Goal: Task Accomplishment & Management: Manage account settings

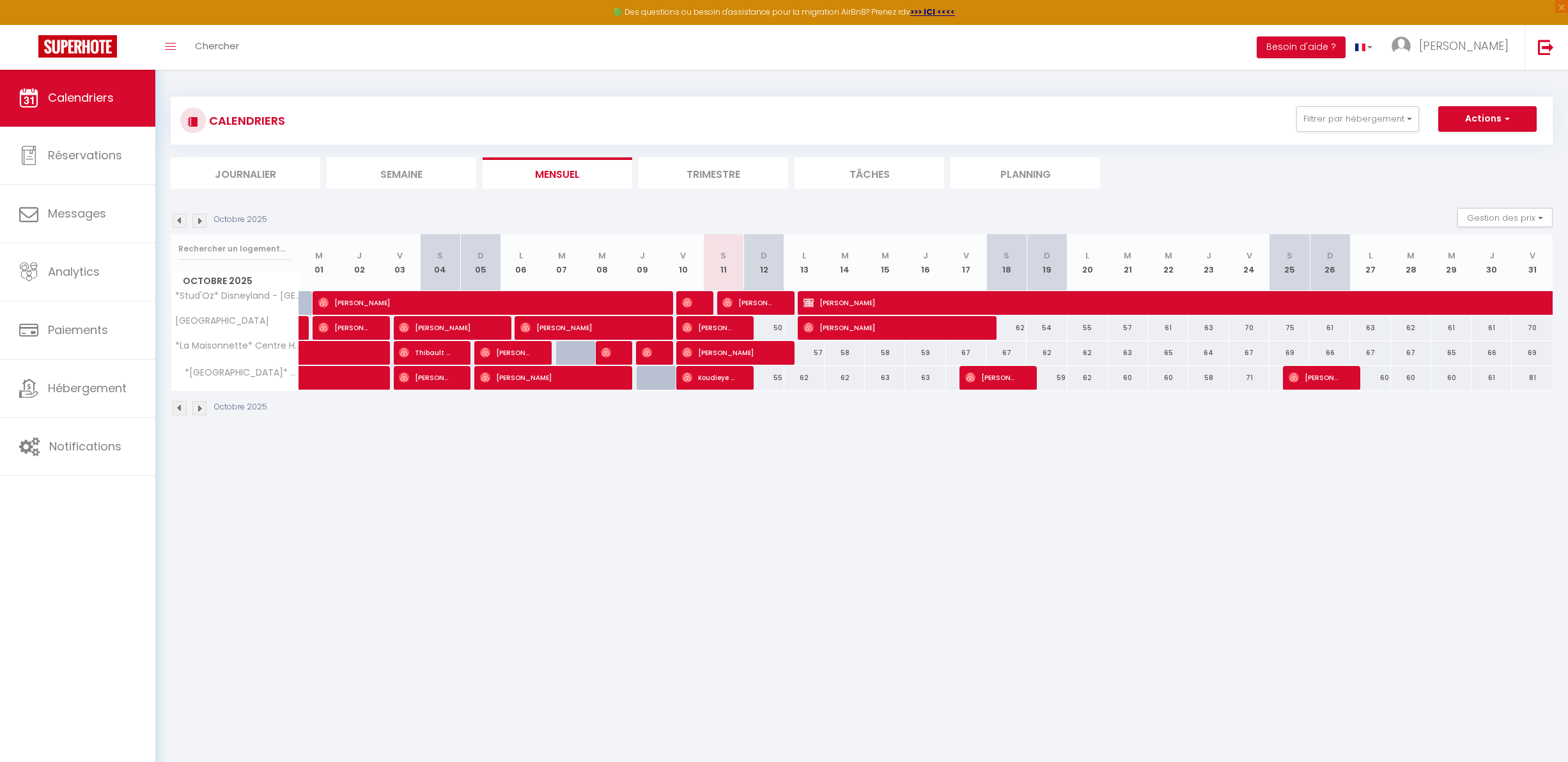
select select "0"
select select "KO"
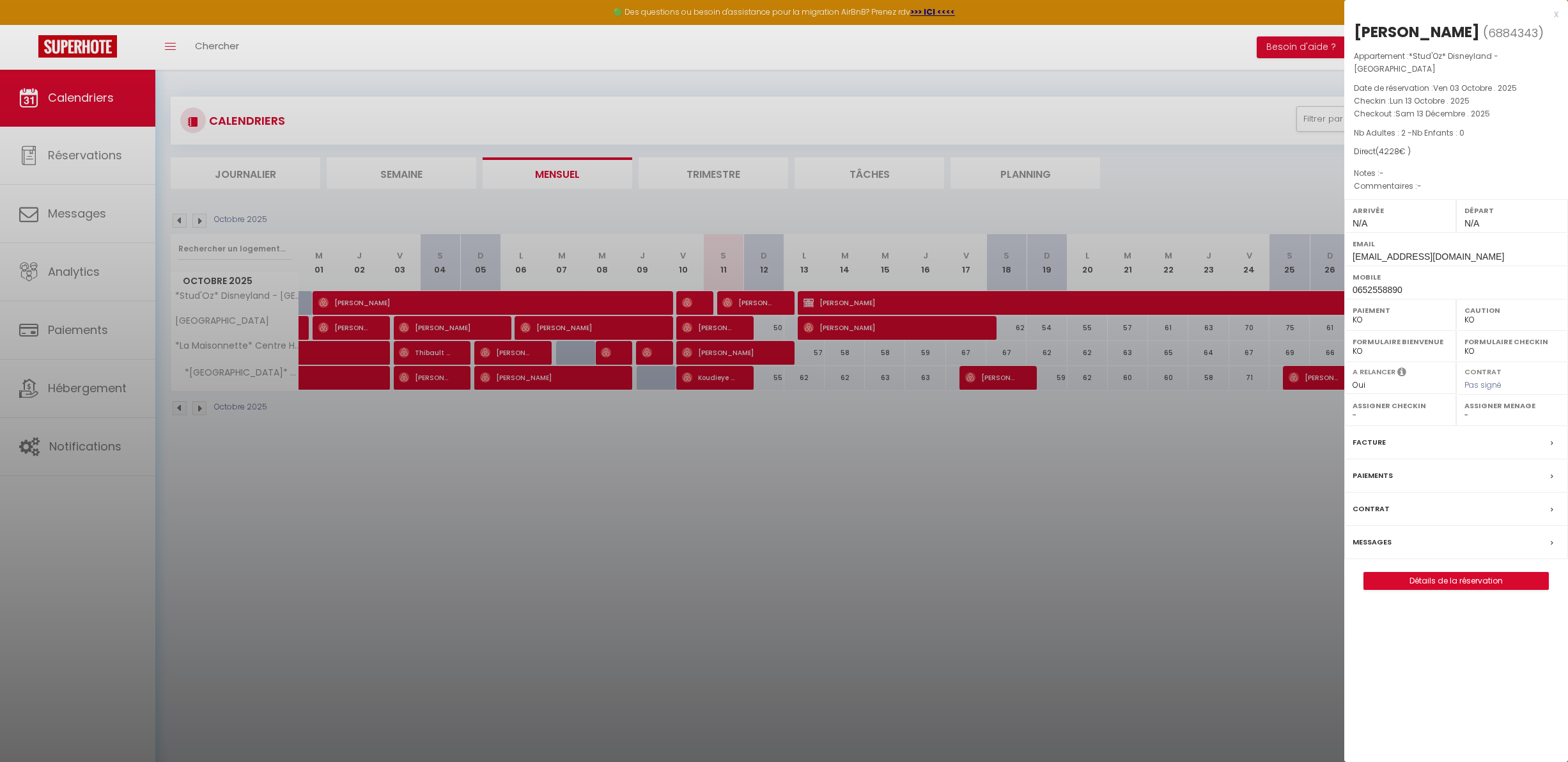
click at [1474, 304] on label "Caution" at bounding box center [1513, 310] width 95 height 12
select select "OK"
click at [1415, 304] on label "Paiement" at bounding box center [1400, 310] width 95 height 12
click at [1358, 304] on label "Paiement" at bounding box center [1400, 310] width 95 height 12
select select "OK"
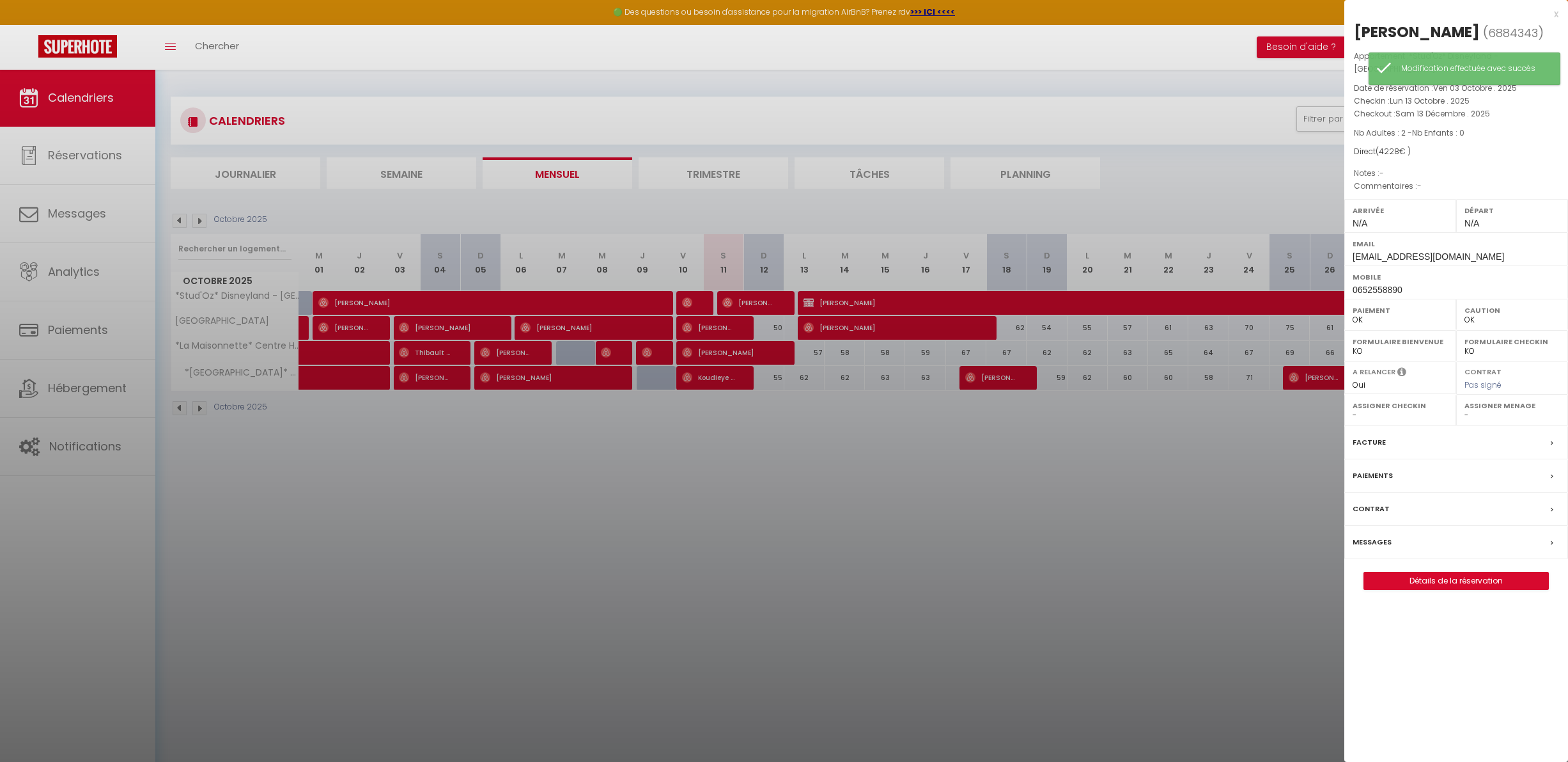
click at [1313, 512] on div at bounding box center [784, 381] width 1568 height 762
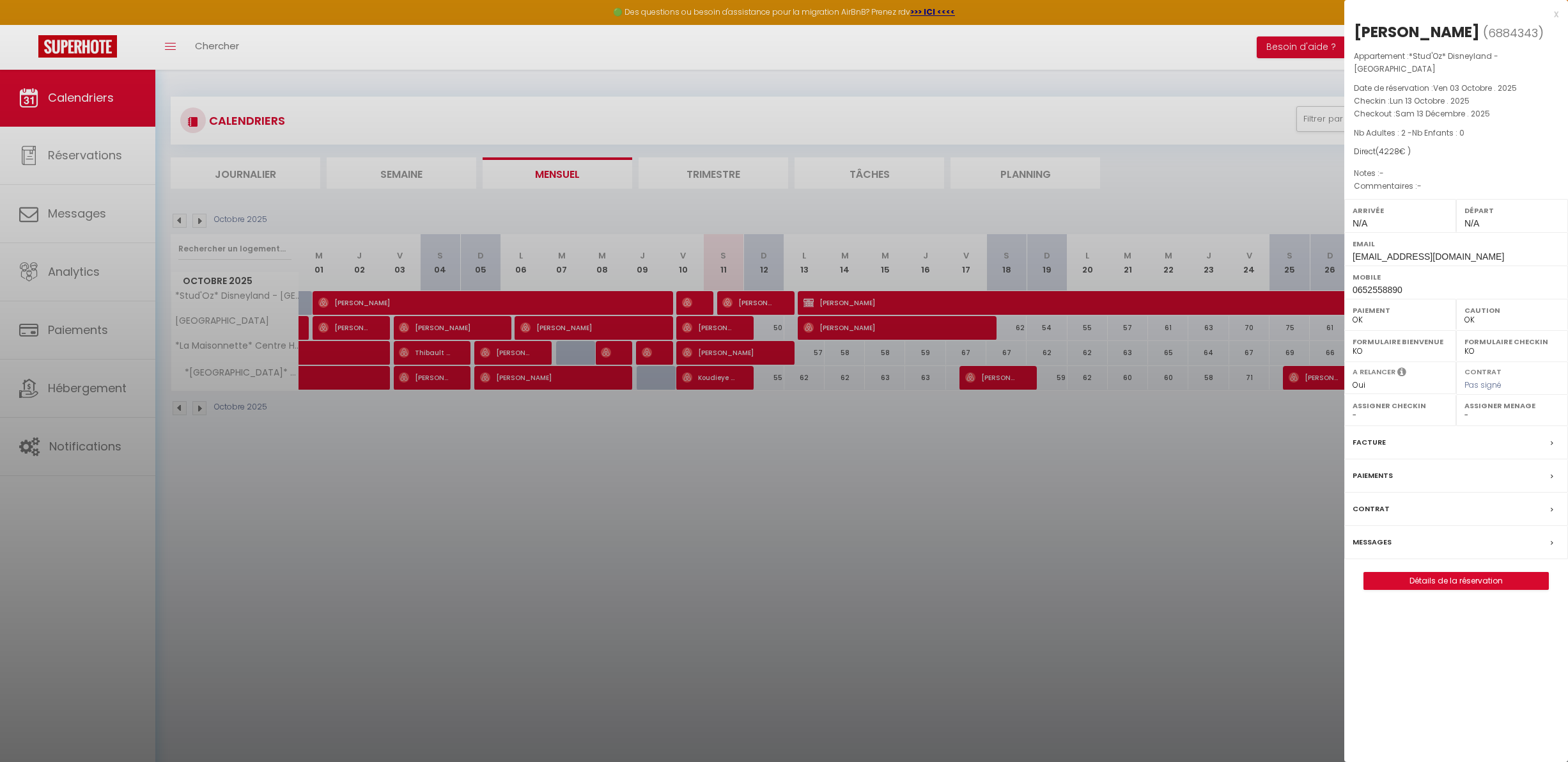
click at [1467, 572] on link "Détails de la réservation" at bounding box center [1456, 580] width 184 height 16
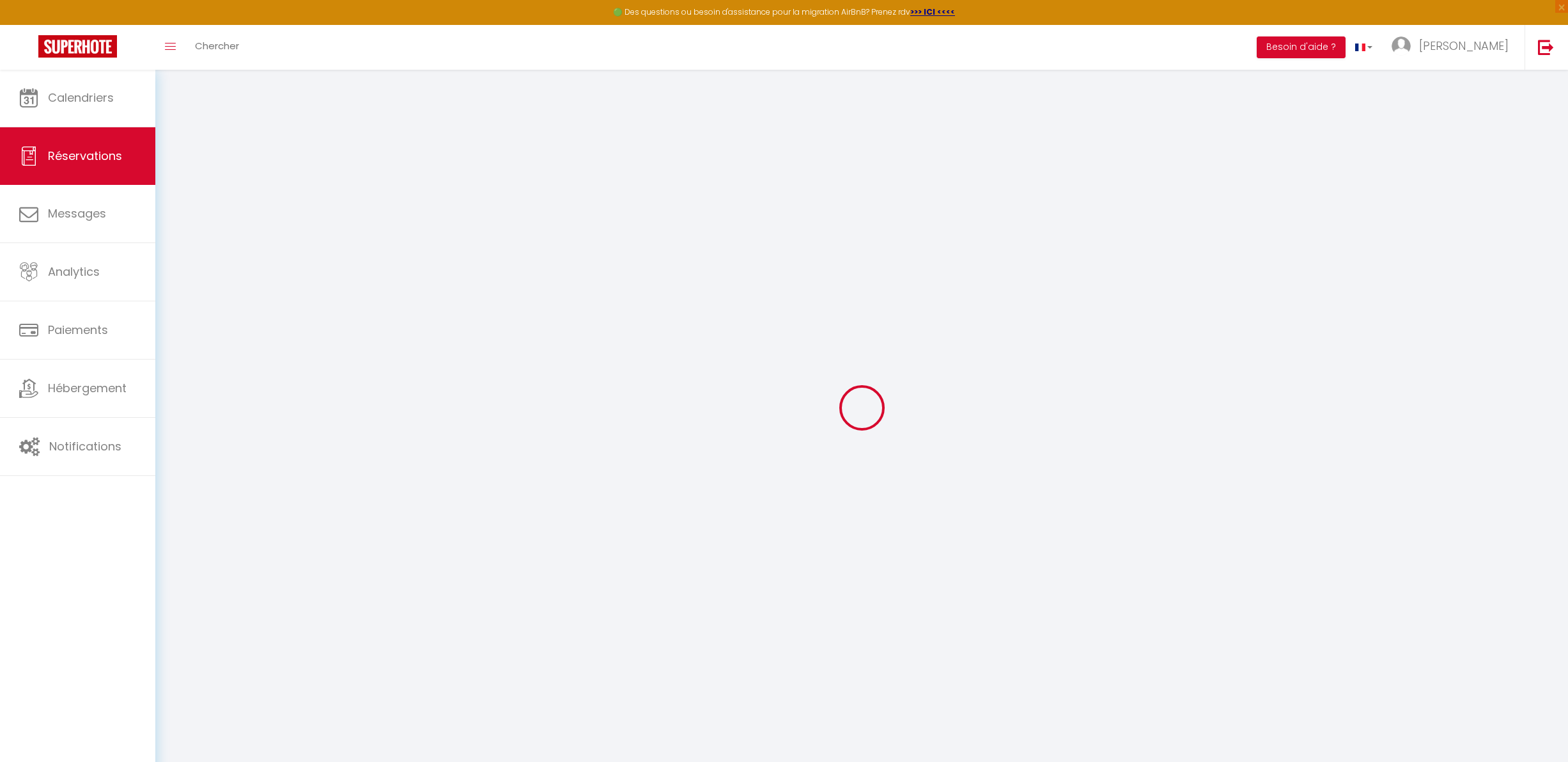
type input "angie"
type input "piera"
type input "[PERSON_NAME][EMAIL_ADDRESS][PERSON_NAME][DOMAIN_NAME]"
type input "0652558890"
type input "[STREET_ADDRESS]"
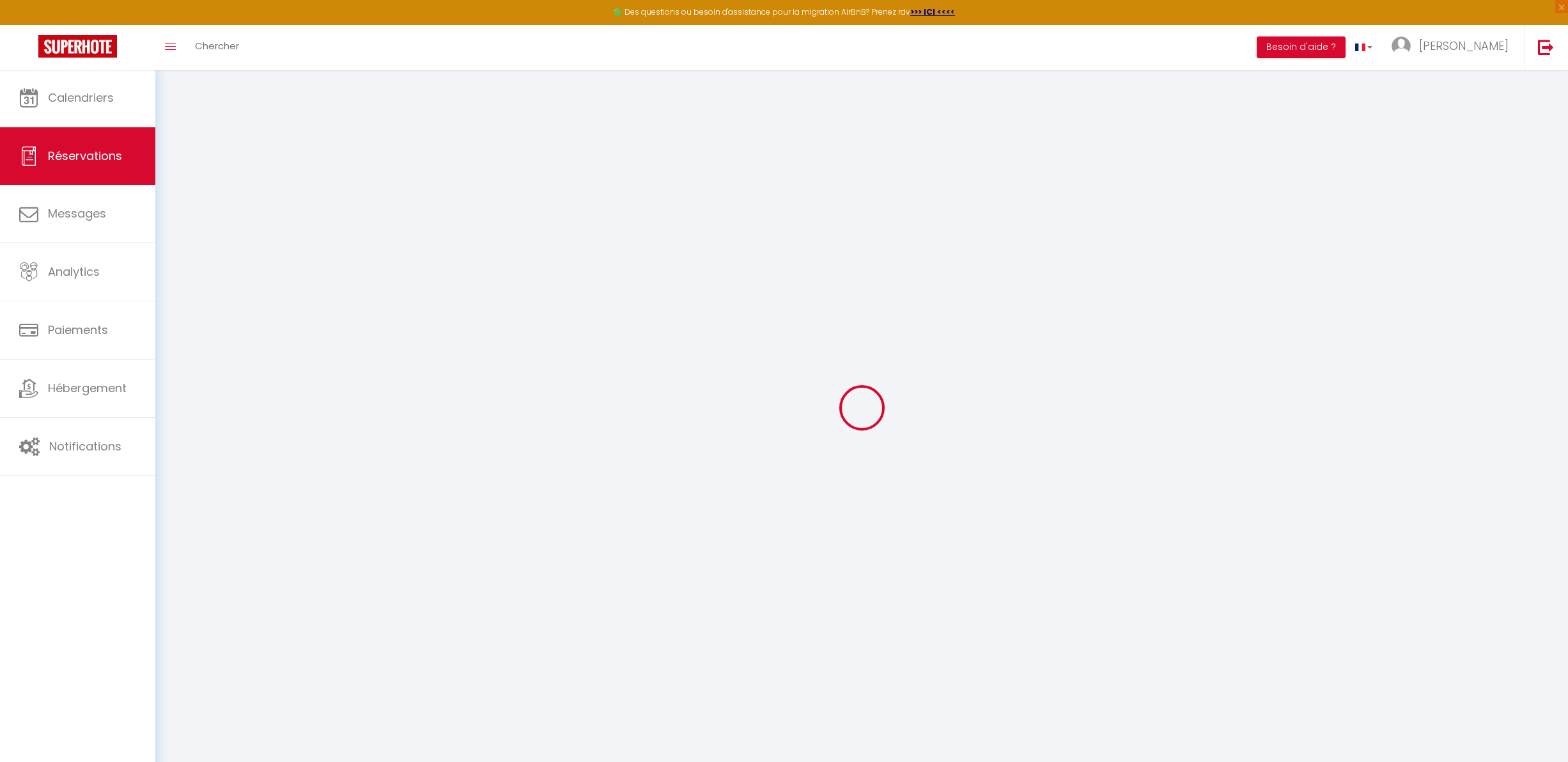
select select "GB"
select select "62242"
select select "1"
type input "Lun 13 Octobre 2025"
select select
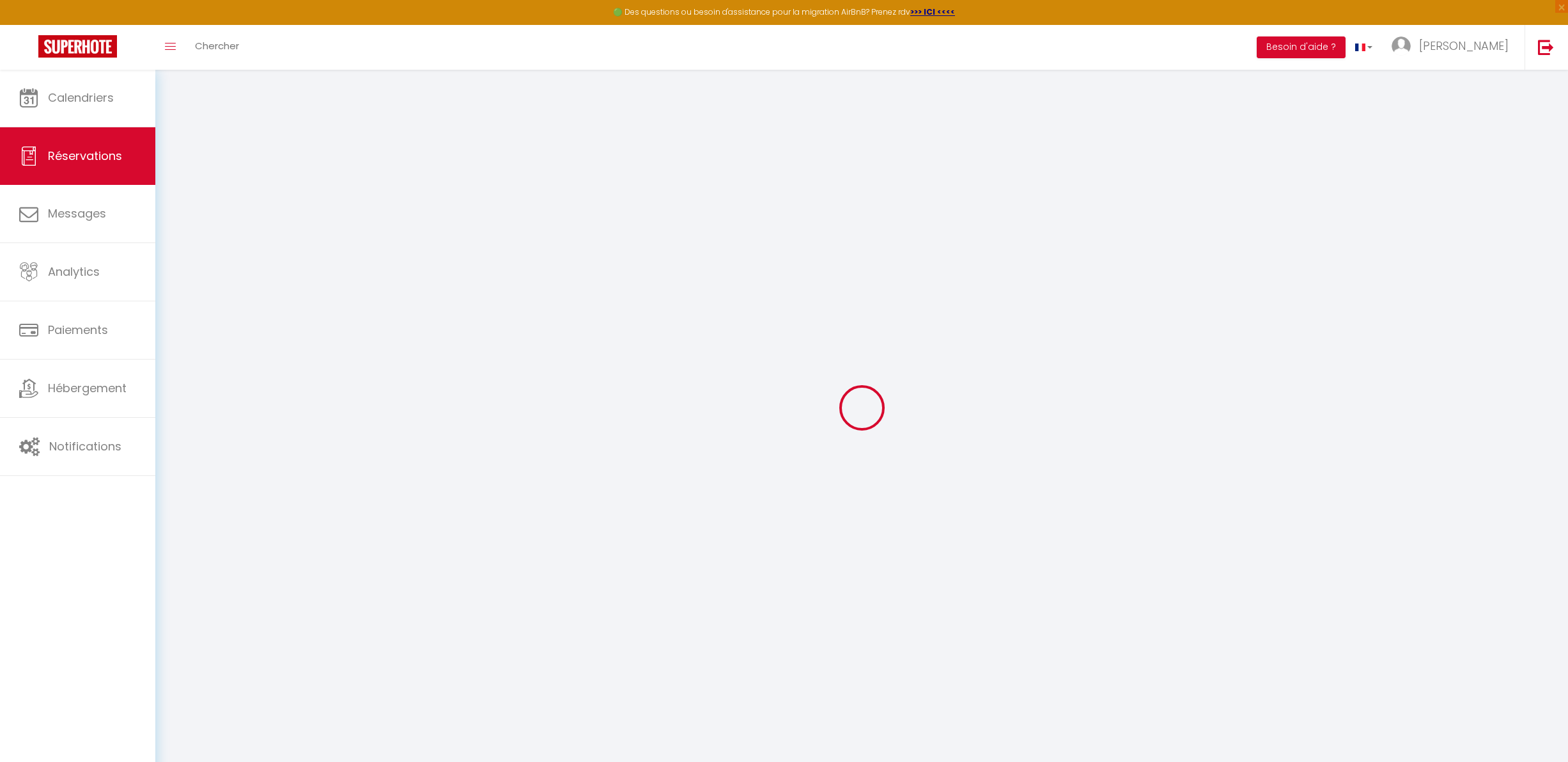
type input "Sam 13 Décembre 2025"
select select
type input "2"
select select "12"
select select
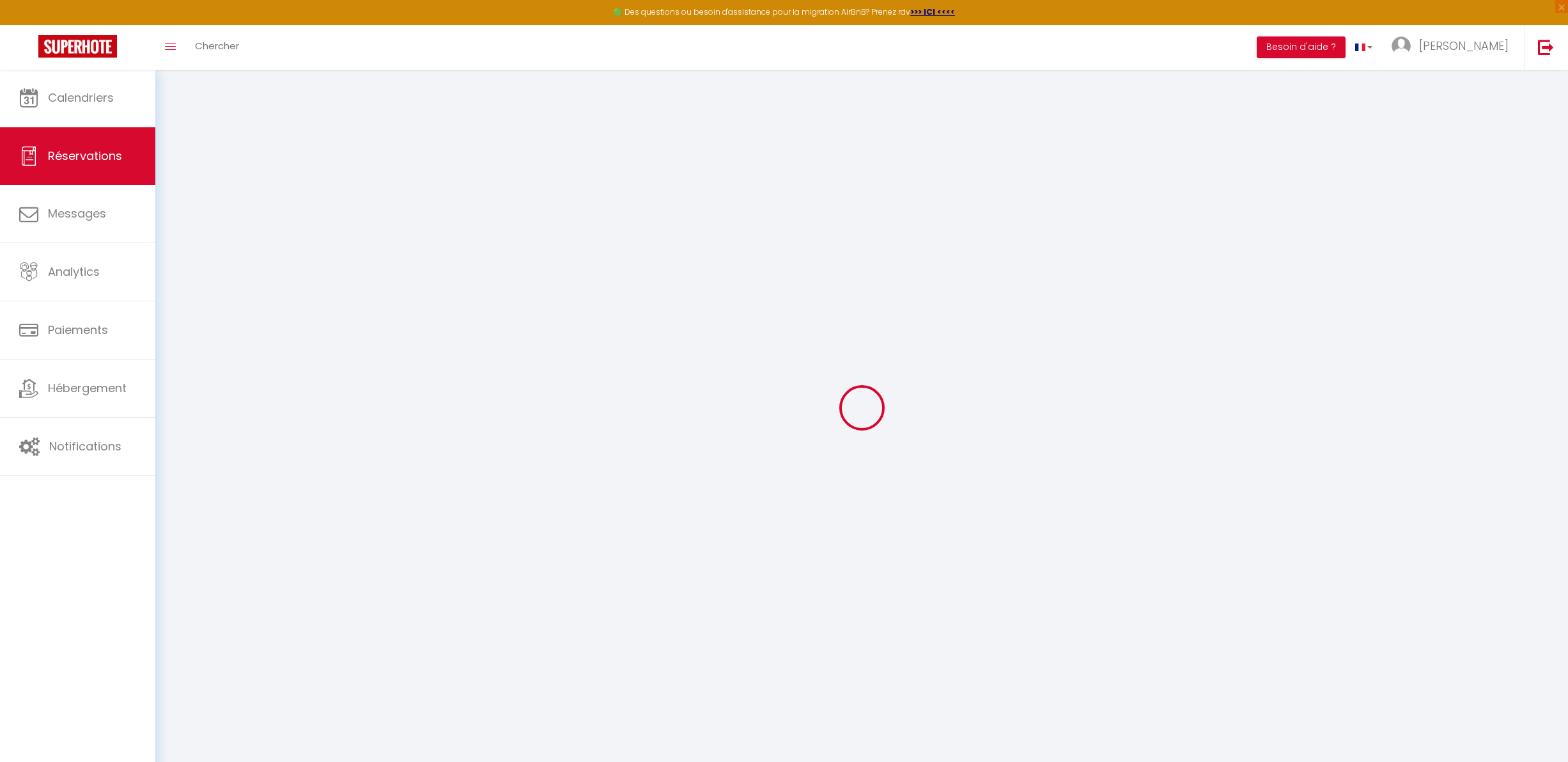
type input "4228"
checkbox input "false"
type input "0"
type input "30"
type input "0"
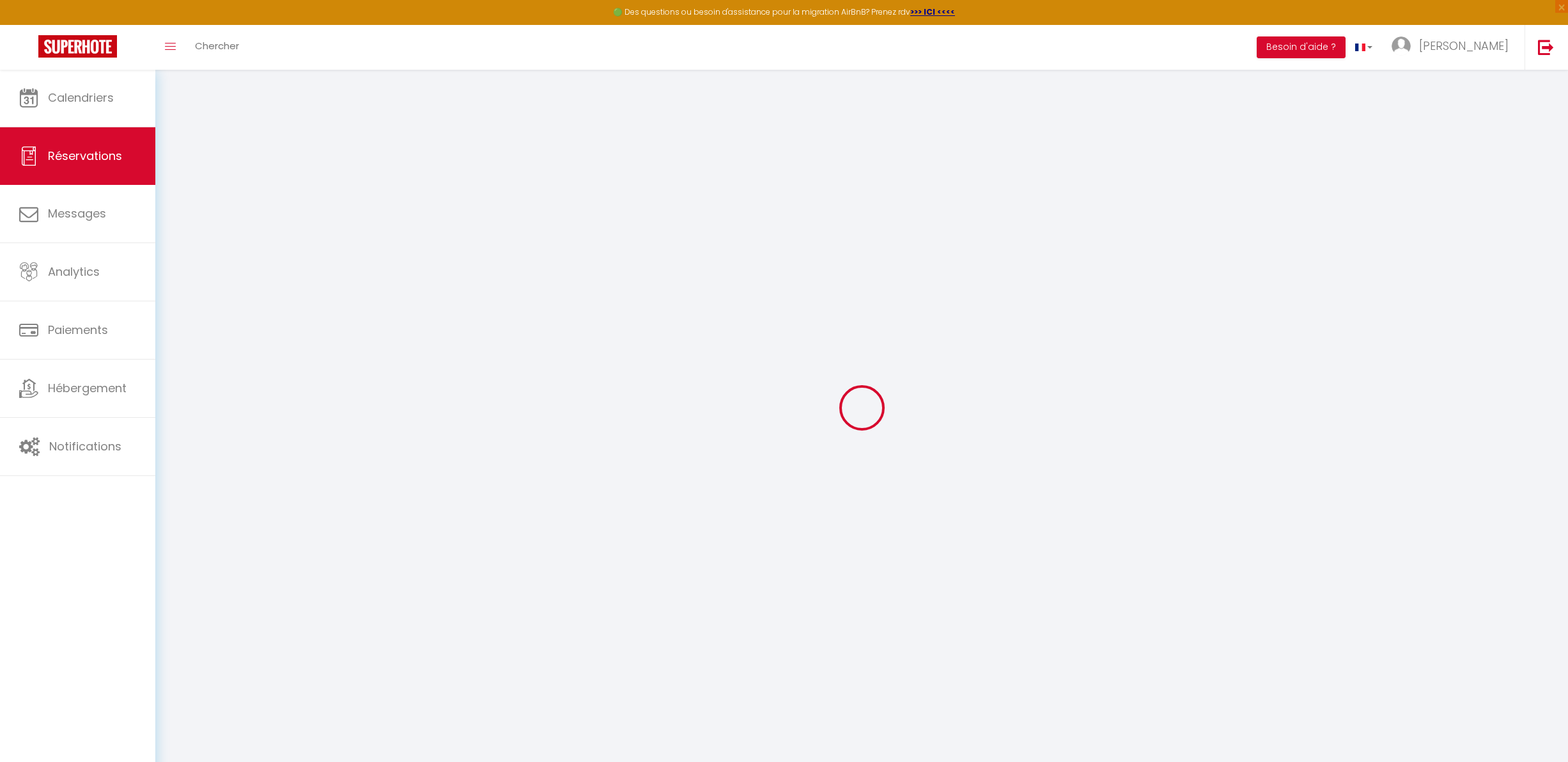
type input "0"
select select
select select "15"
checkbox input "false"
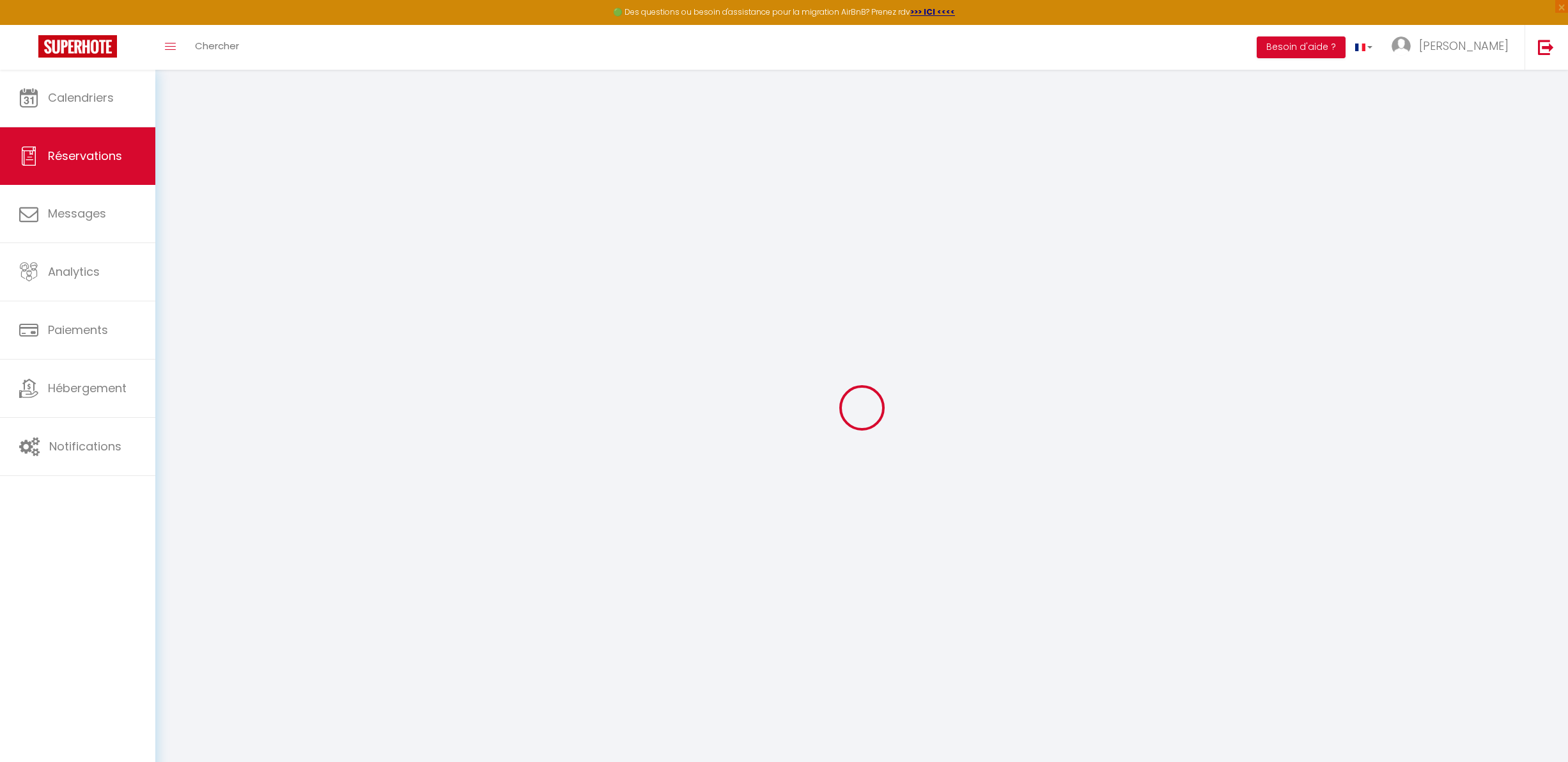
select select
checkbox input "false"
select select
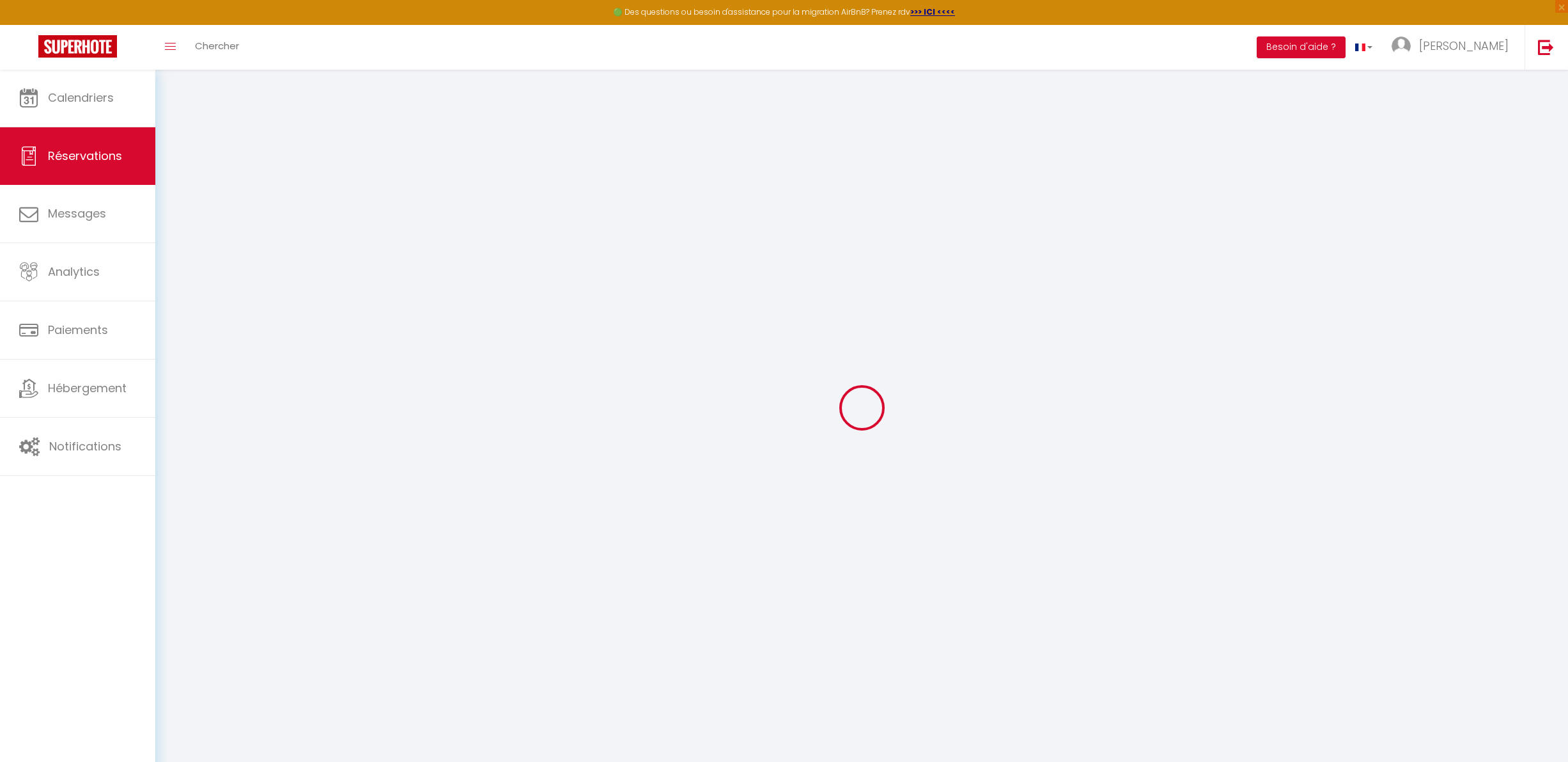
checkbox input "false"
select select
checkbox input "false"
select select
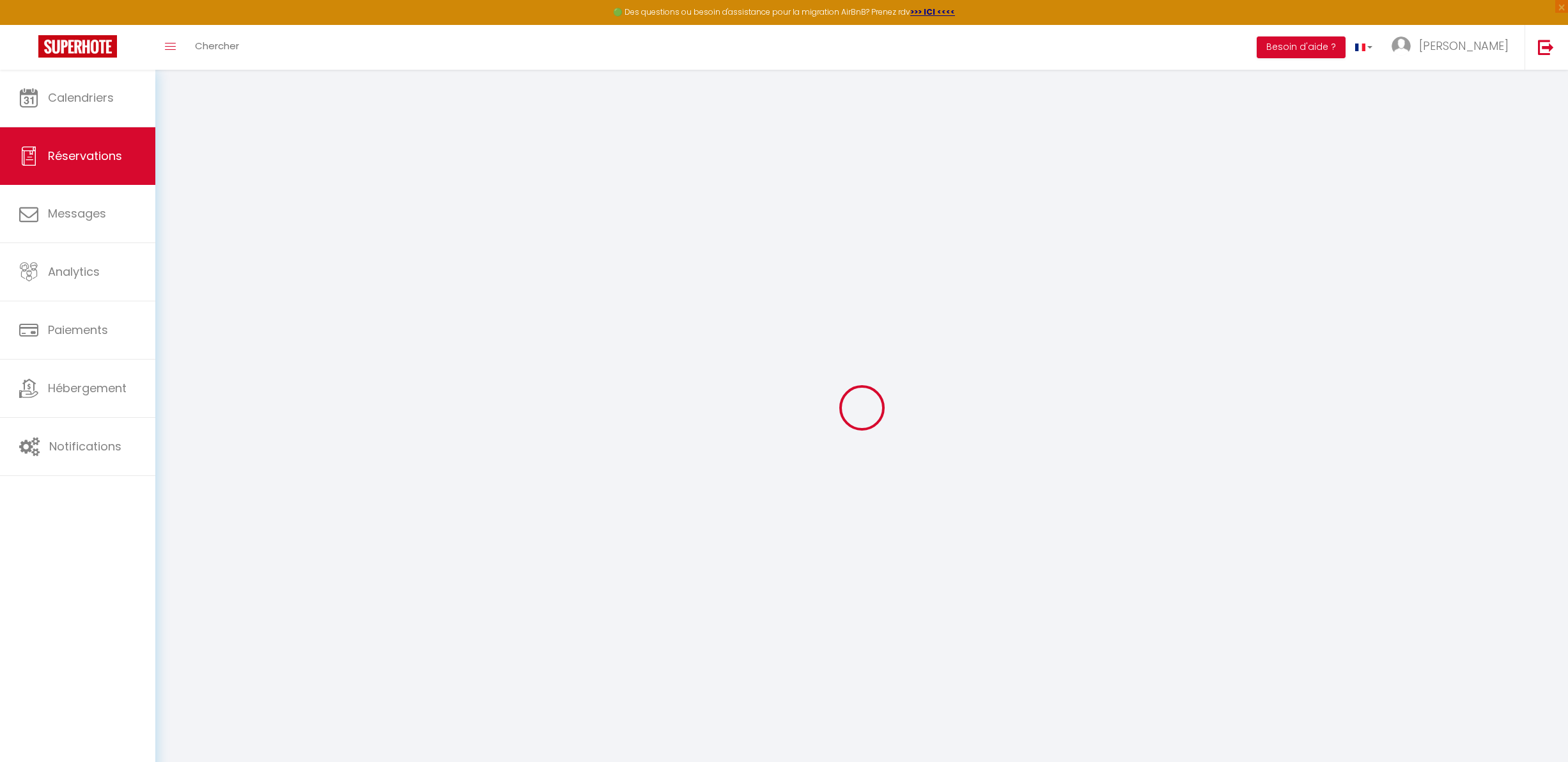
select select
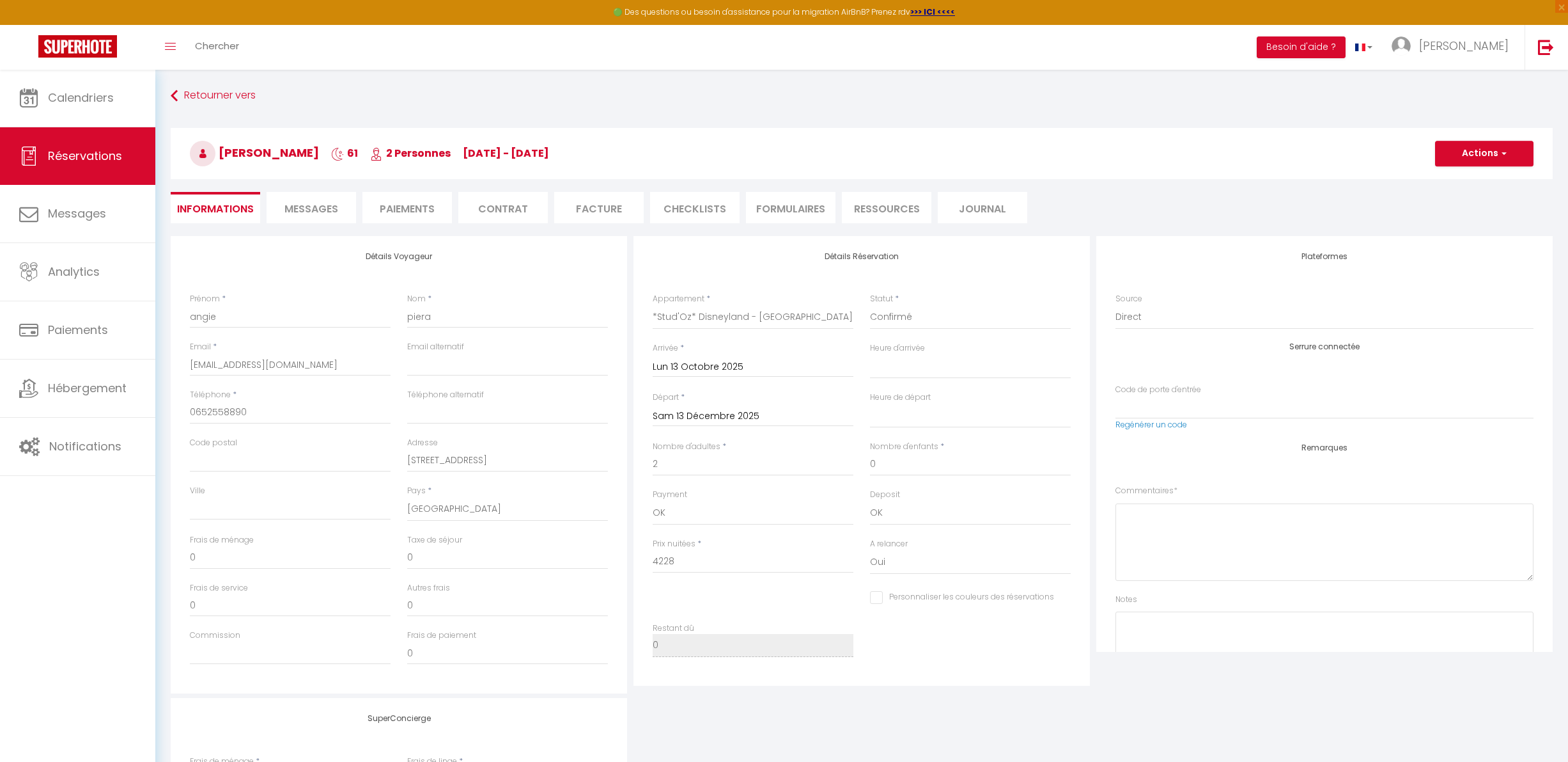
click at [408, 205] on li "Paiements" at bounding box center [407, 207] width 90 height 31
select select
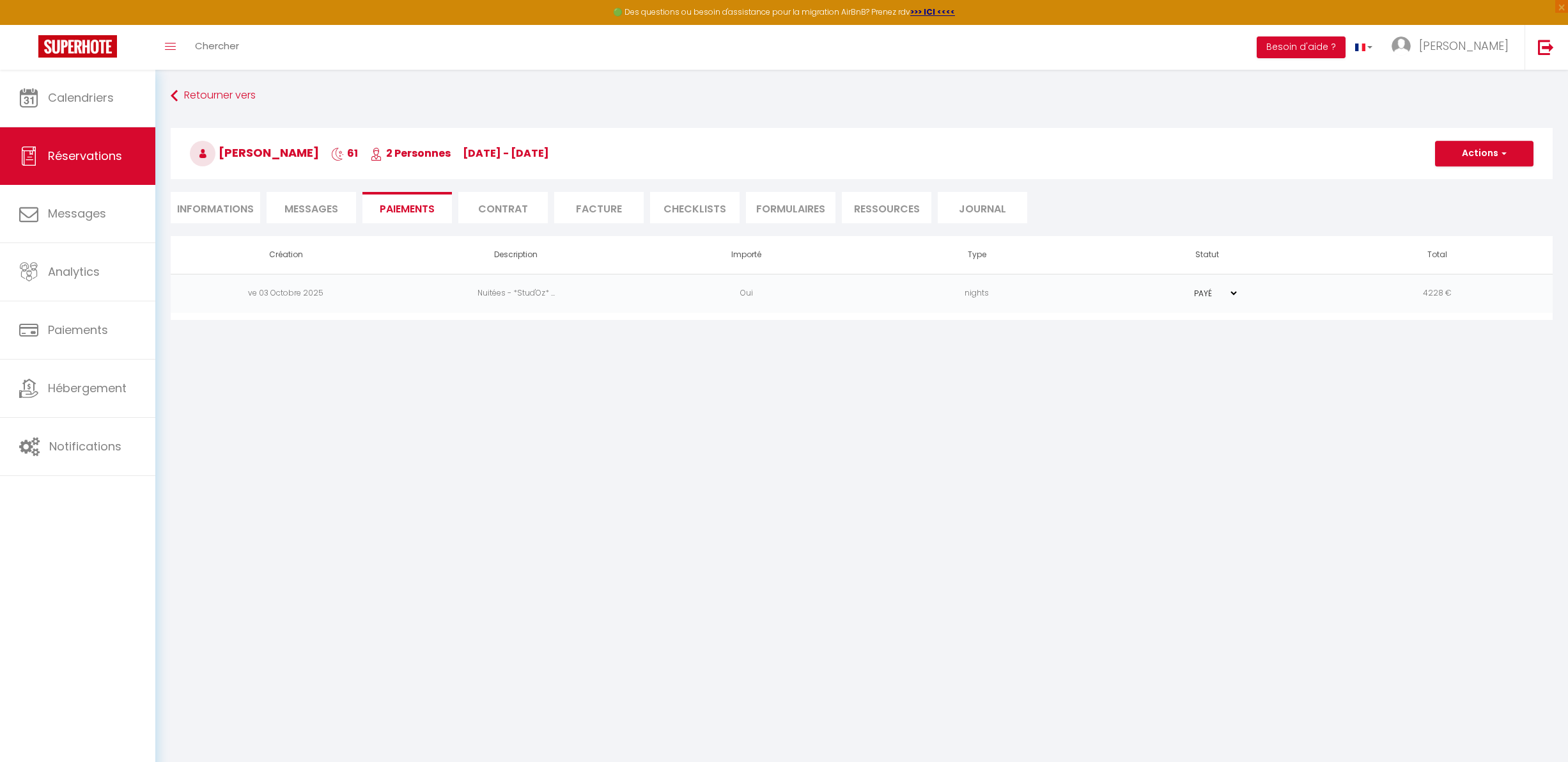
click at [314, 212] on span "Messages" at bounding box center [311, 208] width 53 height 14
select select
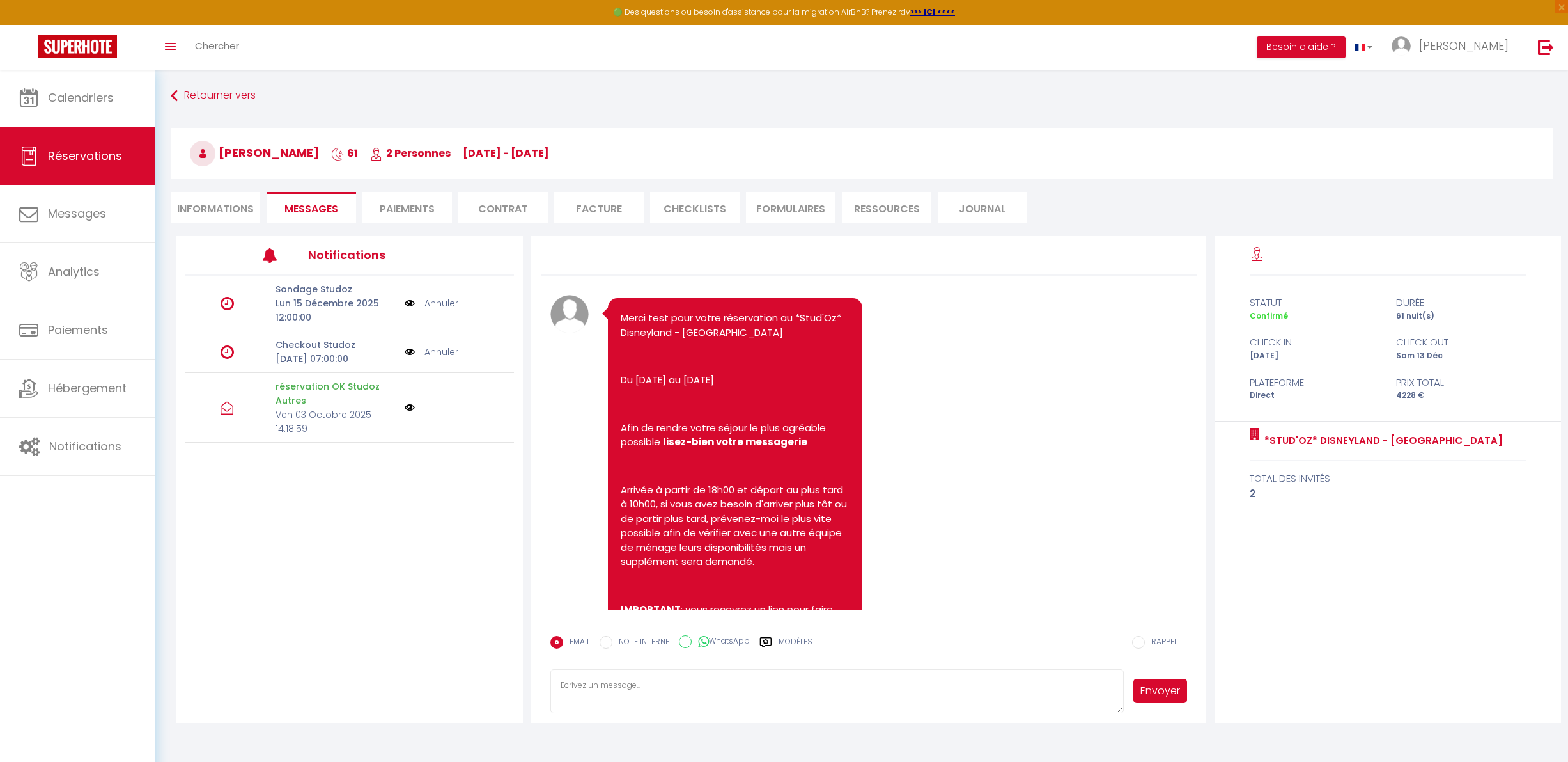
click at [218, 213] on li "Informations" at bounding box center [215, 207] width 90 height 31
select select
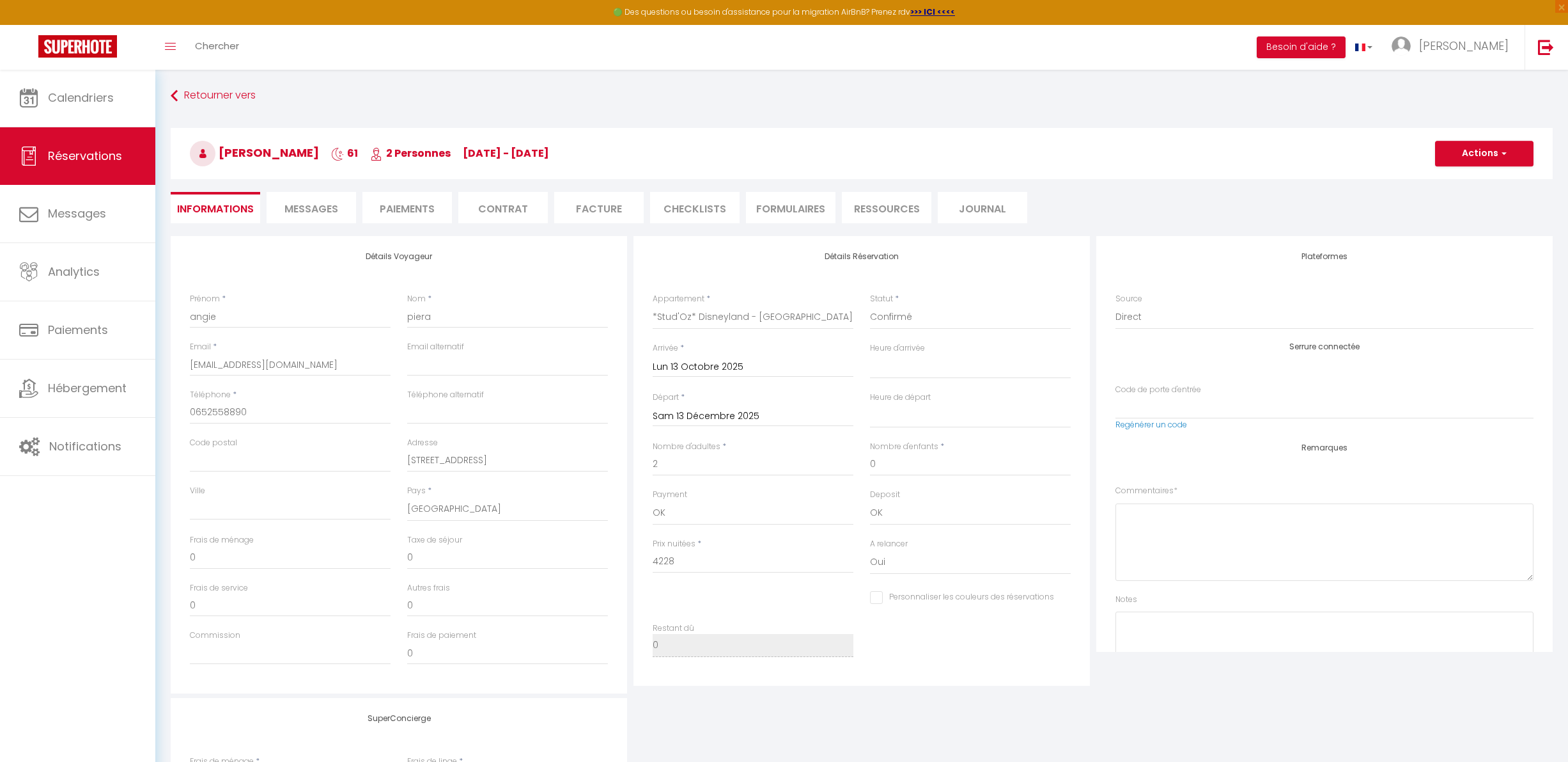
select select
checkbox input "false"
select select
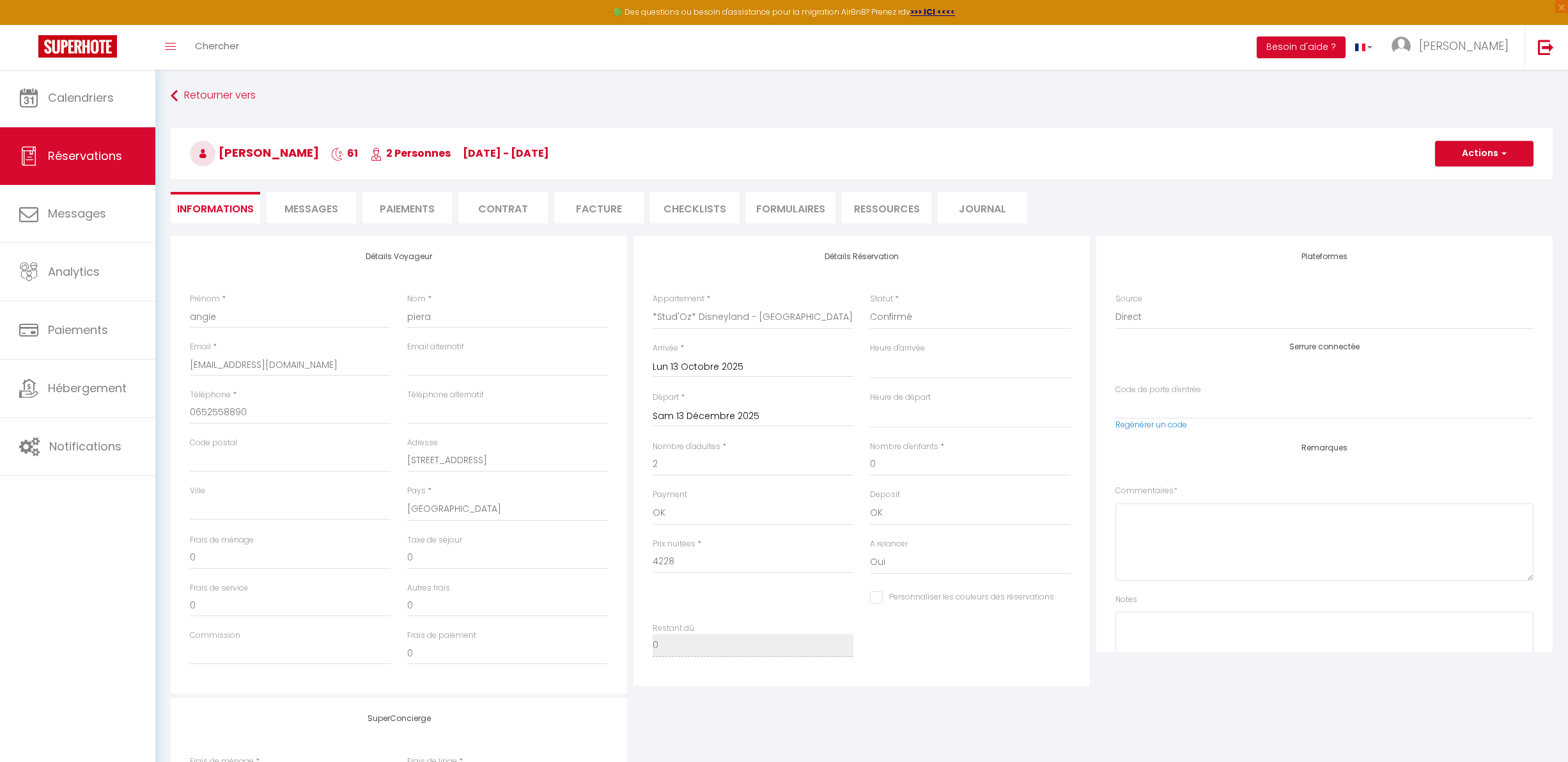
checkbox input "false"
click at [339, 203] on li "Messages" at bounding box center [312, 207] width 90 height 31
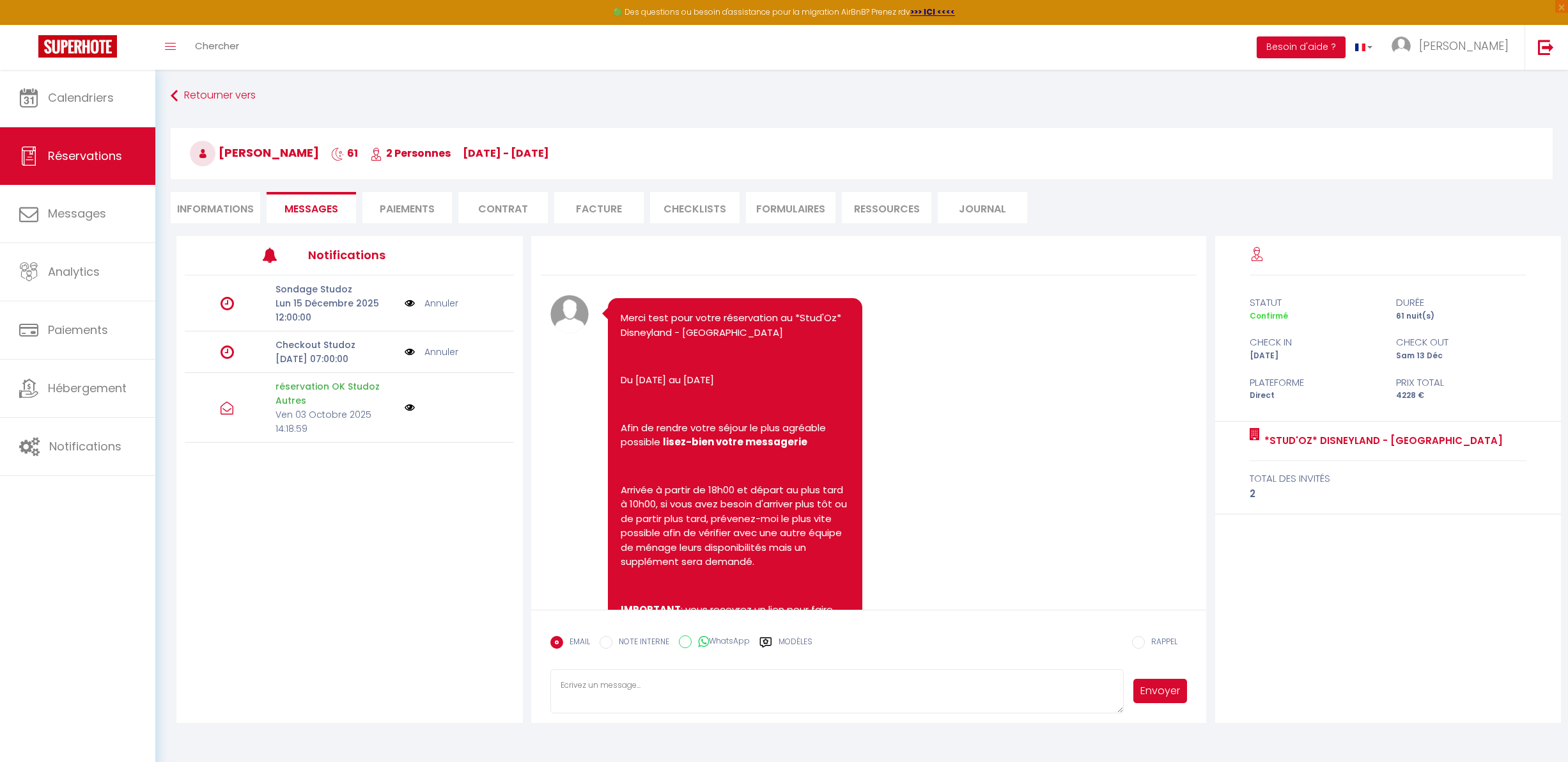
drag, startPoint x: 1246, startPoint y: 318, endPoint x: 1277, endPoint y: 317, distance: 31.0
click at [1255, 318] on div "Confirmé" at bounding box center [1314, 316] width 147 height 12
drag, startPoint x: 1284, startPoint y: 315, endPoint x: 1304, endPoint y: 312, distance: 20.2
click at [1285, 315] on span "Confirmé" at bounding box center [1269, 315] width 38 height 10
click at [256, 207] on li "Informations" at bounding box center [215, 207] width 90 height 31
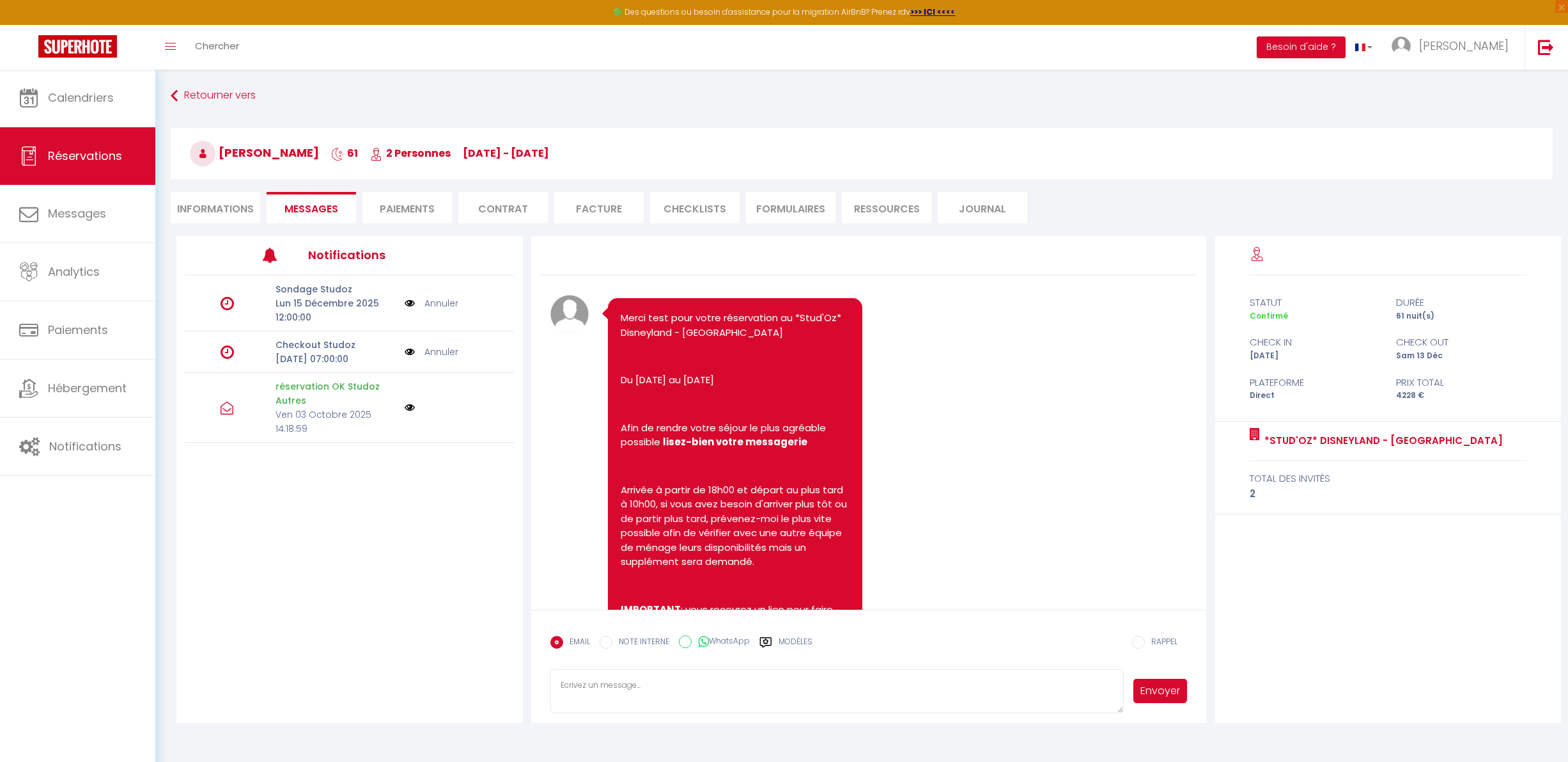
select select
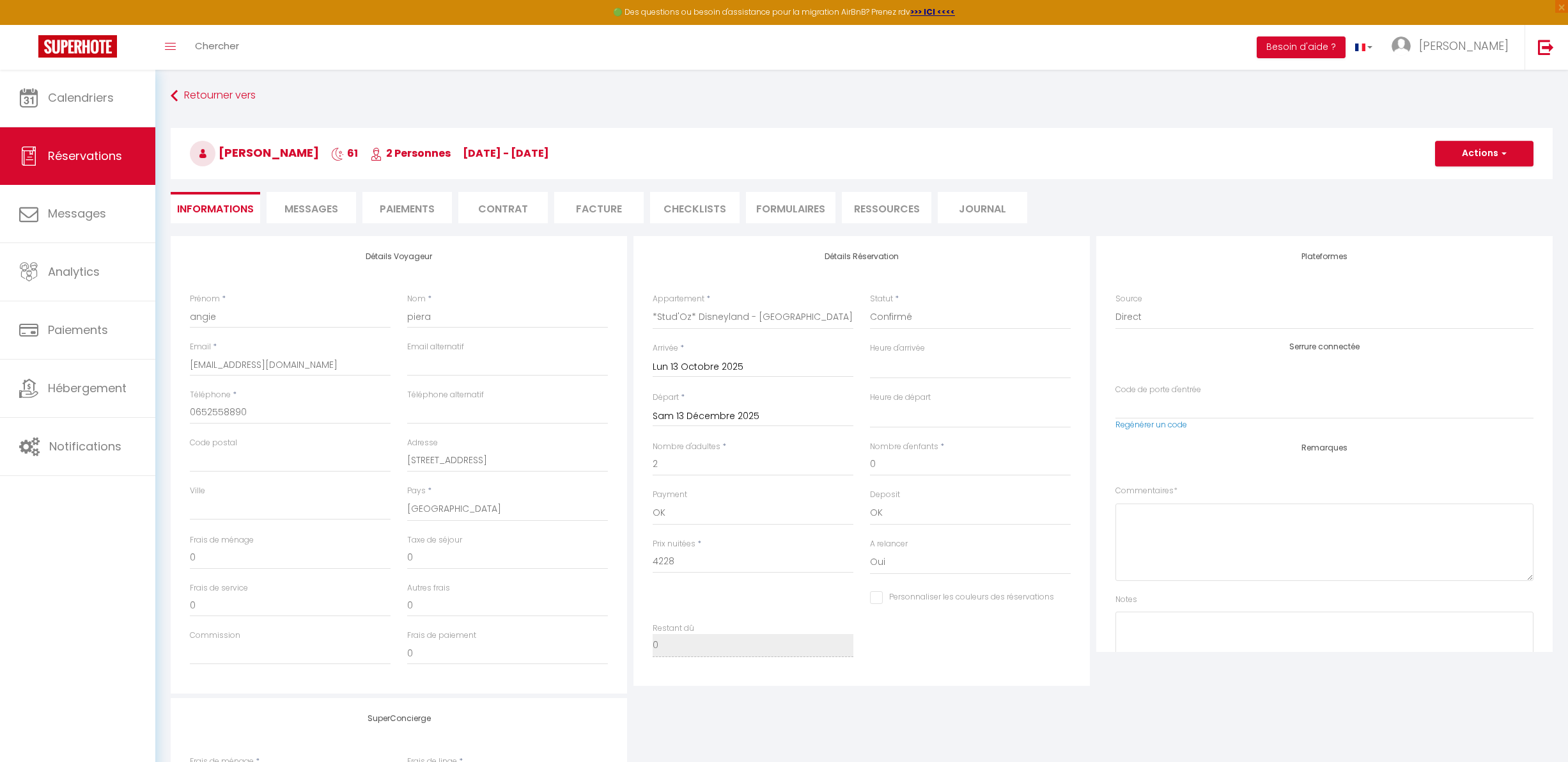
select select
checkbox input "false"
select select
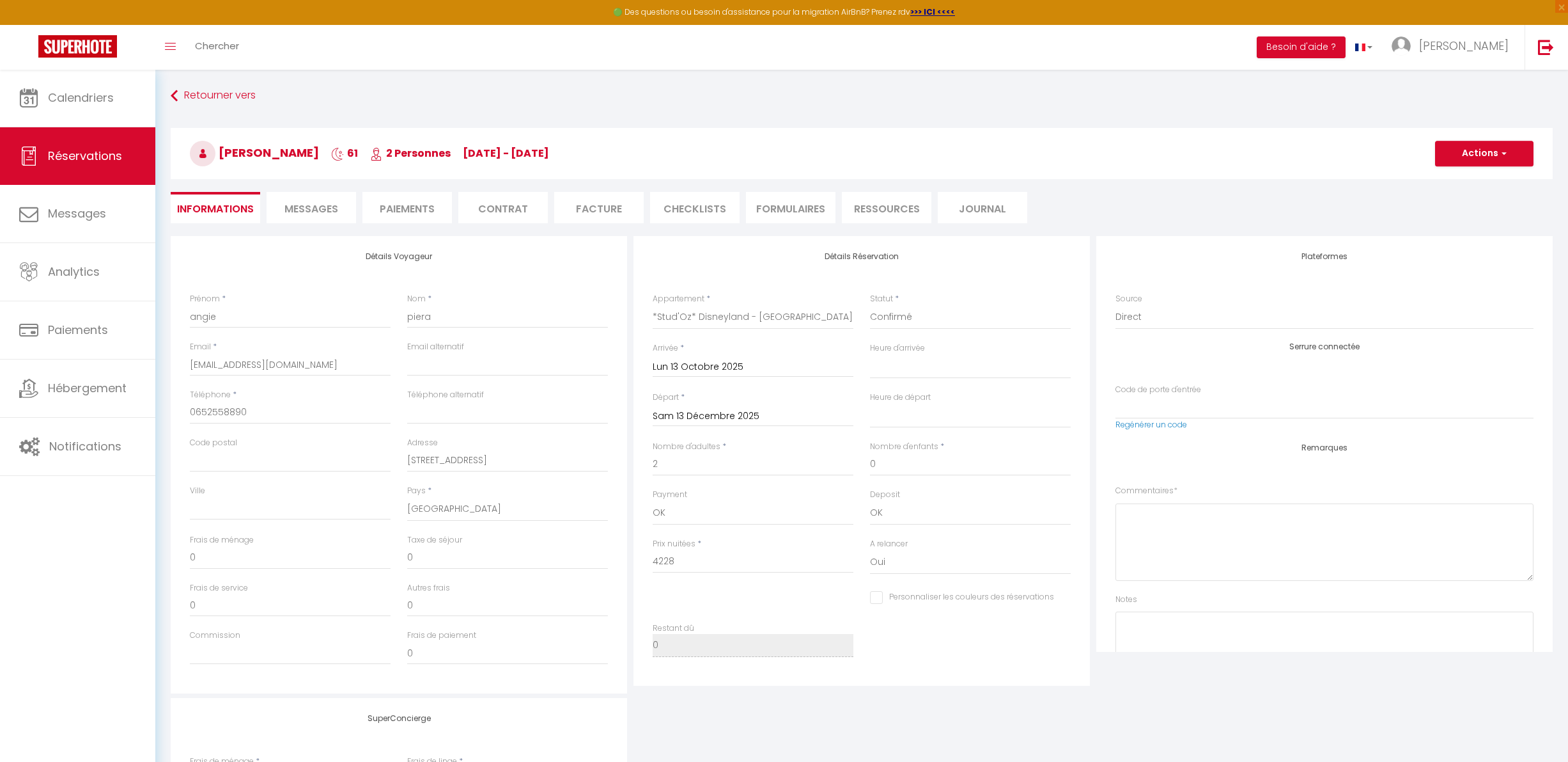
checkbox input "false"
select select
checkbox input "false"
click at [336, 214] on span "Messages" at bounding box center [311, 208] width 53 height 14
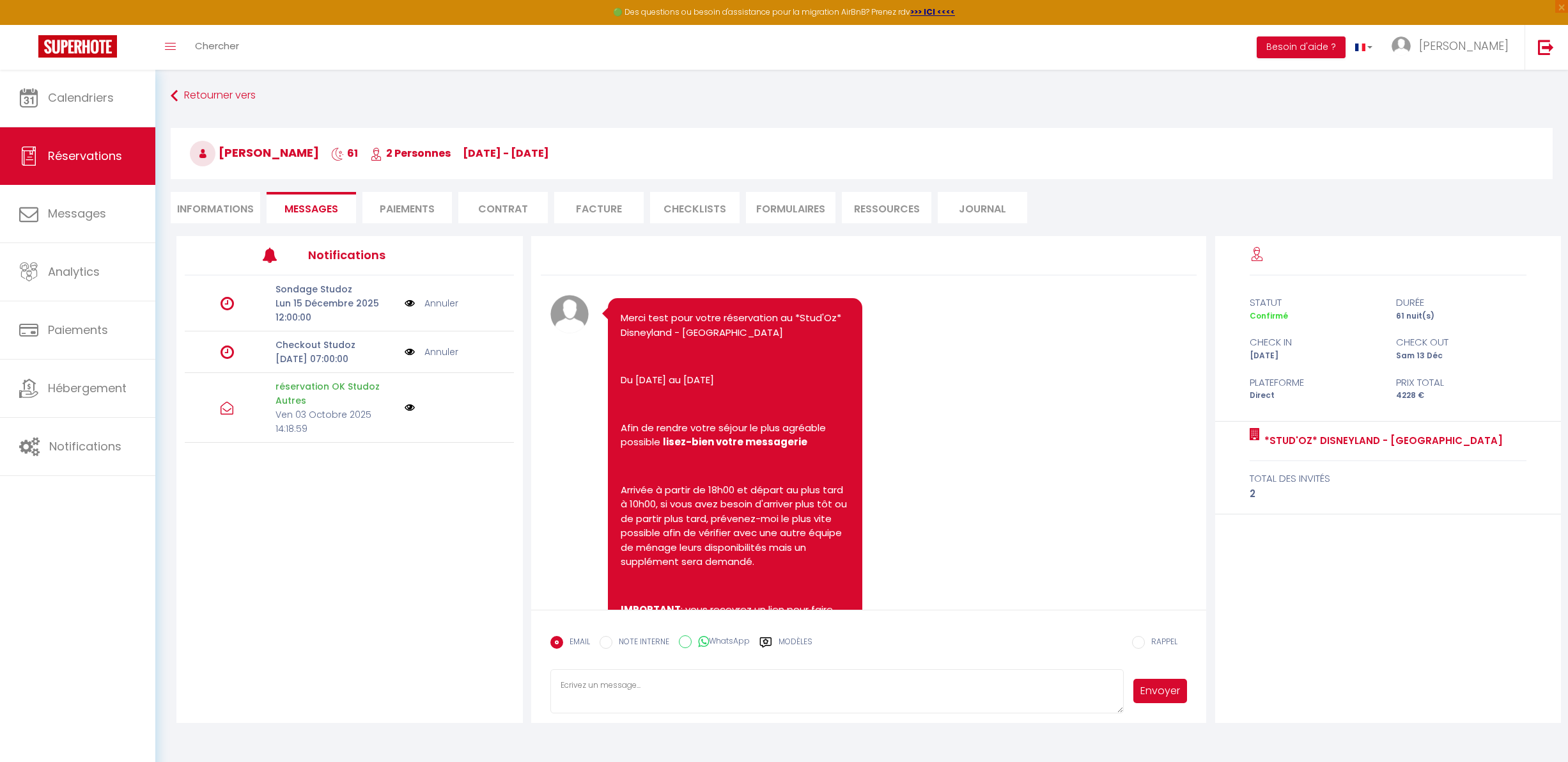
click at [772, 648] on icon at bounding box center [765, 642] width 12 height 12
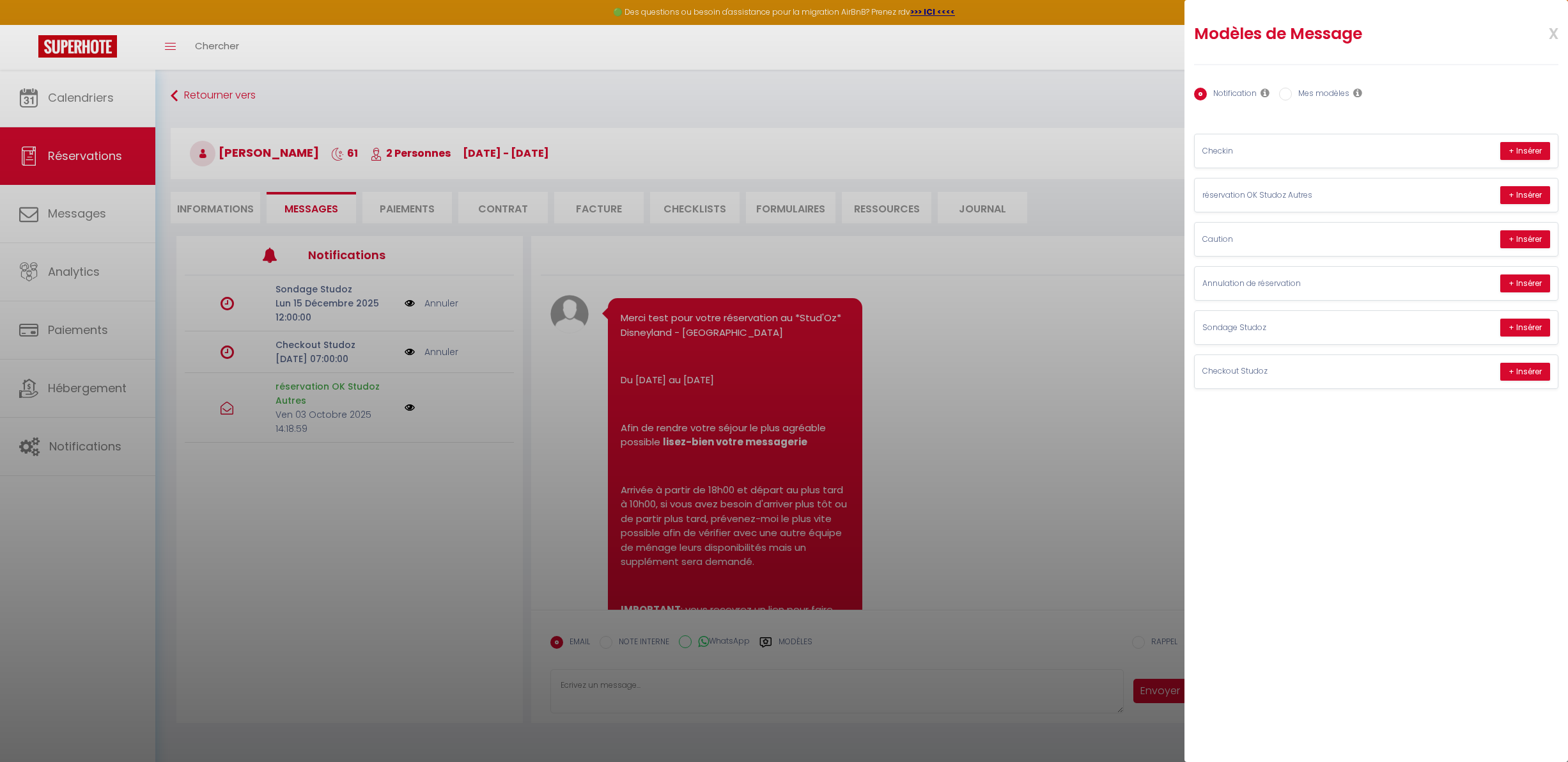
click at [1315, 93] on label "Mes modèles" at bounding box center [1320, 94] width 57 height 14
click at [1292, 93] on input "Mes modèles" at bounding box center [1285, 93] width 12 height 12
radio input "true"
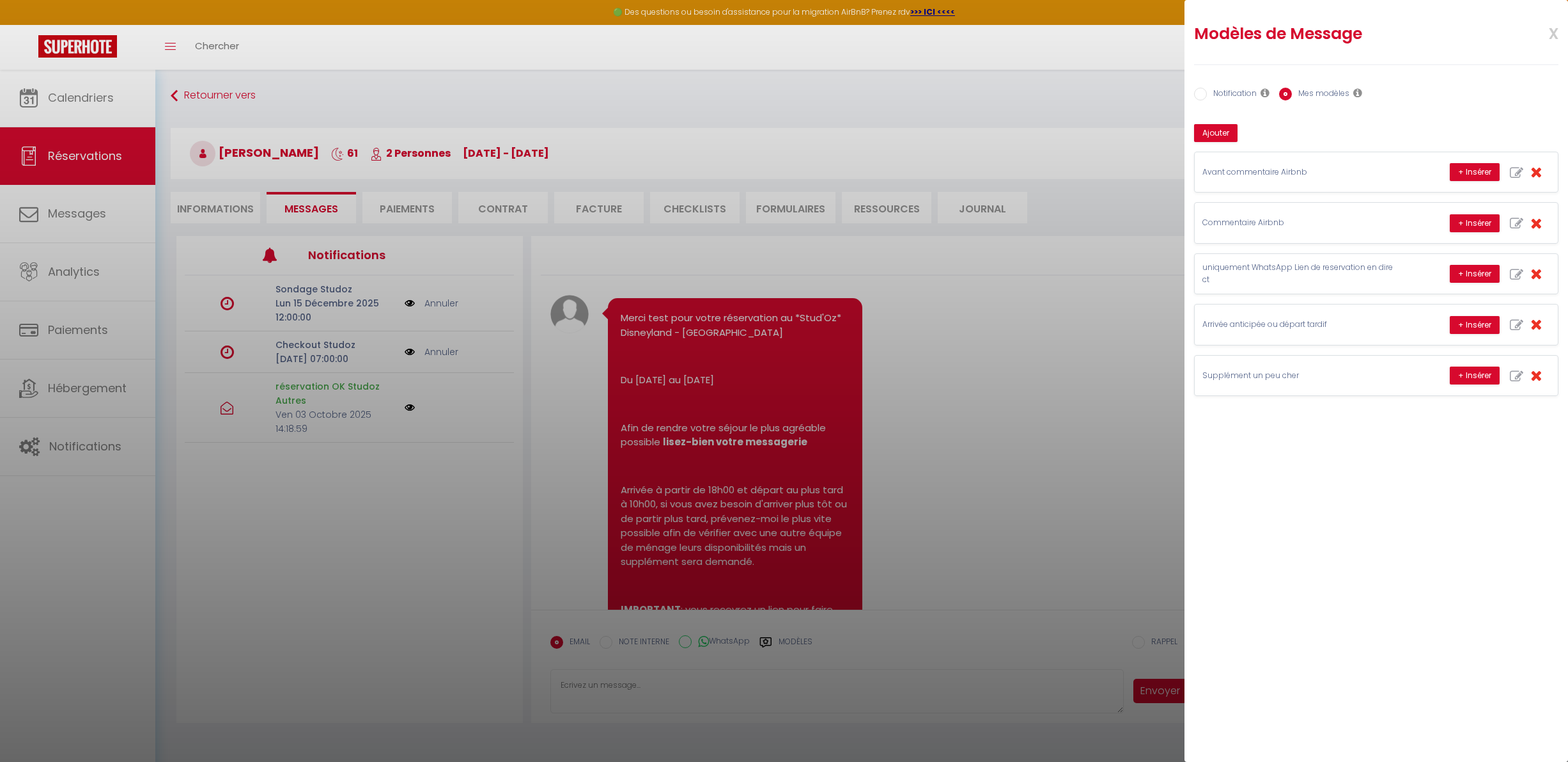
click at [1252, 93] on label "Notification" at bounding box center [1232, 94] width 50 height 14
click at [1207, 93] on input "Notification" at bounding box center [1200, 93] width 12 height 12
radio input "true"
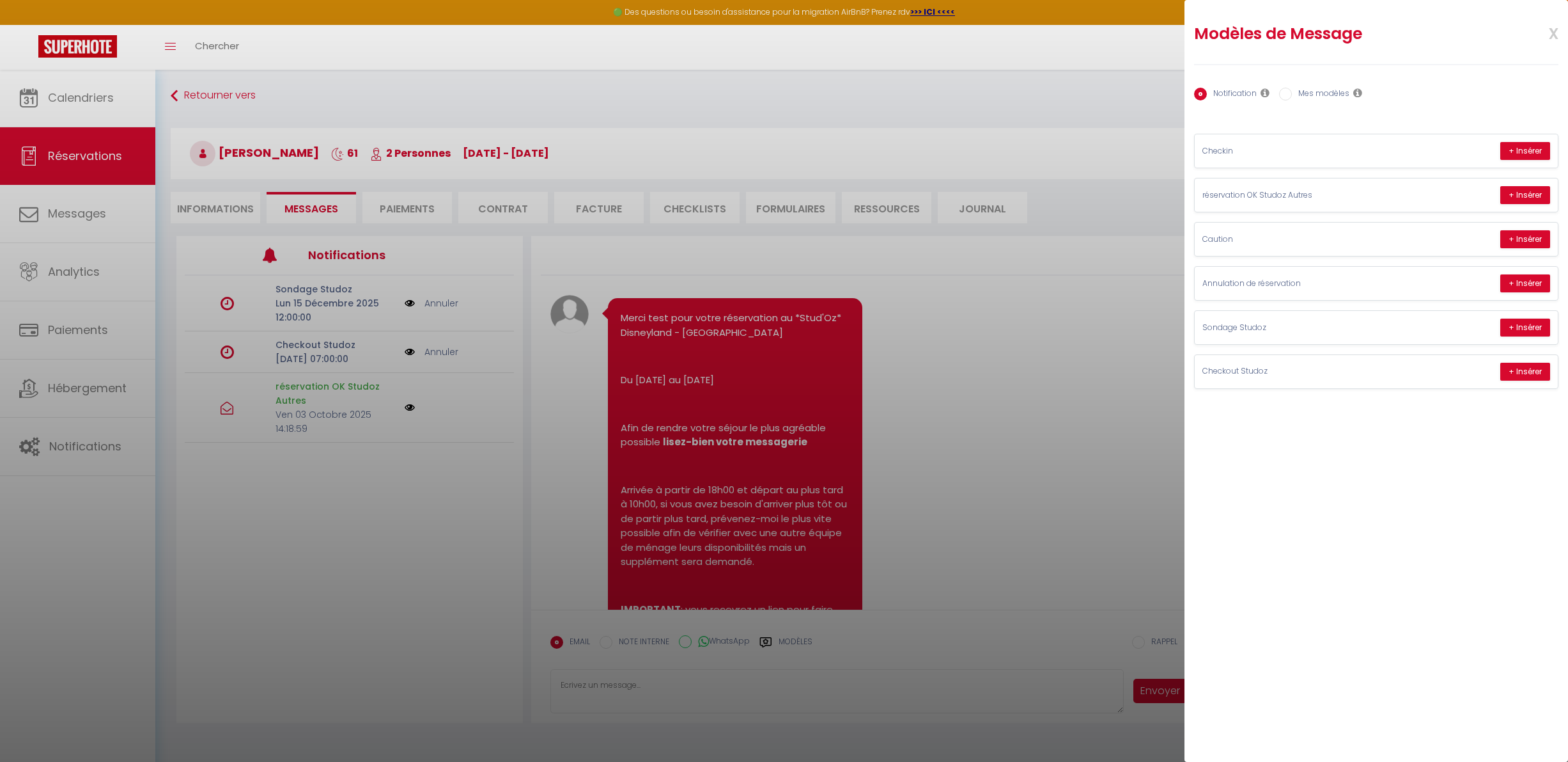
click at [1020, 335] on div at bounding box center [784, 381] width 1568 height 762
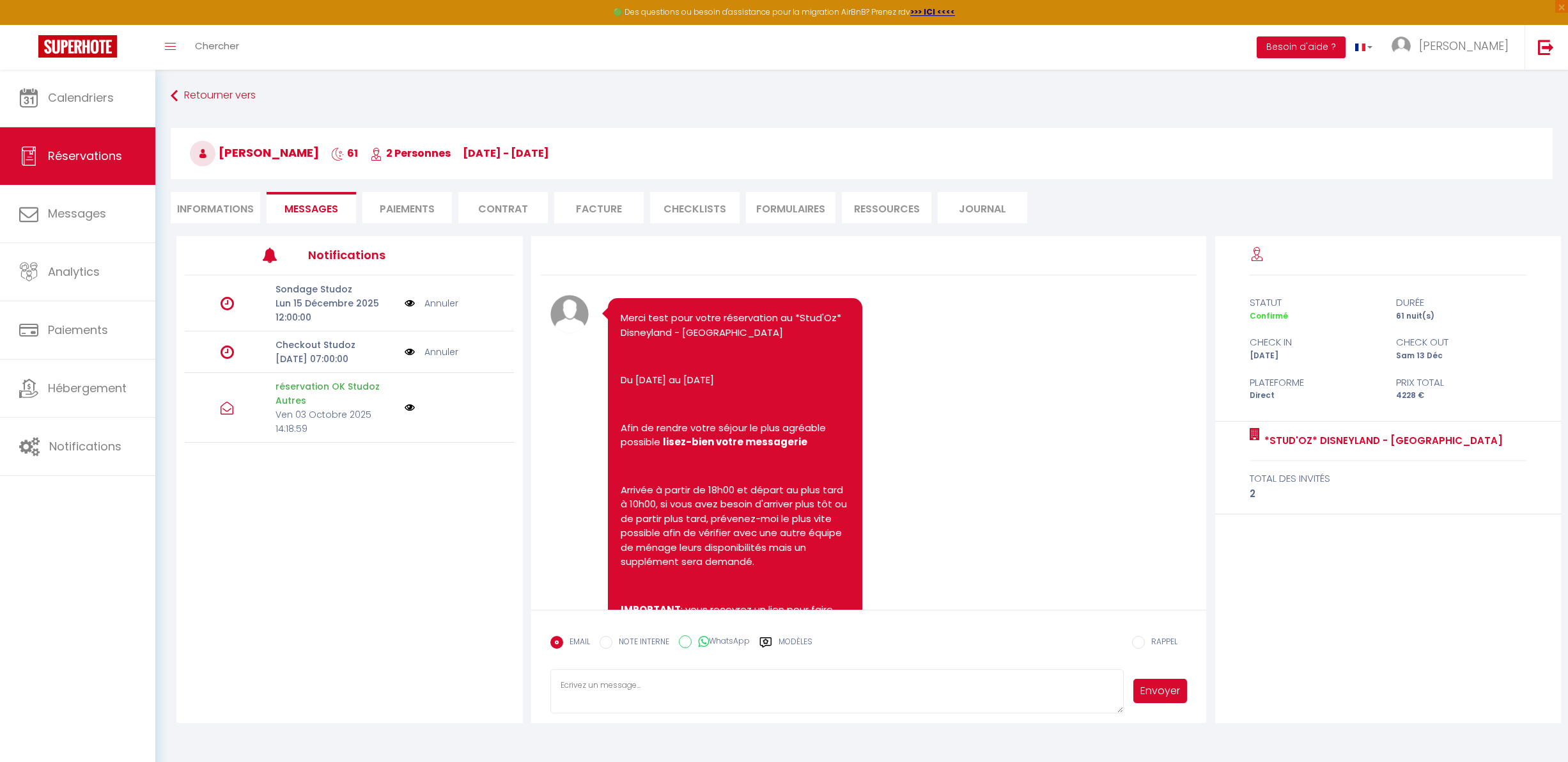
click at [796, 642] on label "Modèles" at bounding box center [796, 647] width 34 height 22
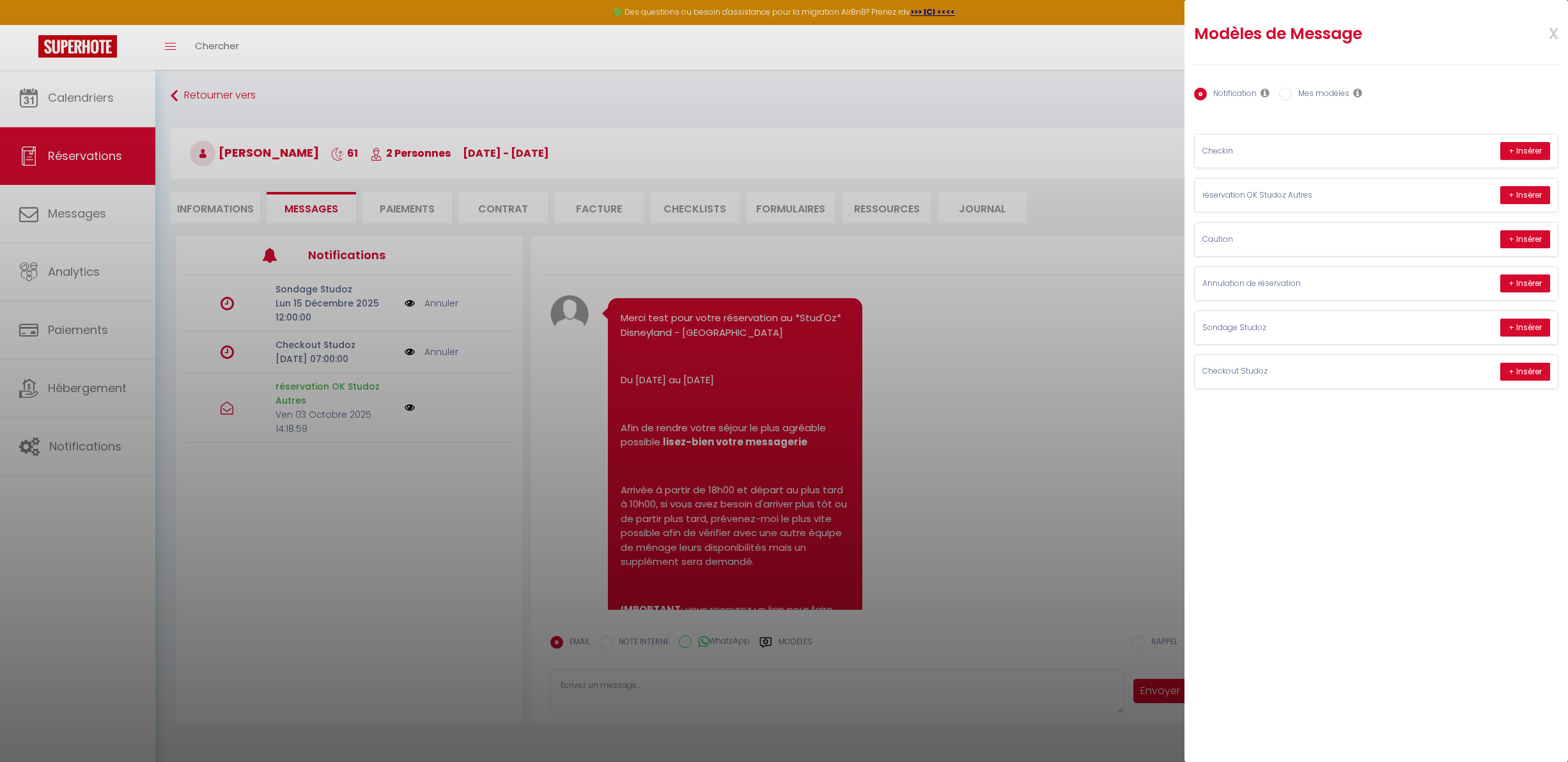
click at [1296, 93] on label "Mes modèles" at bounding box center [1320, 94] width 57 height 14
click at [1292, 93] on input "Mes modèles" at bounding box center [1285, 93] width 12 height 12
radio input "true"
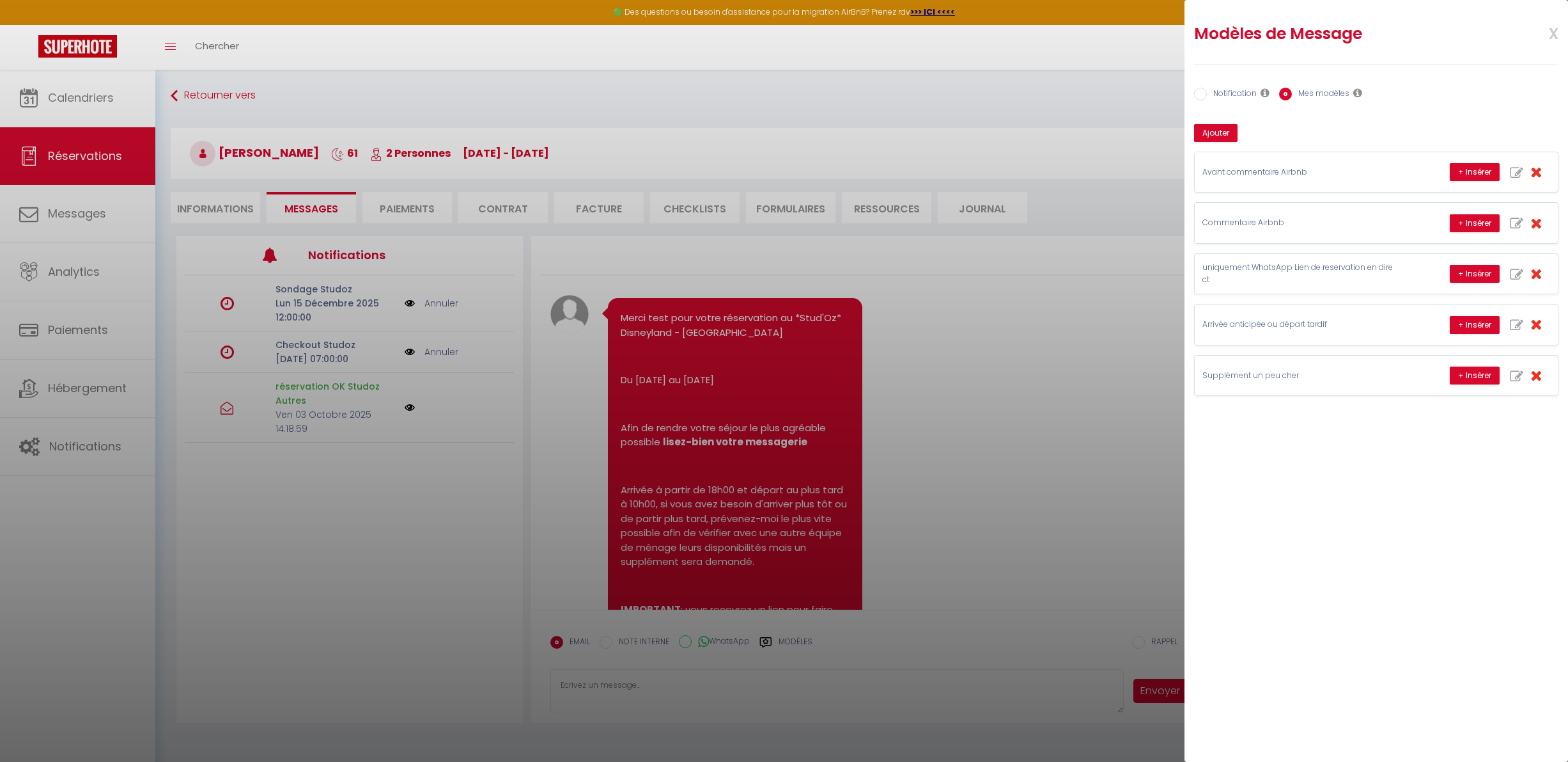
click at [1222, 100] on label "Notification" at bounding box center [1232, 94] width 50 height 14
click at [1207, 100] on input "Notification" at bounding box center [1200, 93] width 12 height 12
radio input "true"
radio input "false"
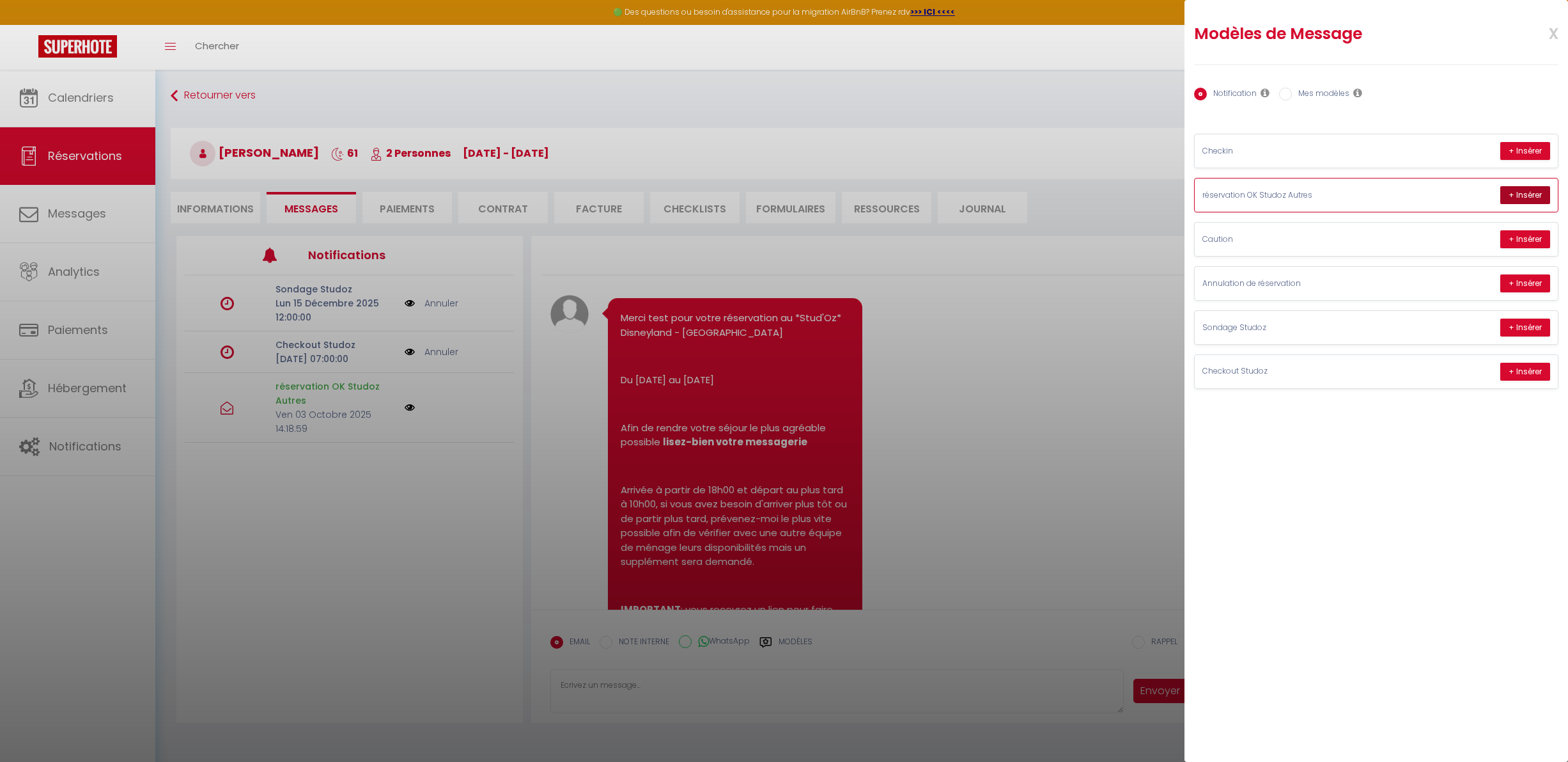
click at [1517, 194] on button "+ Insérer" at bounding box center [1525, 195] width 50 height 18
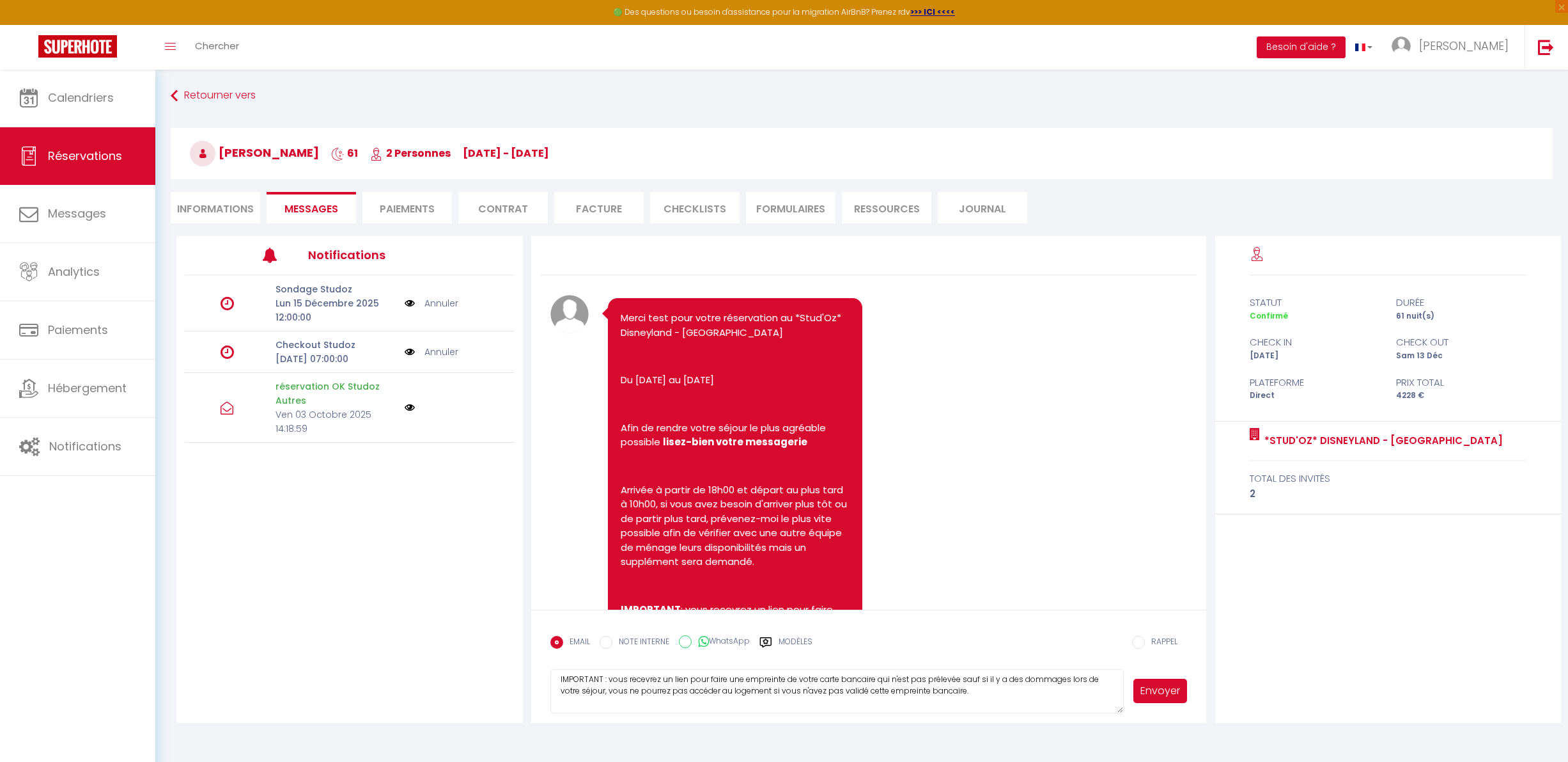
scroll to position [157, 0]
click at [929, 678] on textarea "Merci angie pour votre réservation au *Stud'Oz* Disneyland - Paris Du 13-10-202…" at bounding box center [837, 691] width 574 height 45
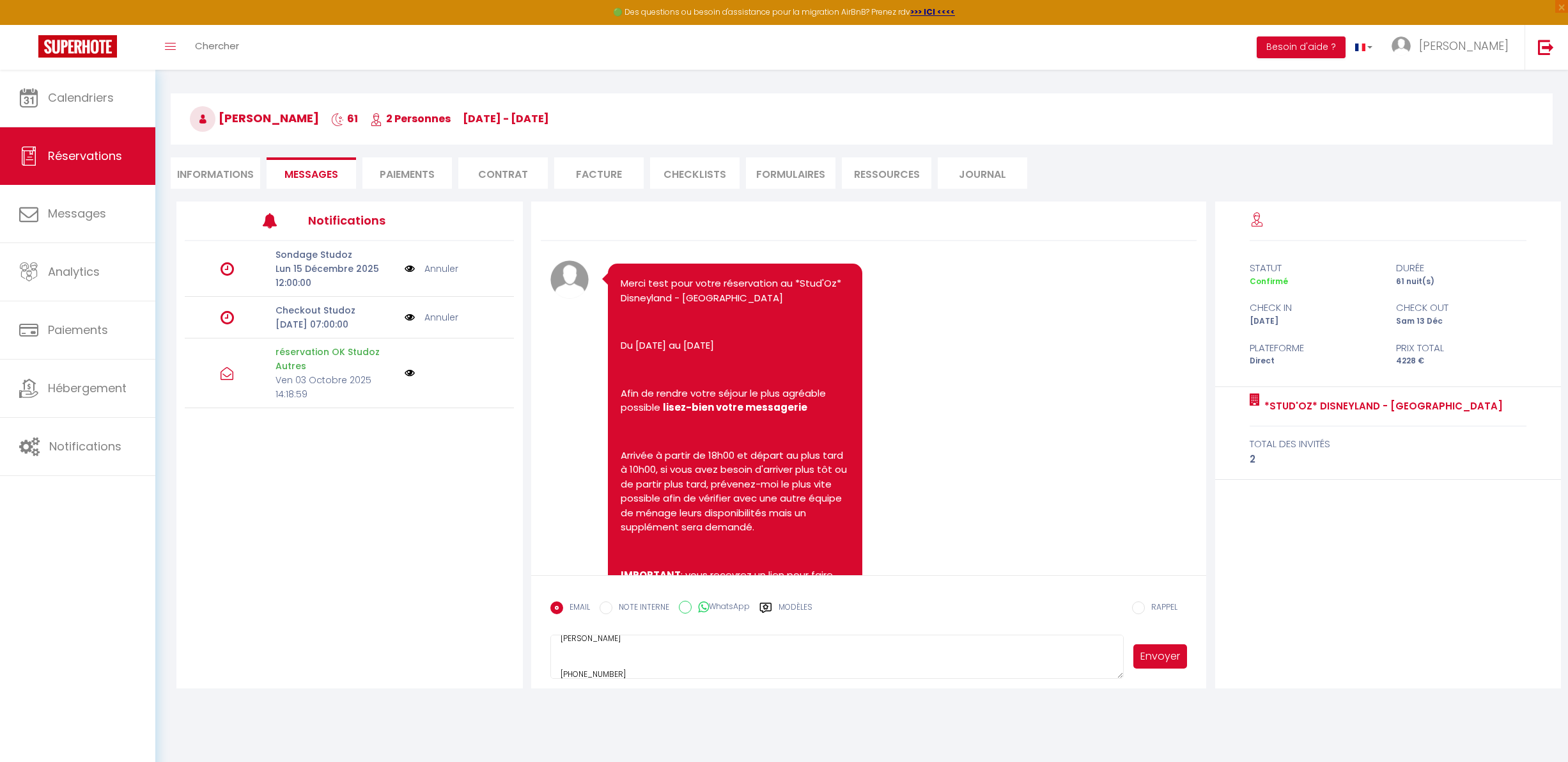
scroll to position [69, 0]
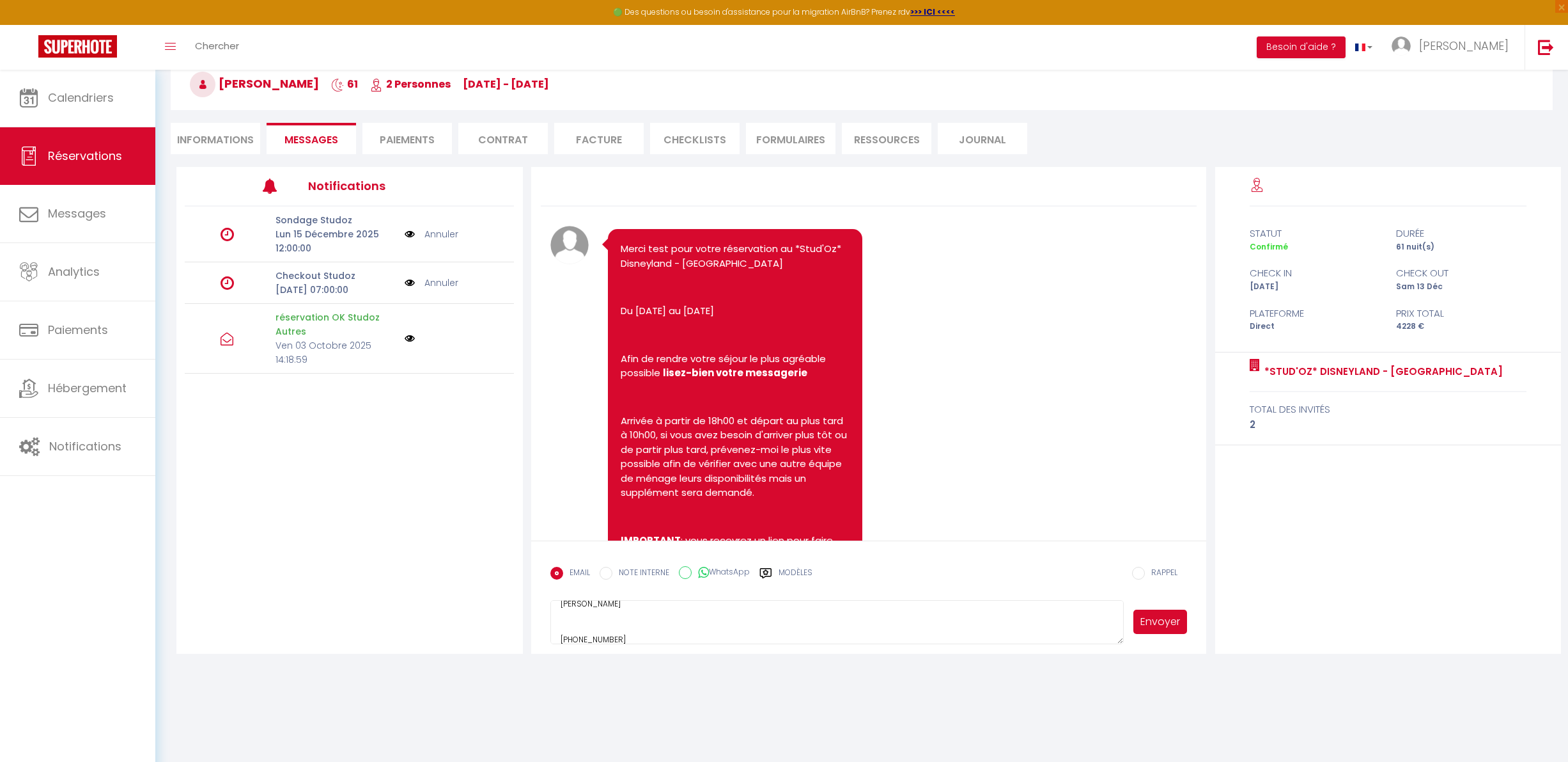
type textarea "Merci [PERSON_NAME] pour votre réservation au *Stud'Oz* Disneyland - [GEOGRAPHI…"
click at [1141, 617] on button "Envoyer" at bounding box center [1160, 621] width 54 height 24
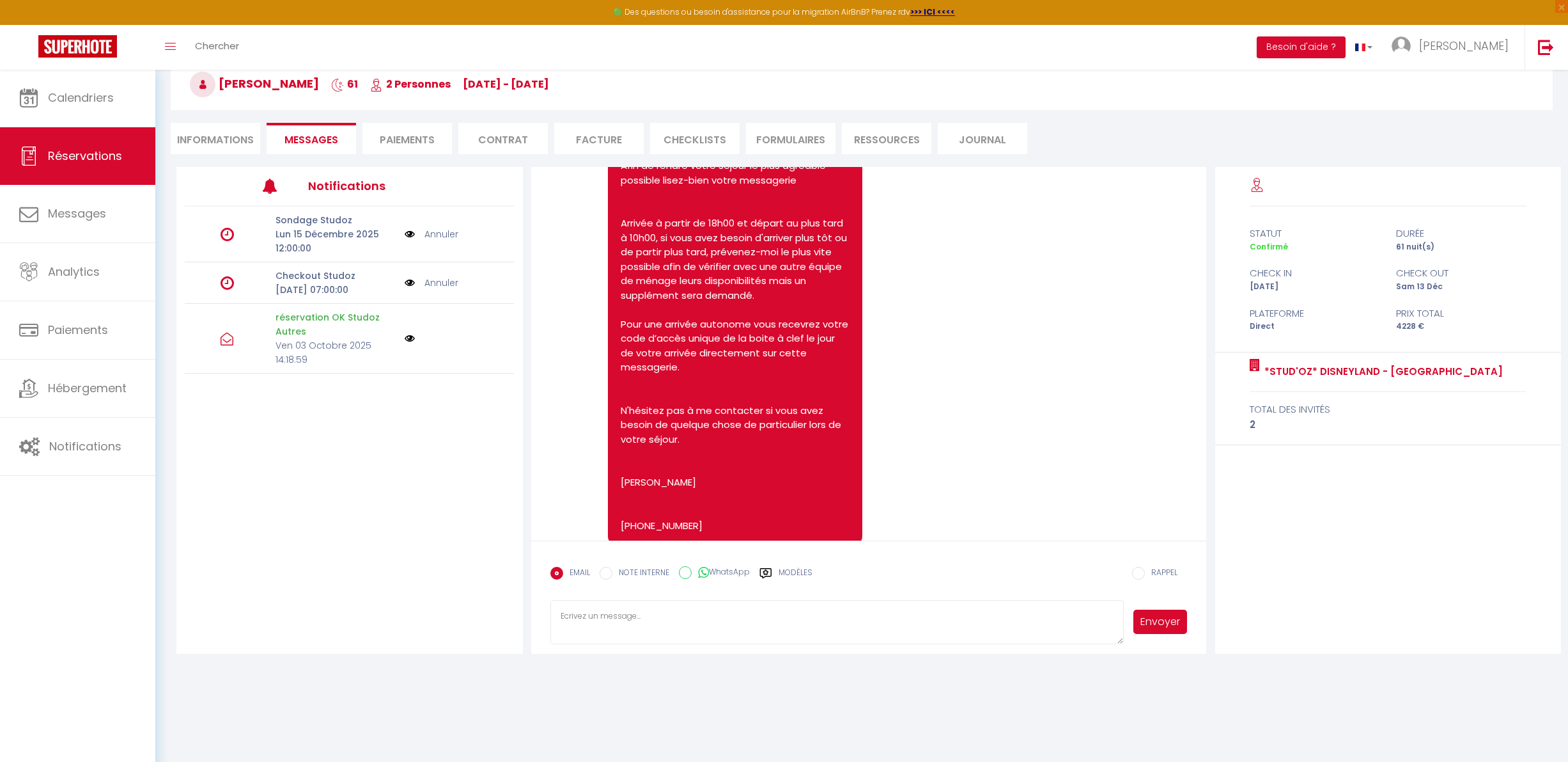
scroll to position [898, 0]
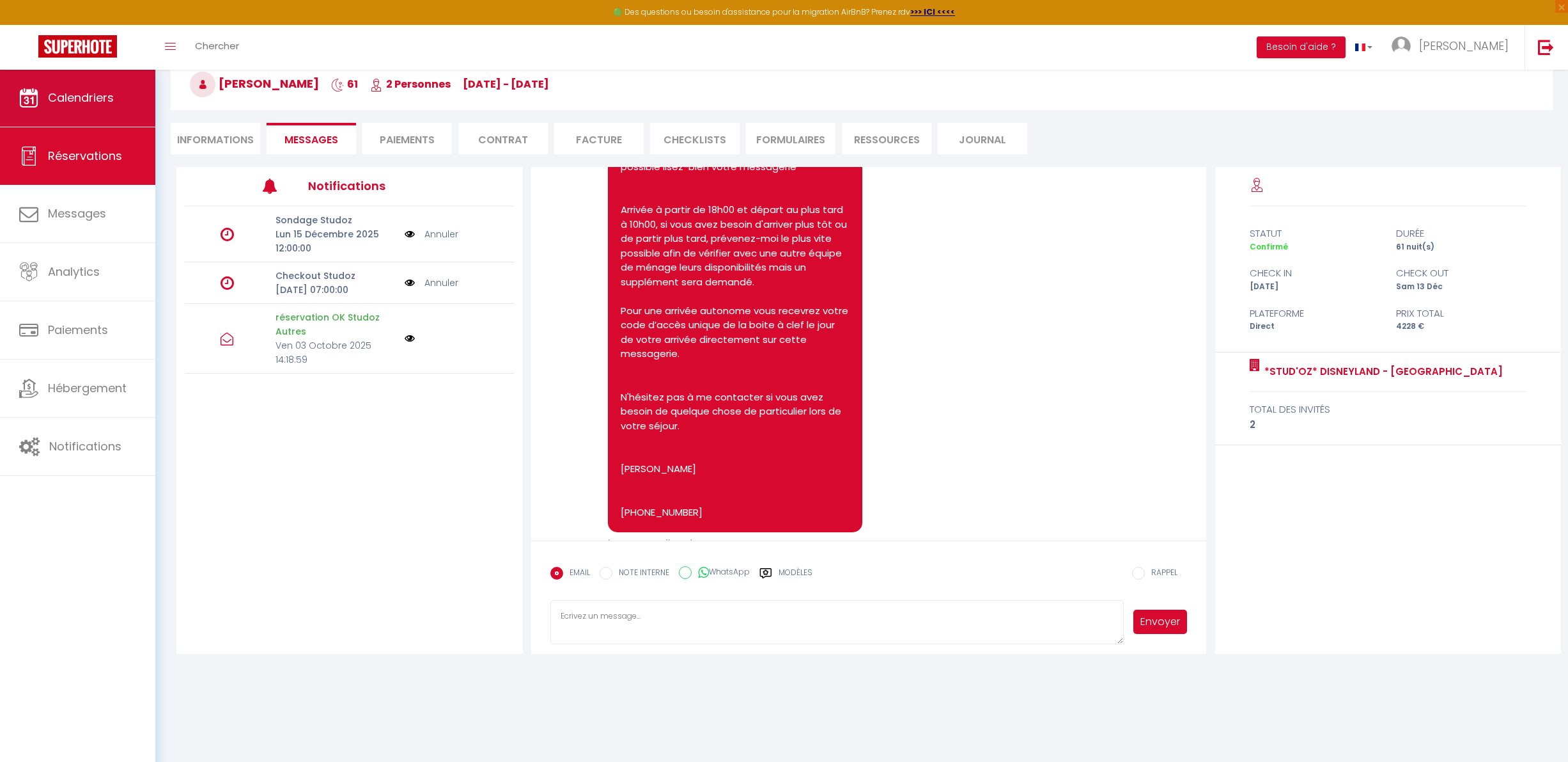
click at [127, 112] on link "Calendriers" at bounding box center [77, 97] width 155 height 57
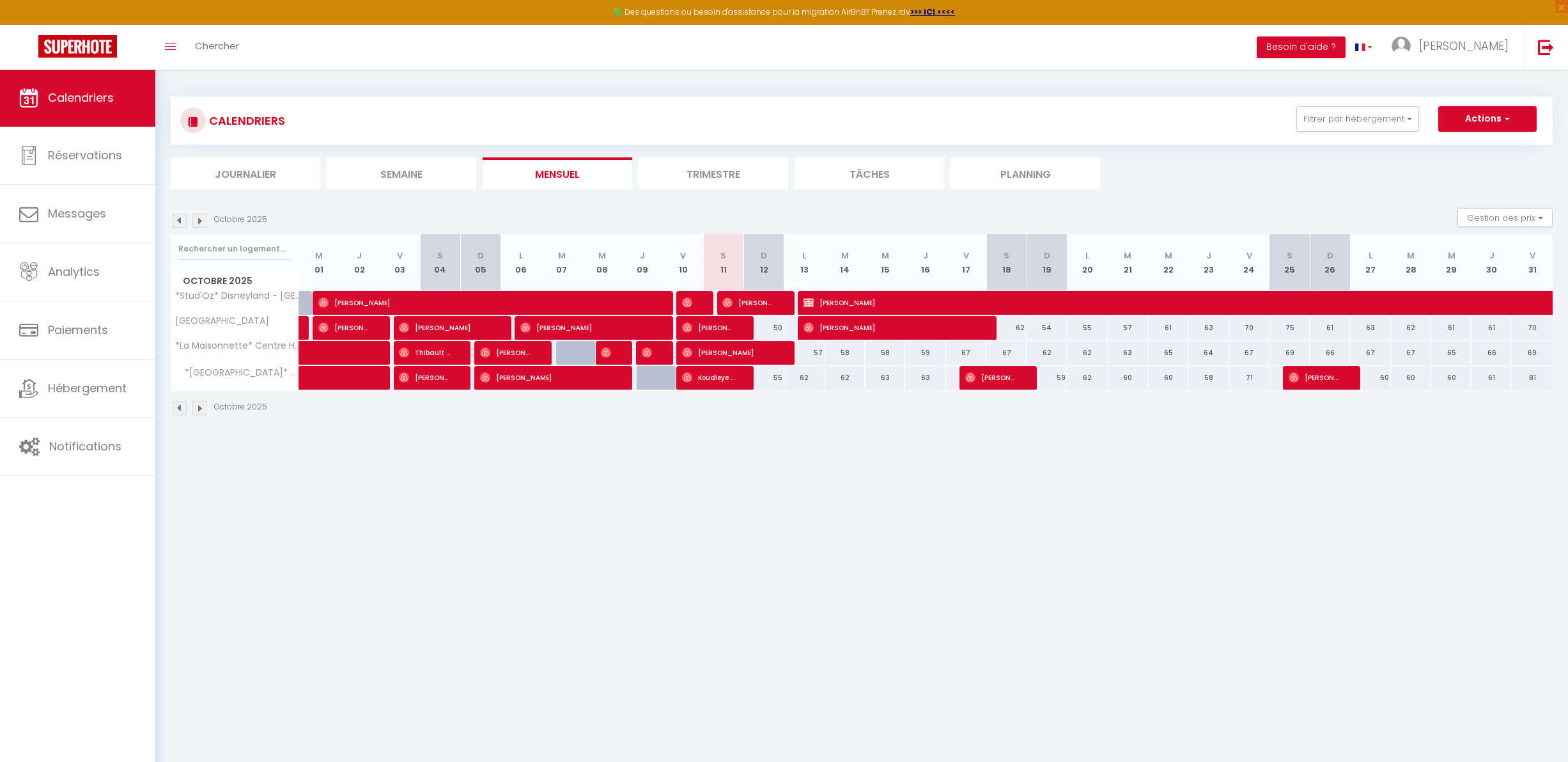
click at [205, 216] on img at bounding box center [199, 220] width 14 height 14
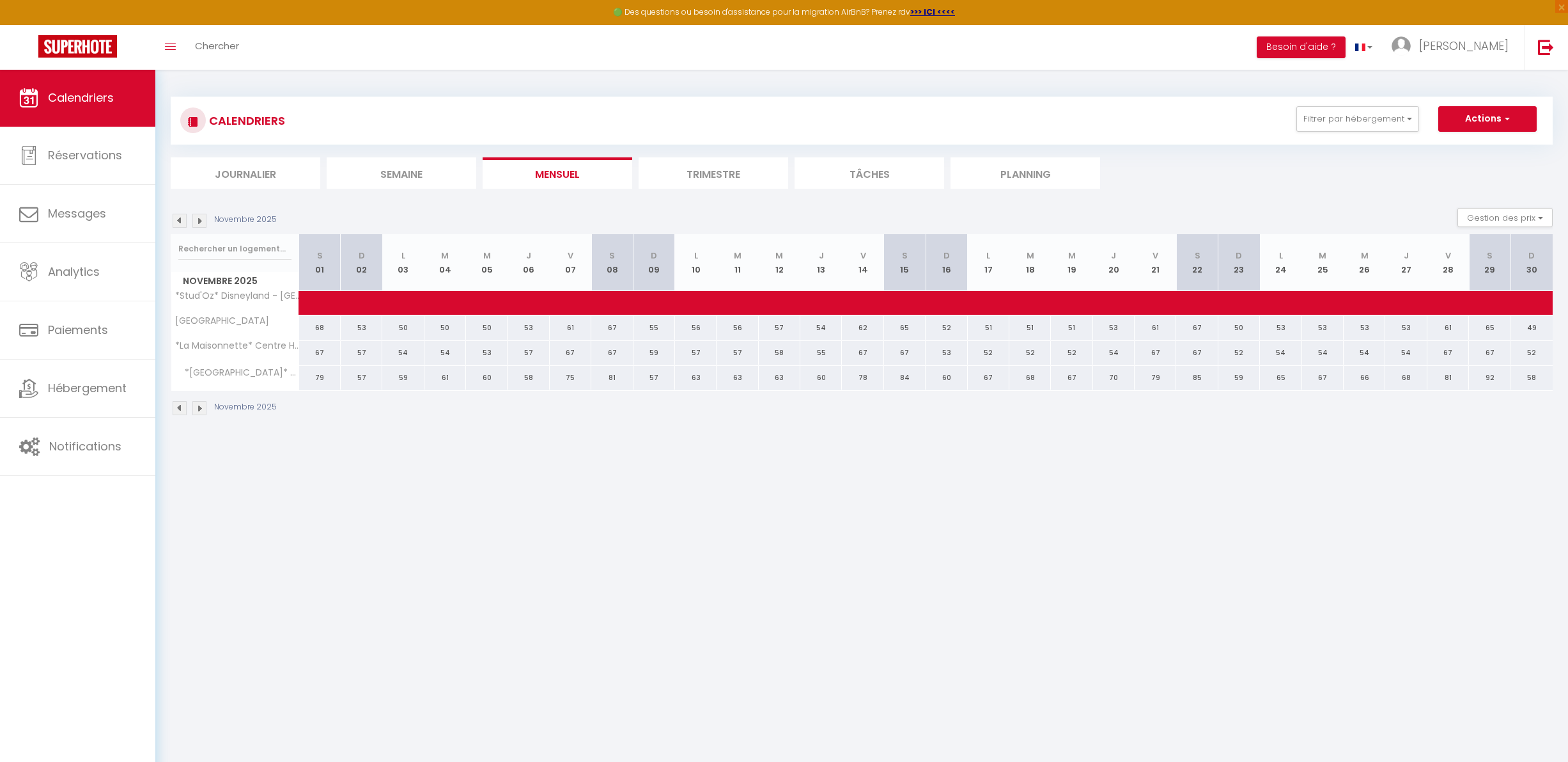
click at [199, 216] on img at bounding box center [199, 220] width 14 height 14
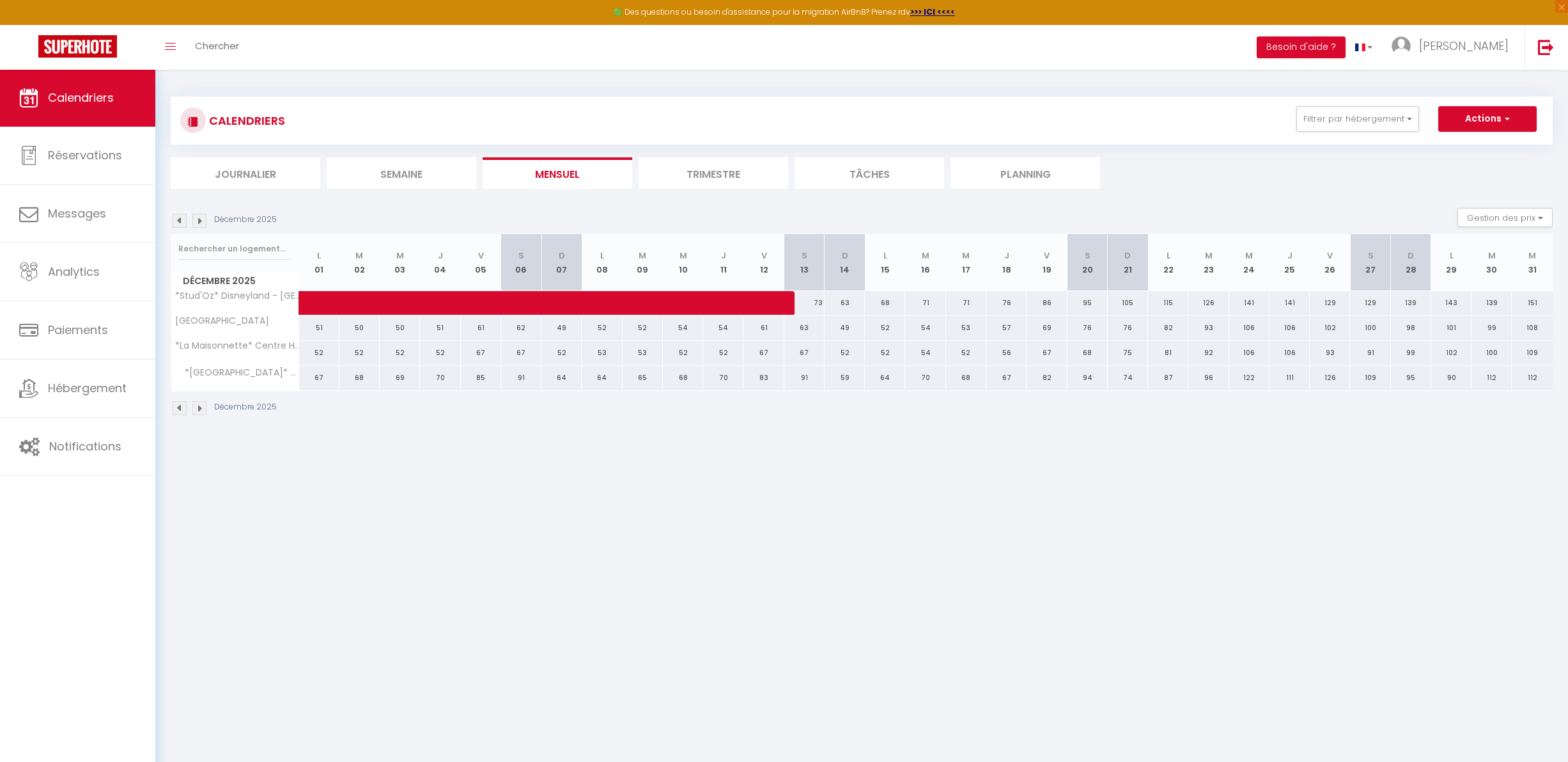
click at [202, 216] on img at bounding box center [199, 220] width 14 height 14
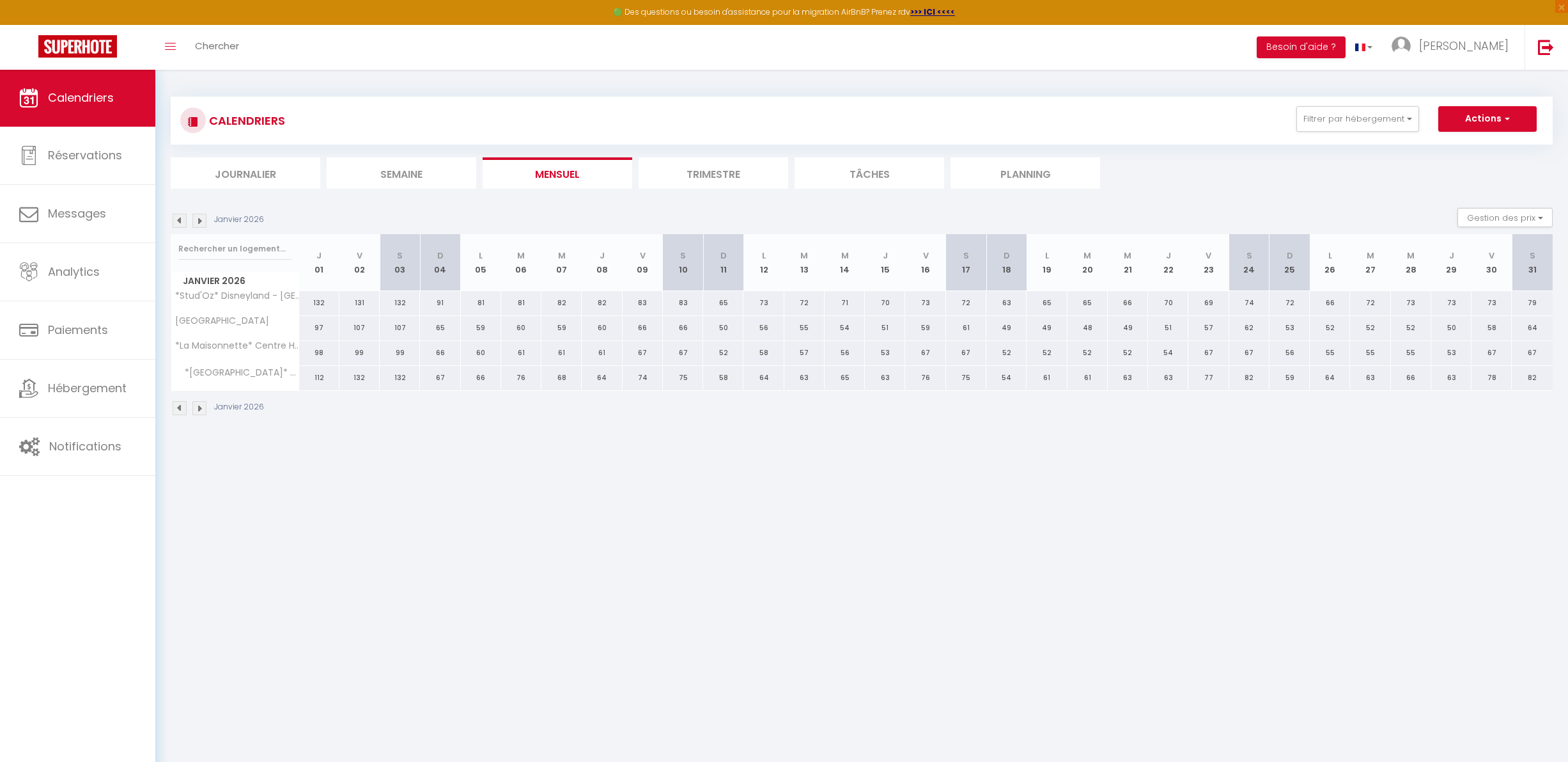
click at [202, 216] on img at bounding box center [199, 220] width 14 height 14
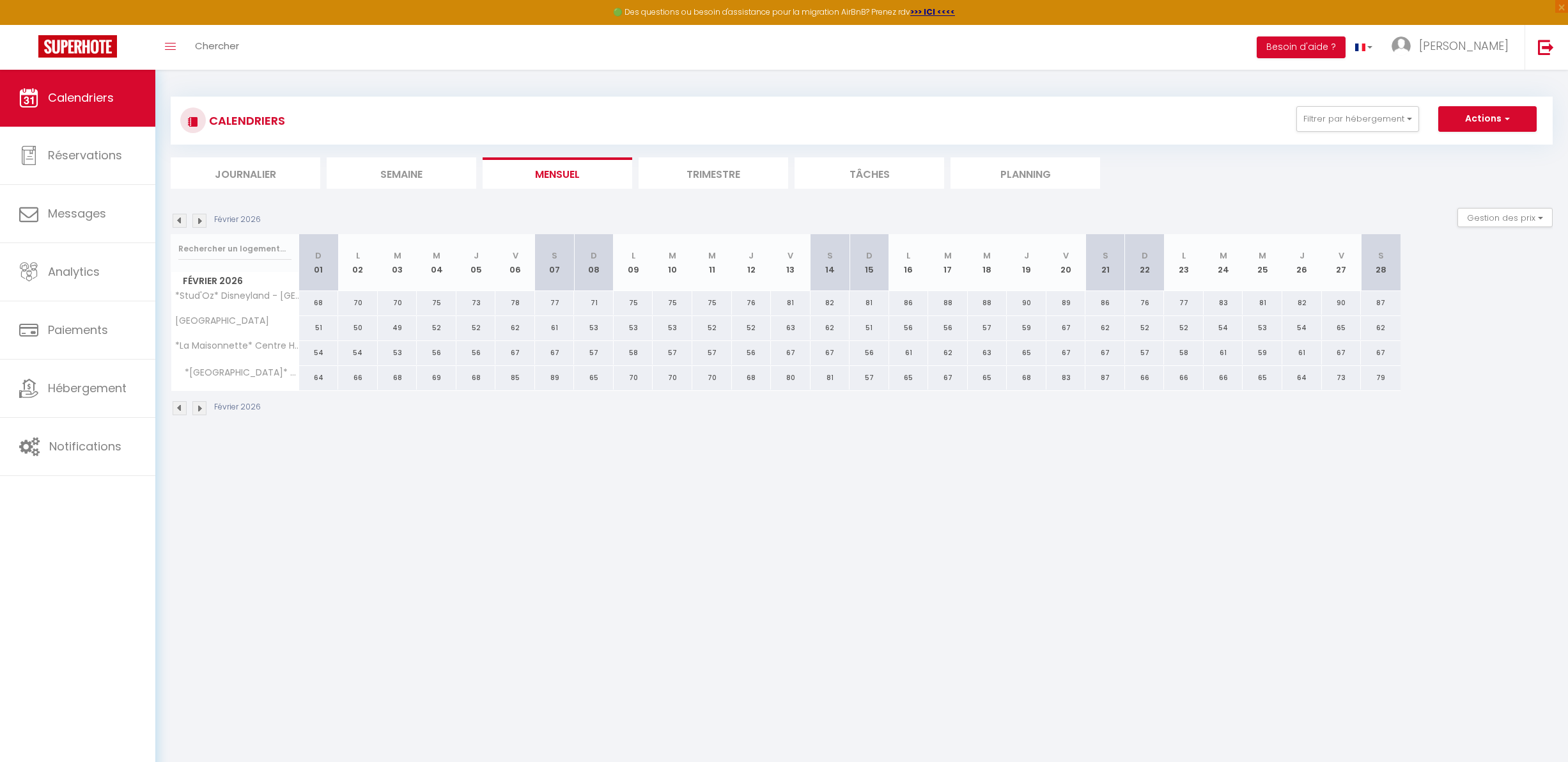
click at [202, 216] on img at bounding box center [199, 220] width 14 height 14
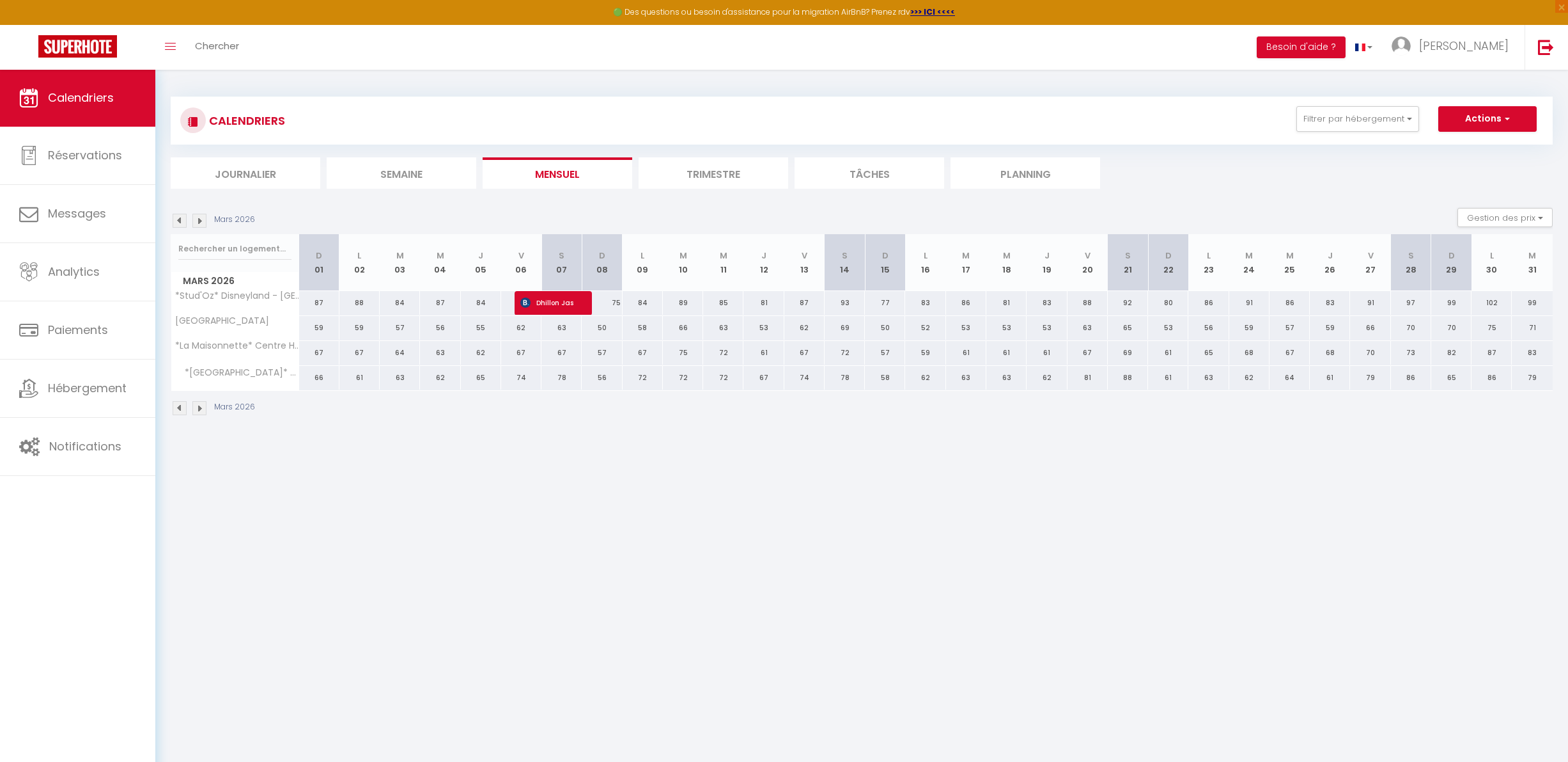
click at [180, 216] on img at bounding box center [179, 220] width 14 height 14
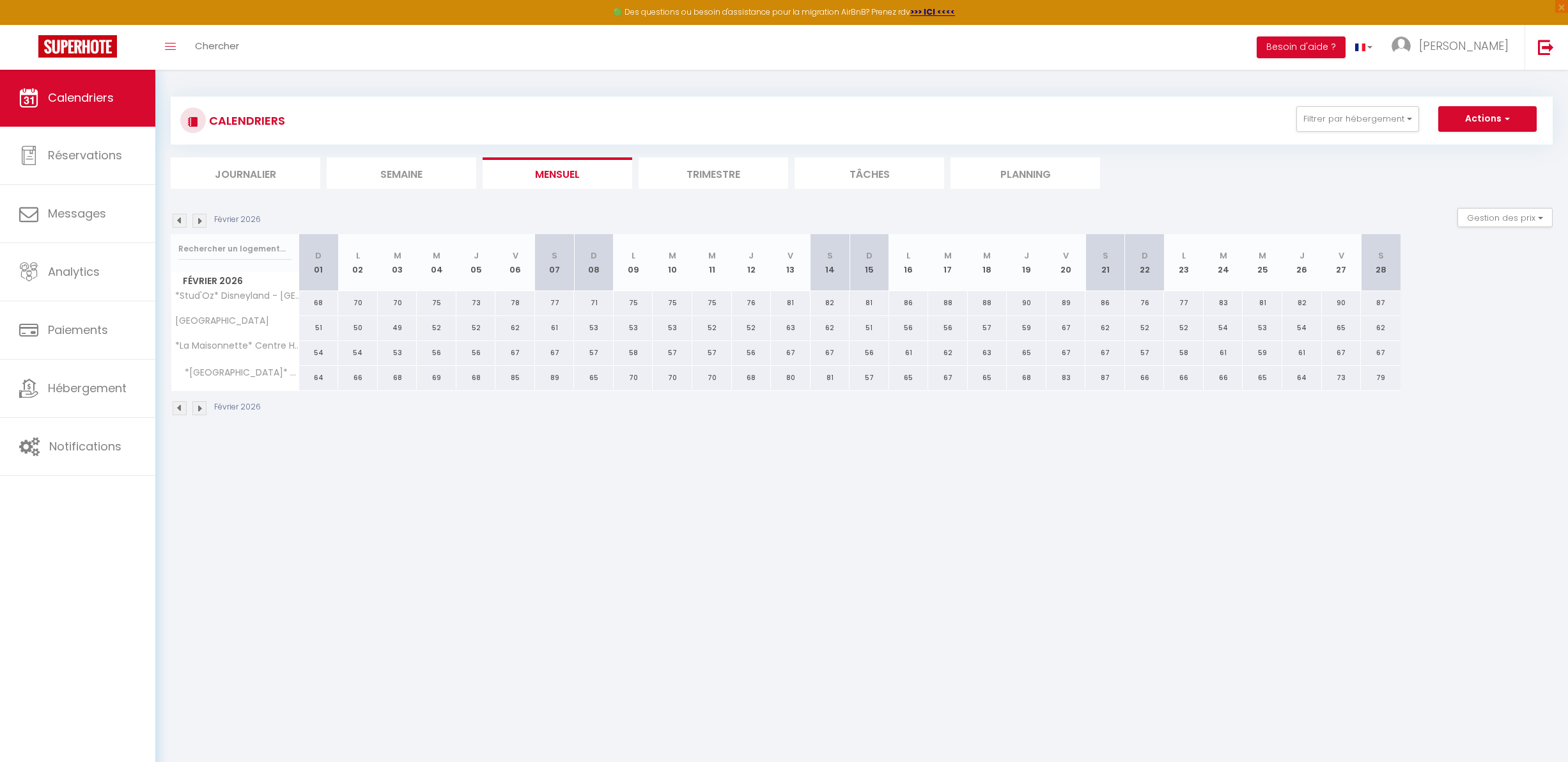
click at [180, 216] on img at bounding box center [179, 220] width 14 height 14
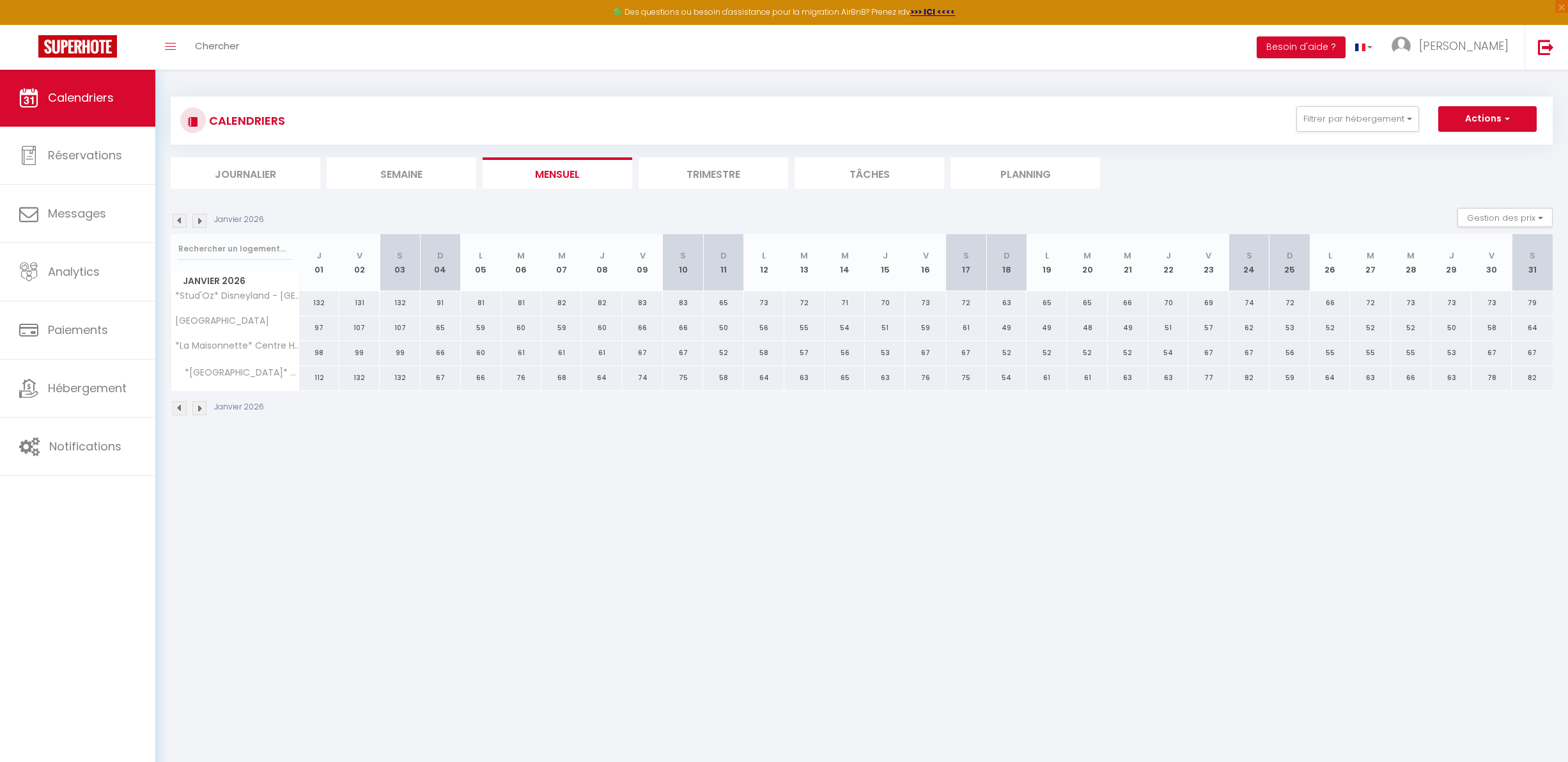
click at [180, 216] on img at bounding box center [179, 220] width 14 height 14
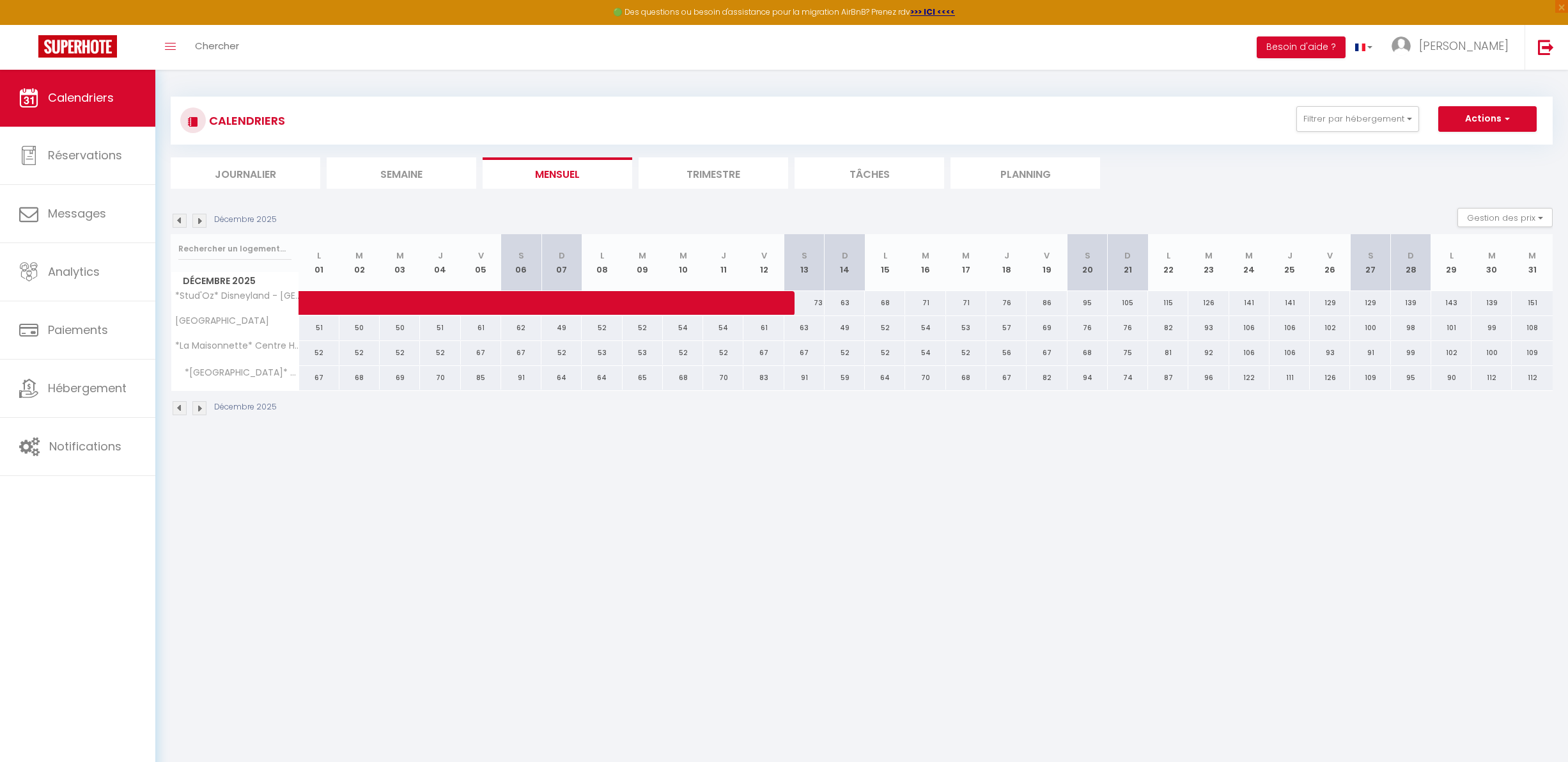
click at [180, 216] on img at bounding box center [179, 220] width 14 height 14
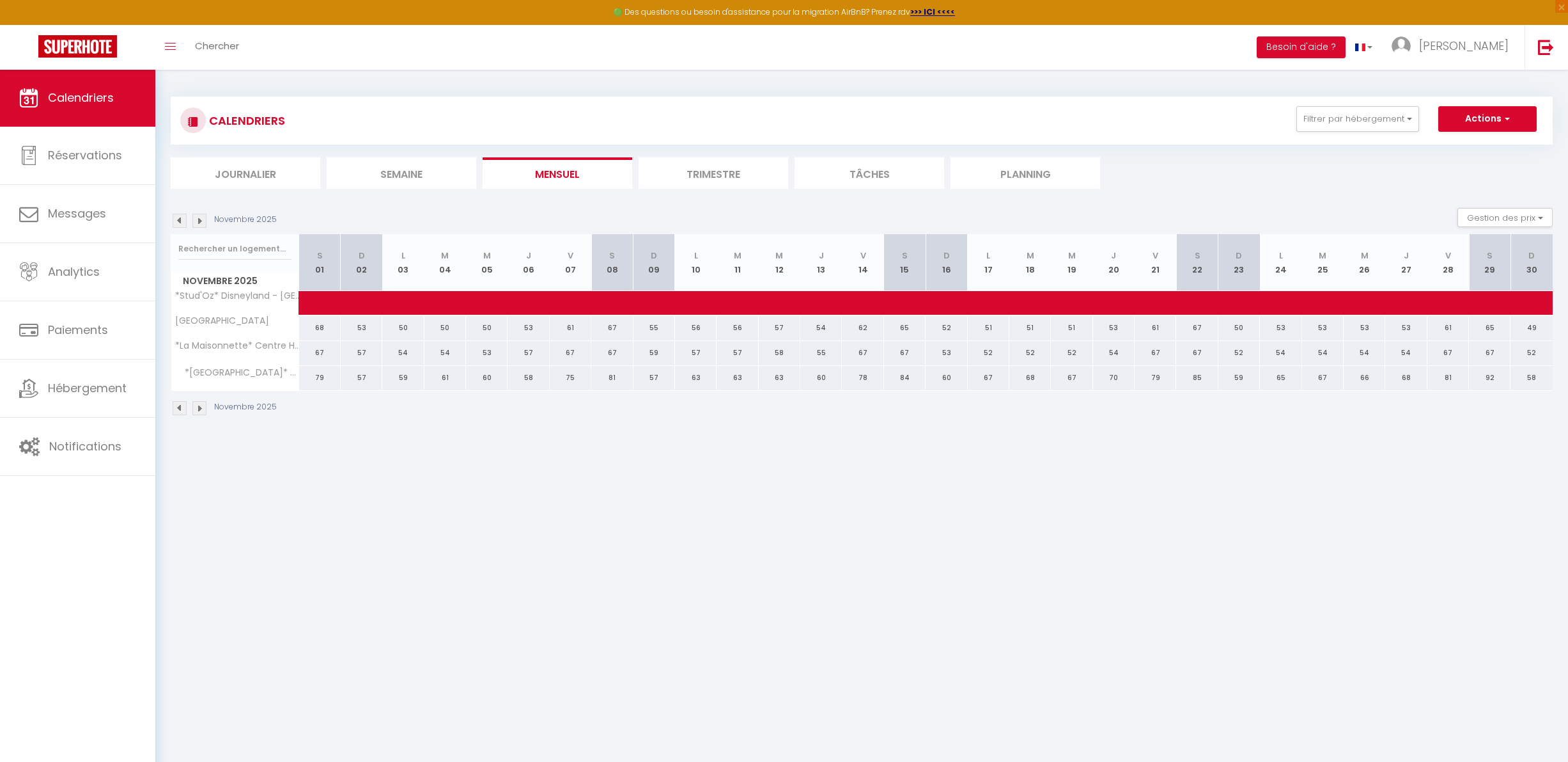
click at [180, 216] on img at bounding box center [179, 220] width 14 height 14
select select
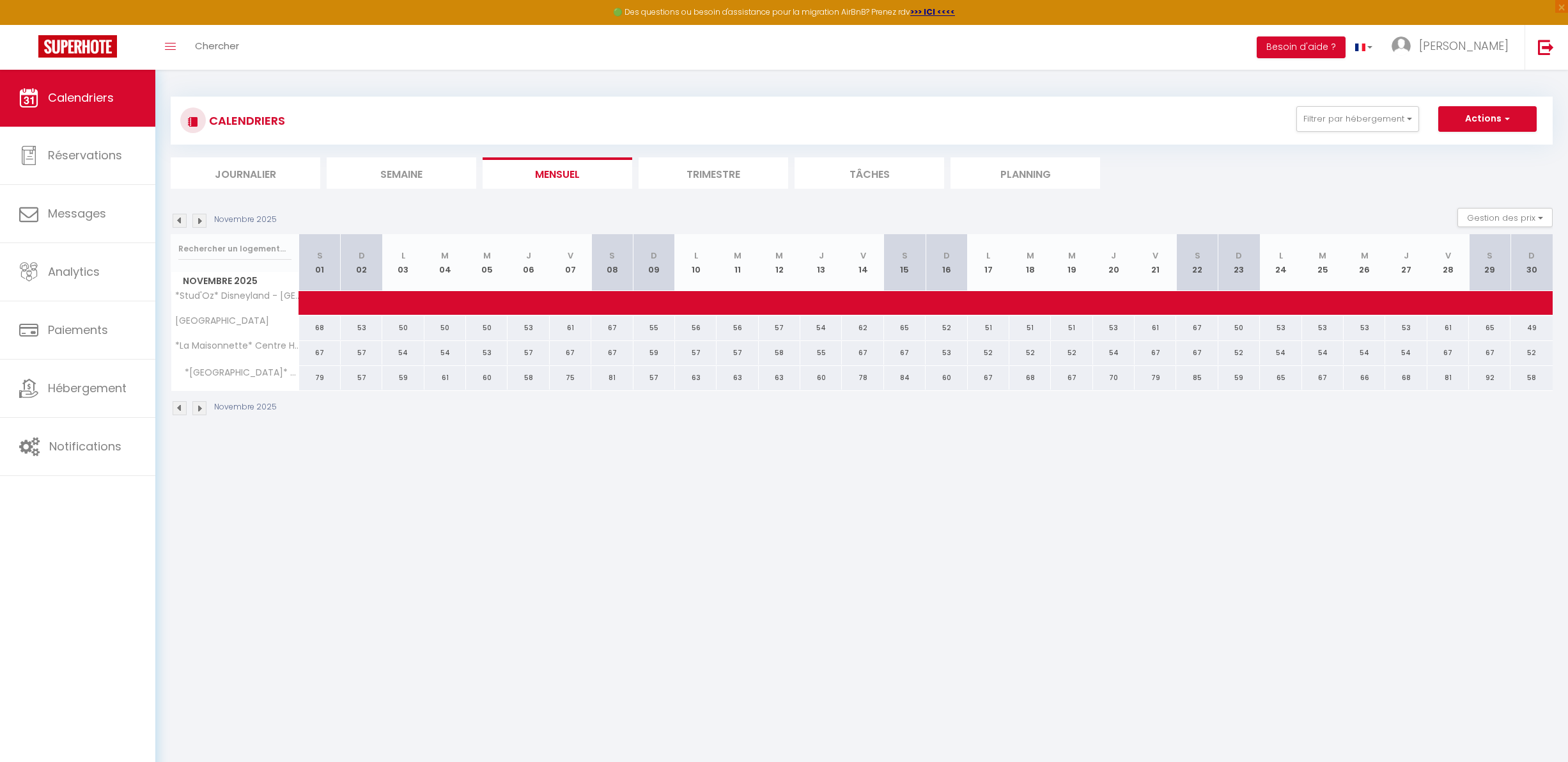
select select
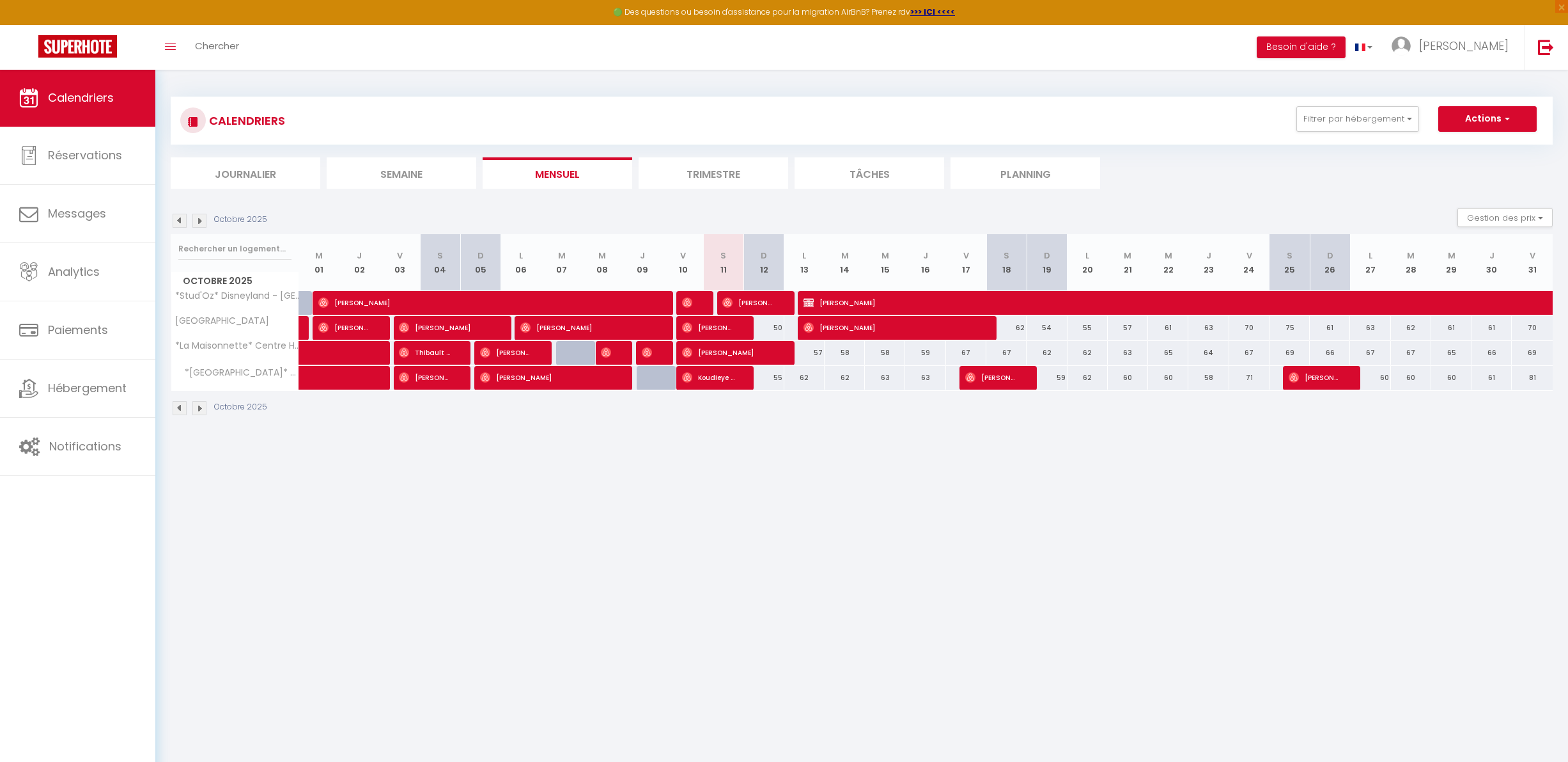
select select "OK"
select select "0"
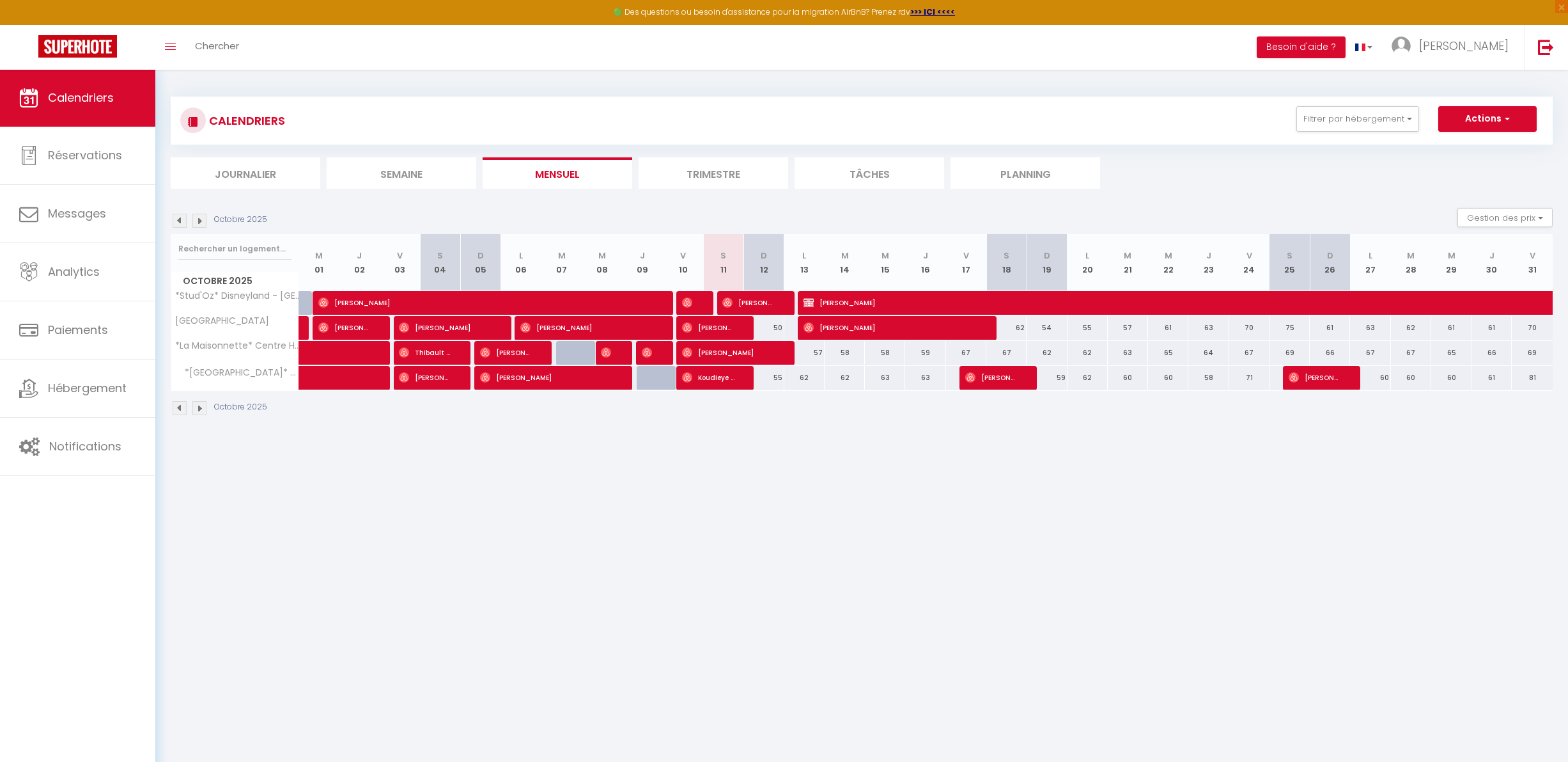
select select "1"
select select
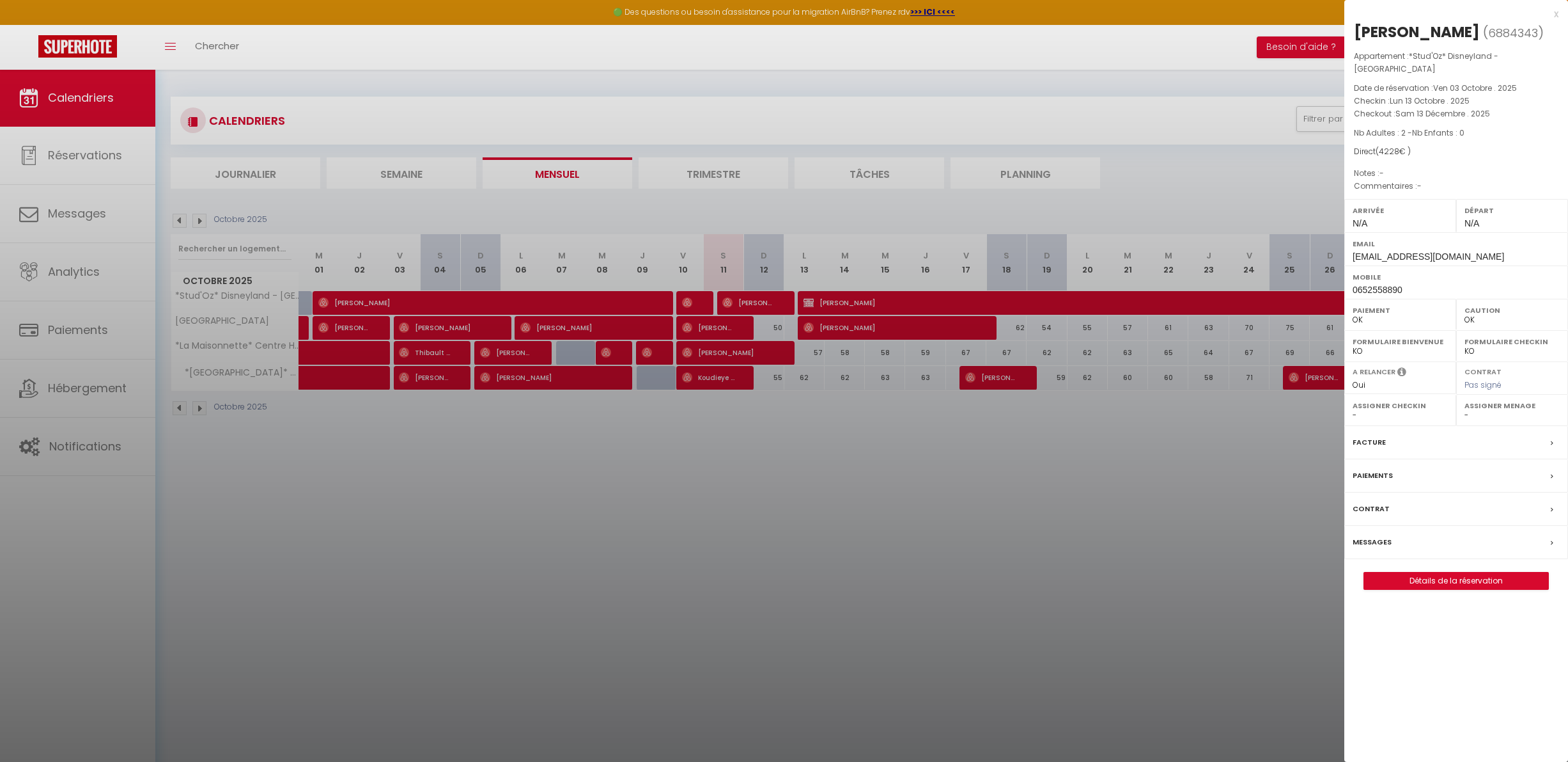
click at [1364, 218] on span "N/A" at bounding box center [1359, 223] width 14 height 10
click at [1474, 400] on label "Assigner Menage" at bounding box center [1513, 405] width 95 height 12
click at [1355, 218] on span "N/A" at bounding box center [1359, 223] width 14 height 10
click at [1385, 572] on link "Détails de la réservation" at bounding box center [1456, 580] width 184 height 16
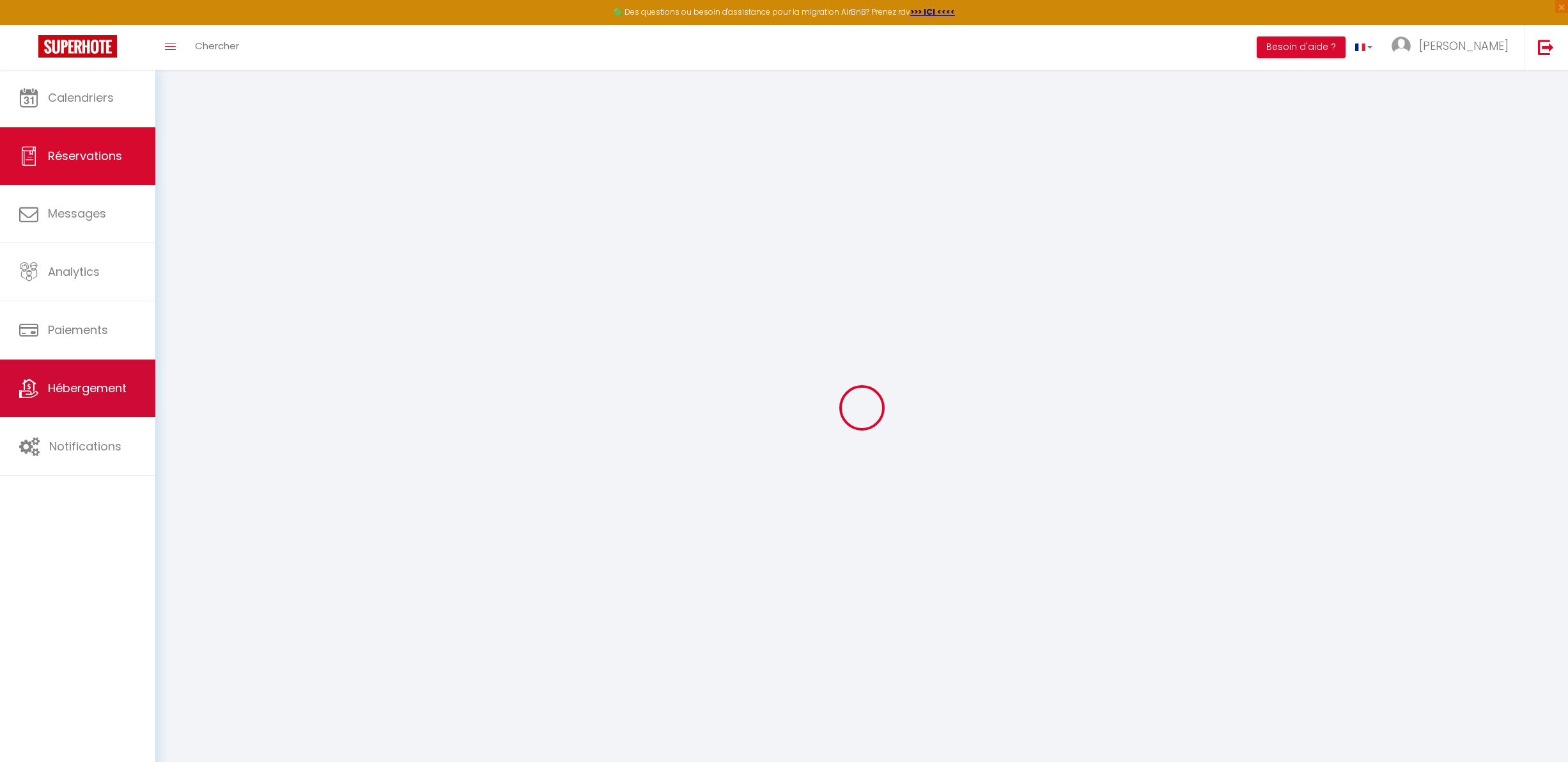
type input "angie"
type input "piera"
type input "[PERSON_NAME][EMAIL_ADDRESS][PERSON_NAME][DOMAIN_NAME]"
type input "0652558890"
type input "[STREET_ADDRESS]"
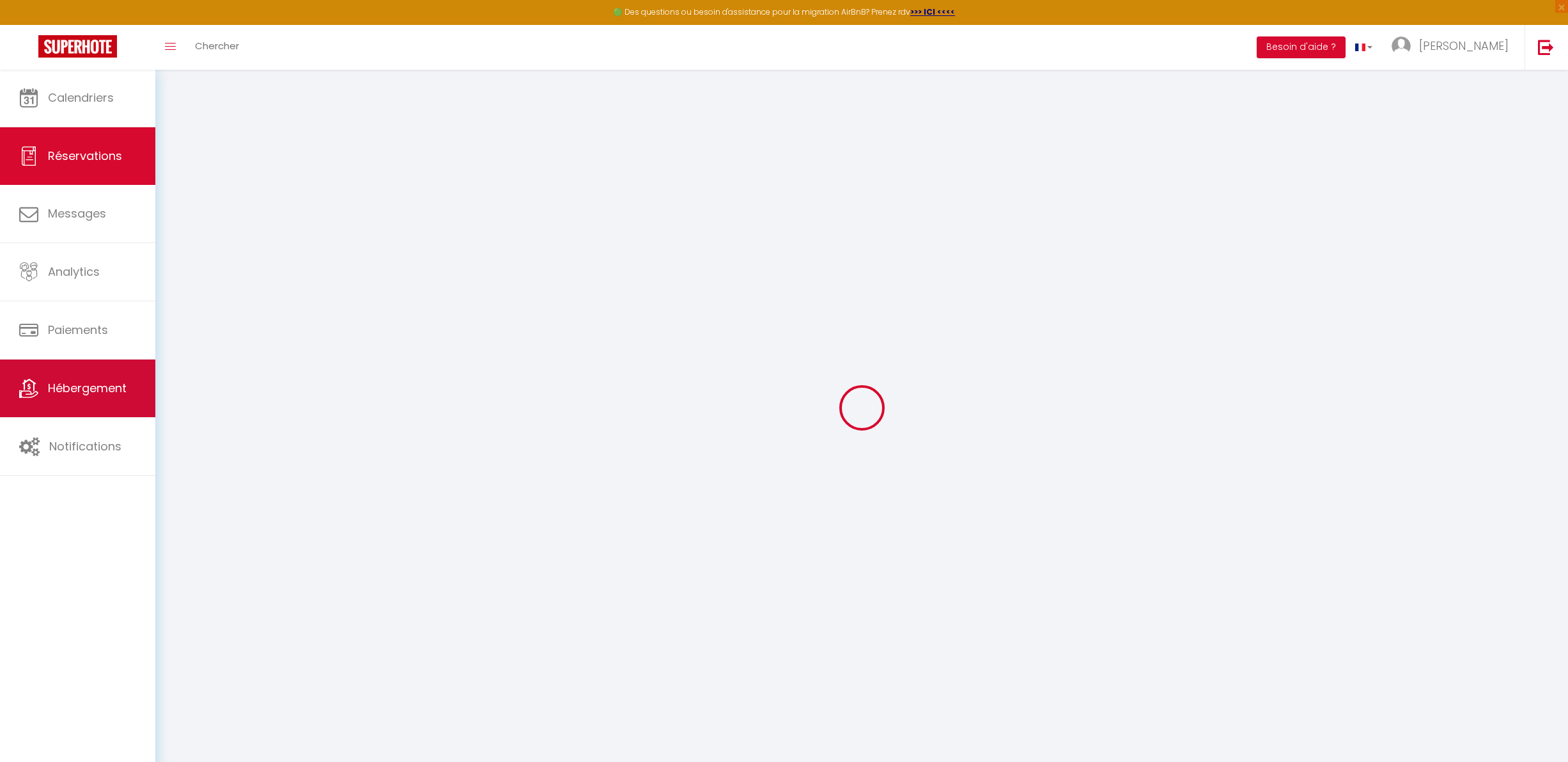
select select "GB"
select select "62242"
select select "1"
type input "Lun 13 Octobre 2025"
select select
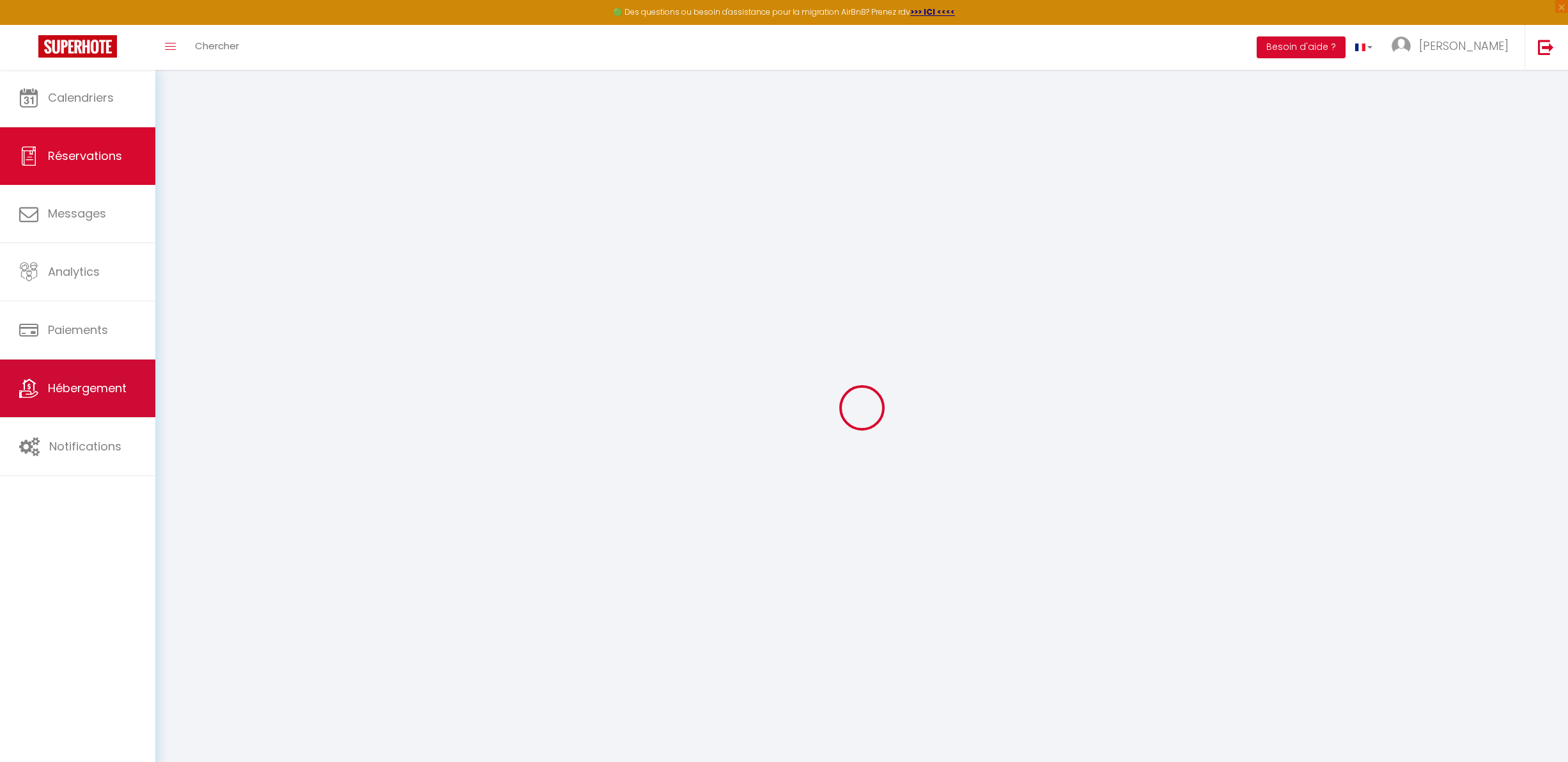
type input "Sam 13 Décembre 2025"
select select
type input "2"
select select "12"
select select
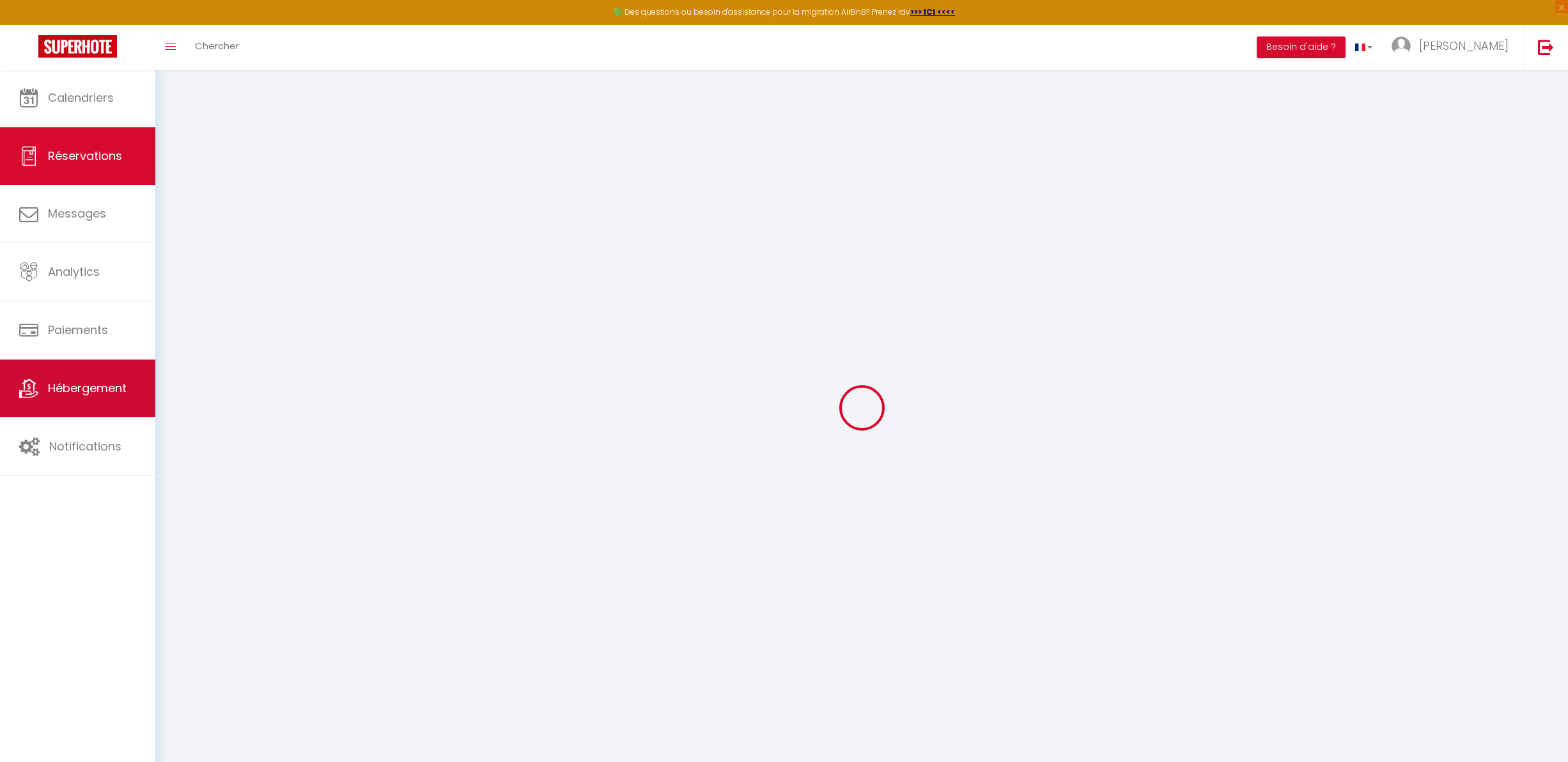
type input "4228"
checkbox input "false"
type input "0"
type input "30"
type input "0"
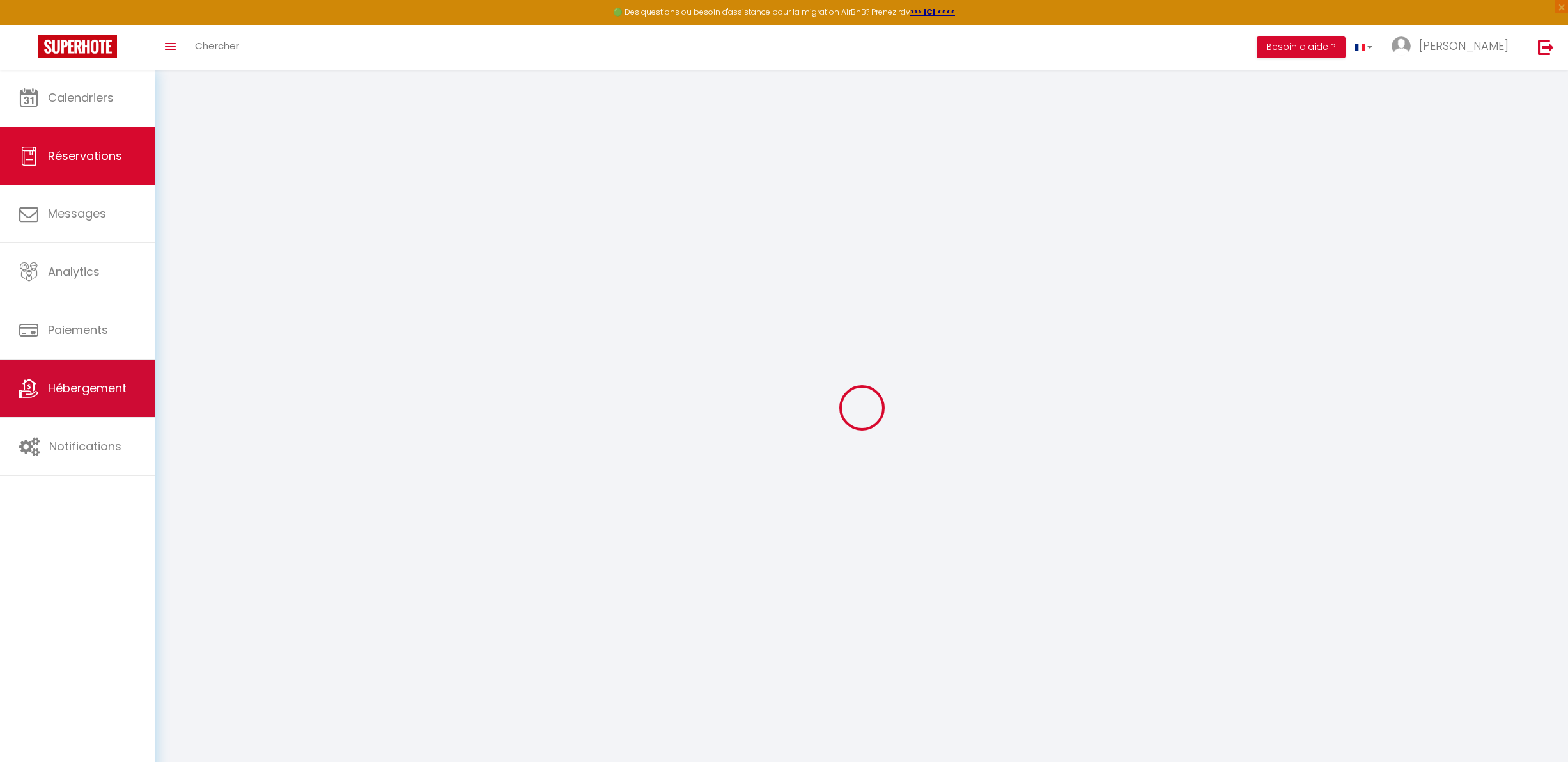
type input "0"
select select
select select "15"
checkbox input "false"
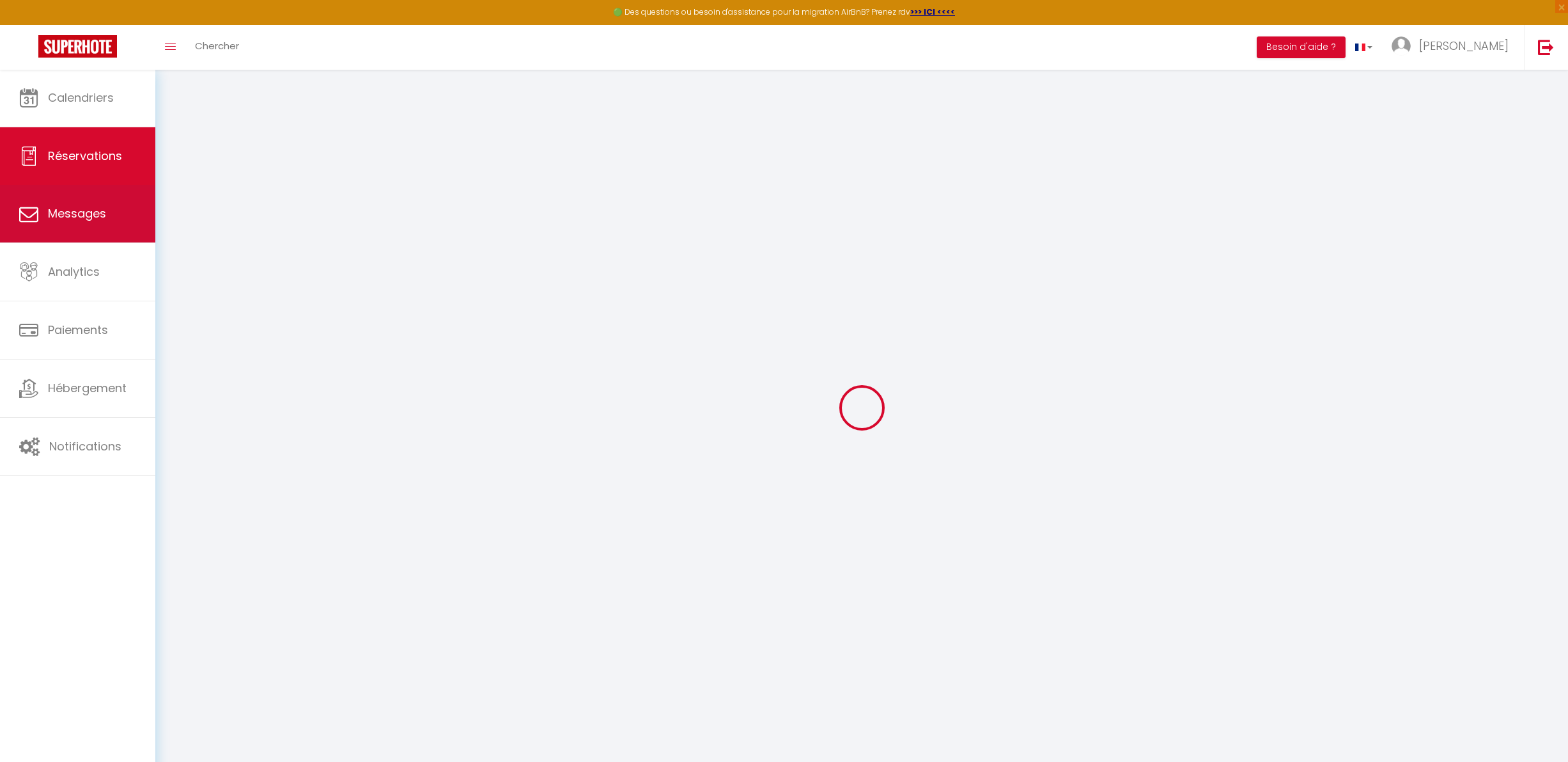
select select
checkbox input "false"
select select
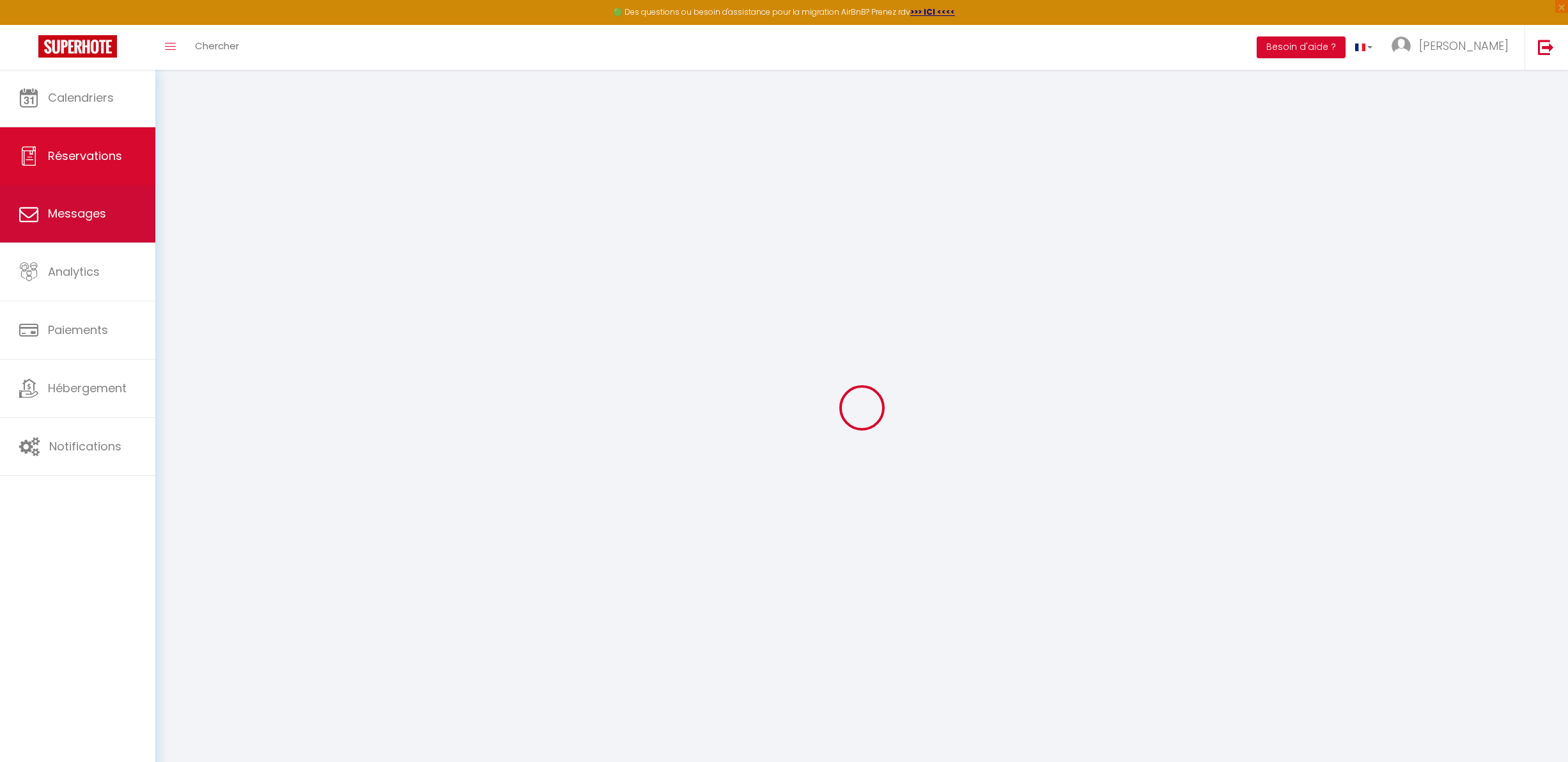
checkbox input "false"
select select
checkbox input "false"
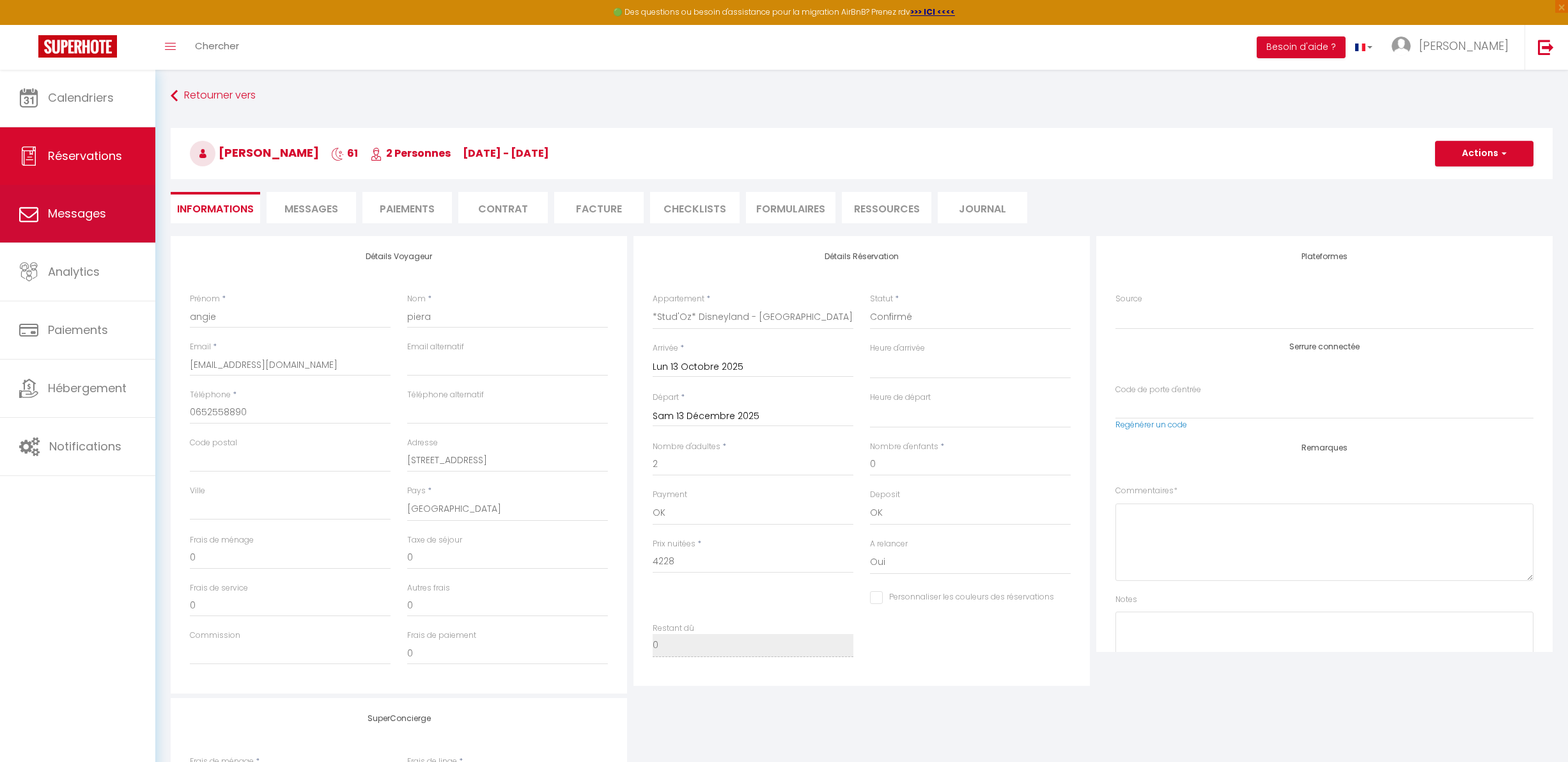
select select
checkbox input "false"
select select
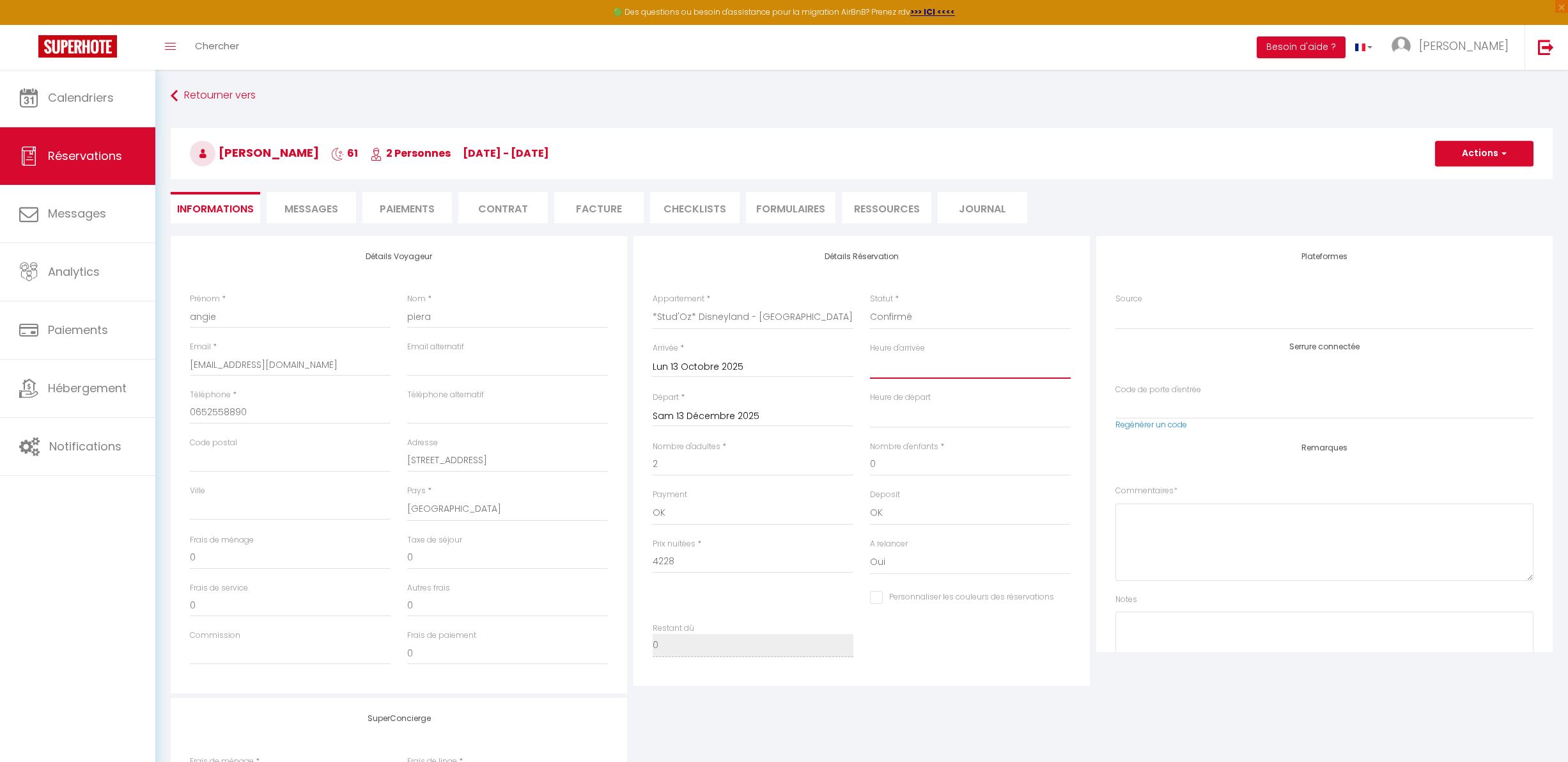
select select "18:00"
select select
checkbox input "false"
select select "11:00"
checkbox input "false"
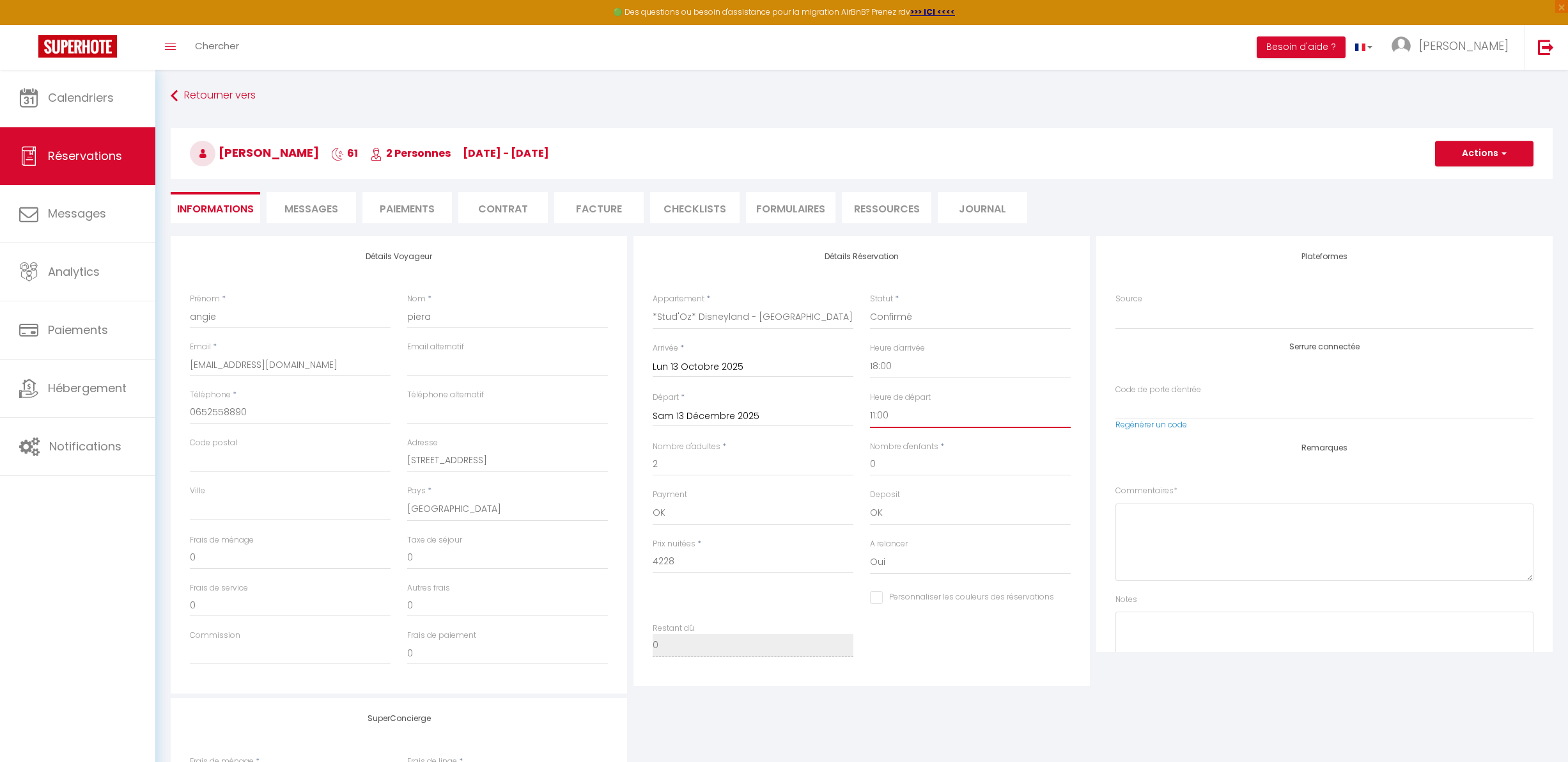
click at [1156, 402] on input "Code de porte d'entrée" at bounding box center [1324, 406] width 418 height 23
click at [1151, 425] on link "Regénérer un code" at bounding box center [1151, 423] width 71 height 10
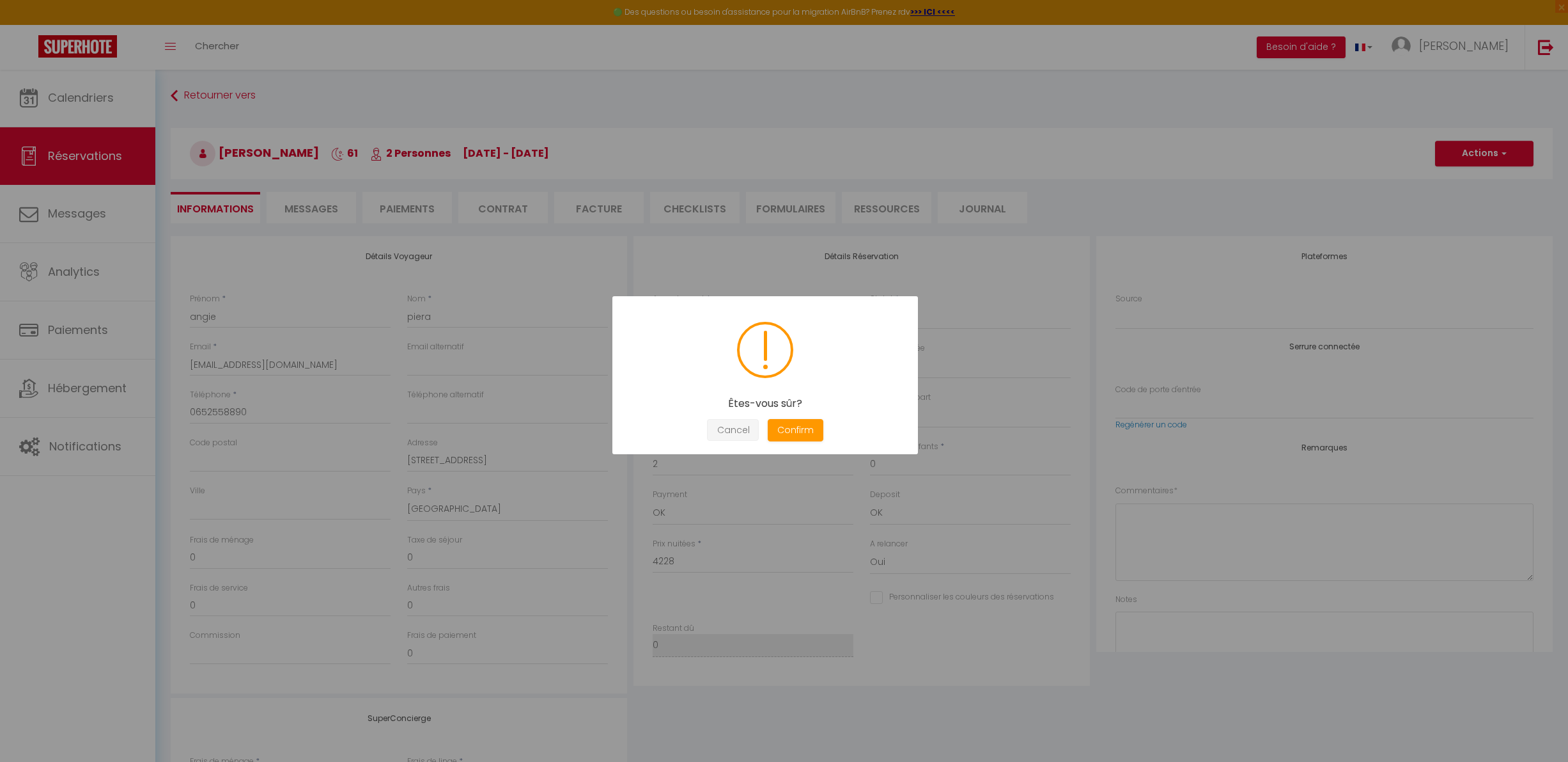
click at [751, 430] on button "Cancel" at bounding box center [733, 429] width 51 height 22
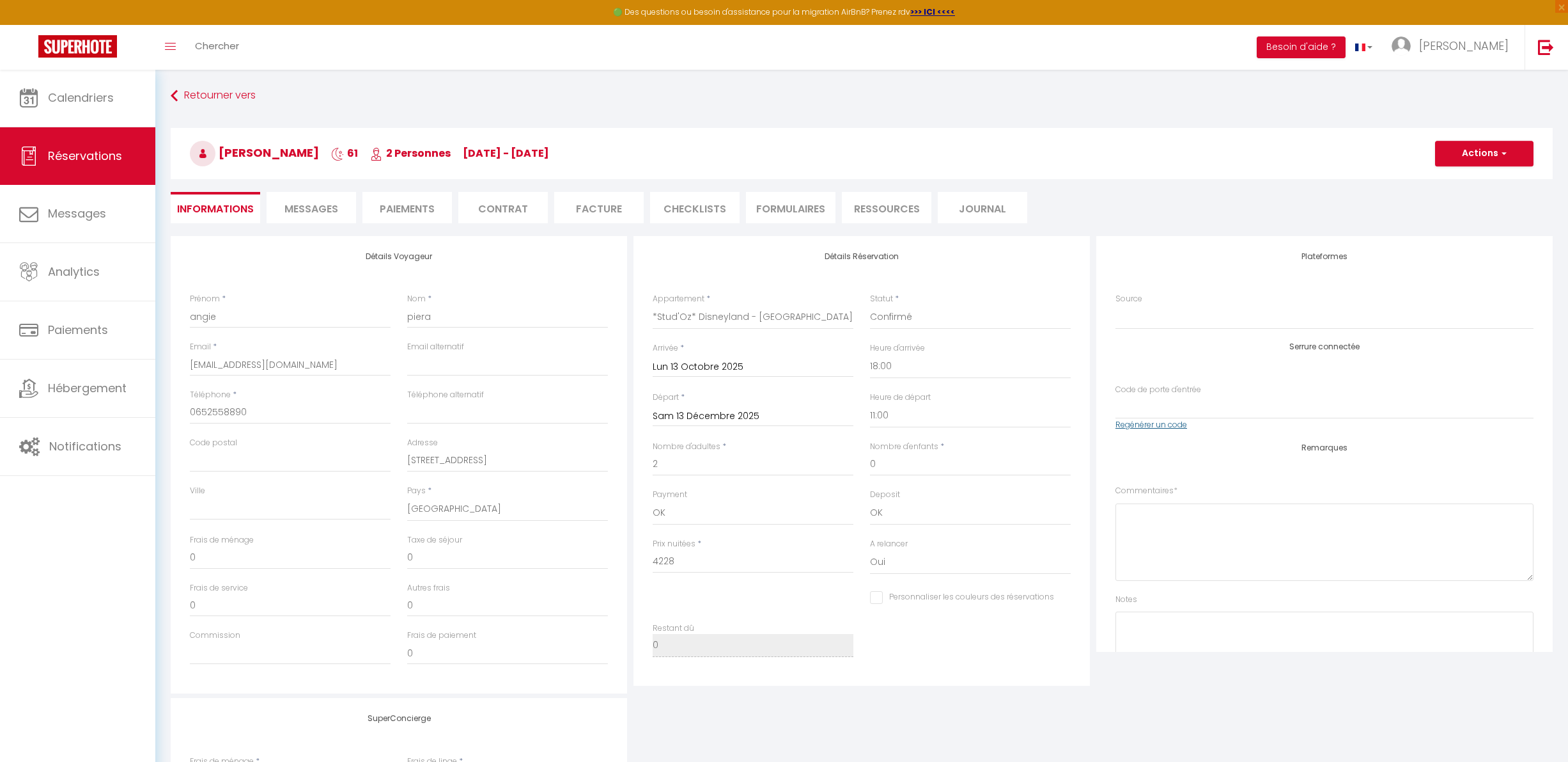
click at [1134, 425] on link "Regénérer un code" at bounding box center [1151, 423] width 71 height 10
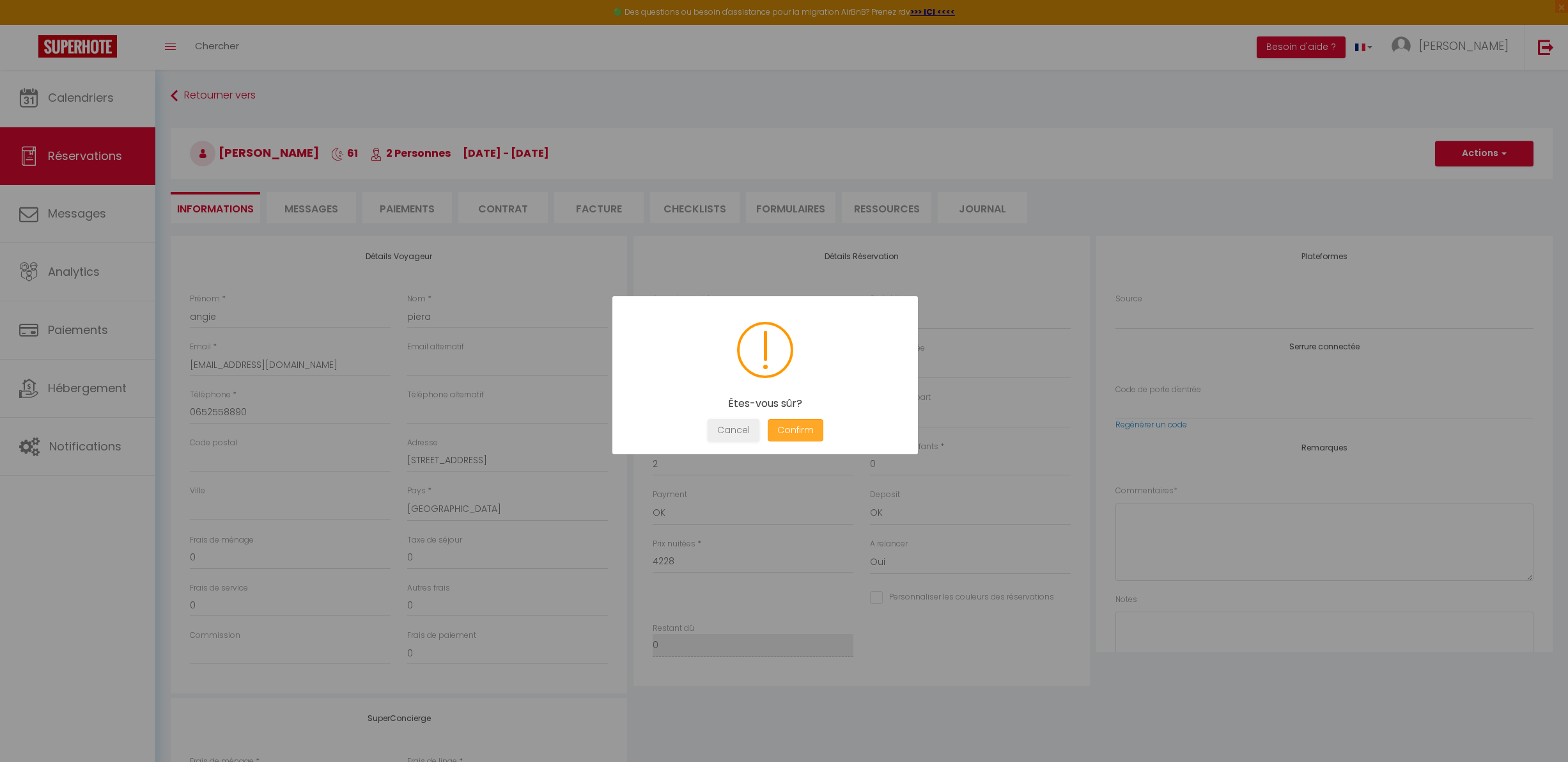
click at [808, 434] on button "Confirm" at bounding box center [795, 429] width 55 height 22
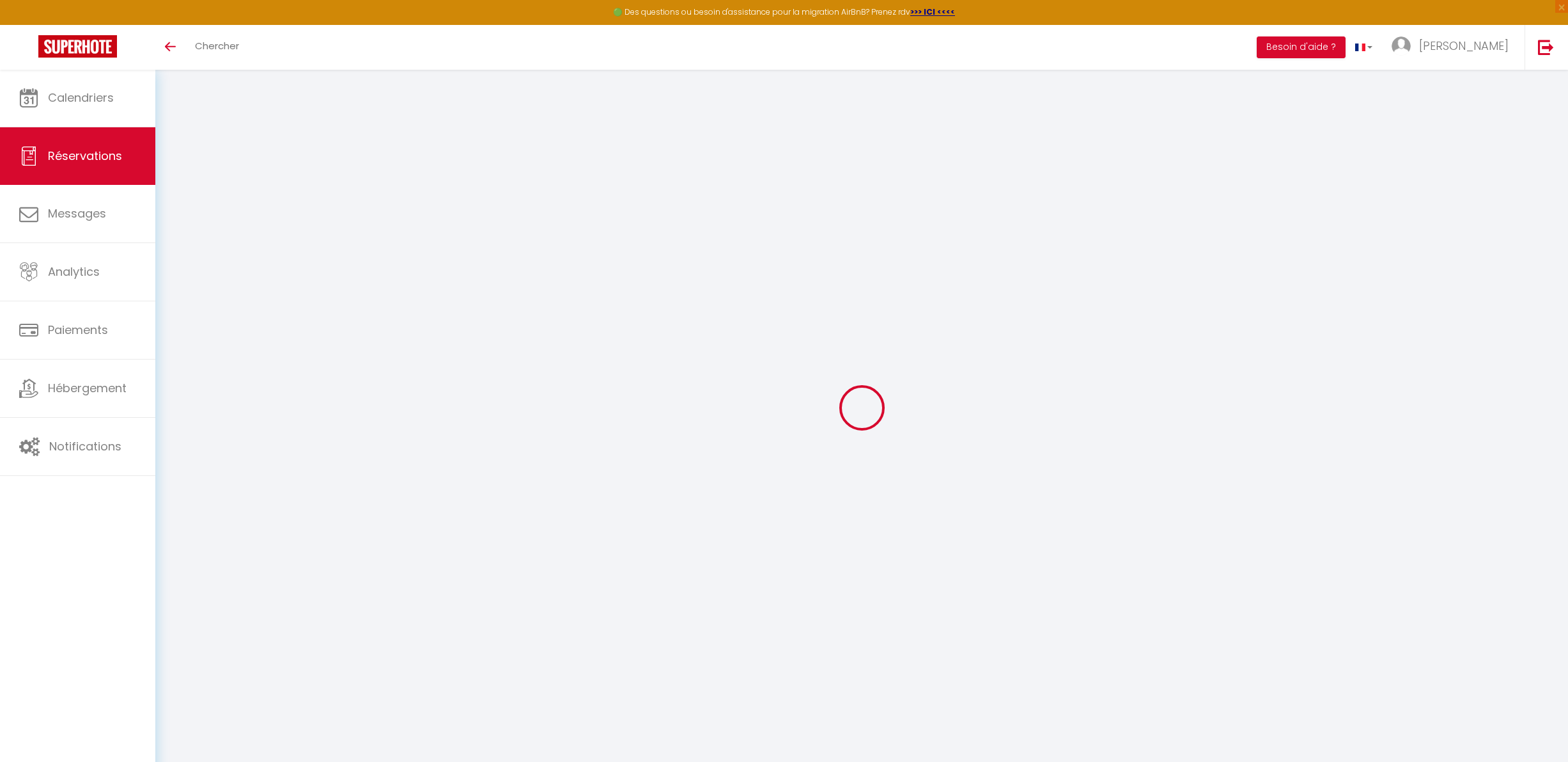
select select
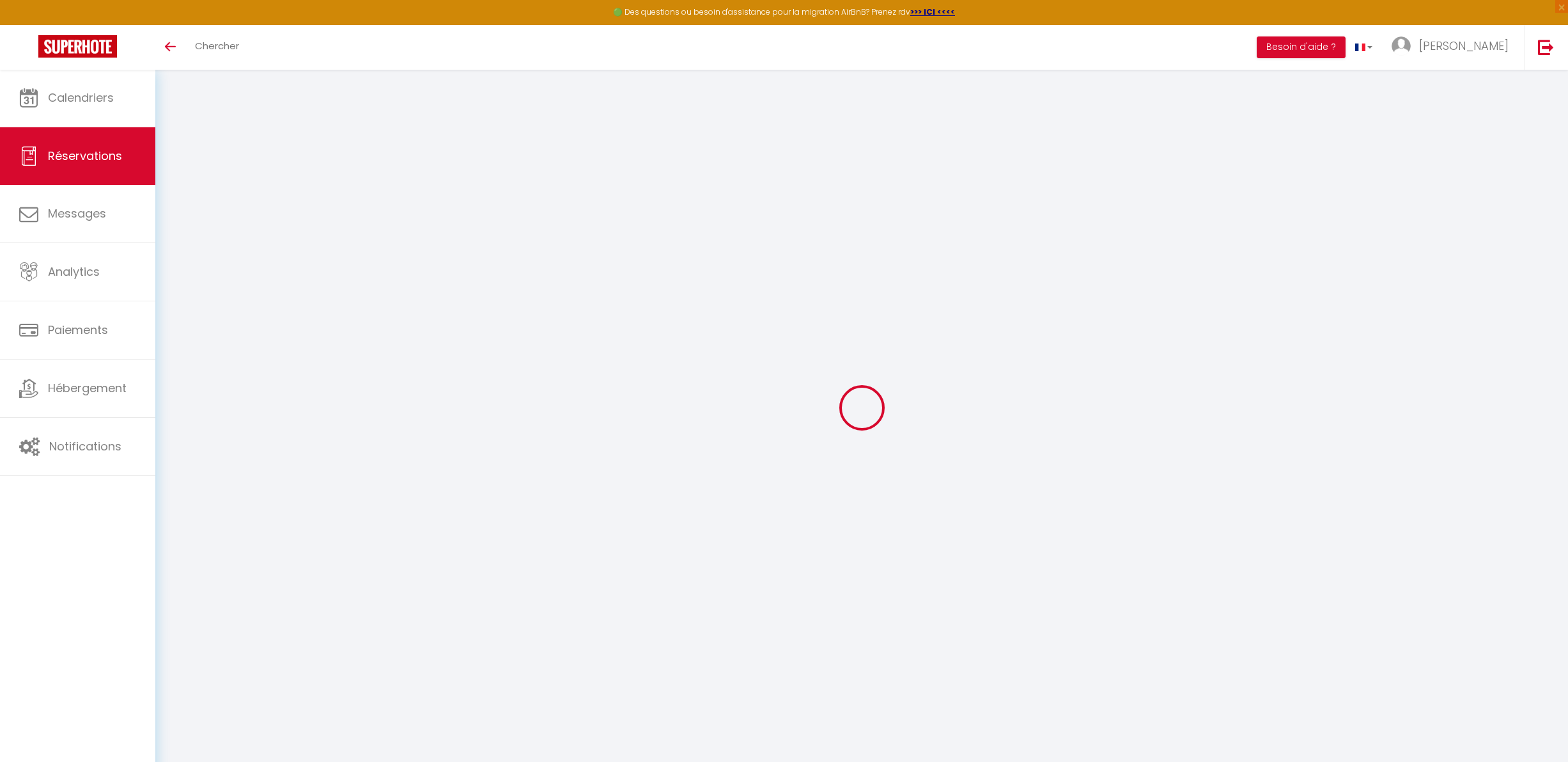
click at [770, 434] on div at bounding box center [862, 408] width 1382 height 647
type input "angie"
type input "piera"
type input "[PERSON_NAME][EMAIL_ADDRESS][PERSON_NAME][DOMAIN_NAME]"
type input "0652558890"
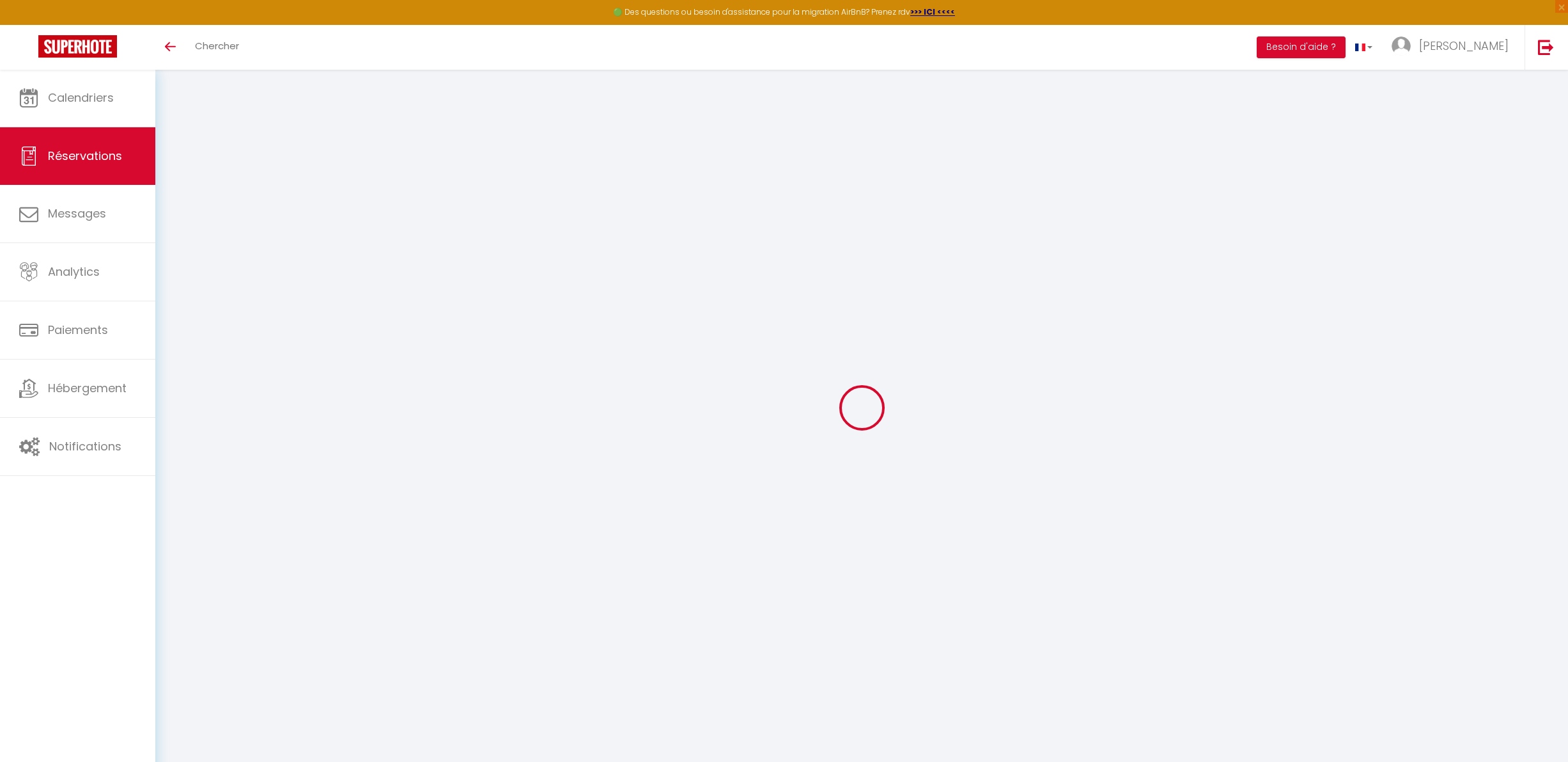
type input "[STREET_ADDRESS]"
select select "GB"
select select "62242"
select select "1"
type input "Lun 13 Octobre 2025"
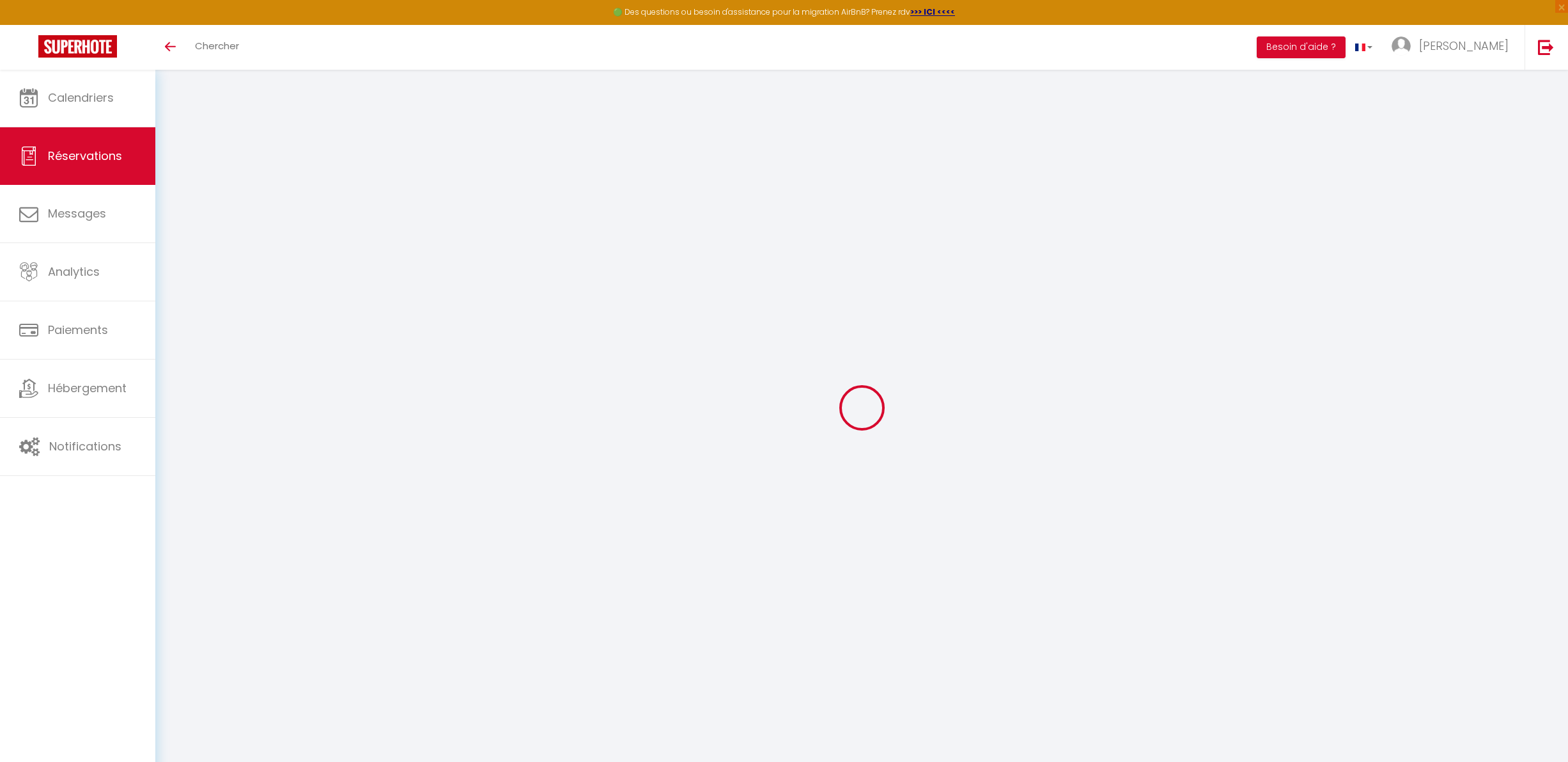
select select
type input "Sam 13 Décembre 2025"
select select
type input "2"
select select "12"
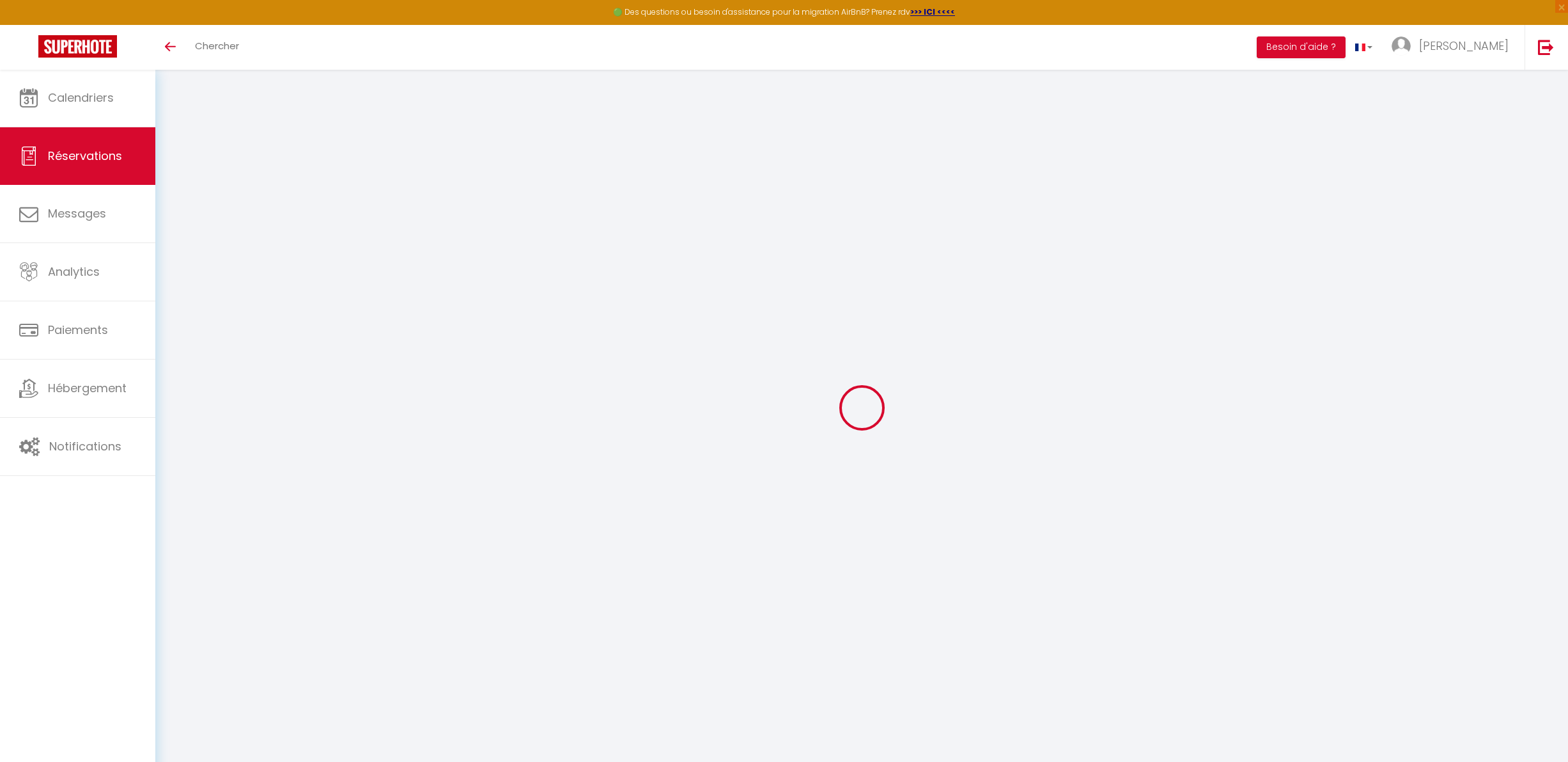
select select
type input "4228"
checkbox input "false"
type input "0"
type input "30"
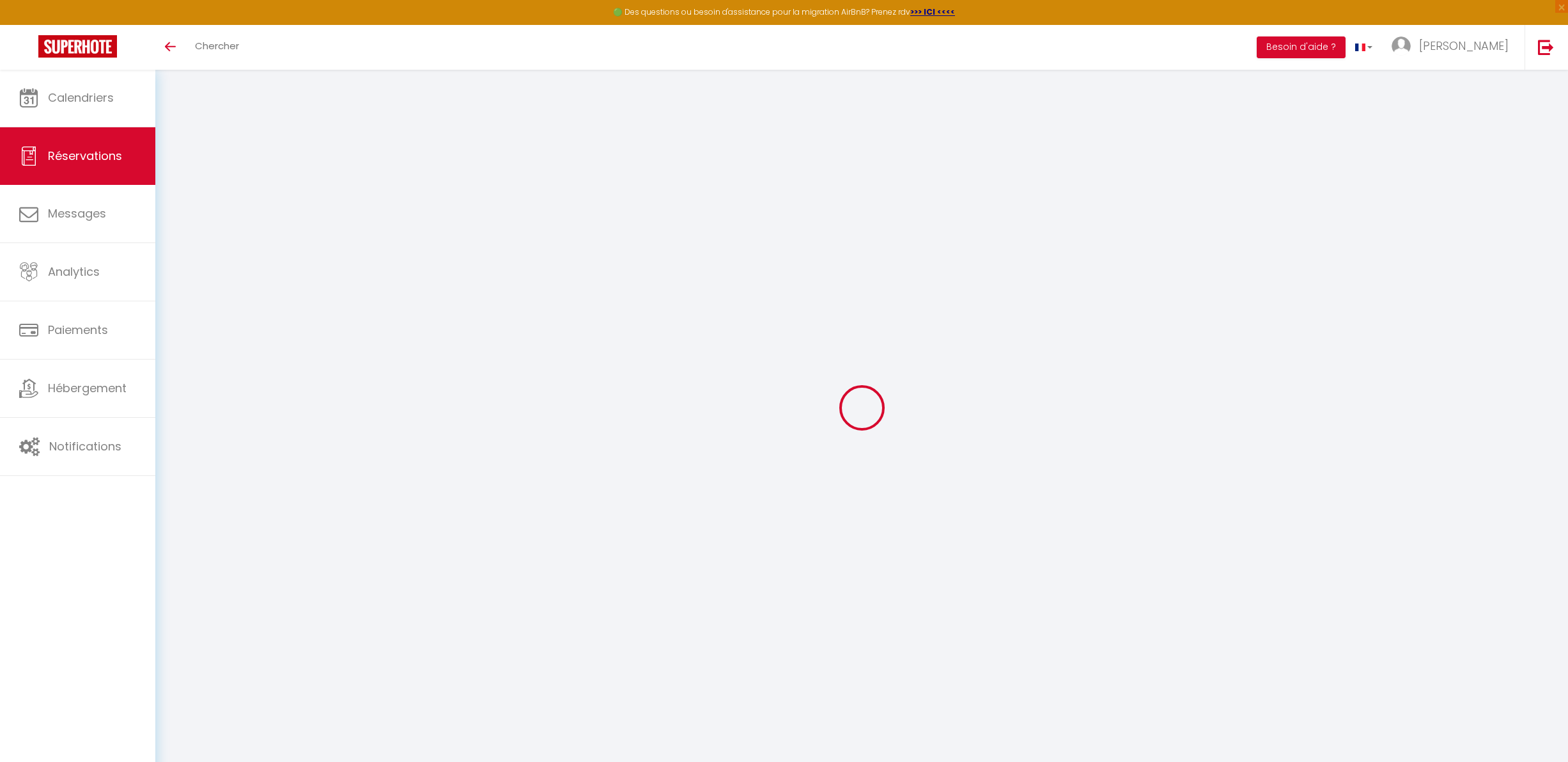
type input "0"
select select
select select "15"
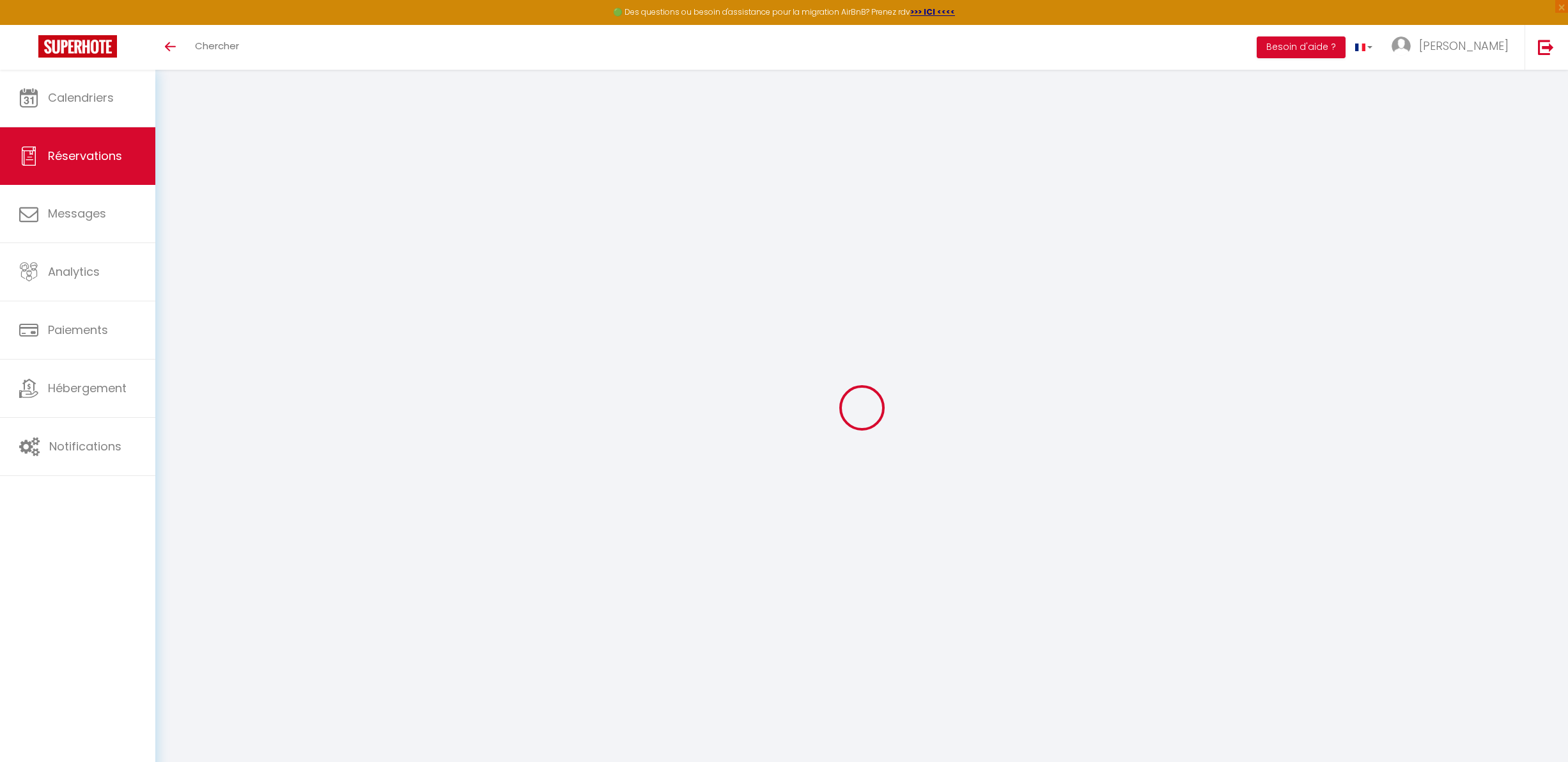
checkbox input "false"
select select
checkbox input "false"
select select
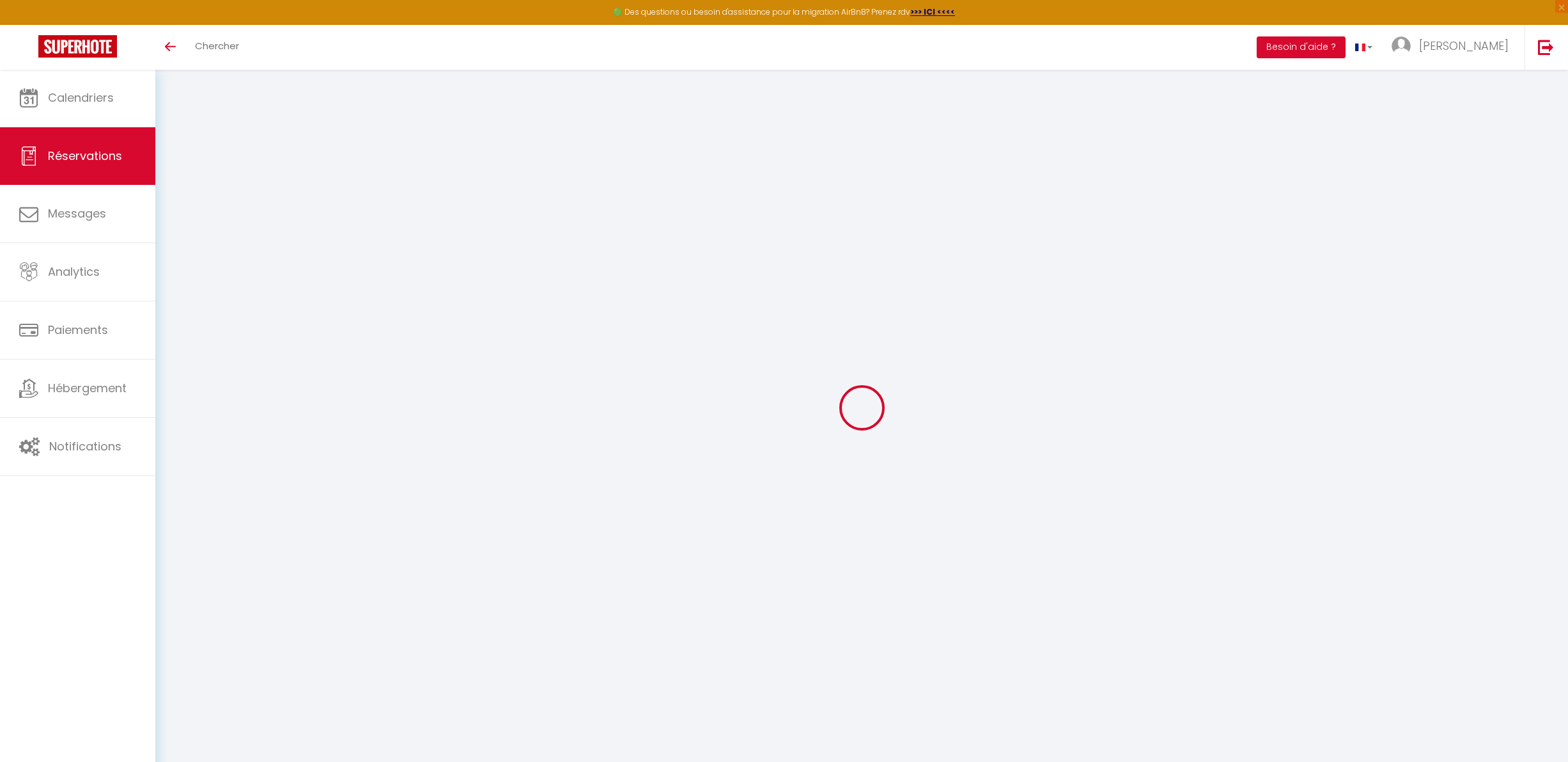
select select
checkbox input "false"
select select
checkbox input "false"
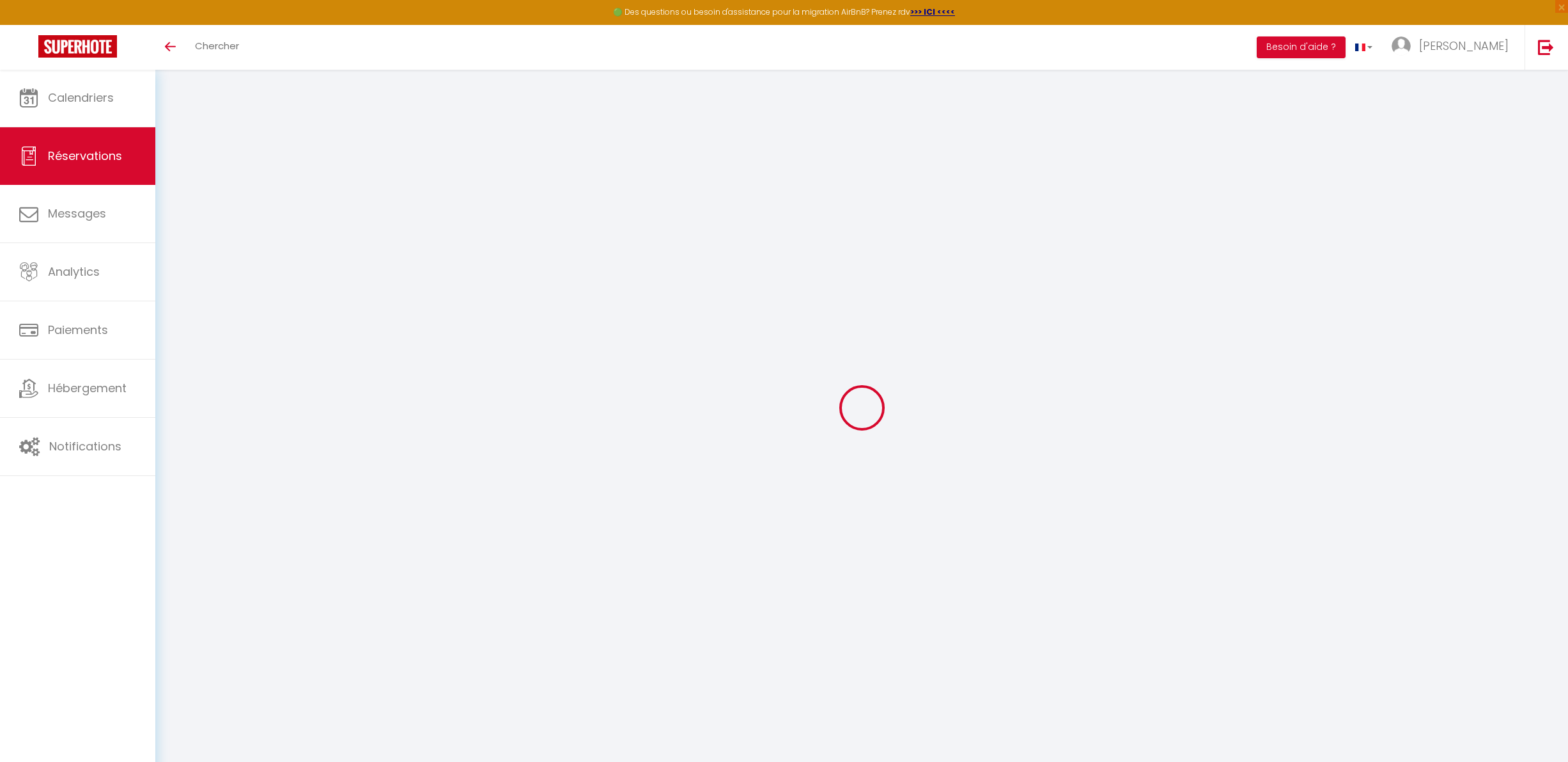
select select
checkbox input "false"
select select
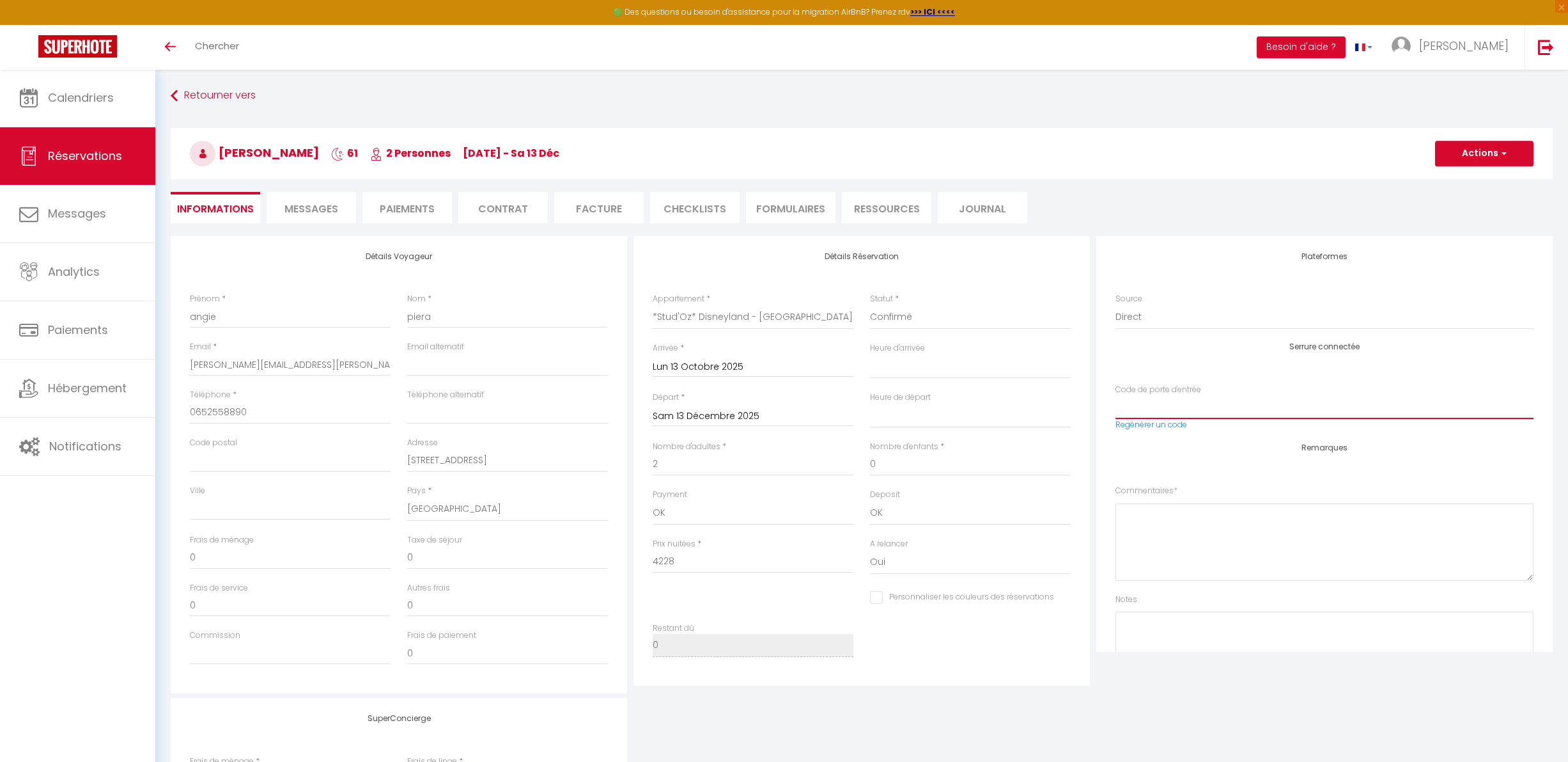
click at [1191, 409] on input "Code de porte d'entrée" at bounding box center [1324, 406] width 418 height 23
click at [1191, 368] on div "Serrure connectée Code de porte d'entrée Regénérer un code" at bounding box center [1324, 393] width 418 height 101
click at [343, 215] on li "Messages" at bounding box center [312, 207] width 90 height 31
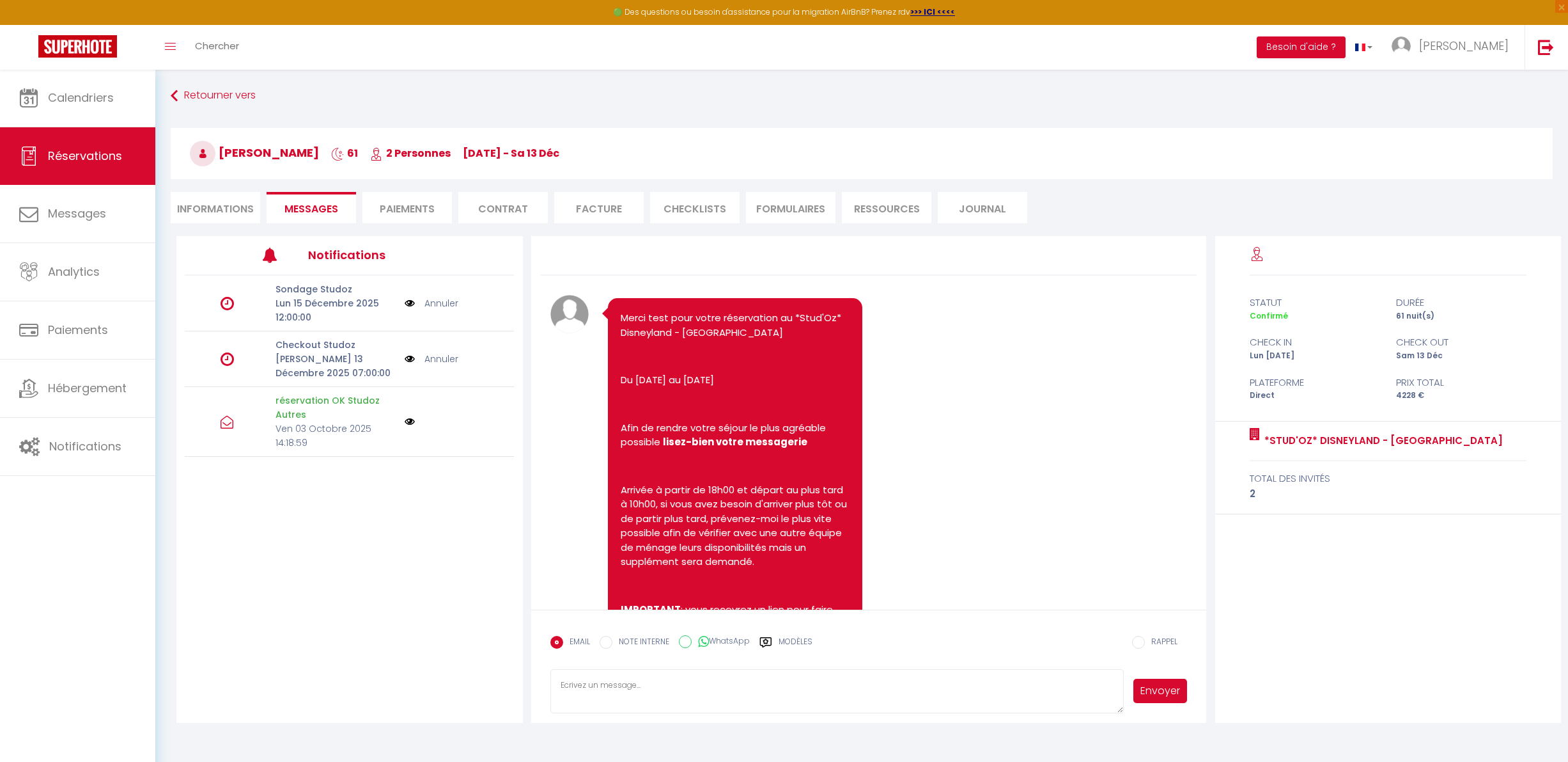
click at [391, 215] on li "Paiements" at bounding box center [407, 207] width 90 height 31
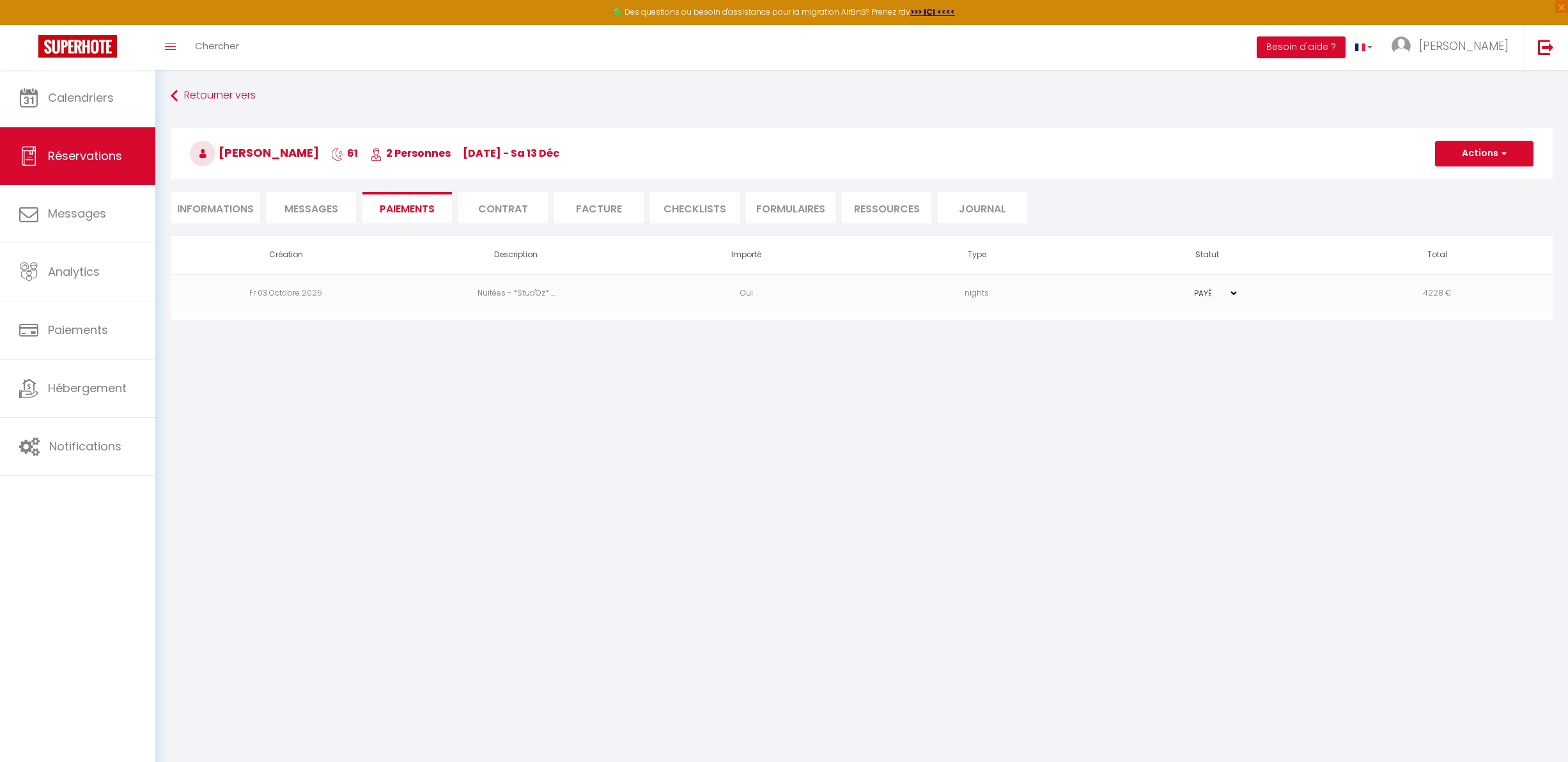
click at [499, 210] on li "Contrat" at bounding box center [503, 207] width 90 height 31
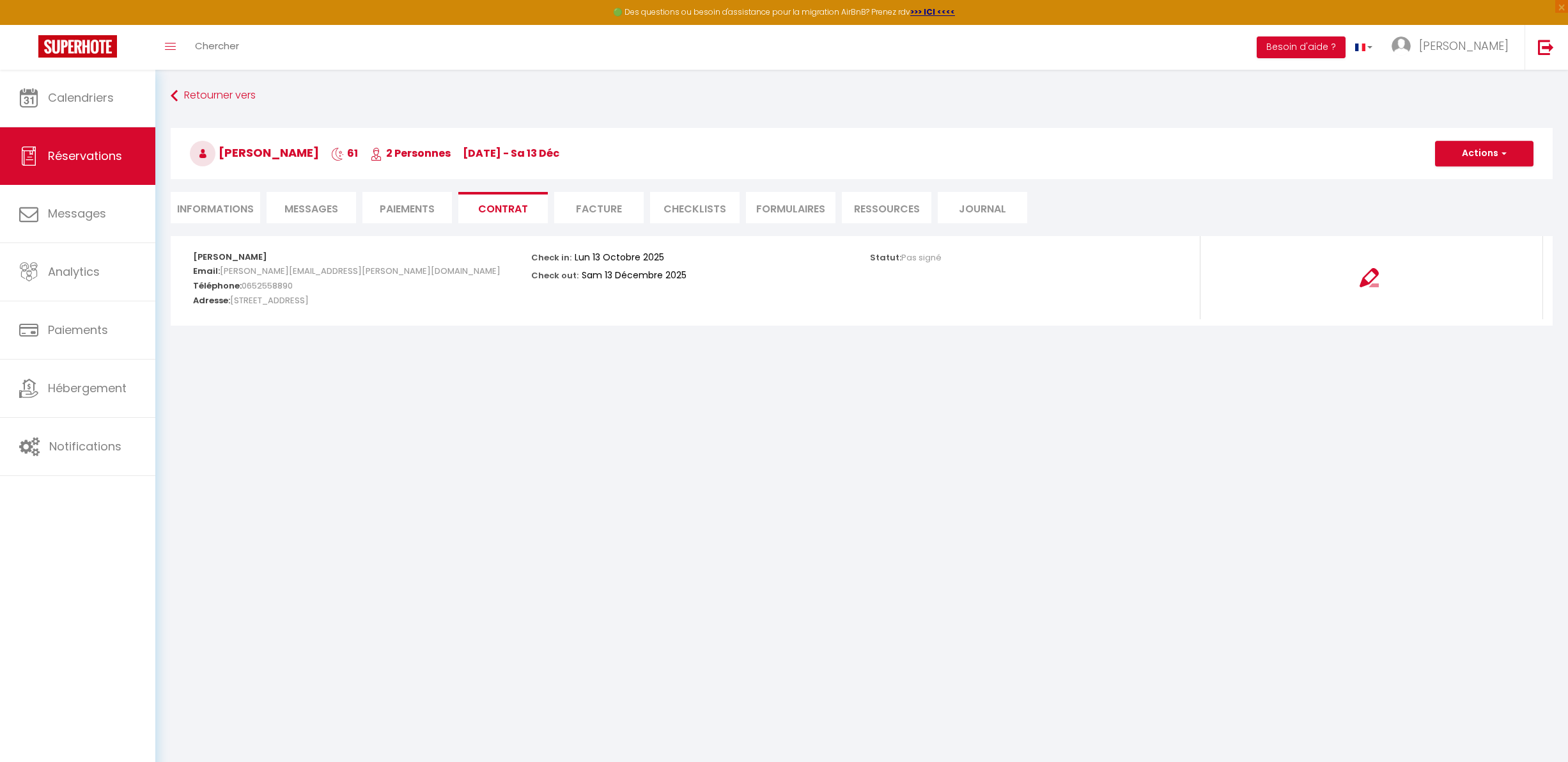
click at [568, 218] on li "Facture" at bounding box center [599, 207] width 90 height 31
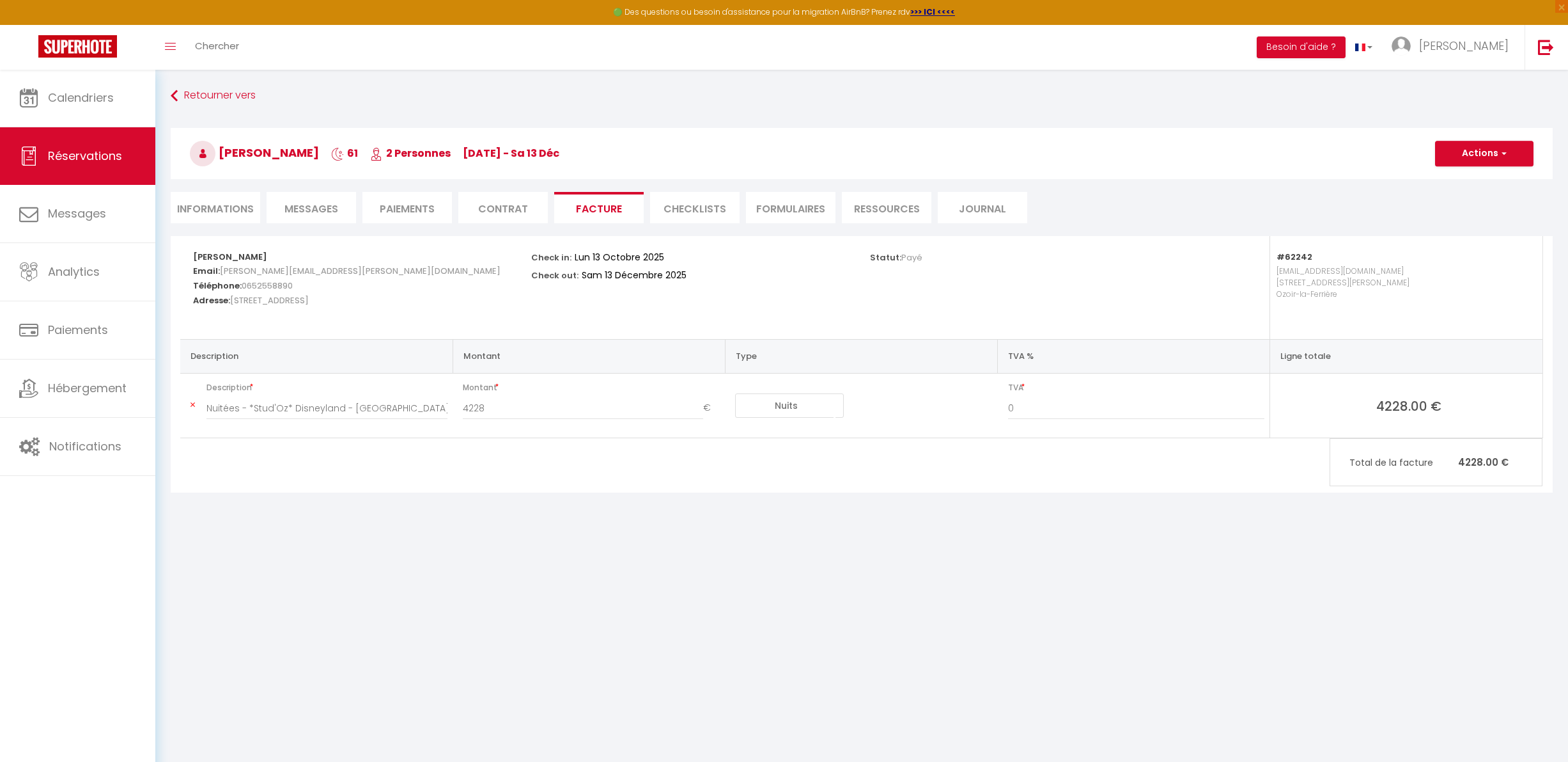
click at [733, 216] on li "CHECKLISTS" at bounding box center [695, 207] width 90 height 31
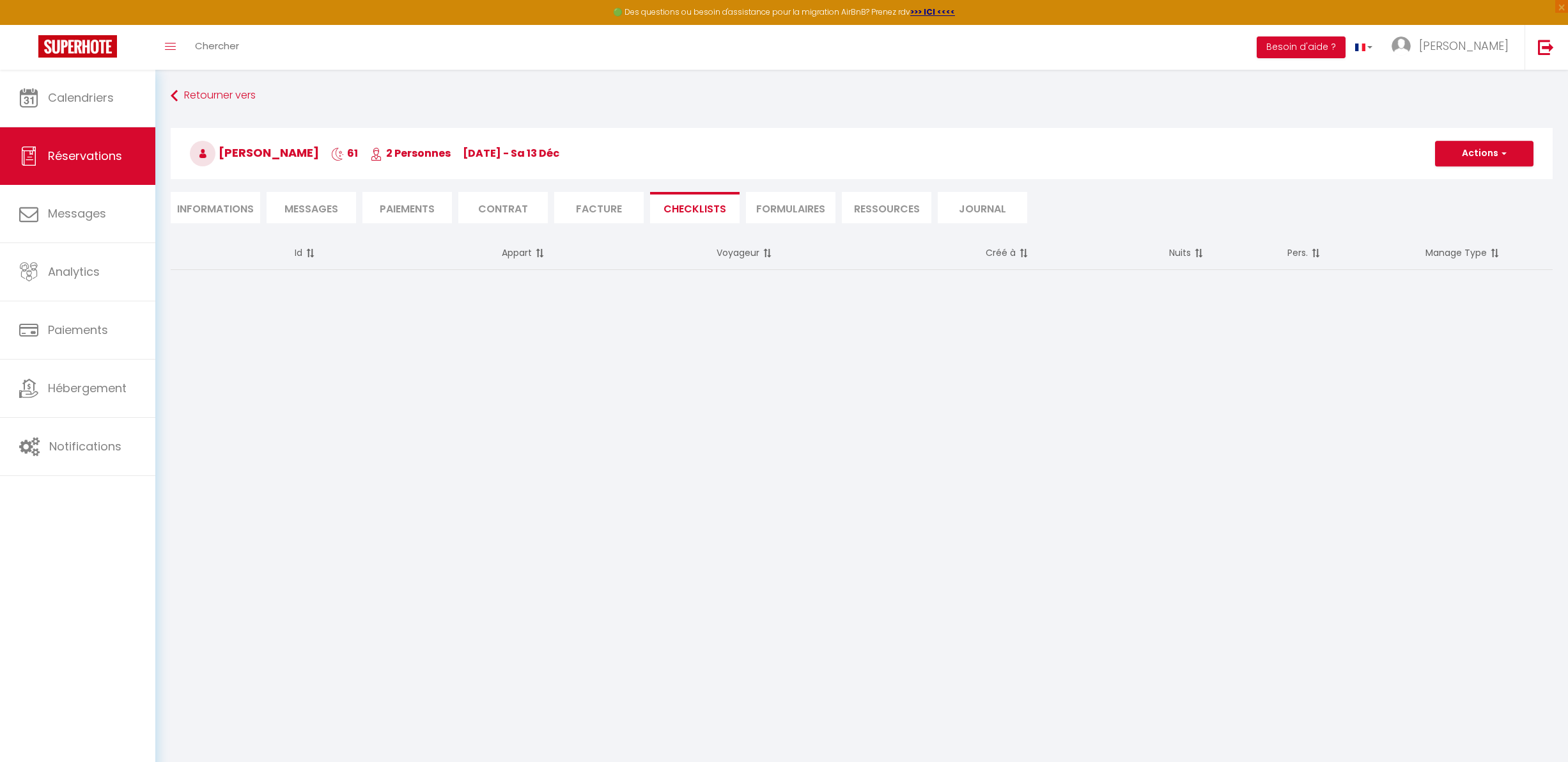
click at [771, 214] on li "FORMULAIRES" at bounding box center [791, 207] width 90 height 31
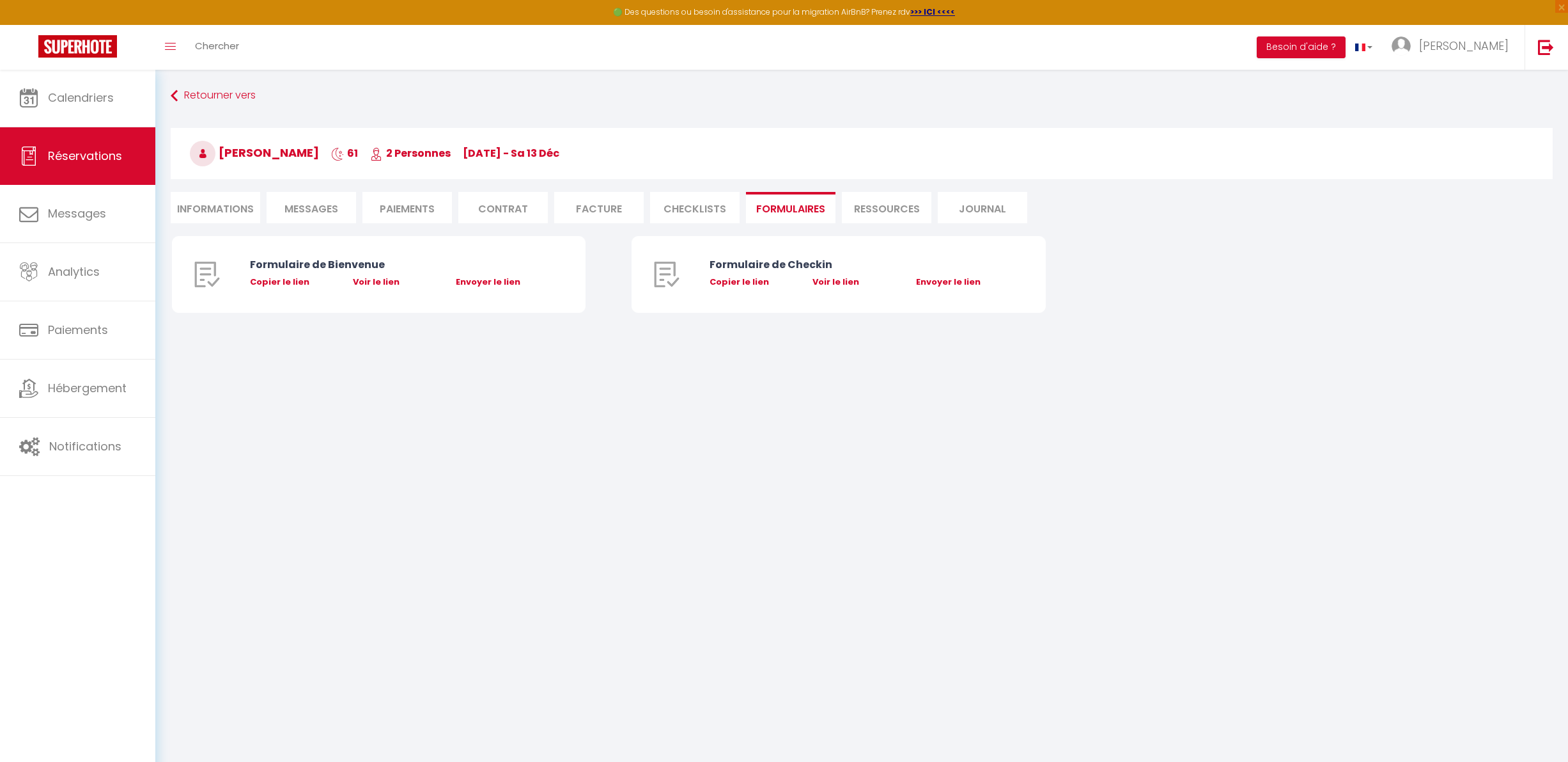
click at [870, 215] on li "Ressources" at bounding box center [886, 207] width 90 height 31
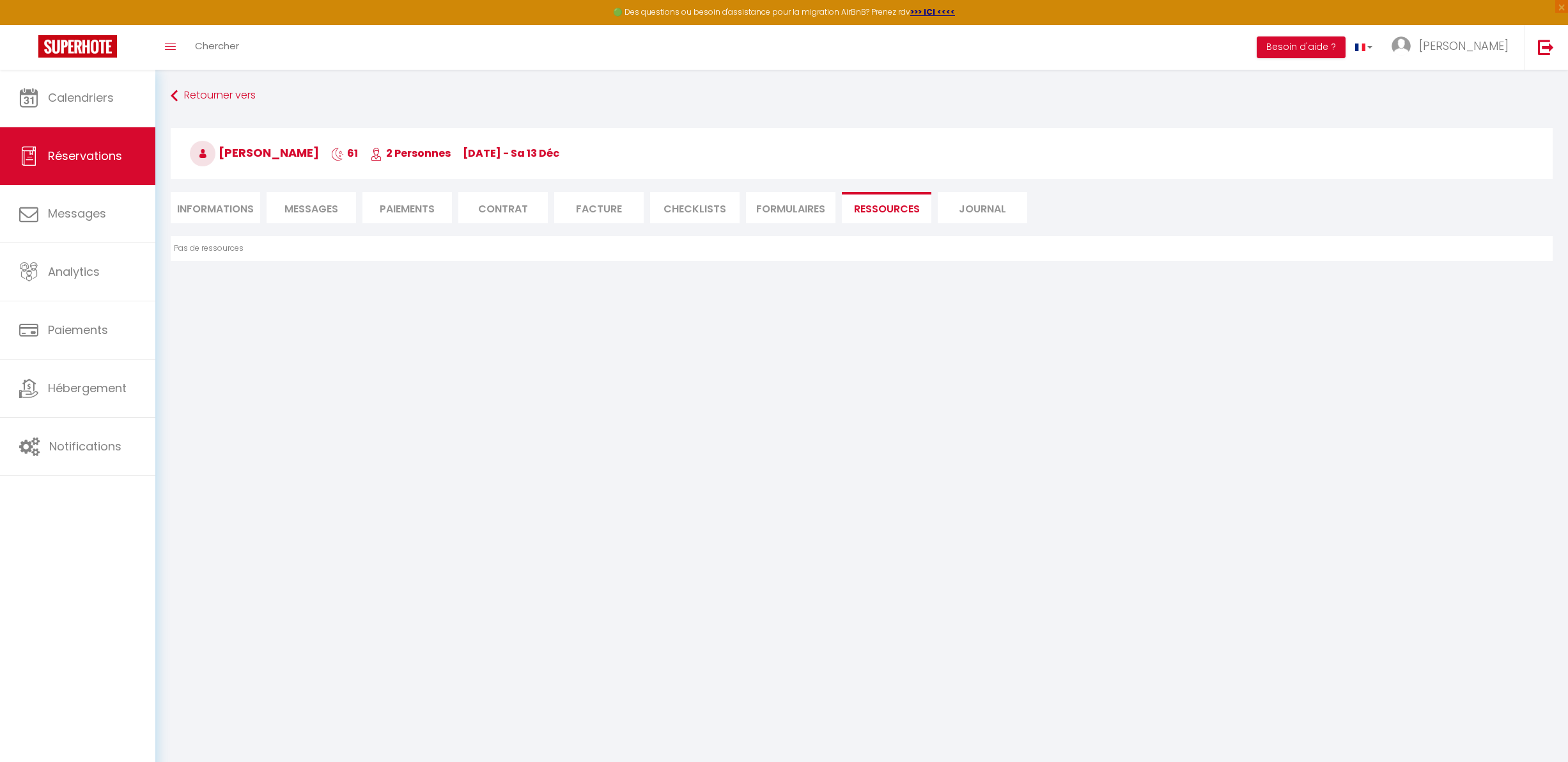
click at [958, 213] on li "Journal" at bounding box center [983, 207] width 90 height 31
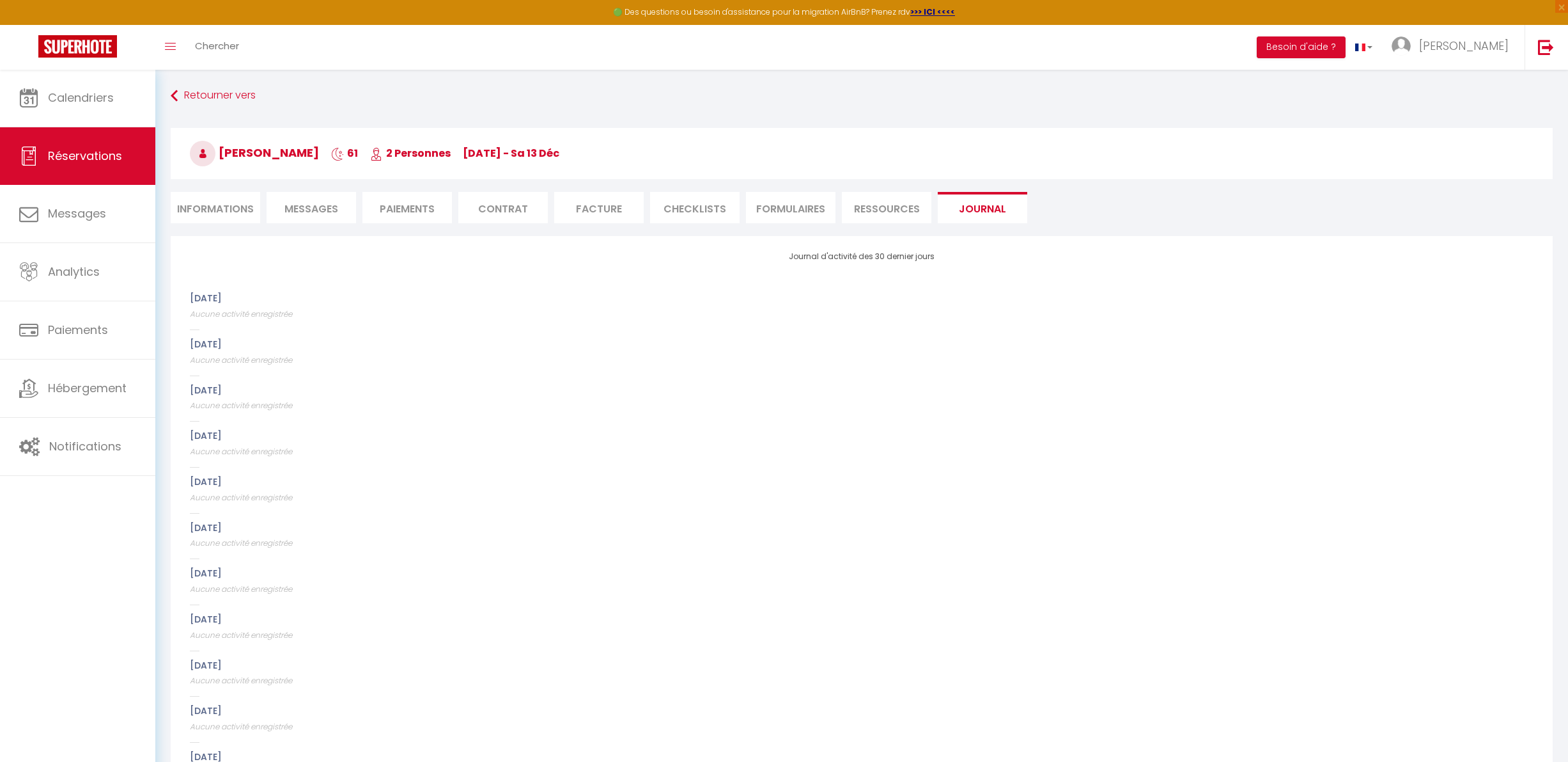
click at [284, 207] on span "Messages" at bounding box center [311, 208] width 53 height 14
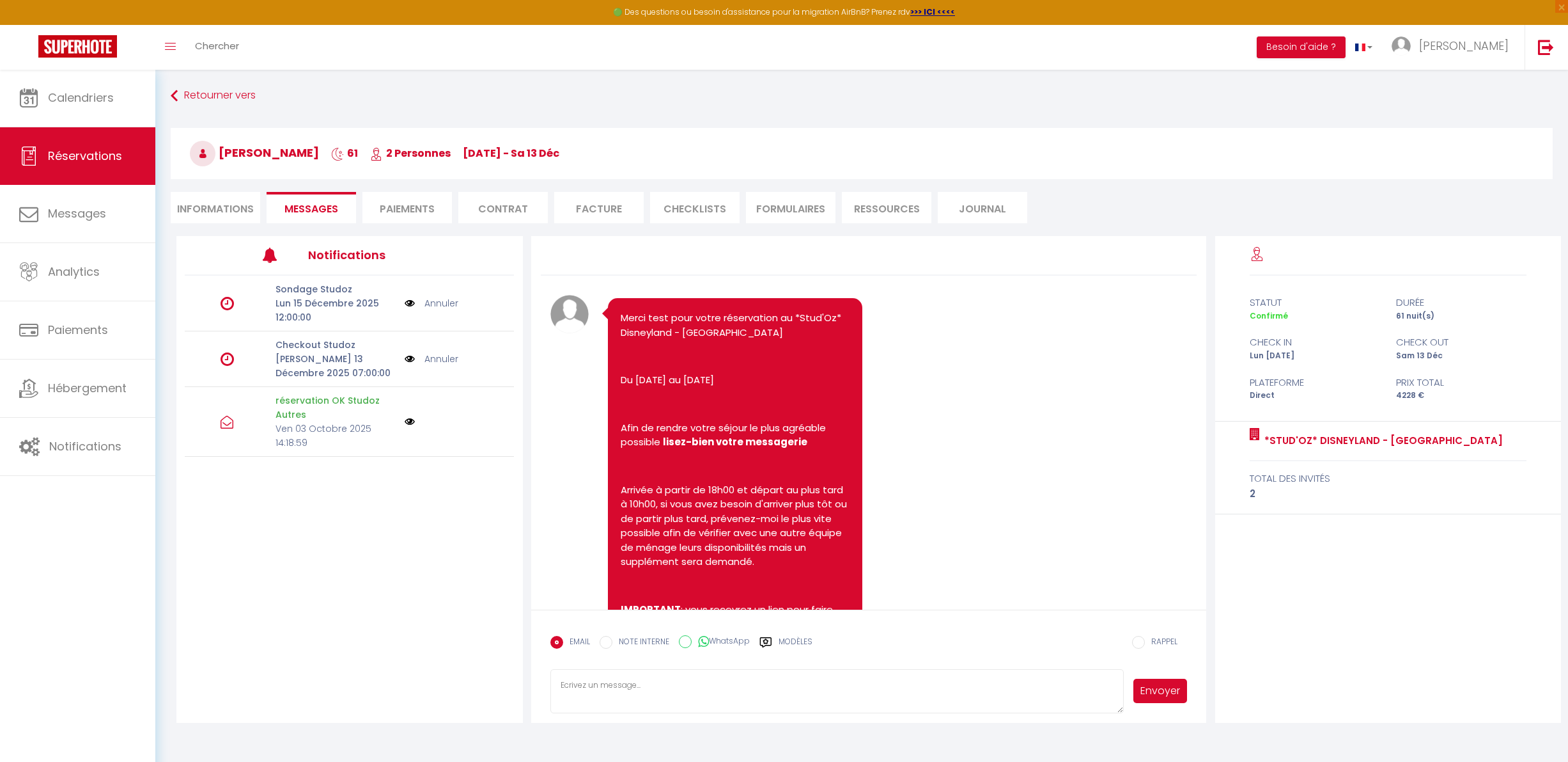
click at [251, 207] on li "Informations" at bounding box center [215, 207] width 90 height 31
select select
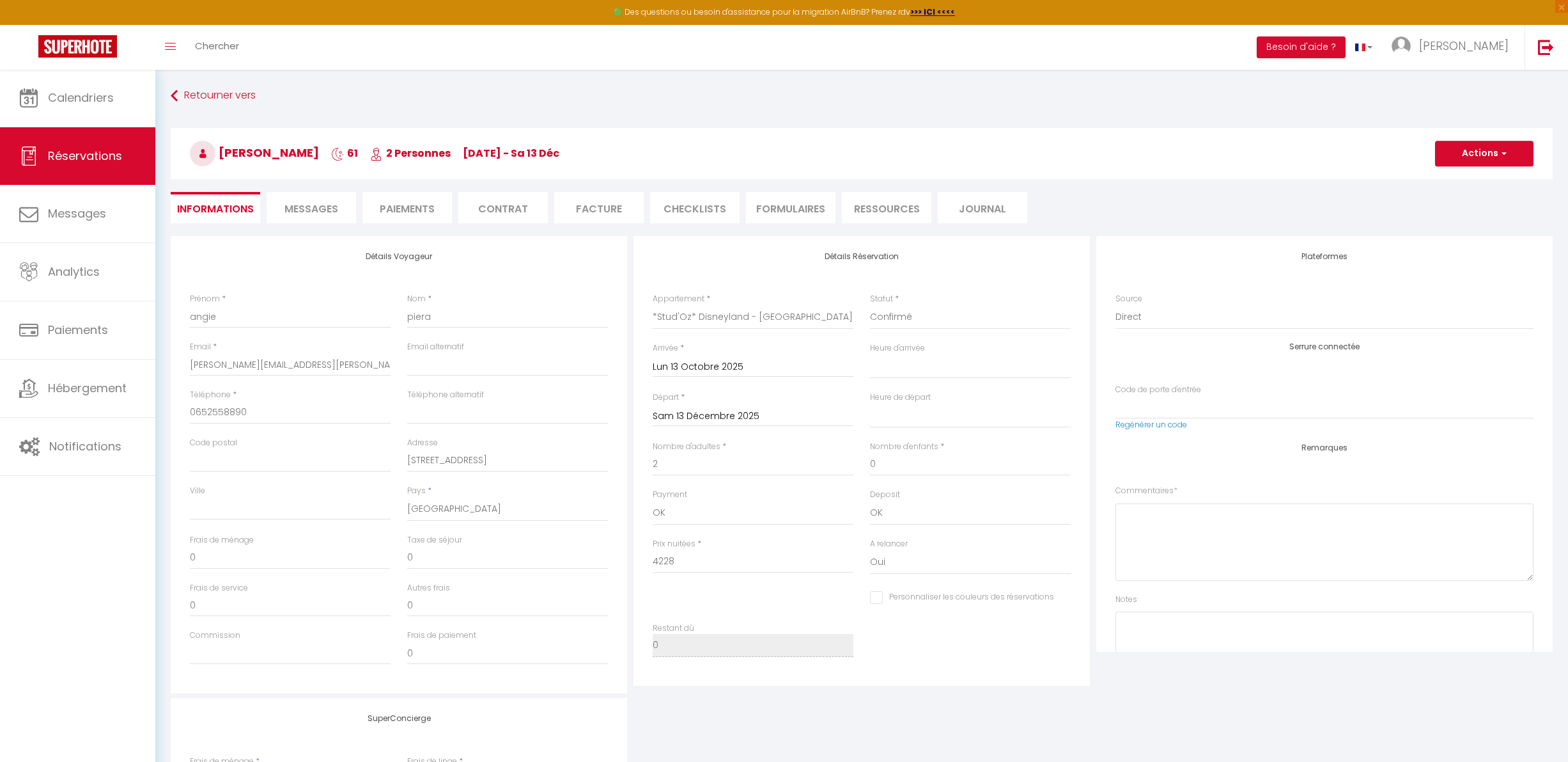
click at [320, 207] on span "Messages" at bounding box center [311, 208] width 53 height 14
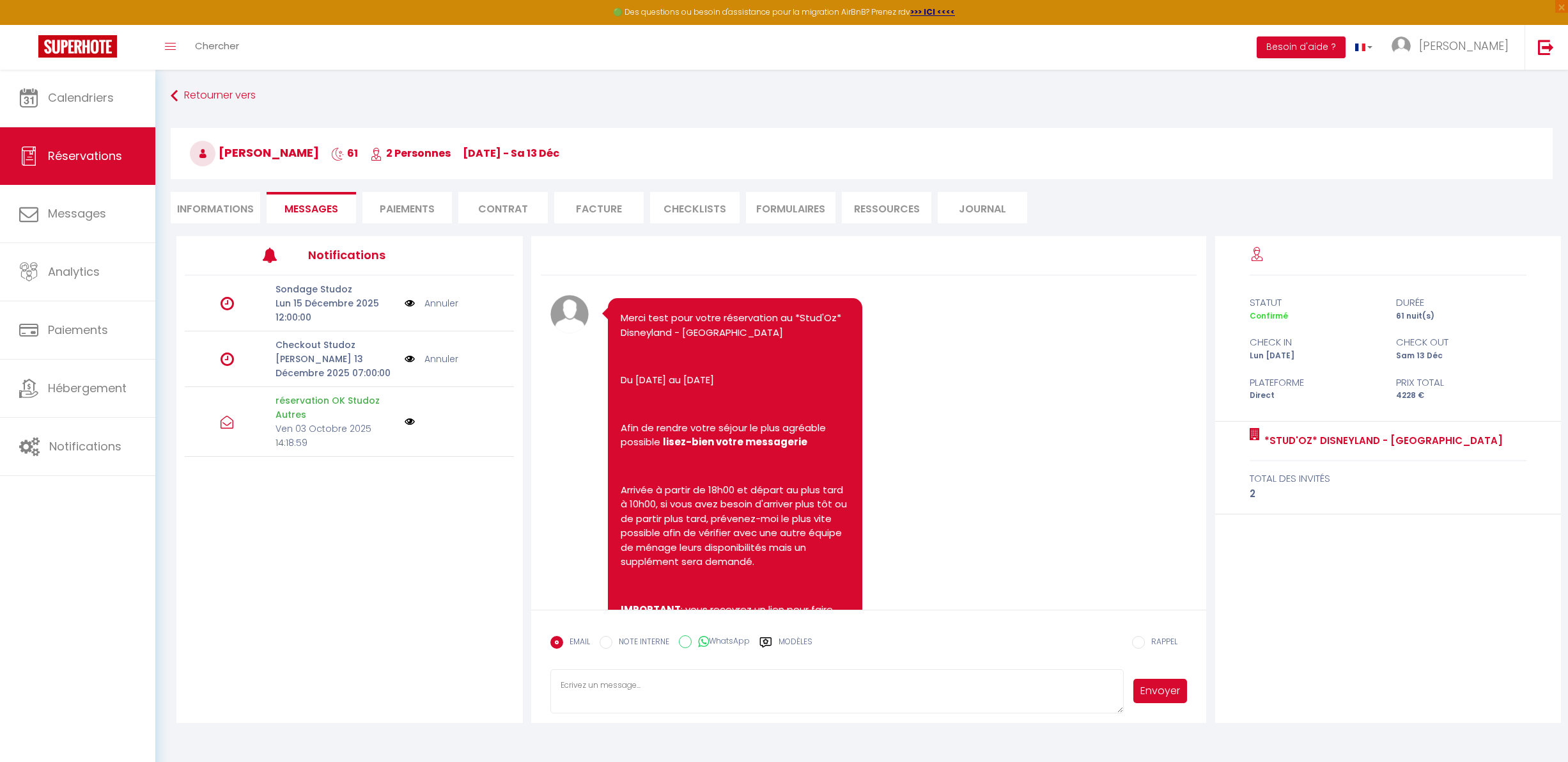
click at [793, 652] on label "Modèles" at bounding box center [796, 647] width 34 height 22
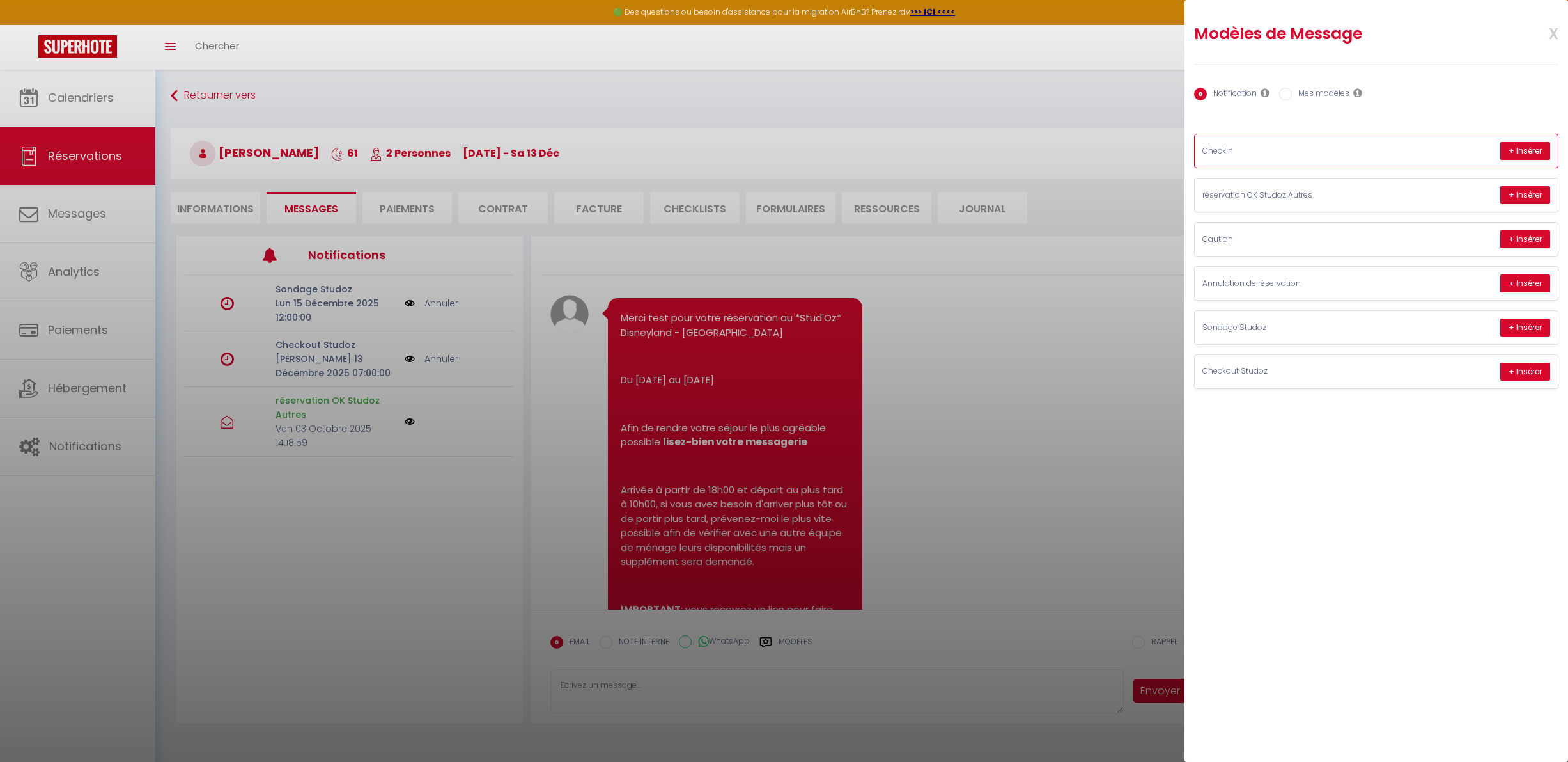
click at [1271, 147] on p "Checkin" at bounding box center [1298, 151] width 192 height 12
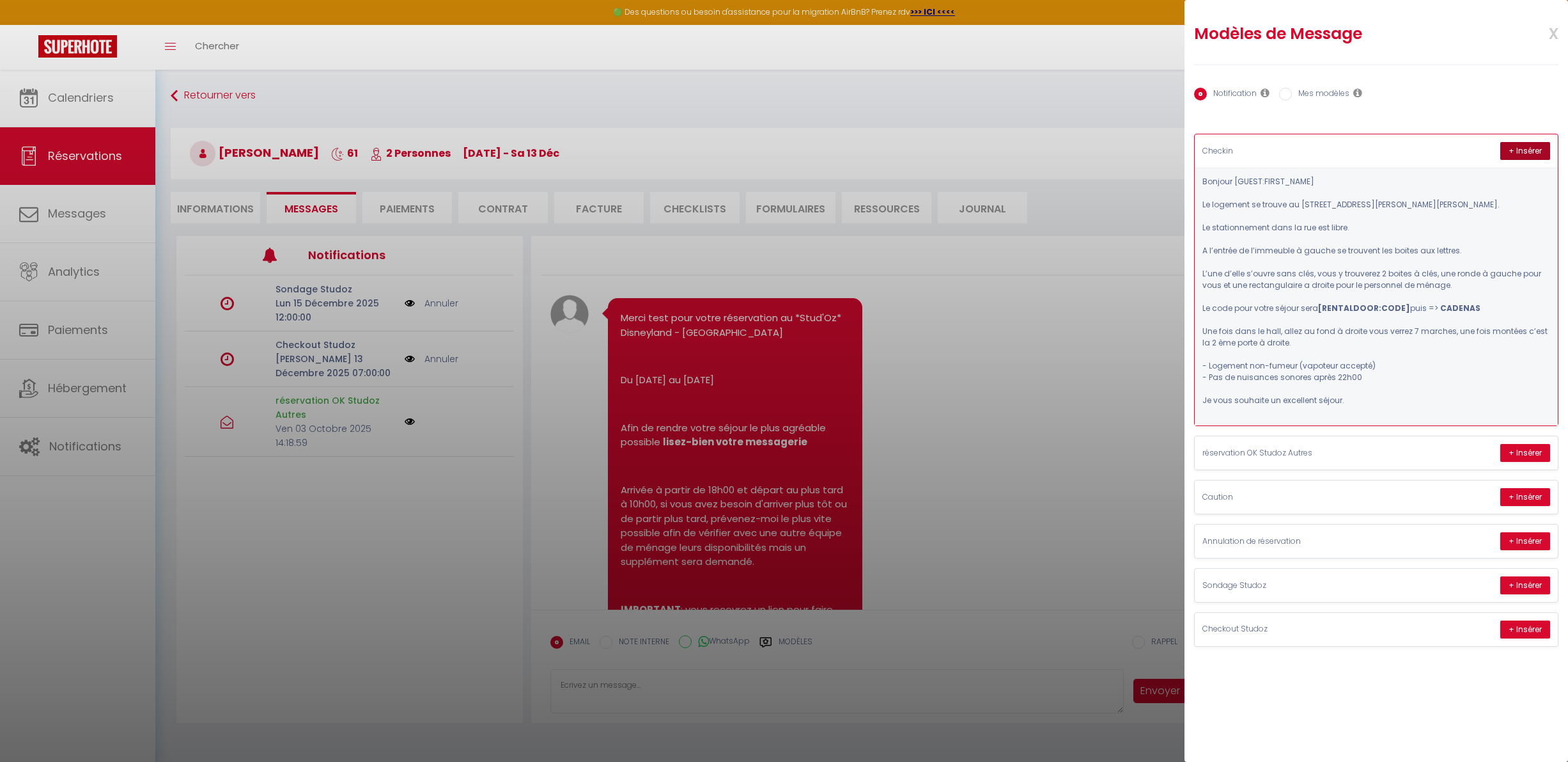
click at [1531, 147] on button "+ Insérer" at bounding box center [1525, 151] width 50 height 18
type textarea "[PERSON_NAME] Le logement se trouve au [STREET_ADDRESS][PERSON_NAME][PERSON_NAM…"
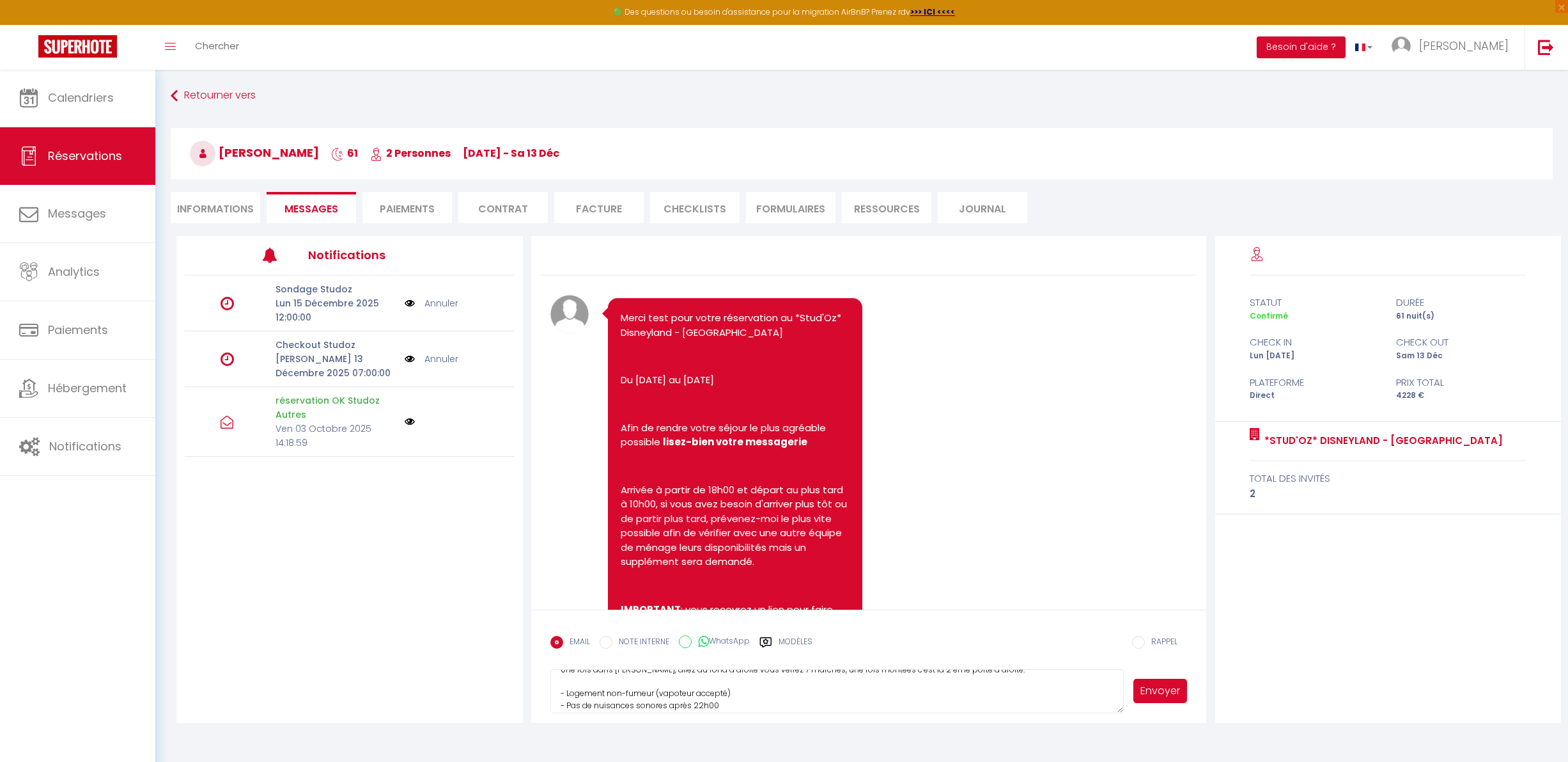
scroll to position [175, 0]
click at [794, 697] on textarea "[PERSON_NAME] Le logement se trouve au [STREET_ADDRESS][PERSON_NAME][PERSON_NAM…" at bounding box center [837, 691] width 574 height 45
click at [1324, 41] on button "Besoin d'aide ?" at bounding box center [1301, 47] width 89 height 22
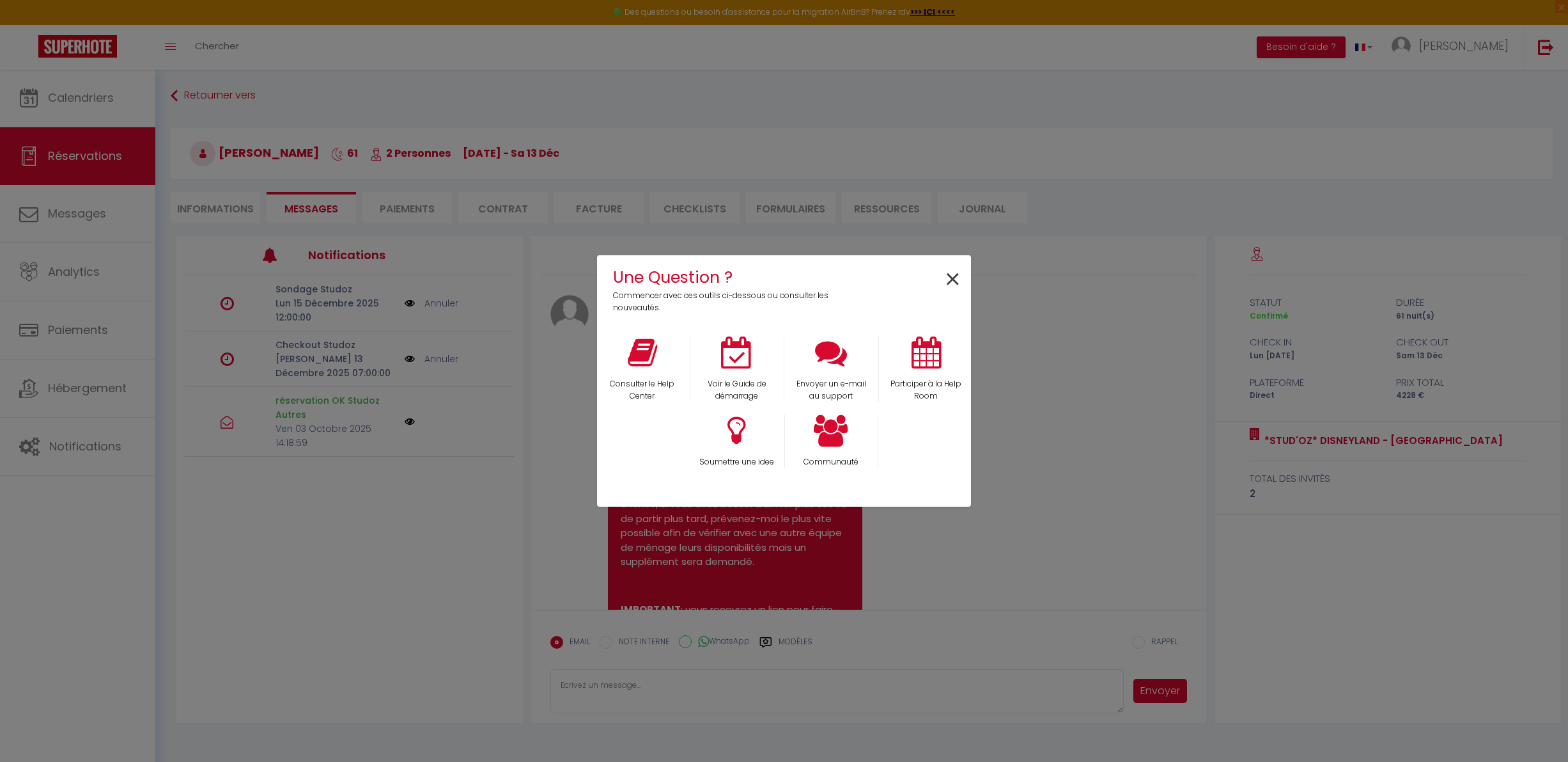
click at [952, 284] on span "×" at bounding box center [953, 279] width 17 height 40
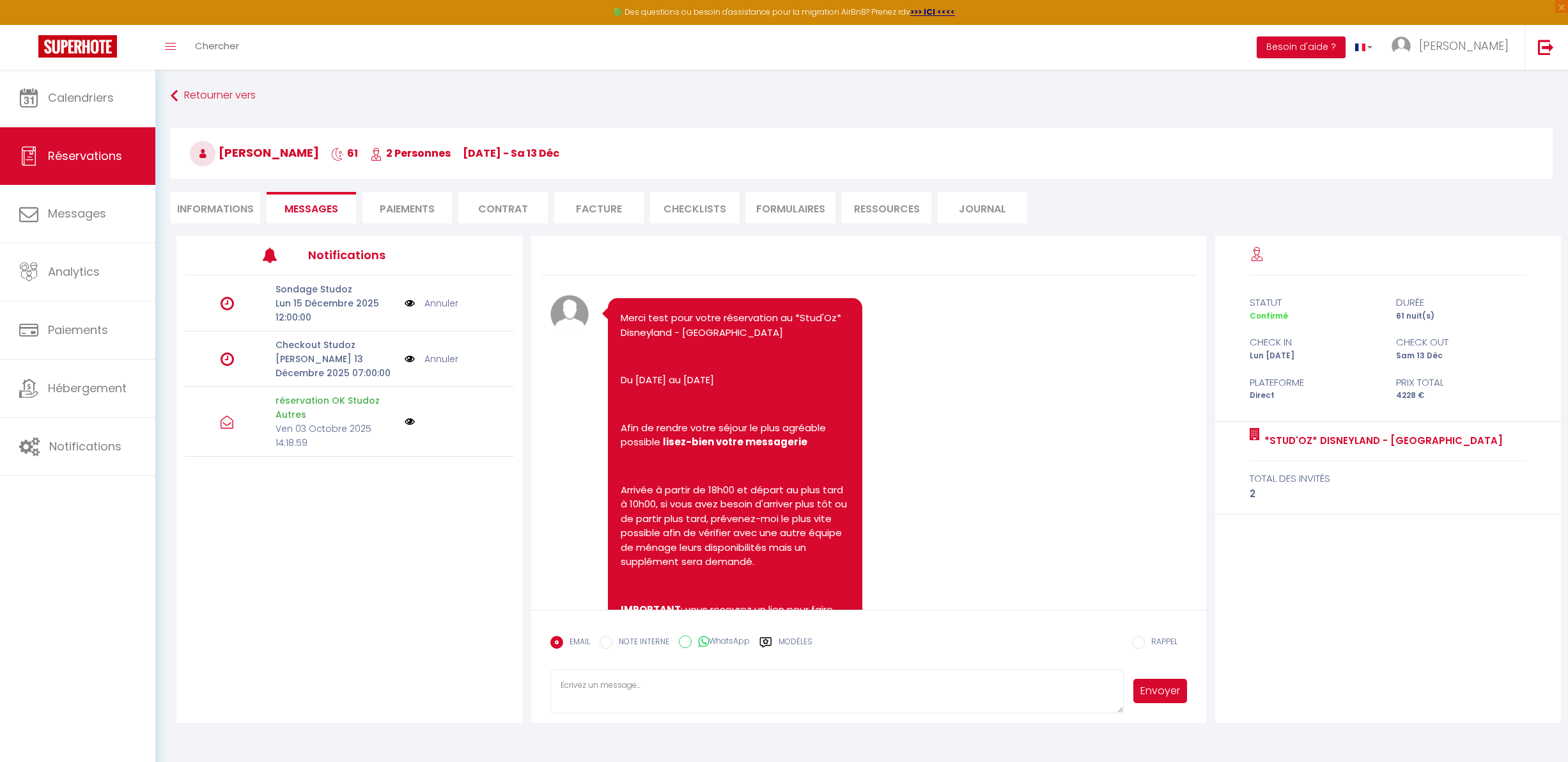
click at [177, 191] on div "Retourner vers [PERSON_NAME] 61 2 Personnes [DATE] - Sa 13 Déc Actions Enregist…" at bounding box center [861, 160] width 1398 height 152
click at [188, 198] on li "Informations" at bounding box center [215, 207] width 90 height 31
select select
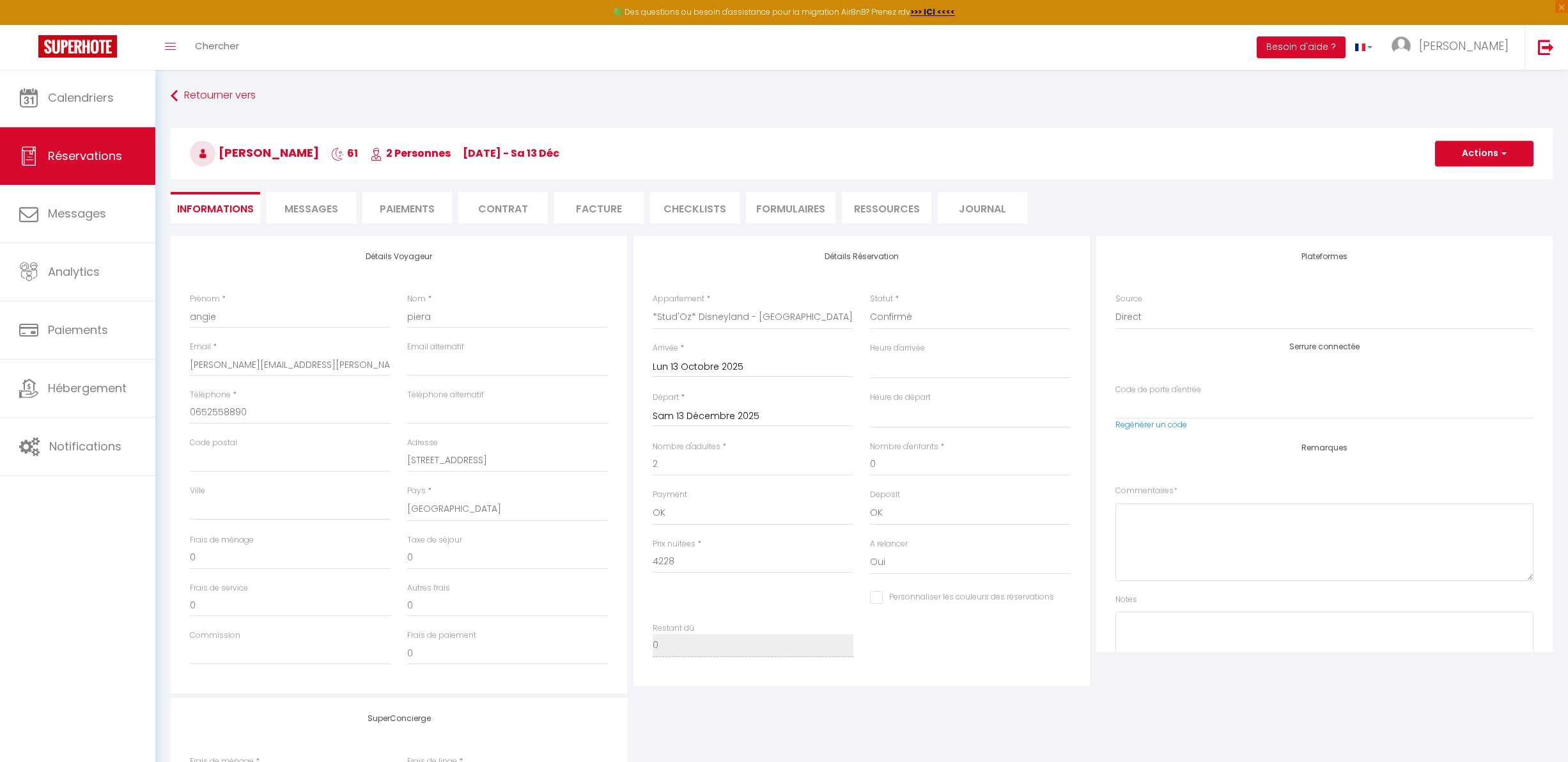
select select
checkbox input "false"
select select
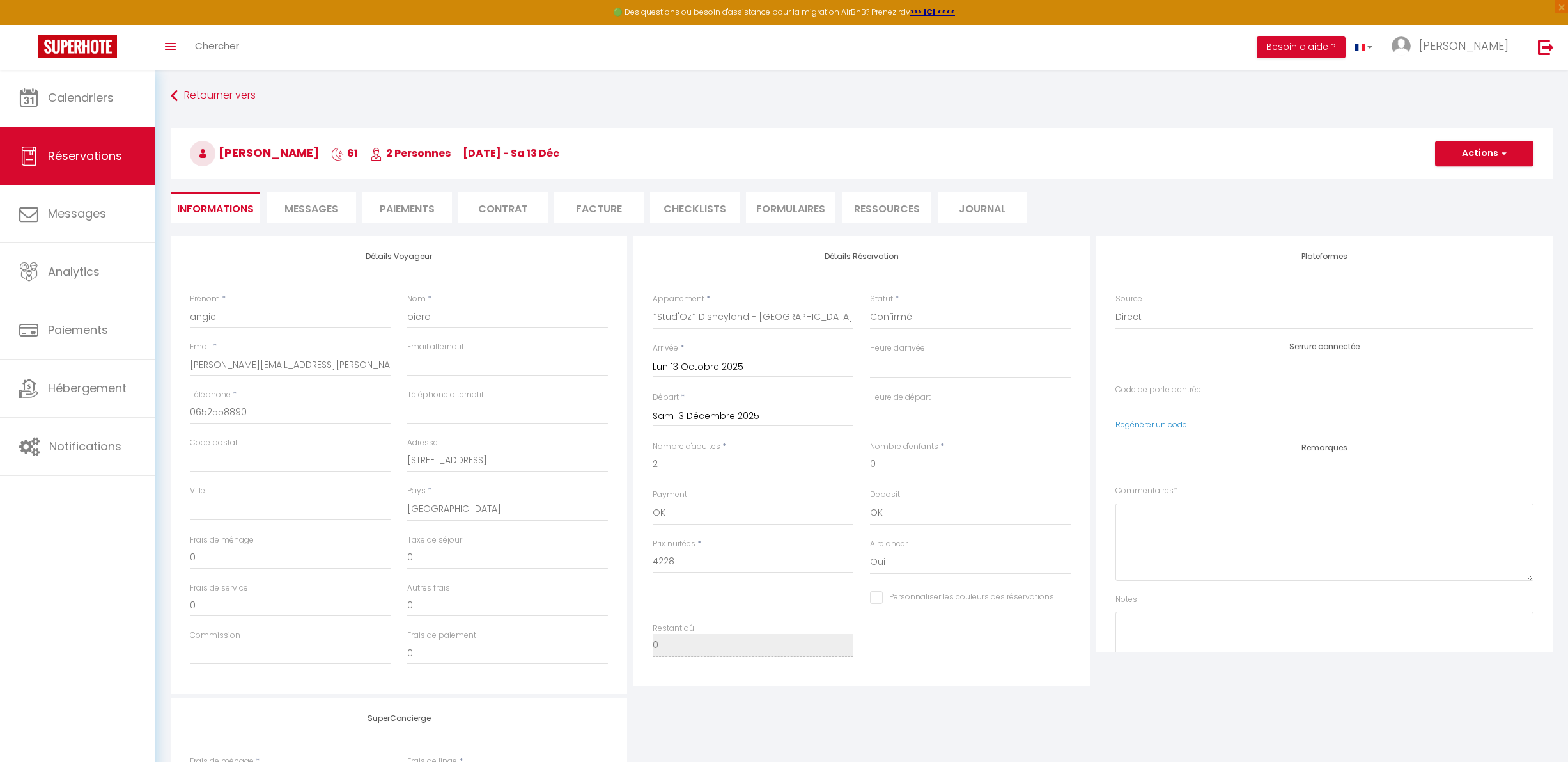
checkbox input "false"
select select
checkbox input "false"
select select
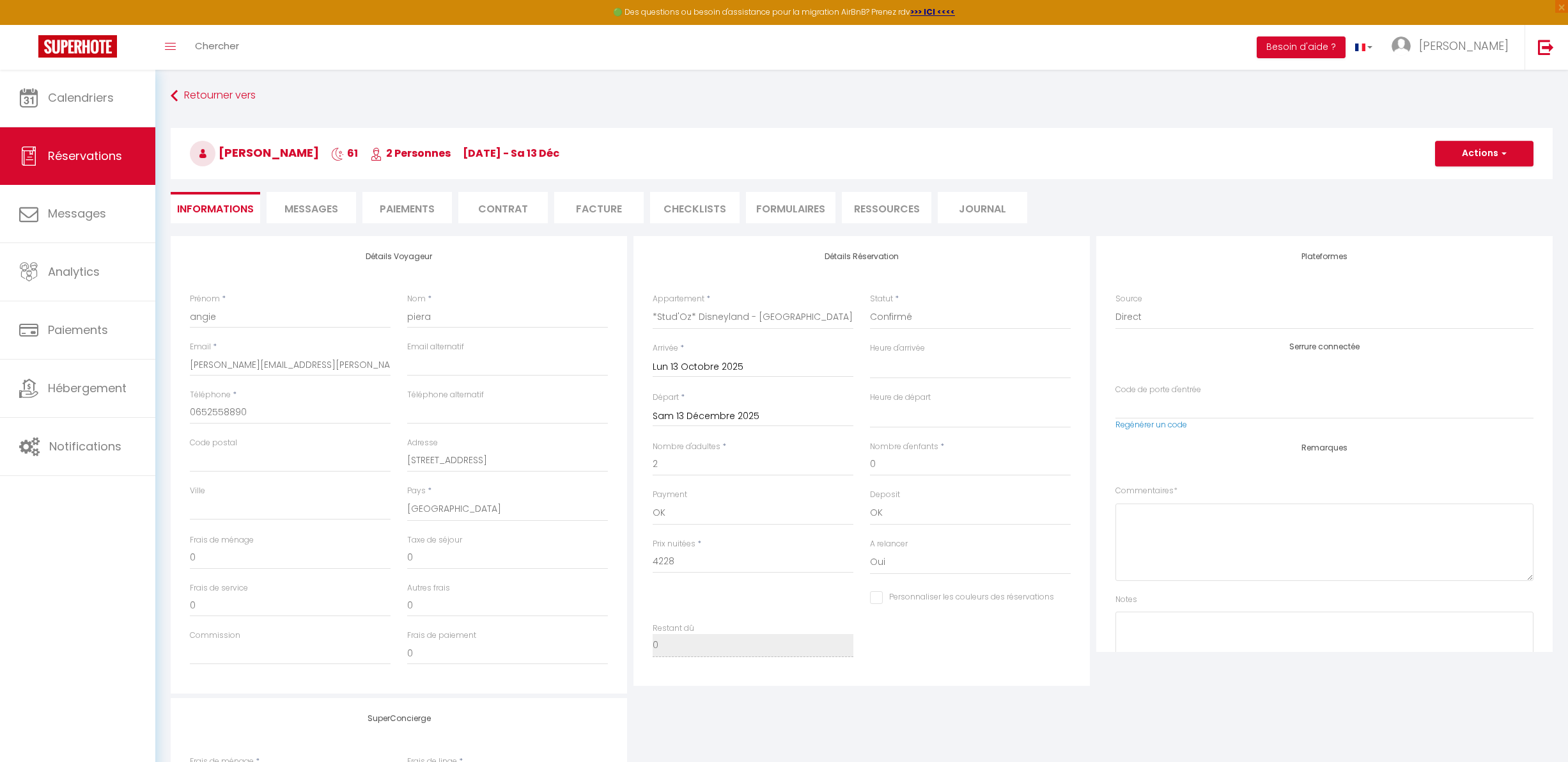
select select
checkbox input "false"
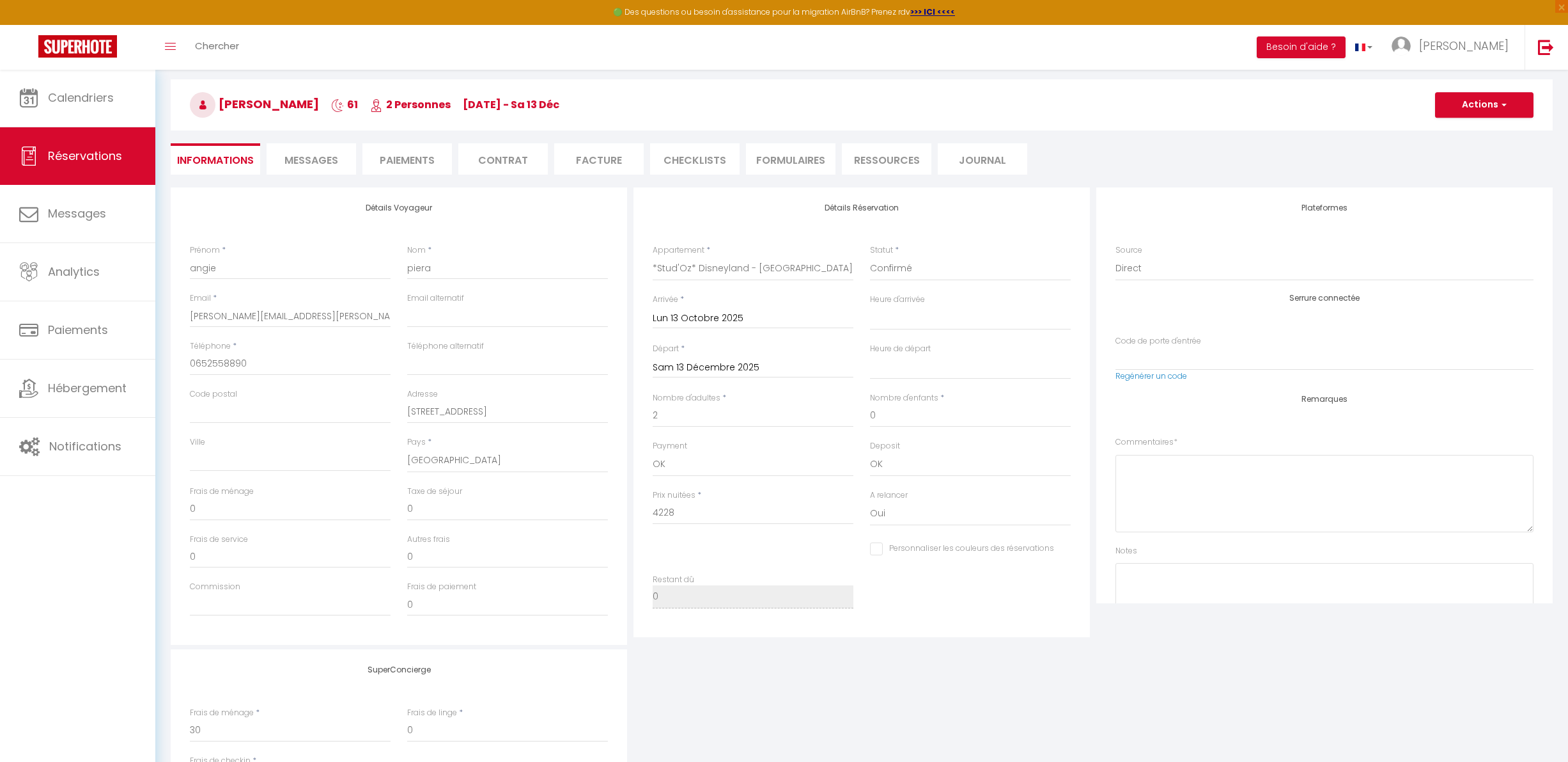
select select
checkbox input "false"
select select
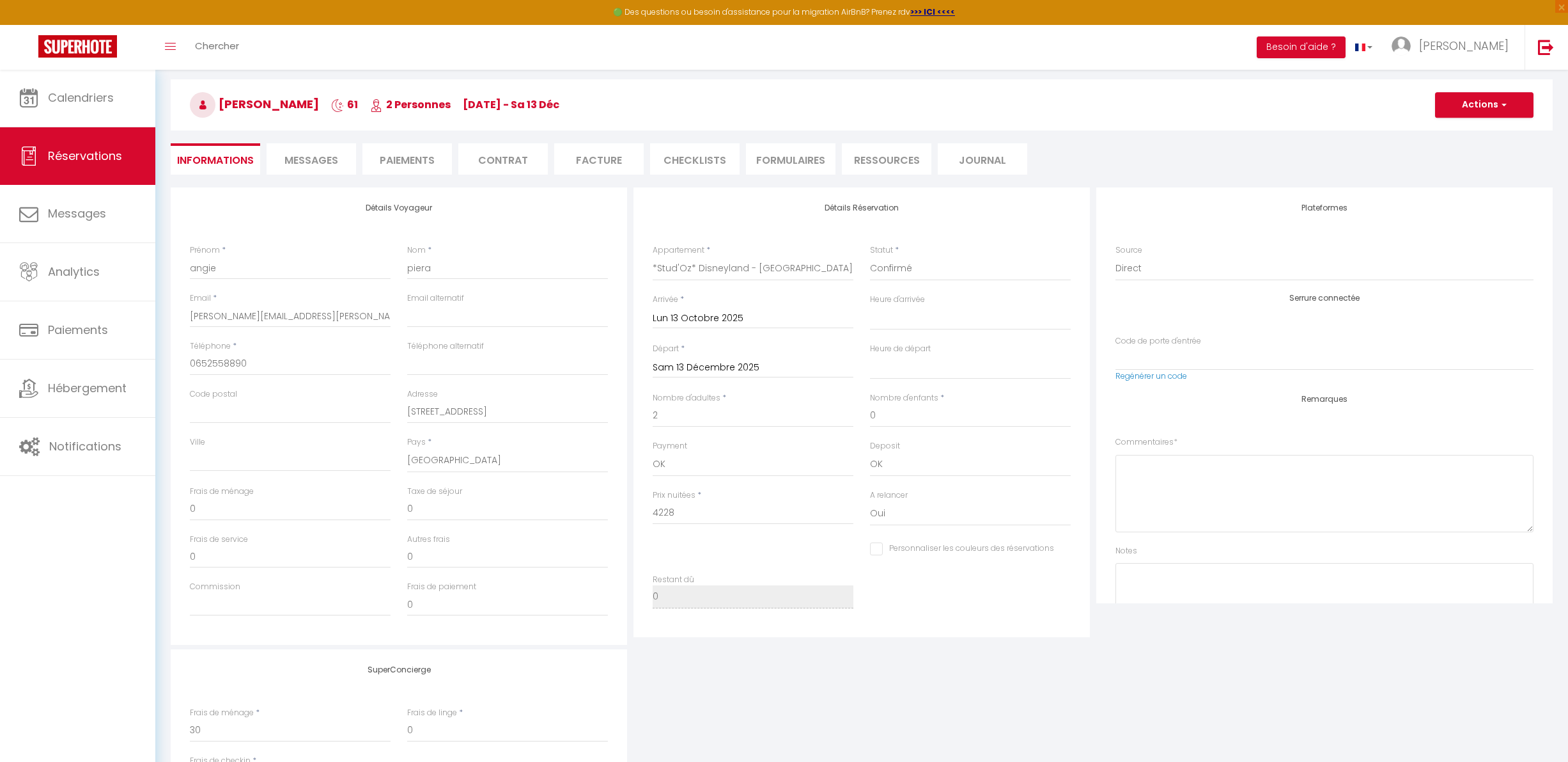
checkbox input "false"
click at [112, 104] on span "Calendriers" at bounding box center [80, 97] width 66 height 16
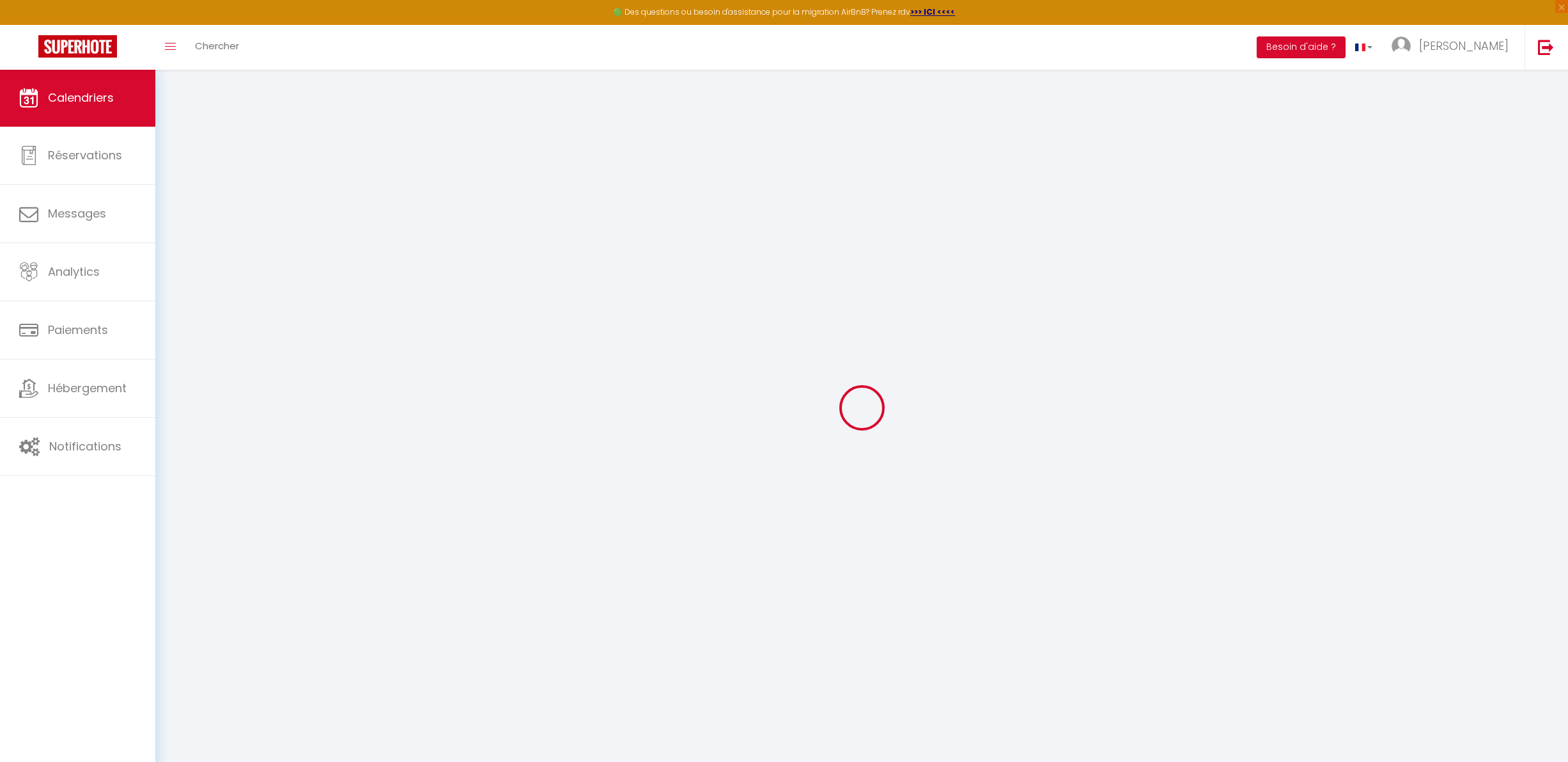
select select
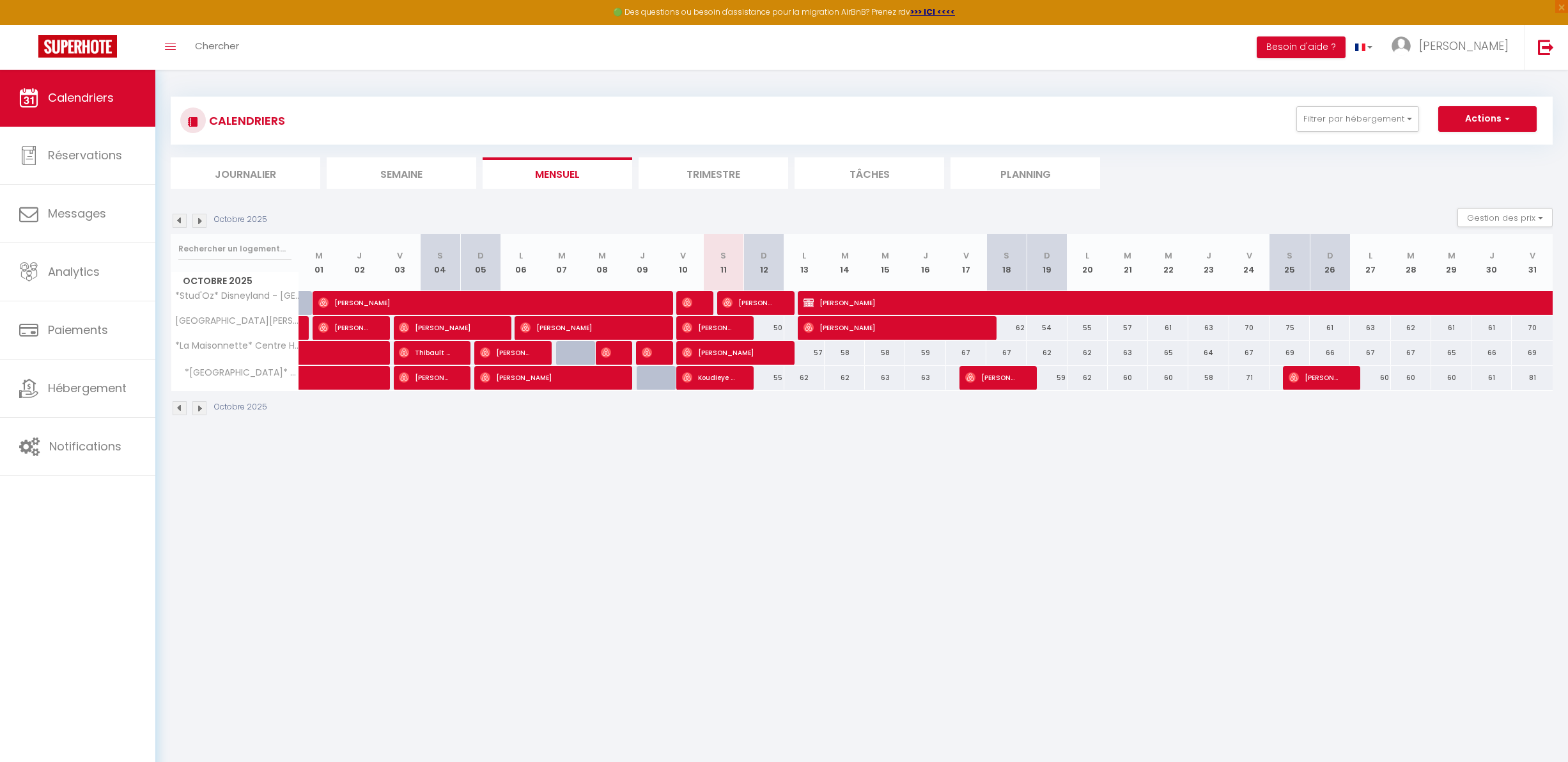
select select "OK"
select select "0"
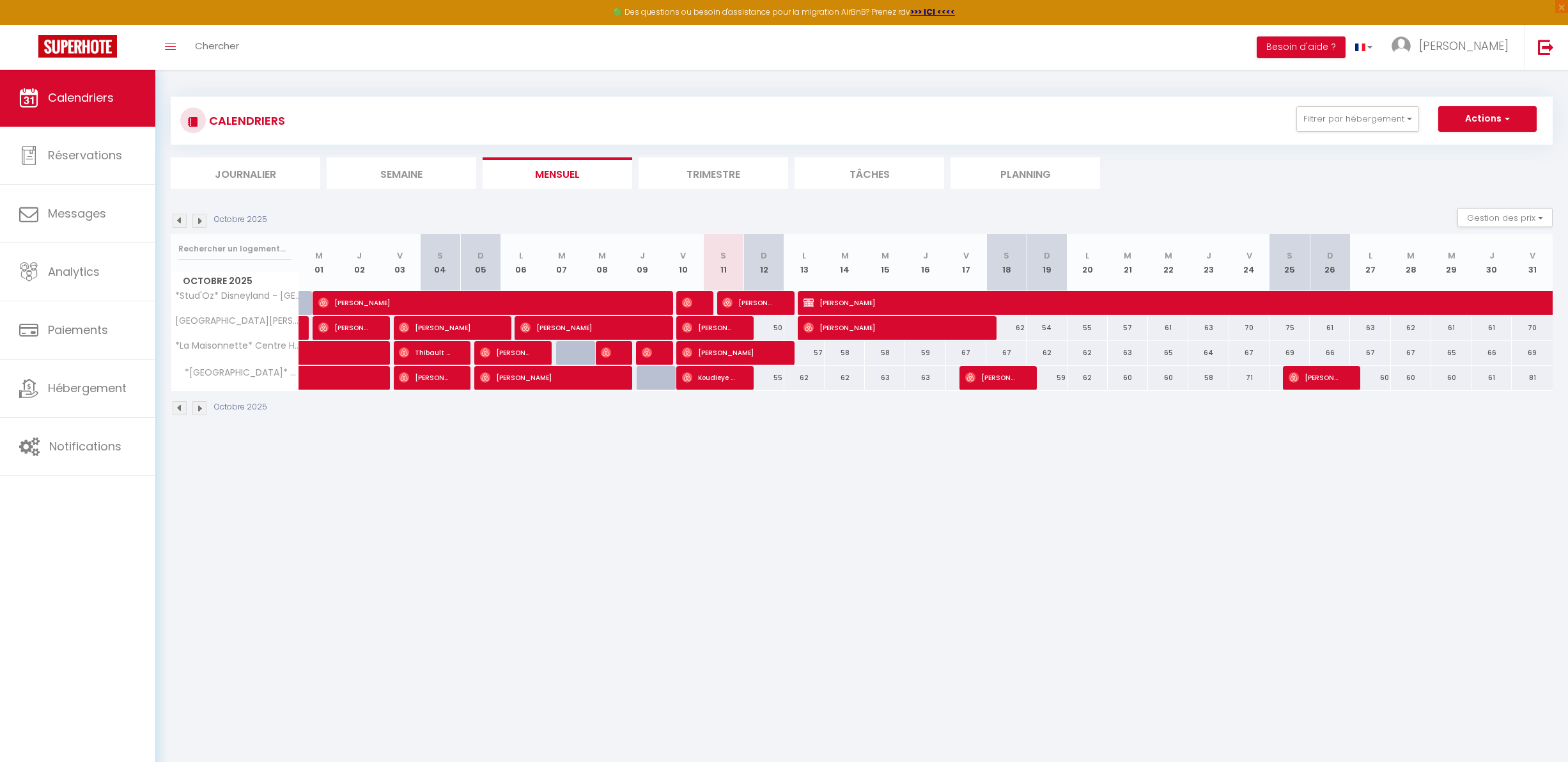
select select "1"
select select
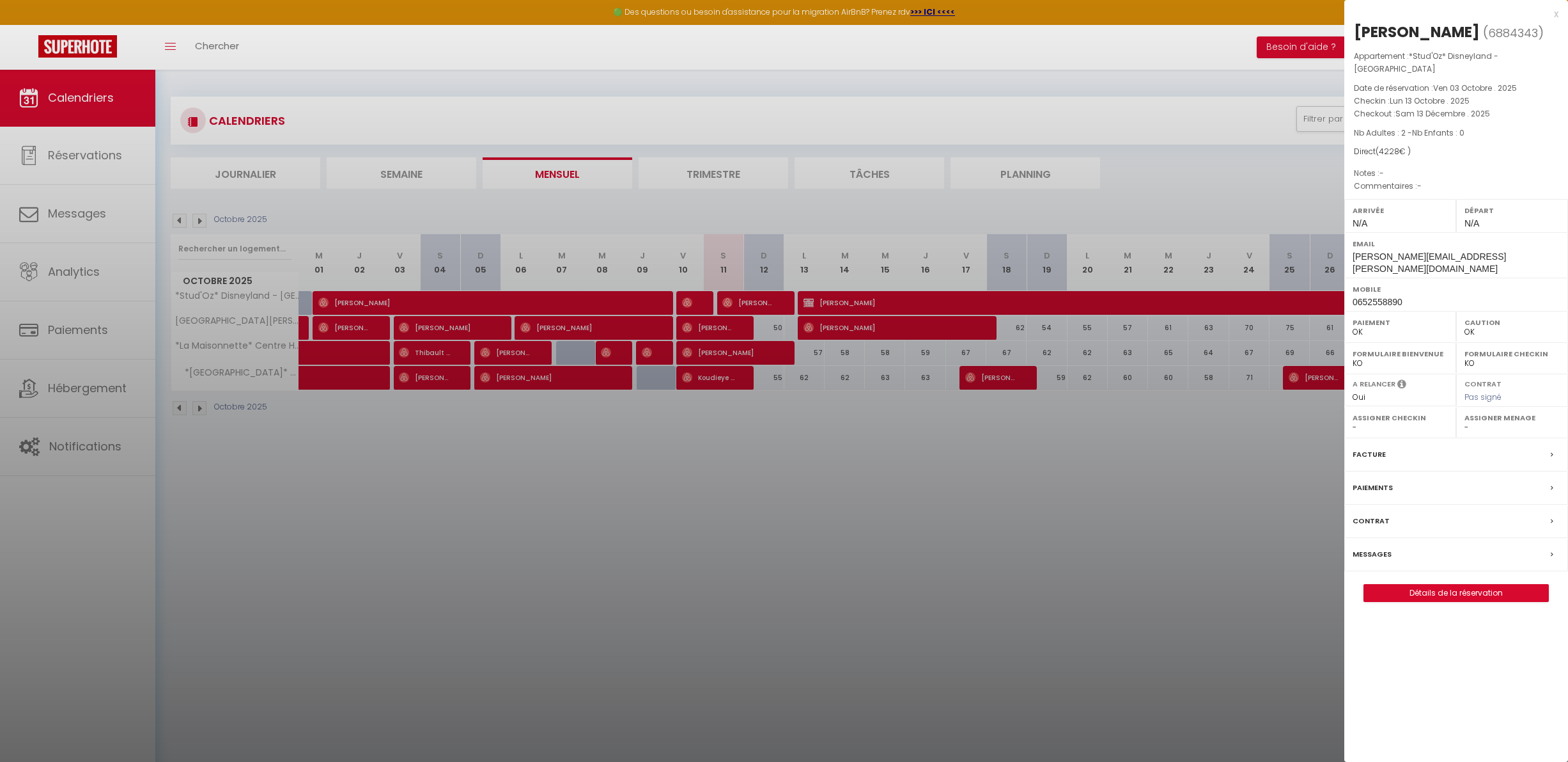
drag, startPoint x: 1444, startPoint y: 30, endPoint x: 1512, endPoint y: 36, distance: 68.3
click at [1512, 36] on h2 "[PERSON_NAME] ( 6884343 )" at bounding box center [1456, 32] width 205 height 22
drag, startPoint x: 1500, startPoint y: 31, endPoint x: 1463, endPoint y: 29, distance: 37.1
click at [1483, 29] on span "( 6884343 )" at bounding box center [1514, 32] width 61 height 18
click at [1488, 29] on span "6884343" at bounding box center [1513, 32] width 50 height 16
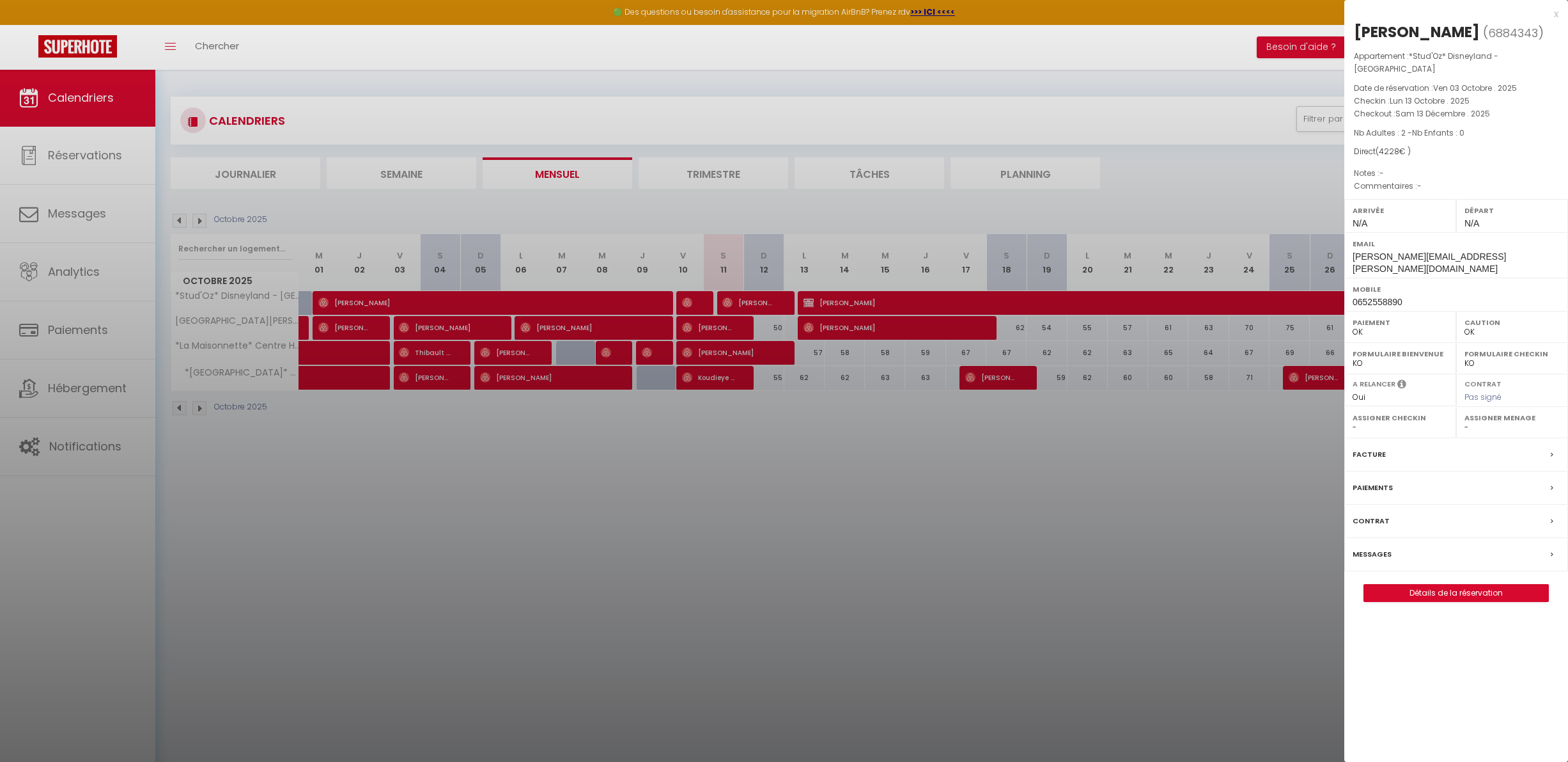
click at [1488, 29] on span "6884343" at bounding box center [1513, 32] width 50 height 16
copy span "6884343"
click at [1271, 24] on div at bounding box center [784, 381] width 1568 height 762
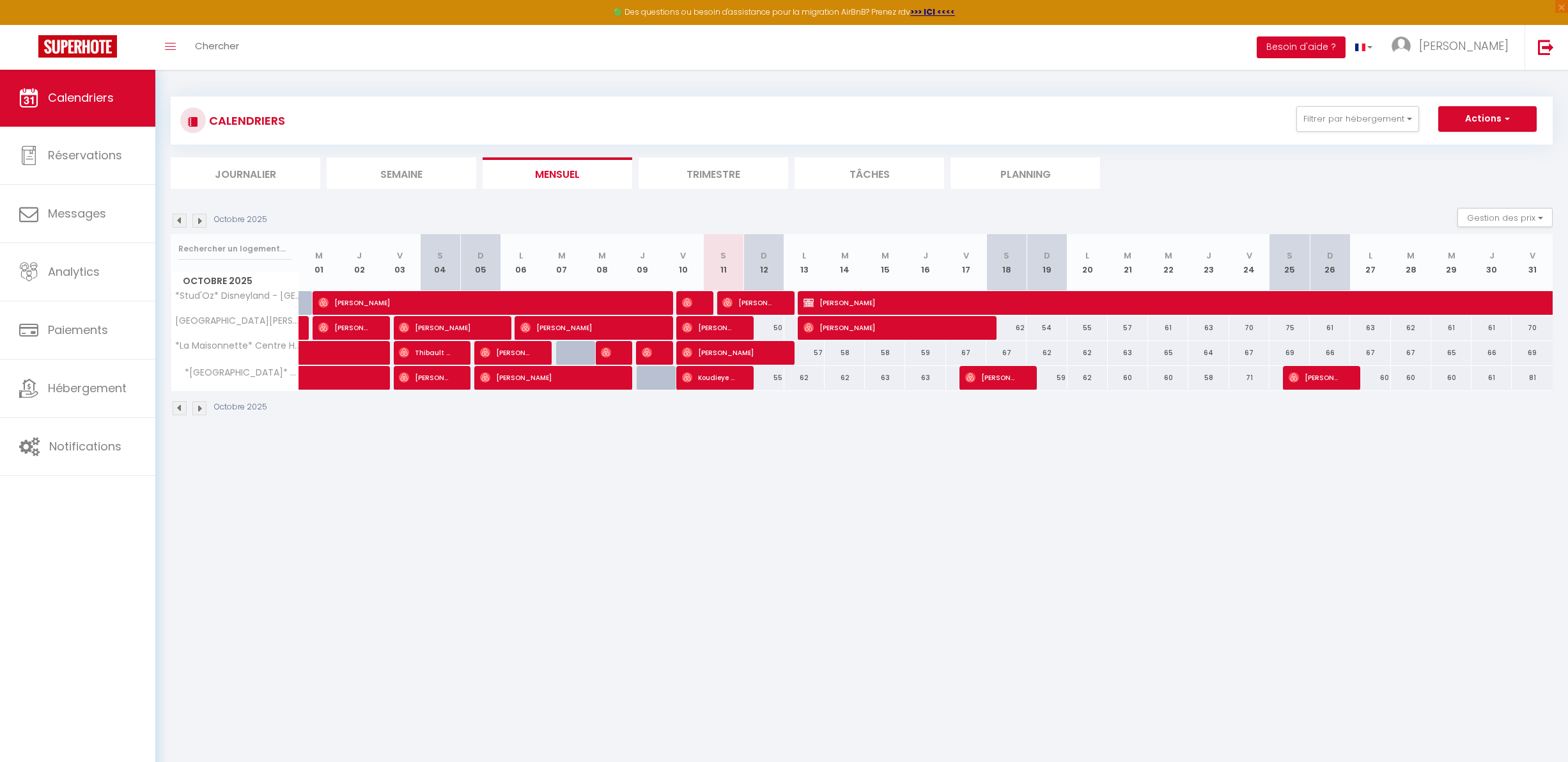
click at [1346, 40] on button "Besoin d'aide ?" at bounding box center [1301, 47] width 89 height 22
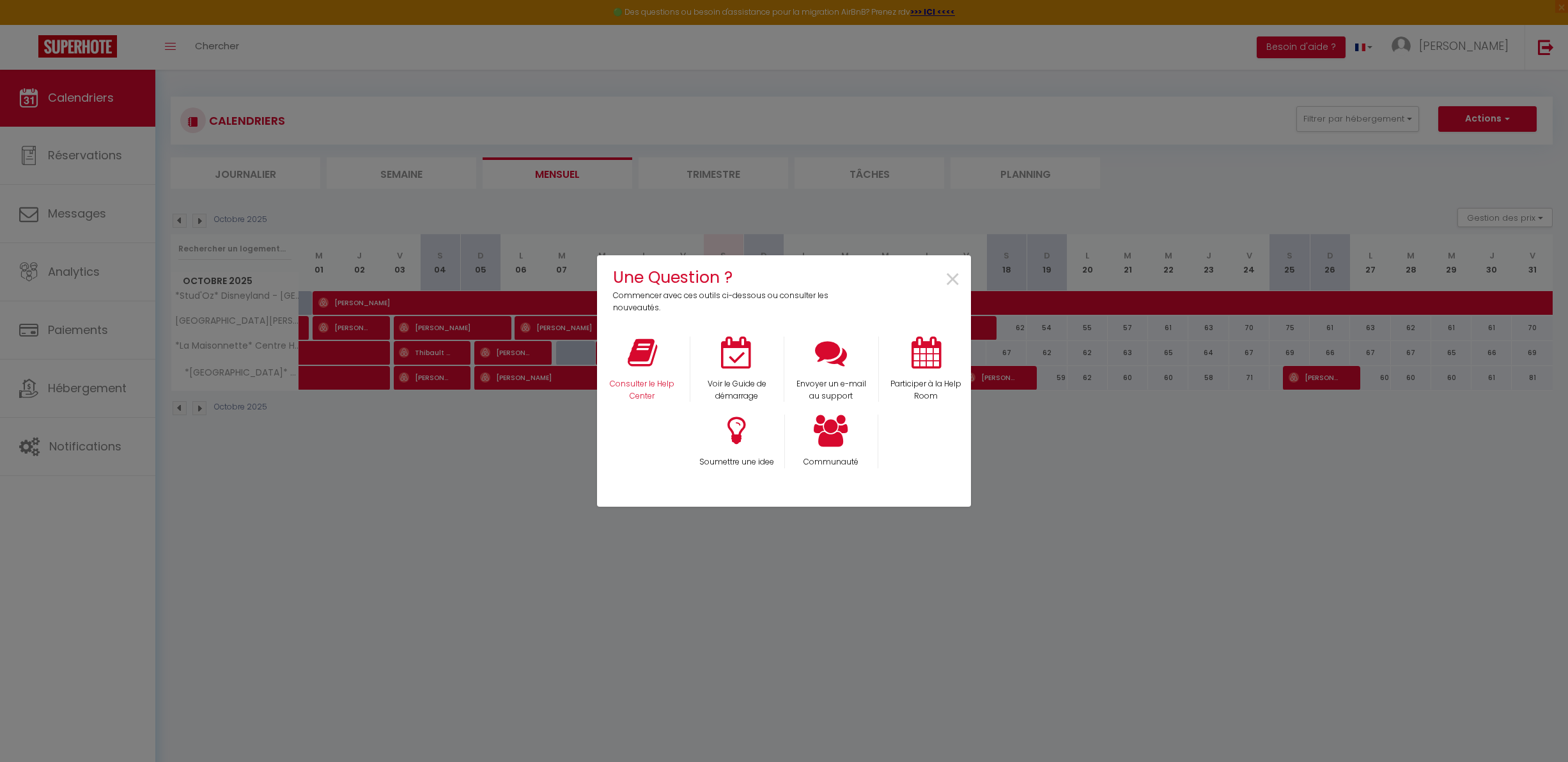
click at [640, 353] on icon at bounding box center [642, 353] width 30 height 32
click at [828, 357] on icon at bounding box center [831, 353] width 32 height 32
click at [682, 179] on div "Une Question ? Commencer avec ces outils ci-dessous ou consulter les nouveautés…" at bounding box center [784, 381] width 374 height 762
click at [1048, 309] on div "Une Question ? Commencer avec ces outils ci-dessous ou consulter les nouveautés…" at bounding box center [784, 381] width 1568 height 762
click at [960, 283] on span "×" at bounding box center [953, 279] width 17 height 40
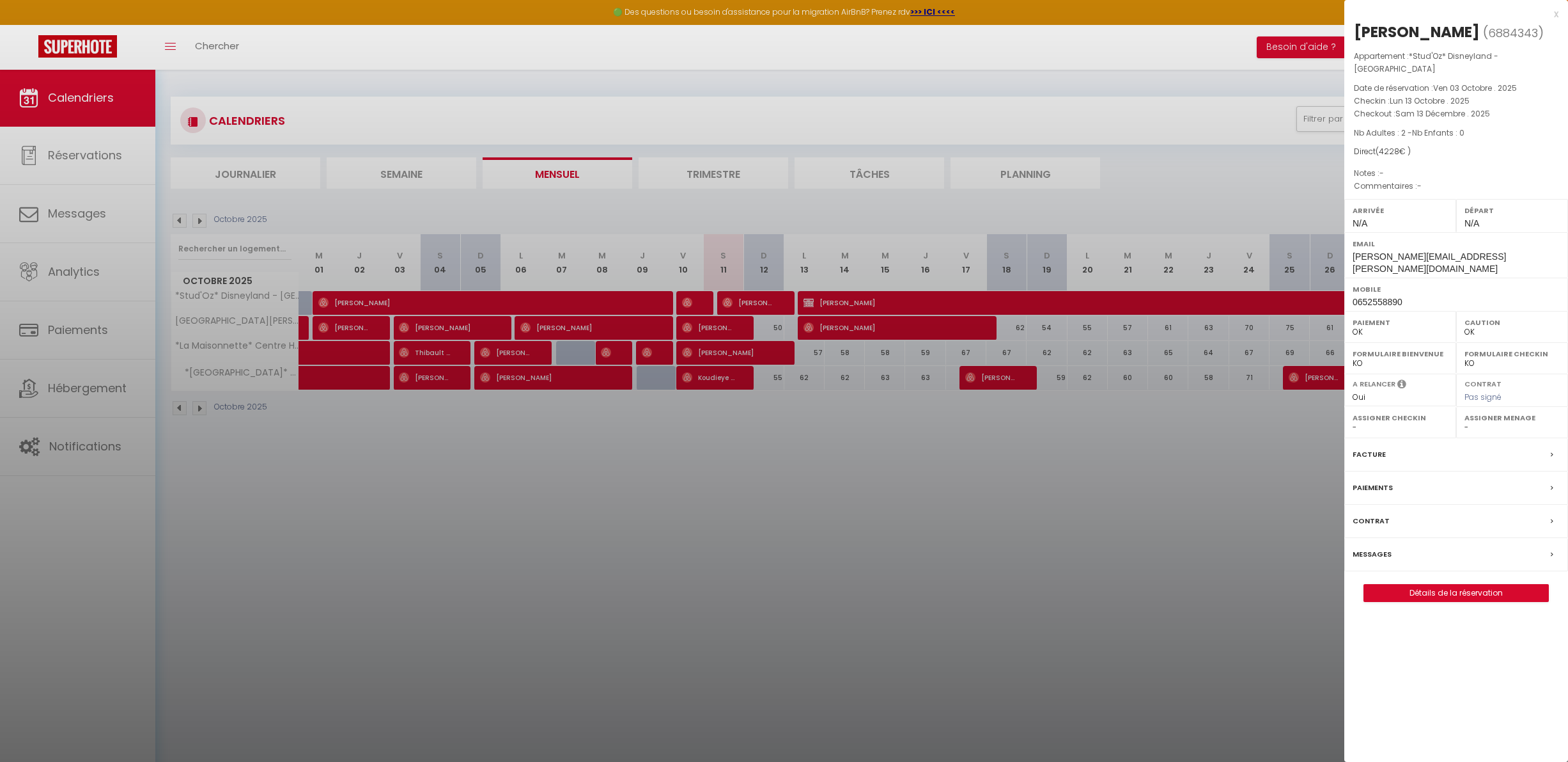
click at [1389, 585] on link "Détails de la réservation" at bounding box center [1456, 592] width 184 height 16
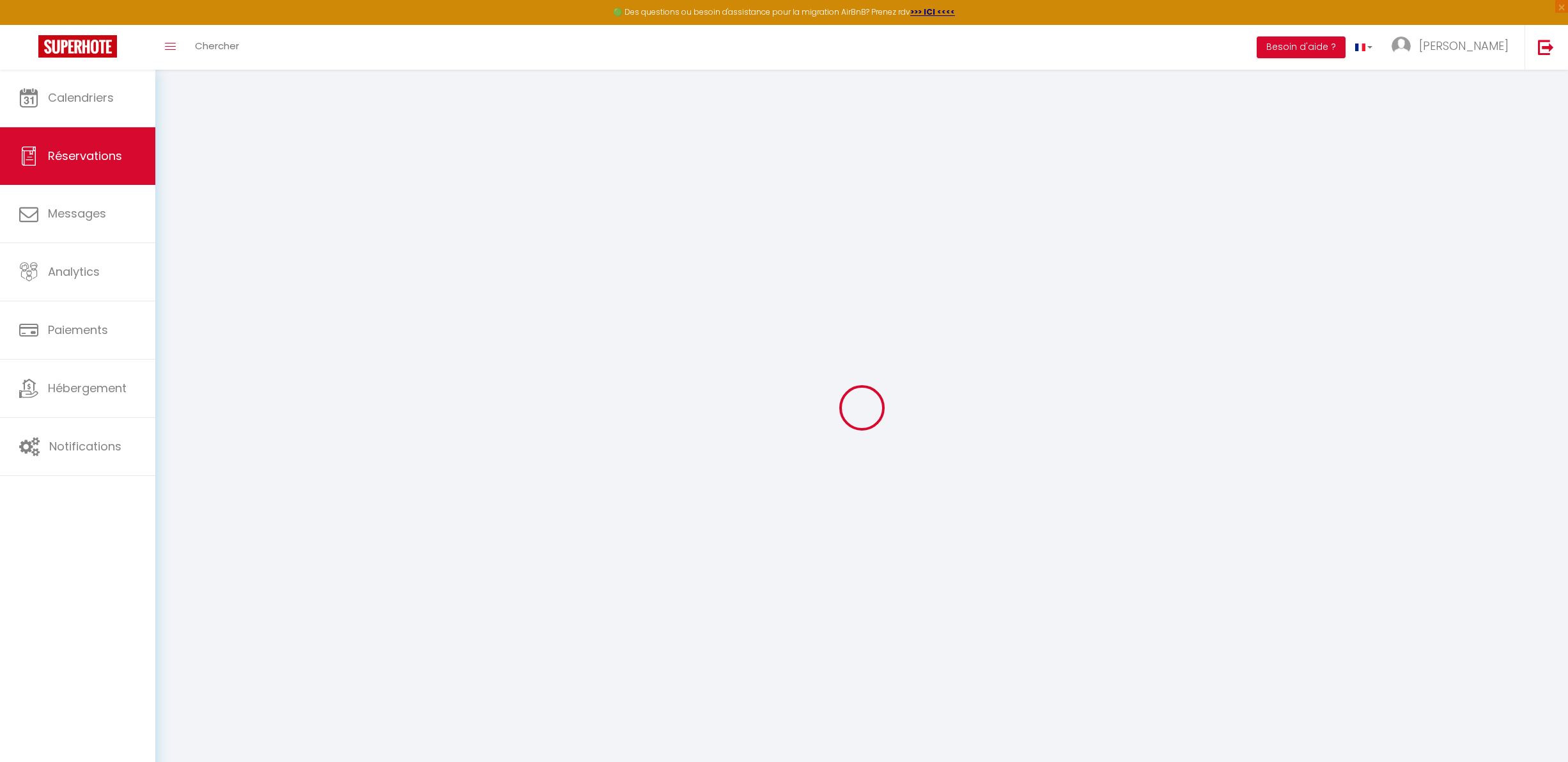
select select
checkbox input "false"
select select
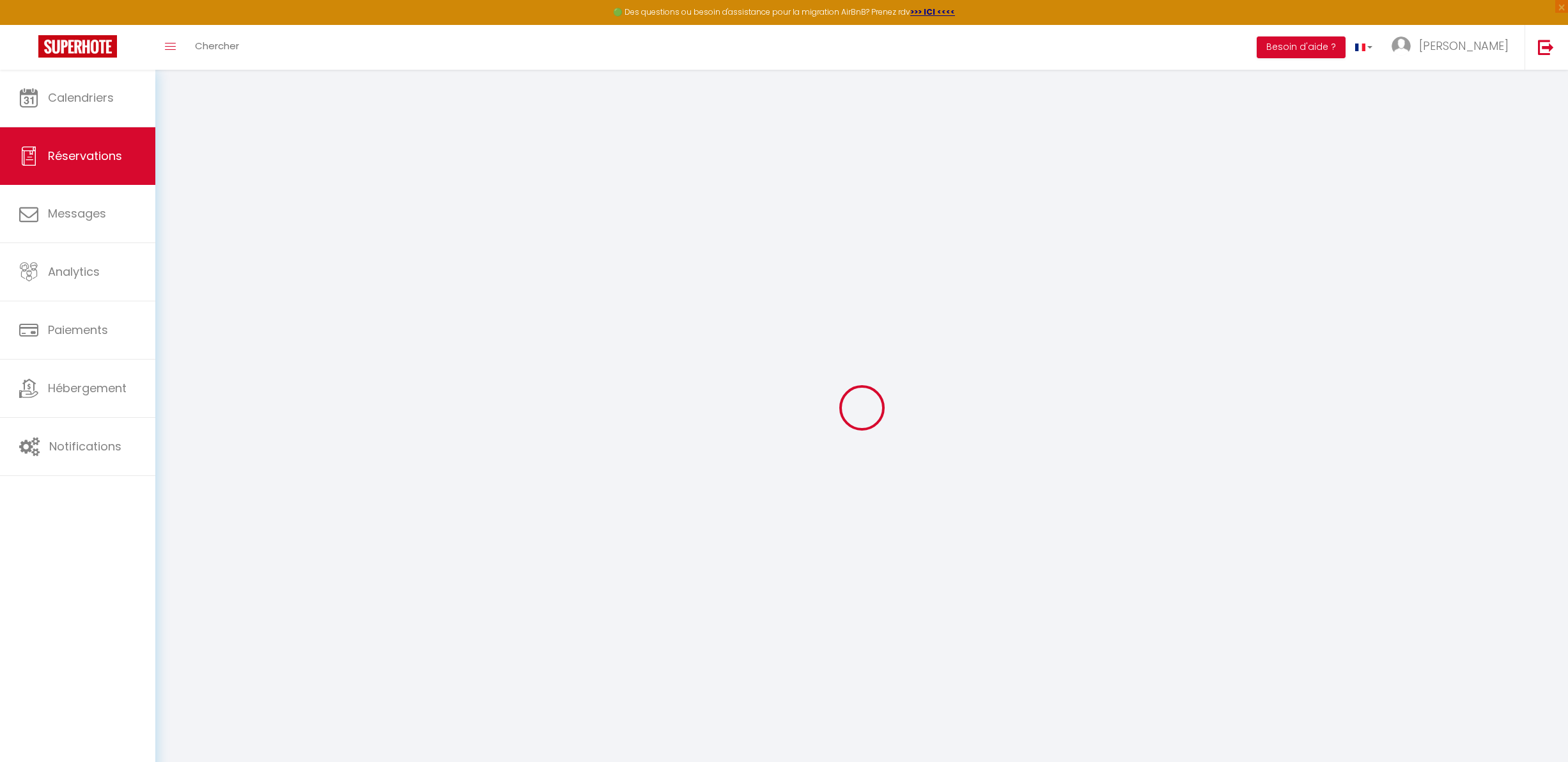
checkbox input "false"
select select
checkbox input "false"
select select
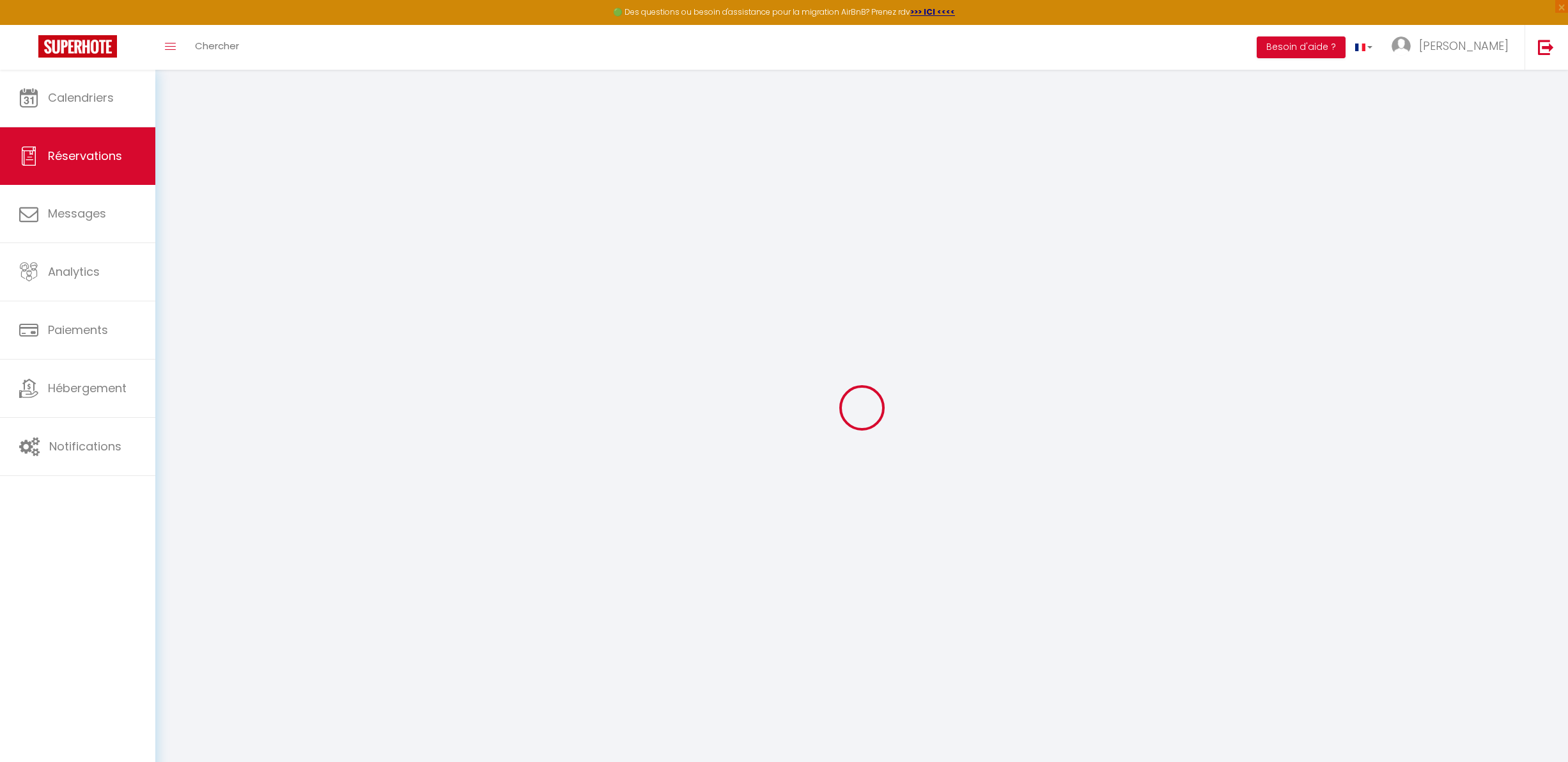
select select
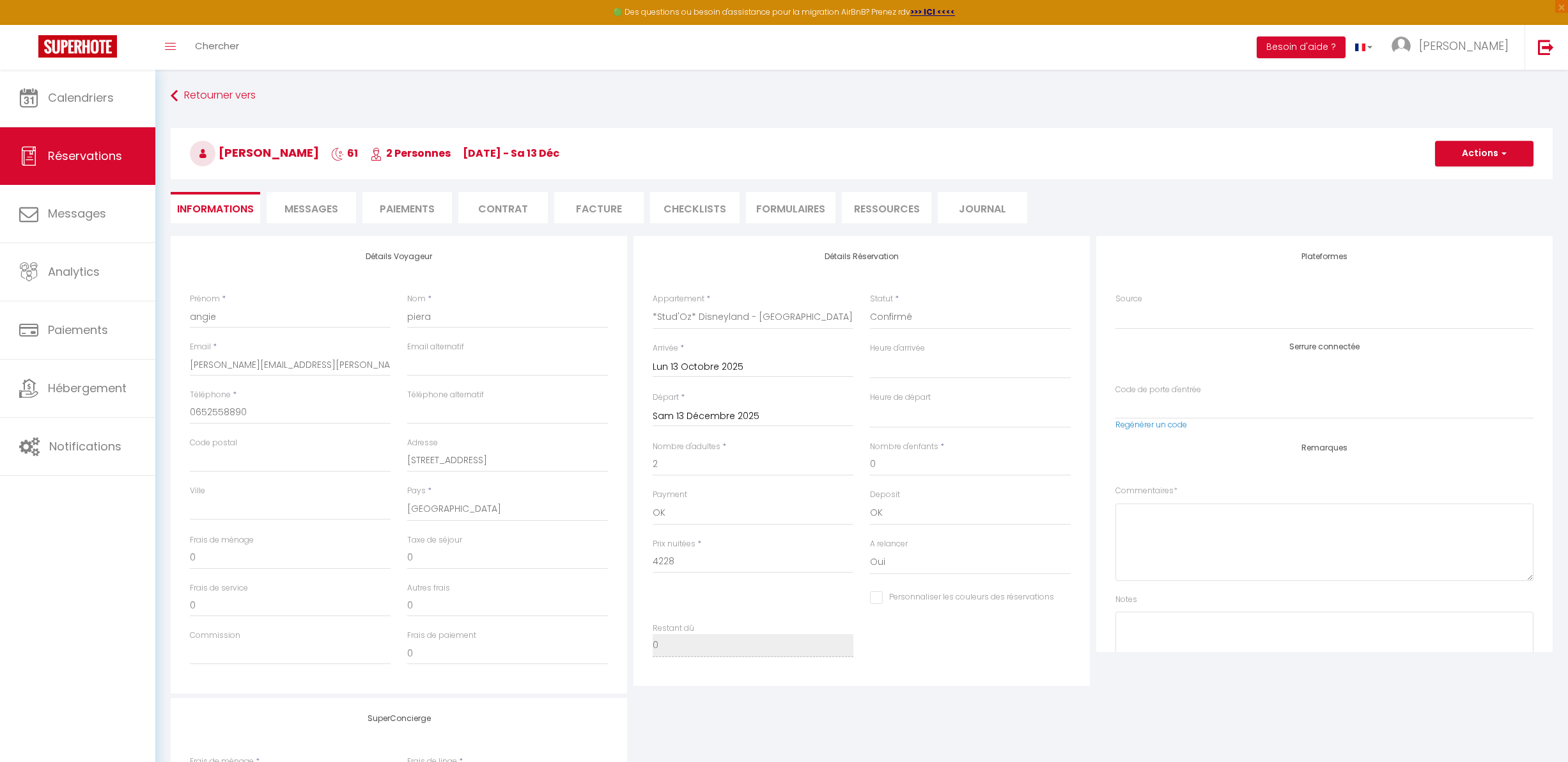
click at [879, 205] on li "Ressources" at bounding box center [886, 207] width 90 height 31
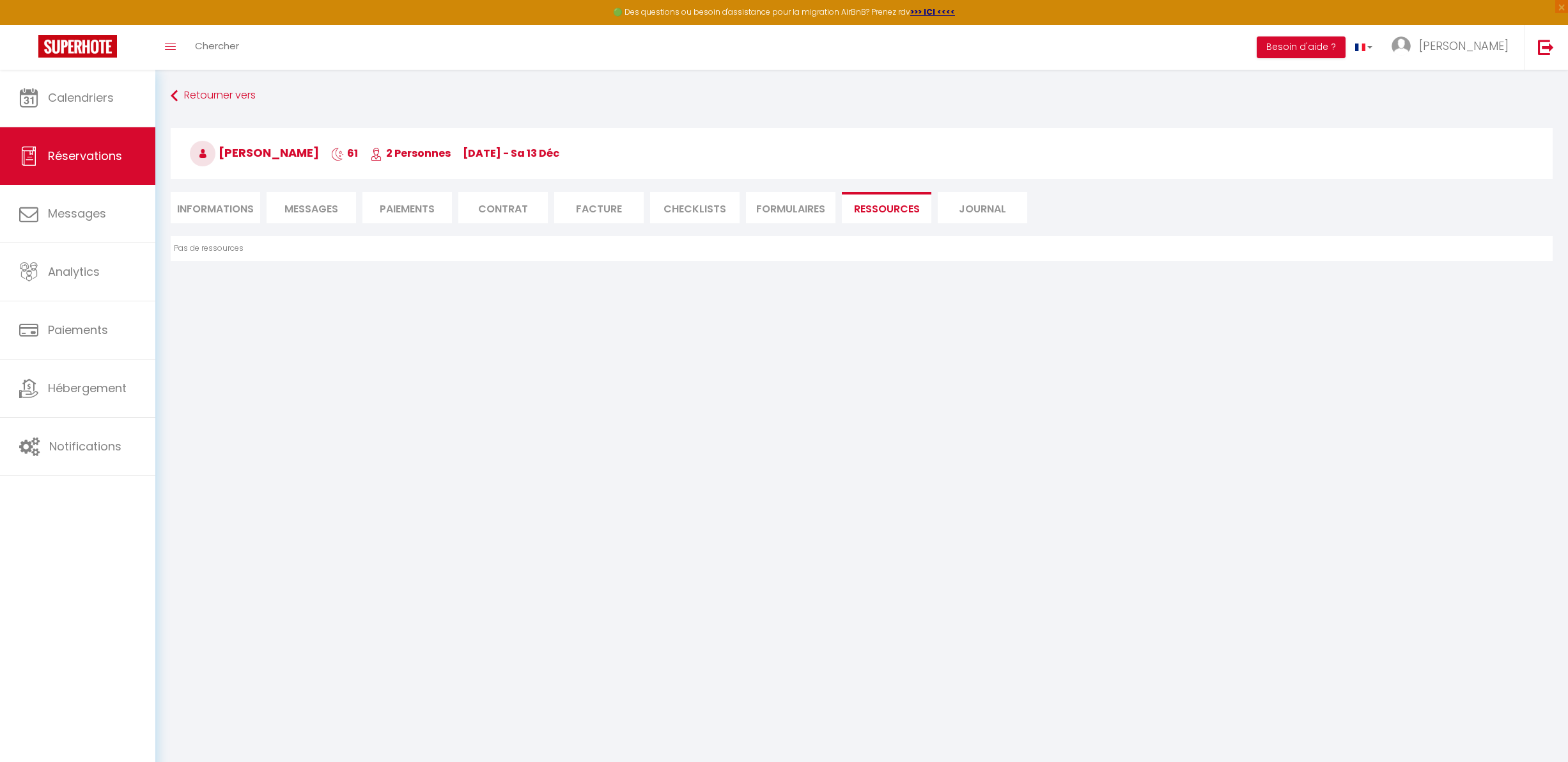
click at [771, 200] on li "FORMULAIRES" at bounding box center [791, 207] width 90 height 31
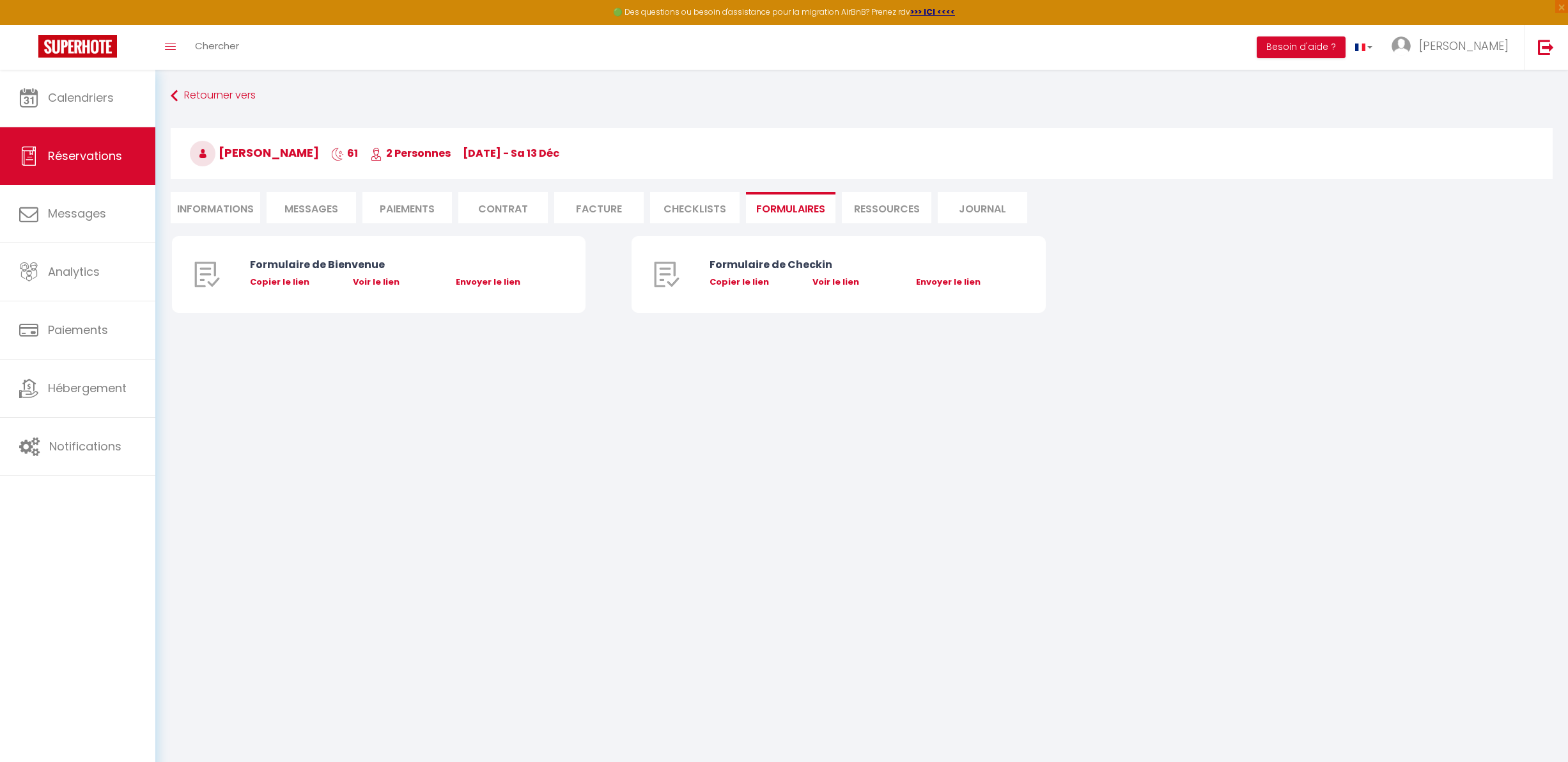
click at [727, 200] on li "CHECKLISTS" at bounding box center [695, 207] width 90 height 31
select select
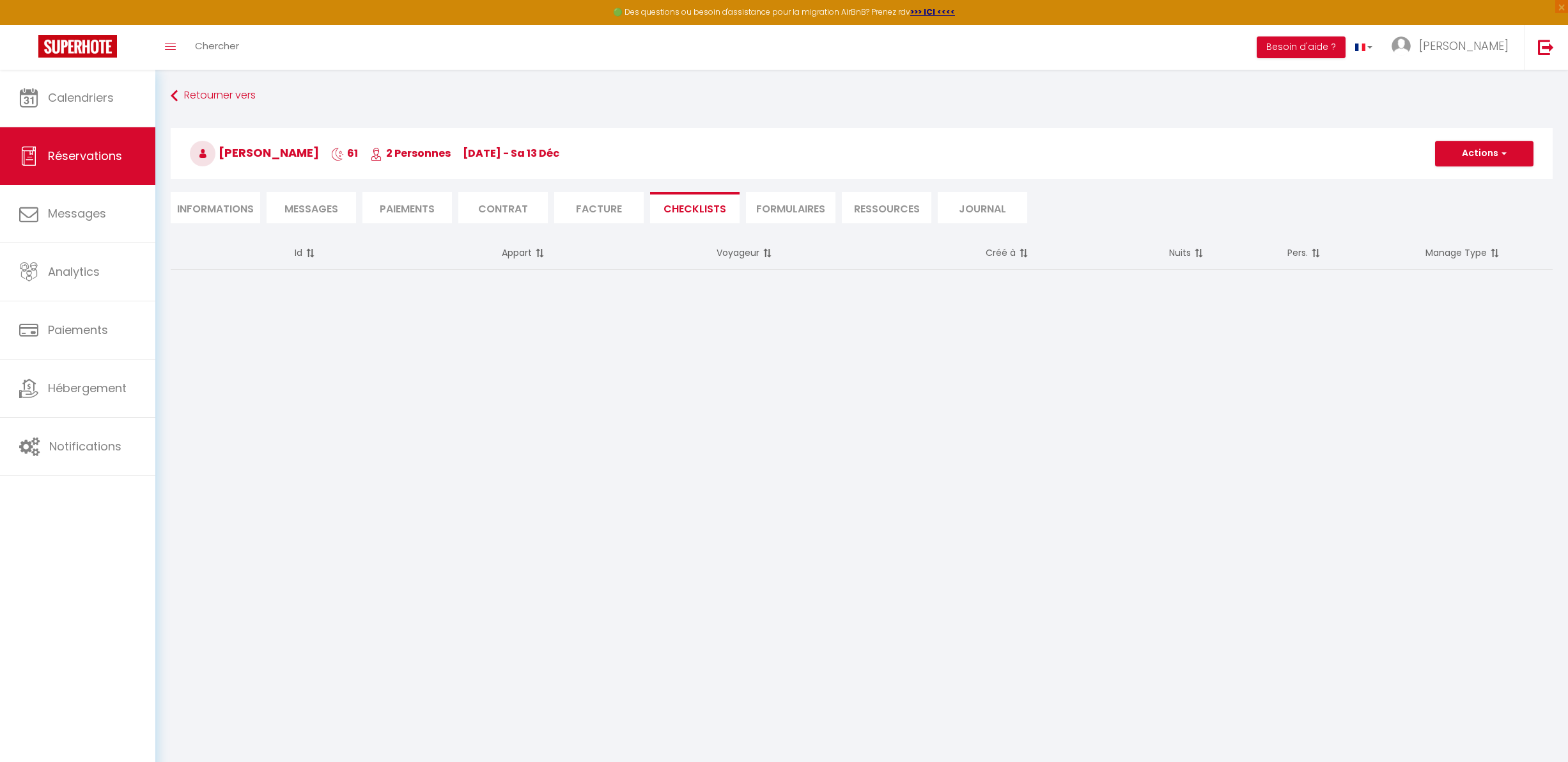
click at [586, 222] on li "Facture" at bounding box center [599, 207] width 90 height 31
select select
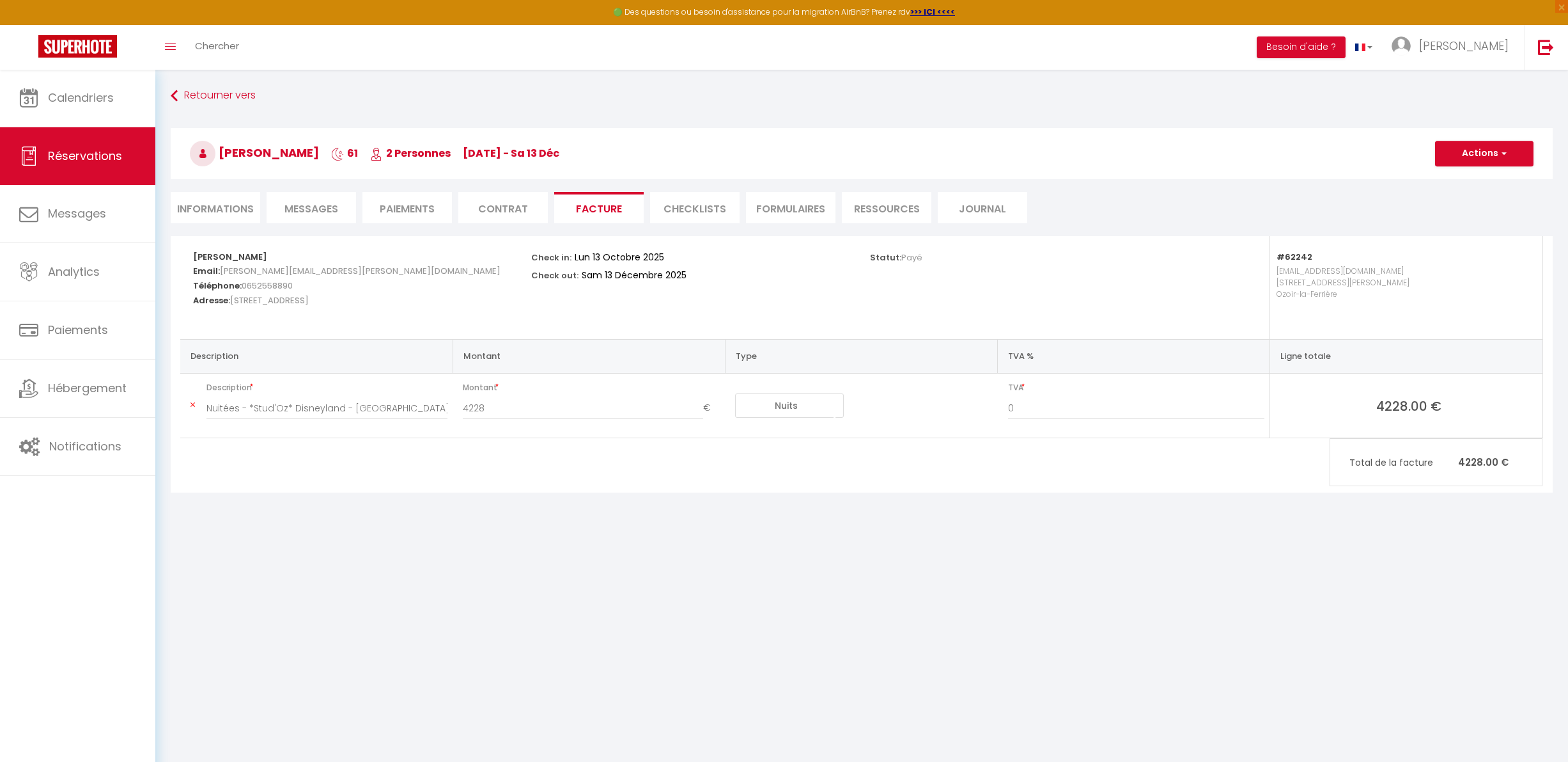
click at [539, 212] on li "Contrat" at bounding box center [503, 207] width 90 height 31
select select
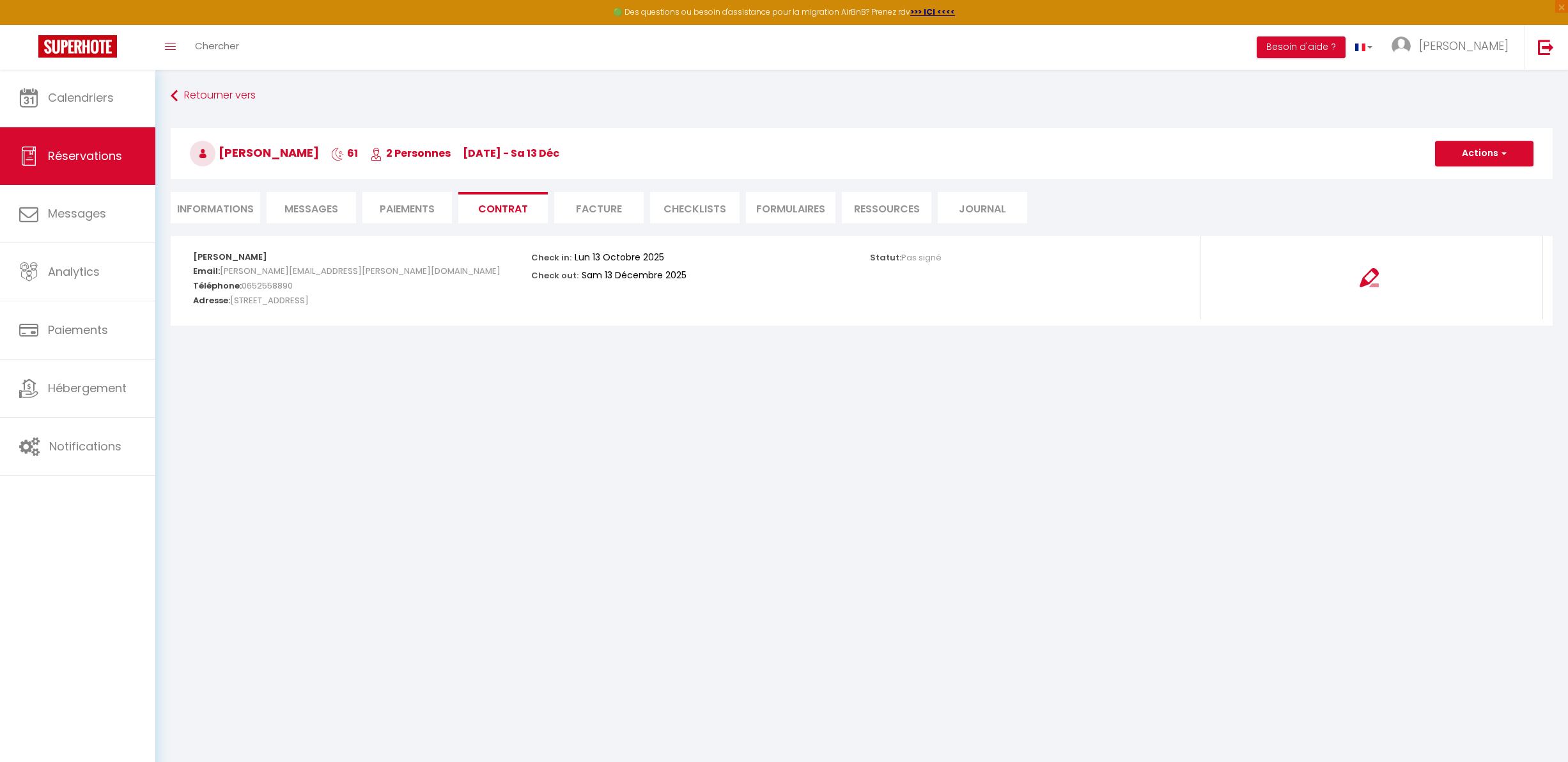
click at [401, 213] on li "Paiements" at bounding box center [407, 207] width 90 height 31
select select
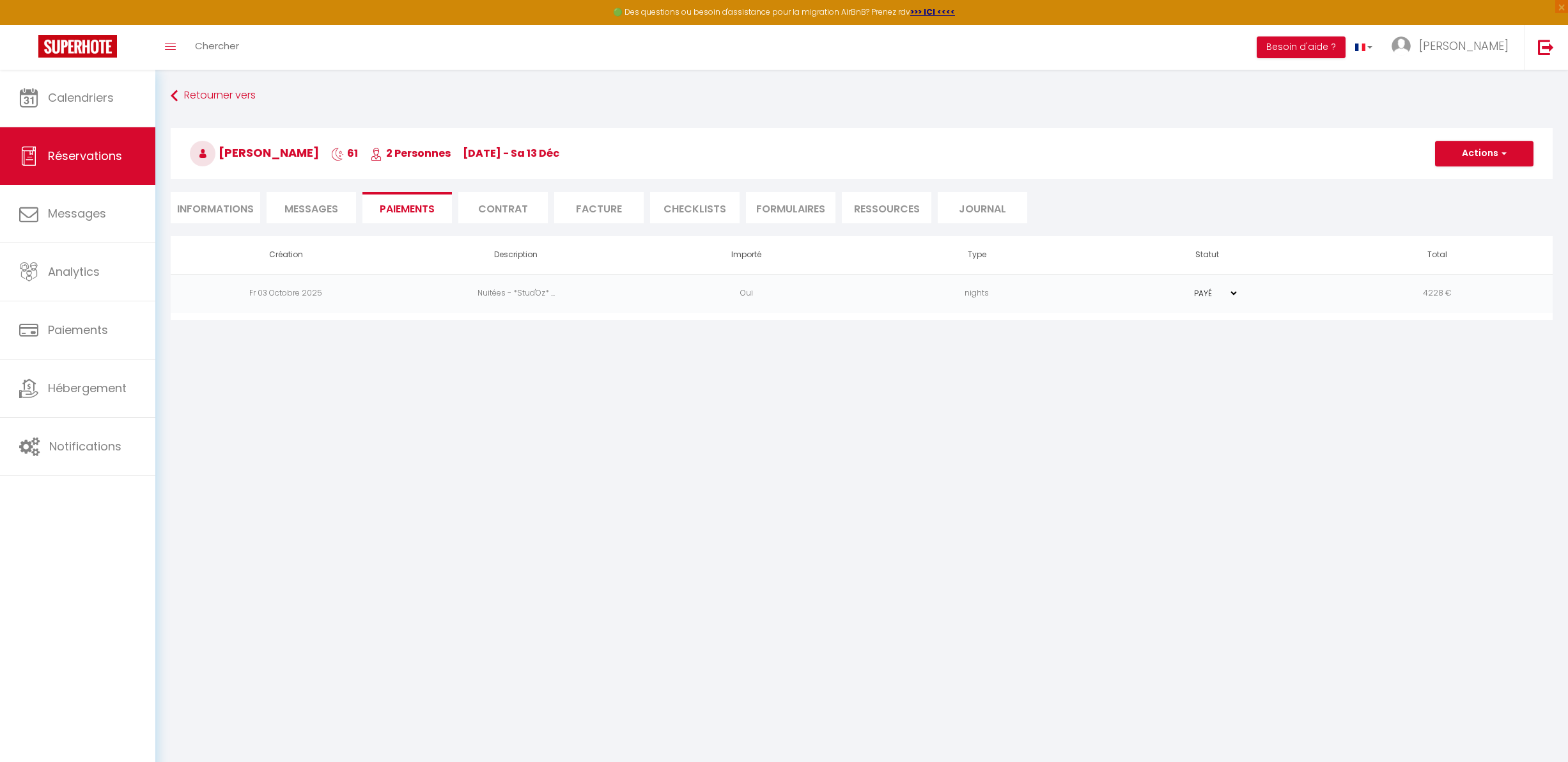
click at [347, 211] on li "Messages" at bounding box center [312, 207] width 90 height 31
select select
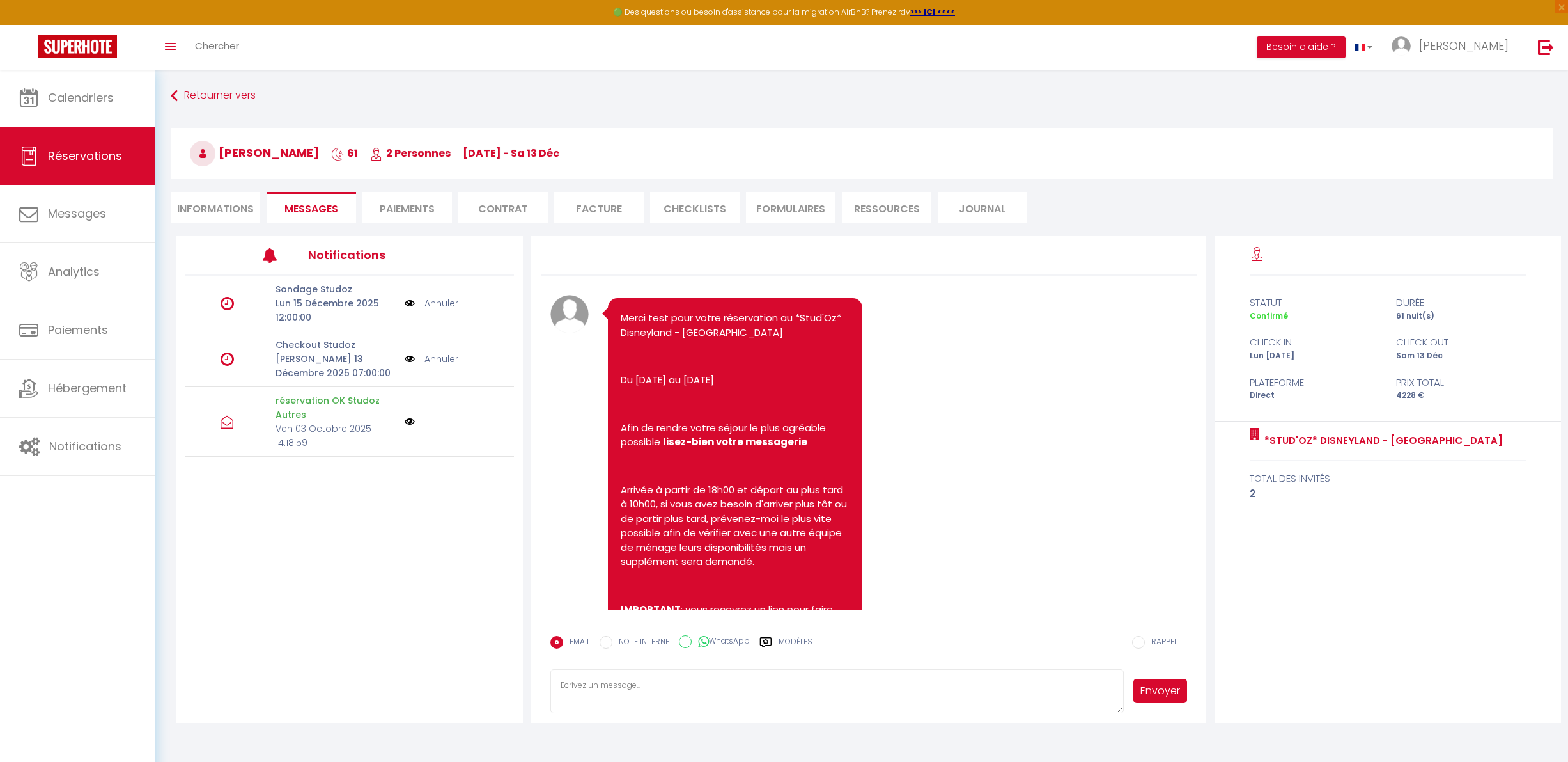
select select
click at [202, 212] on li "Informations" at bounding box center [215, 207] width 90 height 31
select select
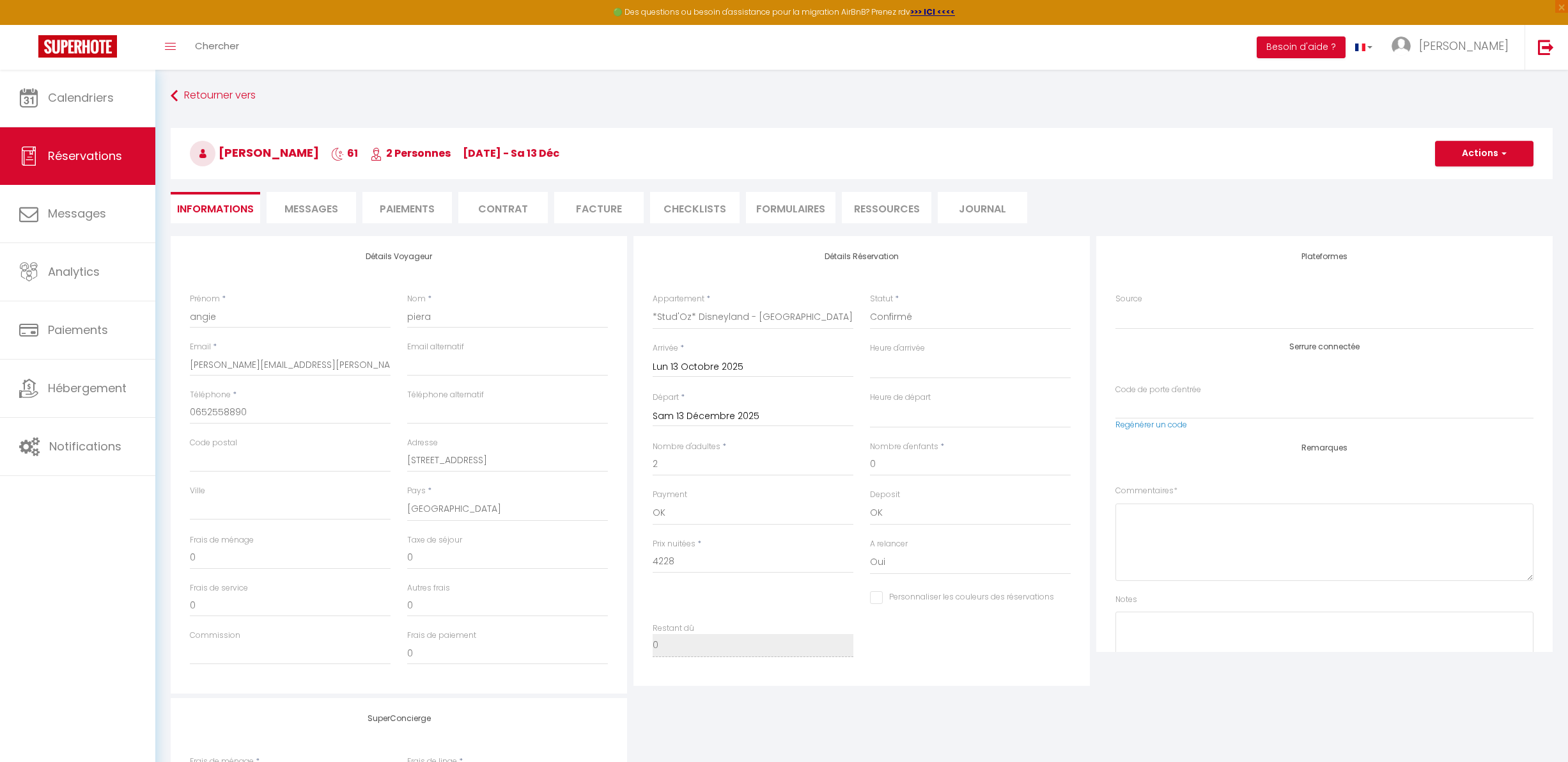
select select
checkbox input "false"
select select
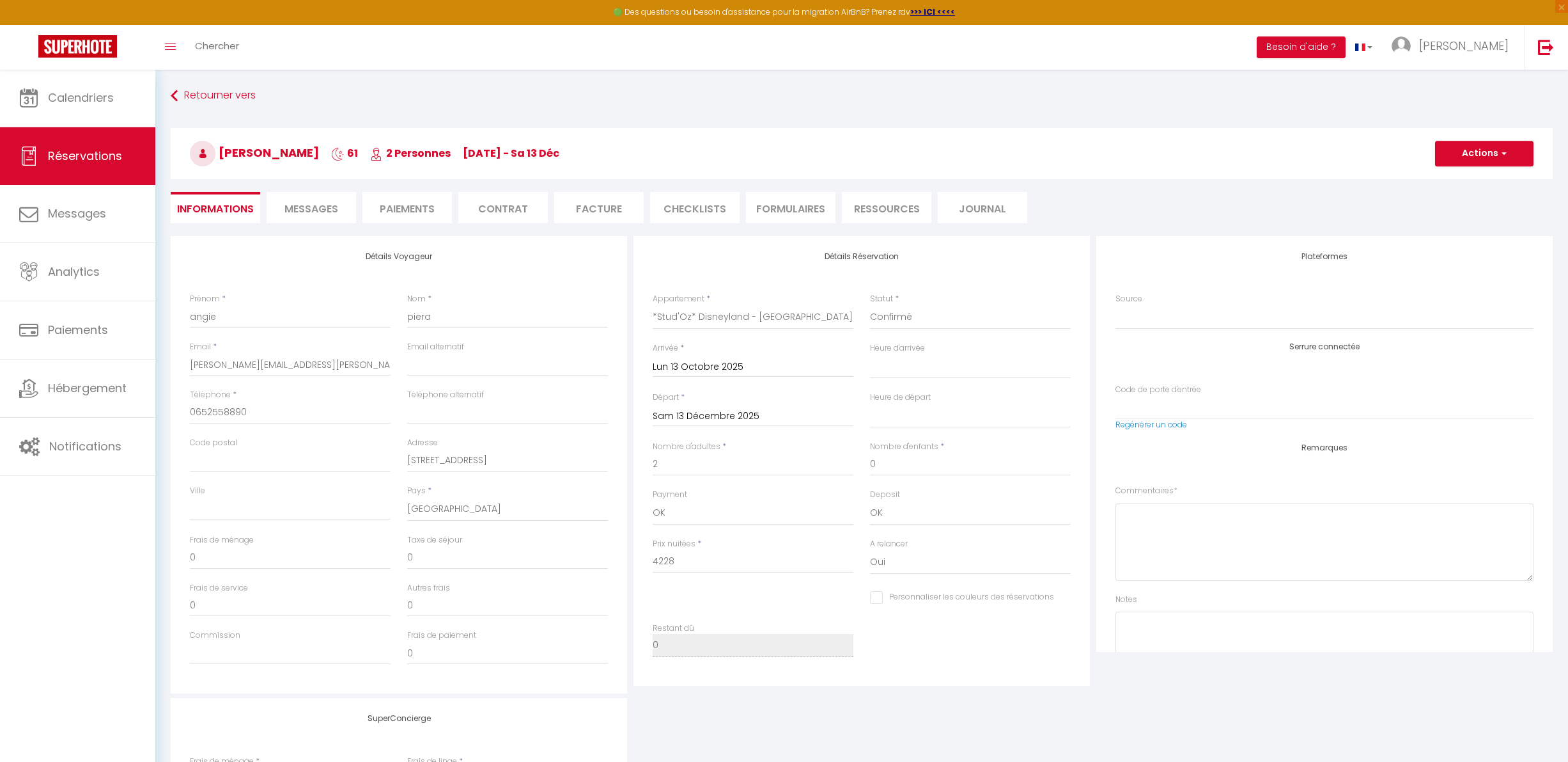
checkbox input "false"
select select
checkbox input "false"
click at [87, 103] on span "Calendriers" at bounding box center [80, 97] width 66 height 16
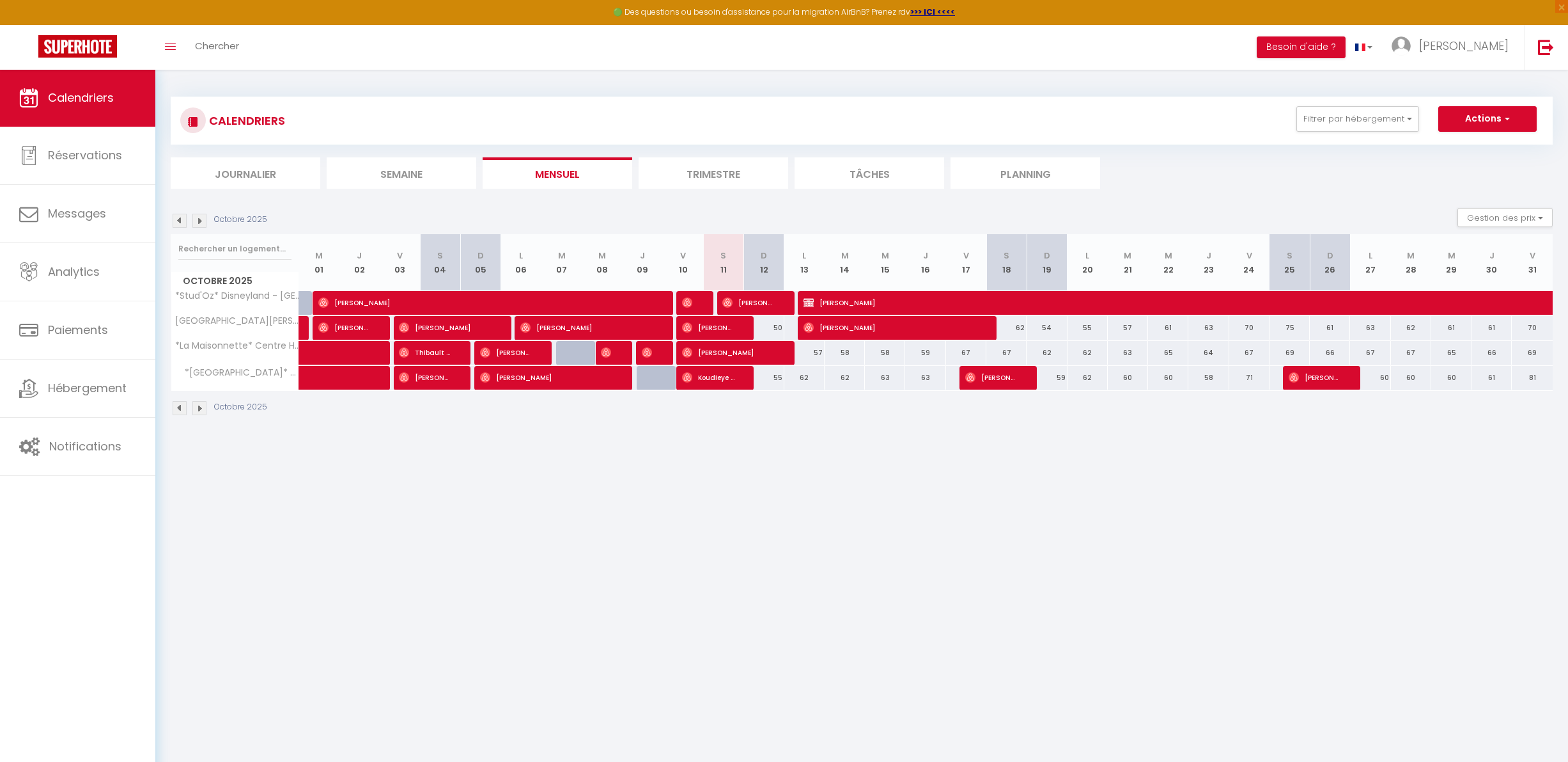
click at [378, 409] on div "Octobre 2025" at bounding box center [862, 410] width 1382 height 38
click at [703, 301] on div at bounding box center [693, 302] width 40 height 24
select select "OK"
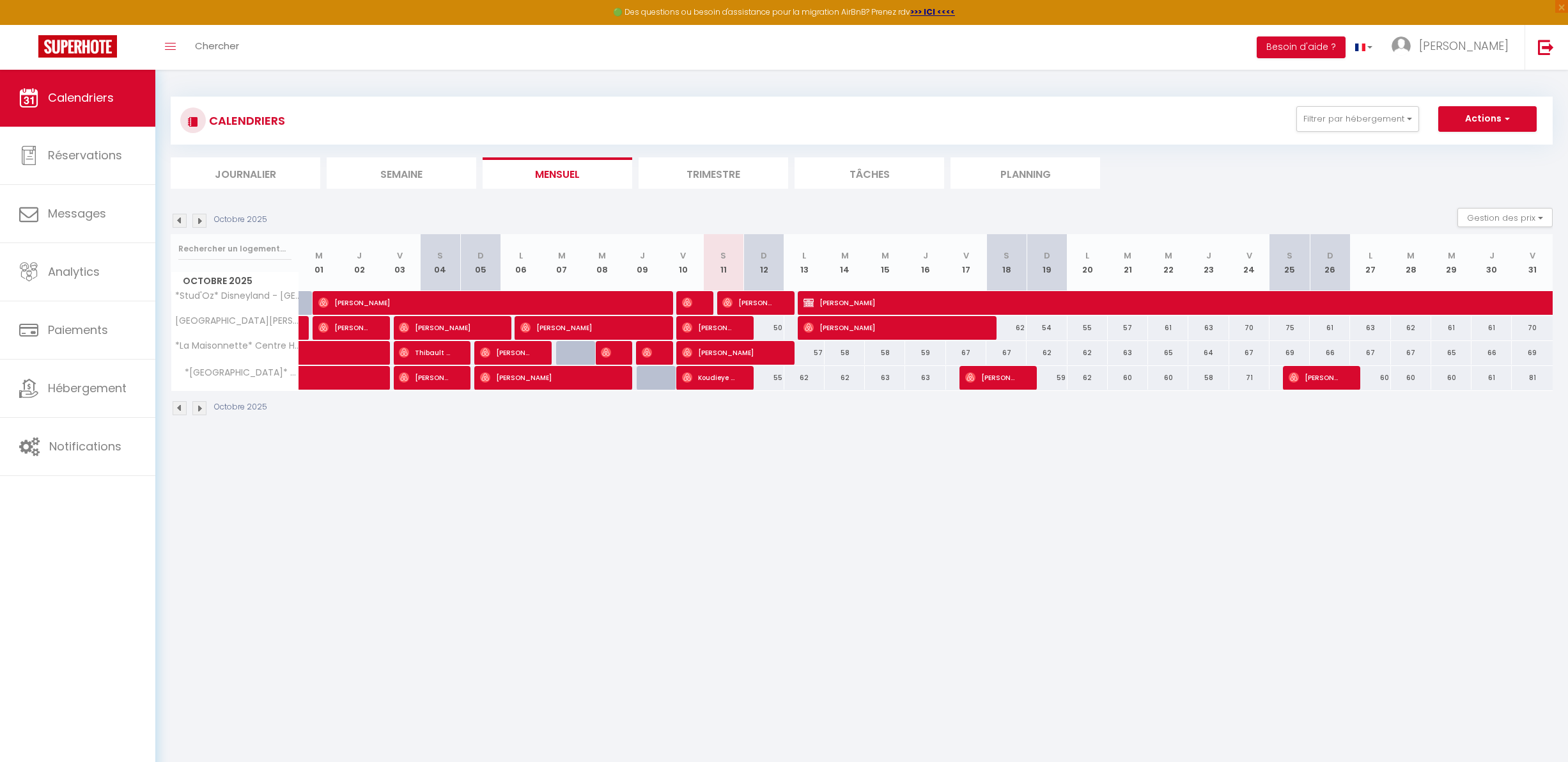
select select "0"
select select "1"
select select
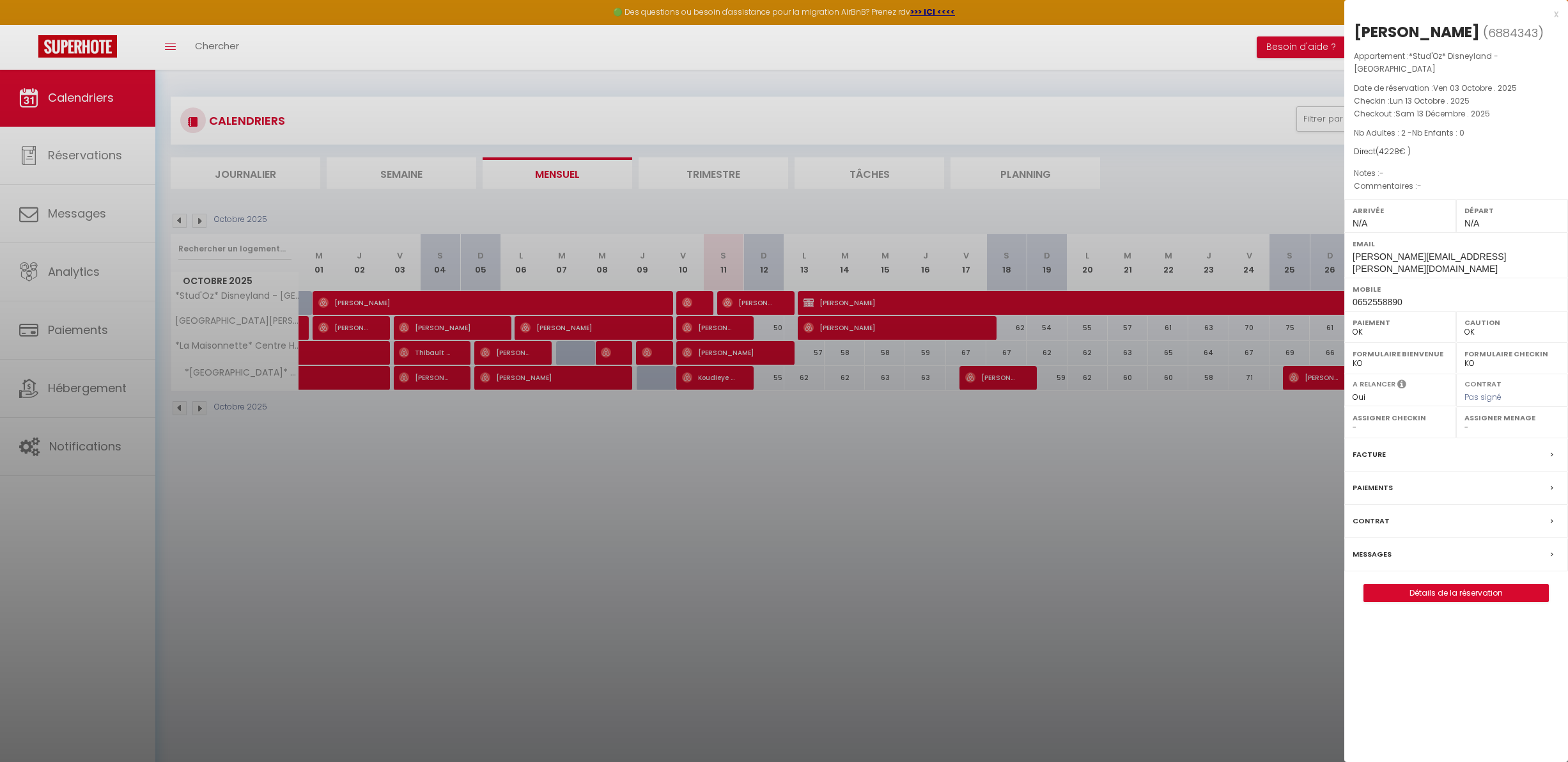
click at [1422, 585] on link "Détails de la réservation" at bounding box center [1456, 592] width 184 height 16
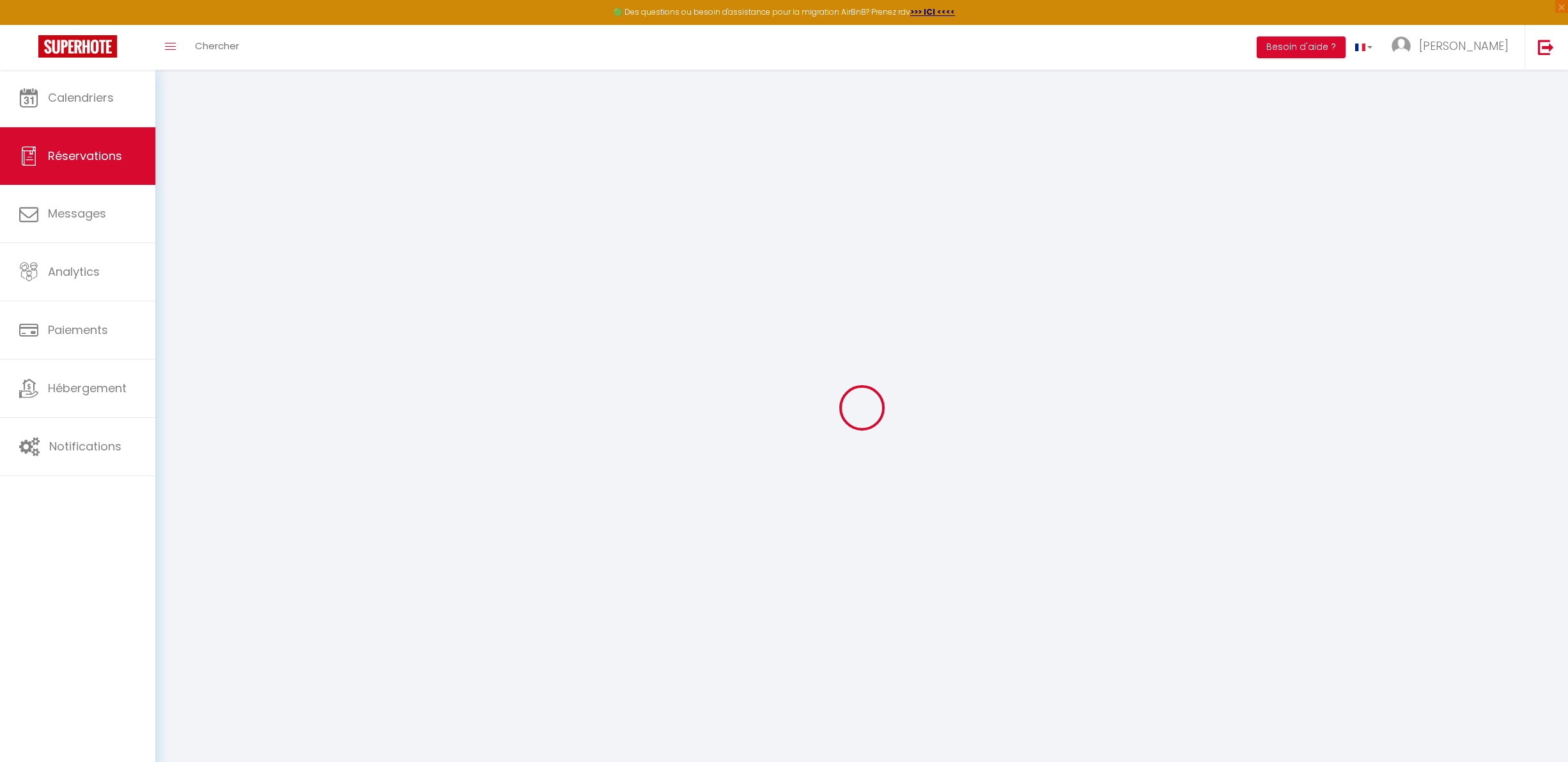
type input "angie"
type input "piera"
type input "[PERSON_NAME][EMAIL_ADDRESS][PERSON_NAME][DOMAIN_NAME]"
type input "0652558890"
type input "[STREET_ADDRESS]"
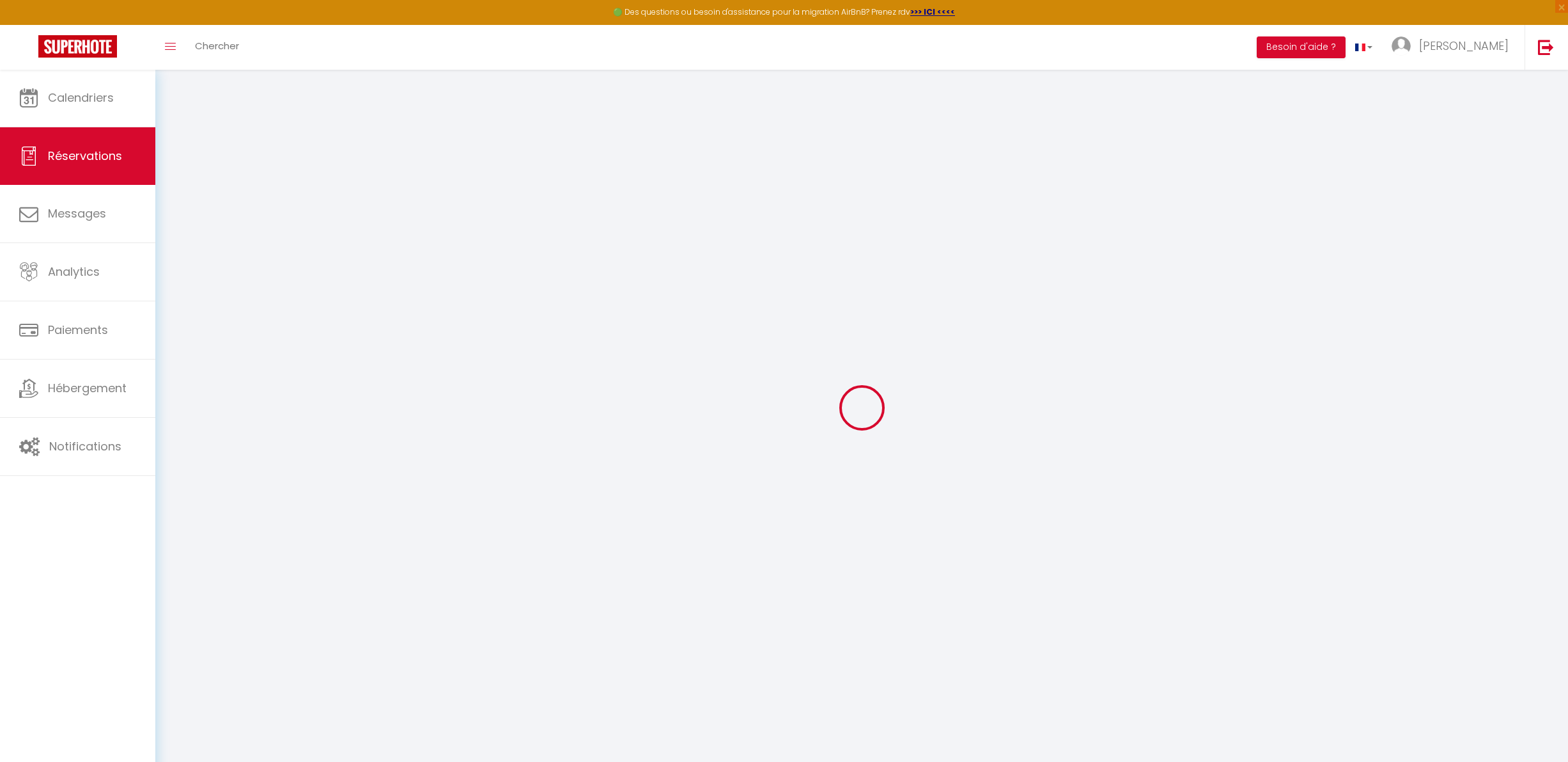
select select "GB"
select select "62242"
select select "1"
type input "Lun 13 Octobre 2025"
select select
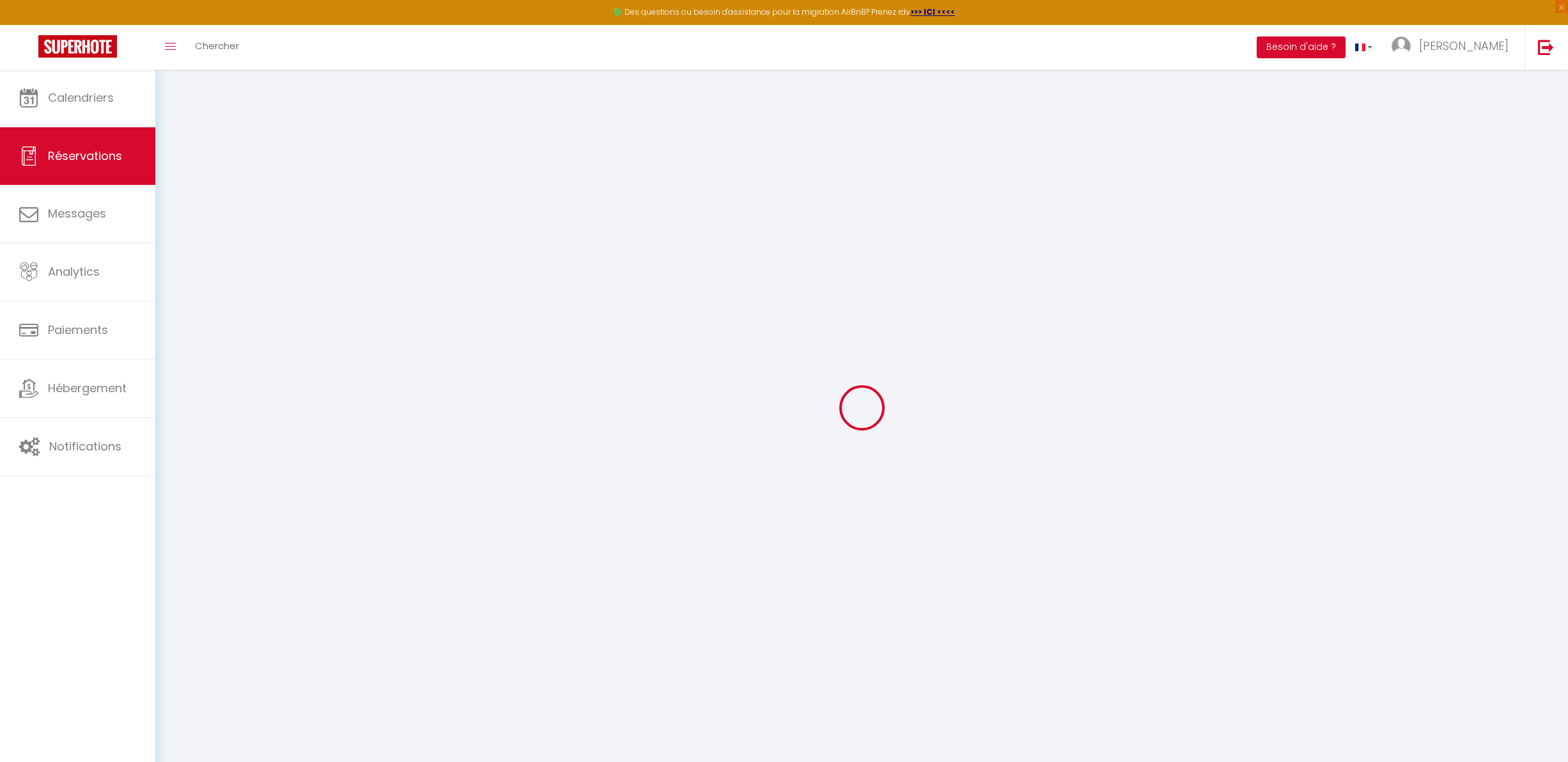
type input "Sam 13 Décembre 2025"
select select
type input "2"
select select "12"
select select
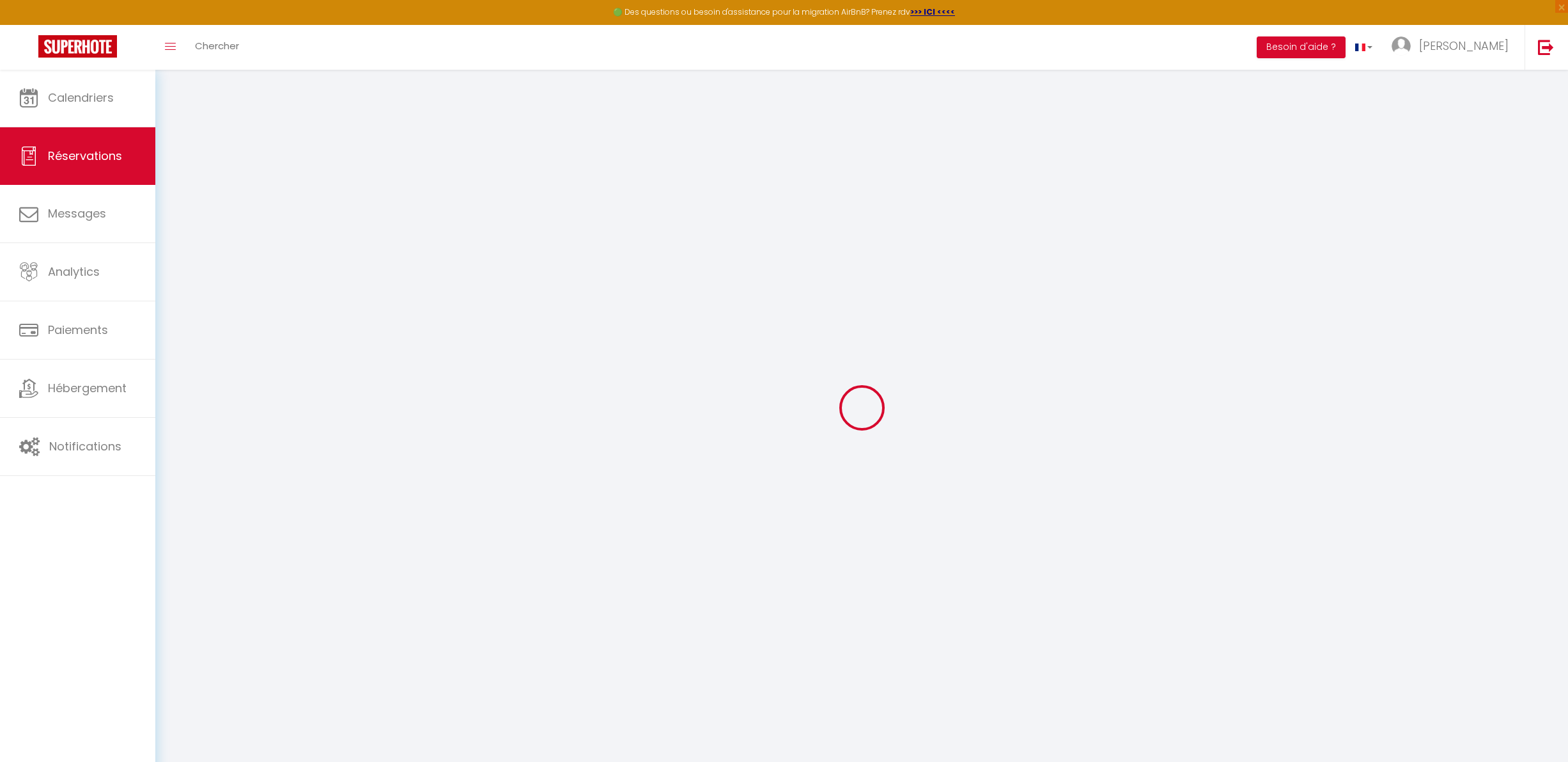
type input "4228"
checkbox input "false"
type input "0"
type input "30"
type input "0"
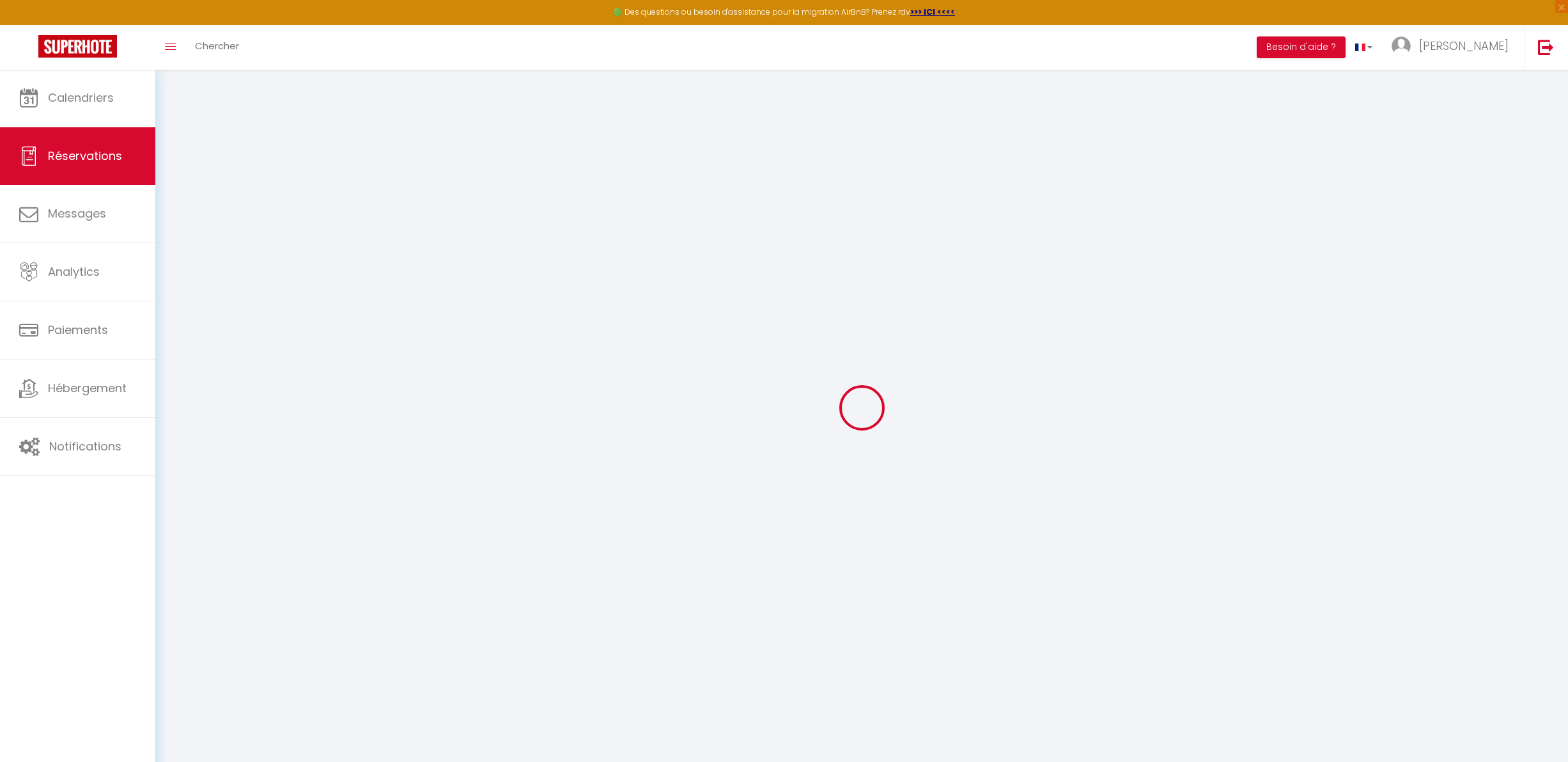
type input "0"
select select
select select "15"
checkbox input "false"
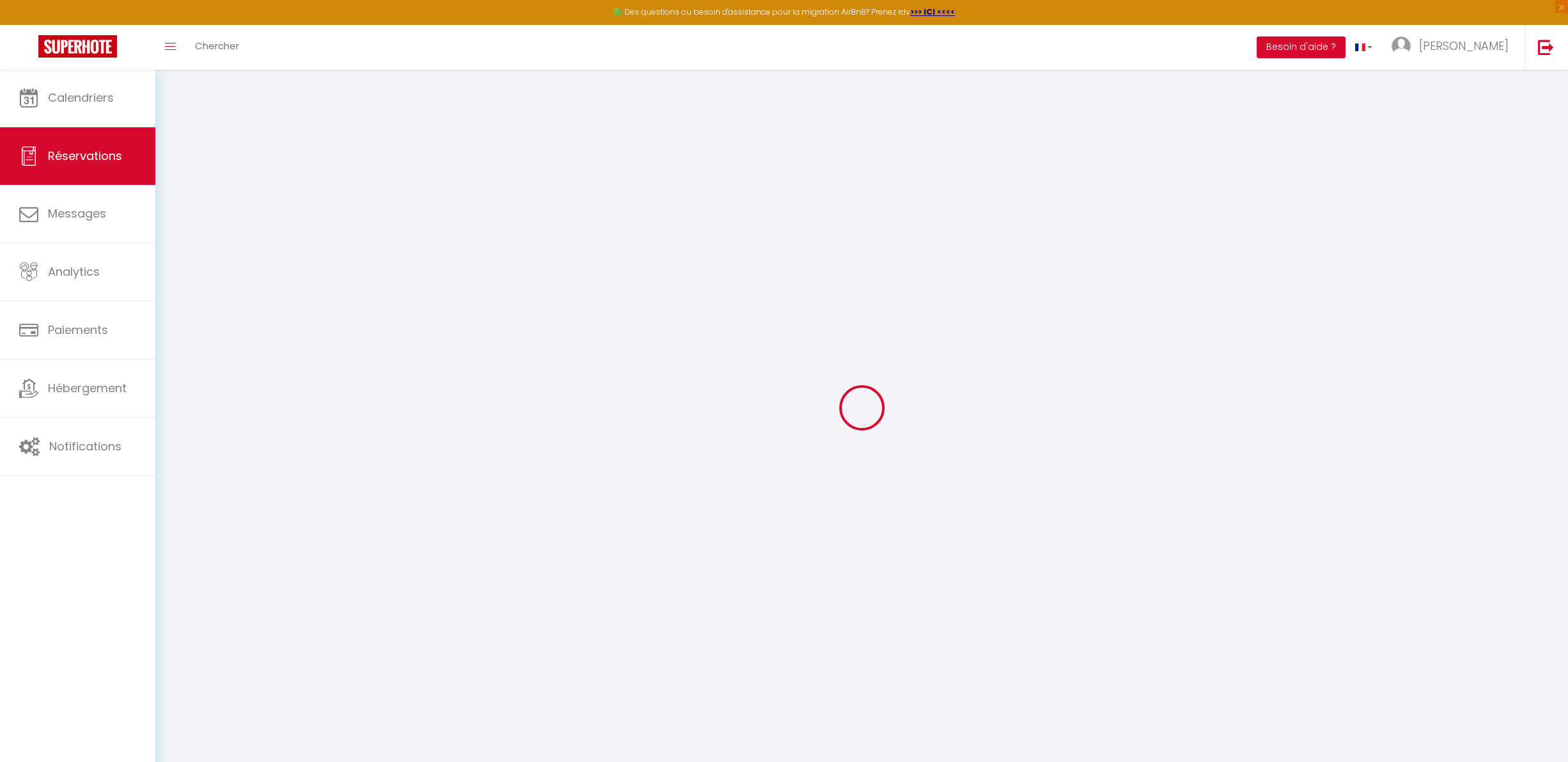
select select
checkbox input "false"
select select
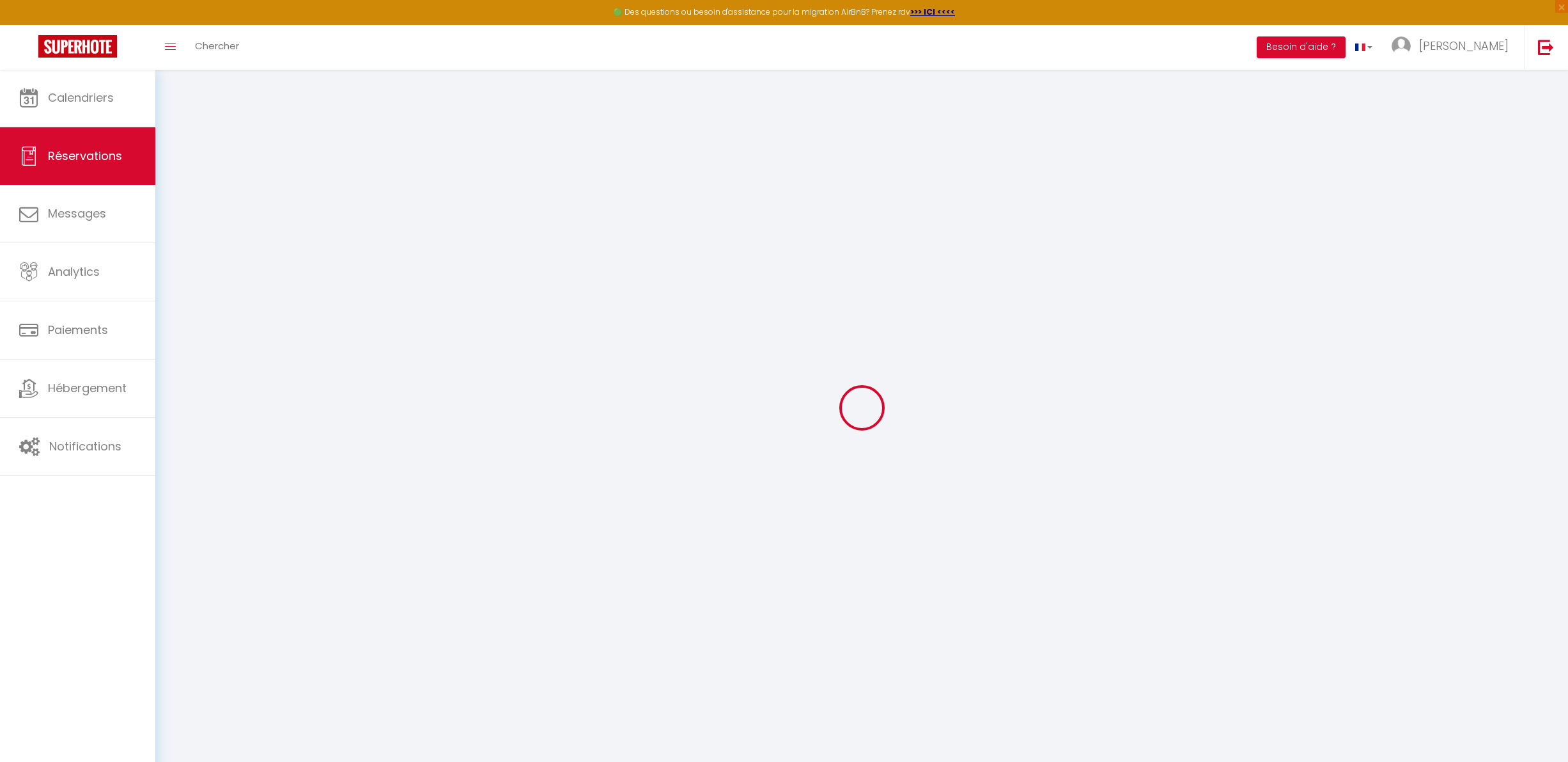
checkbox input "false"
select select
checkbox input "false"
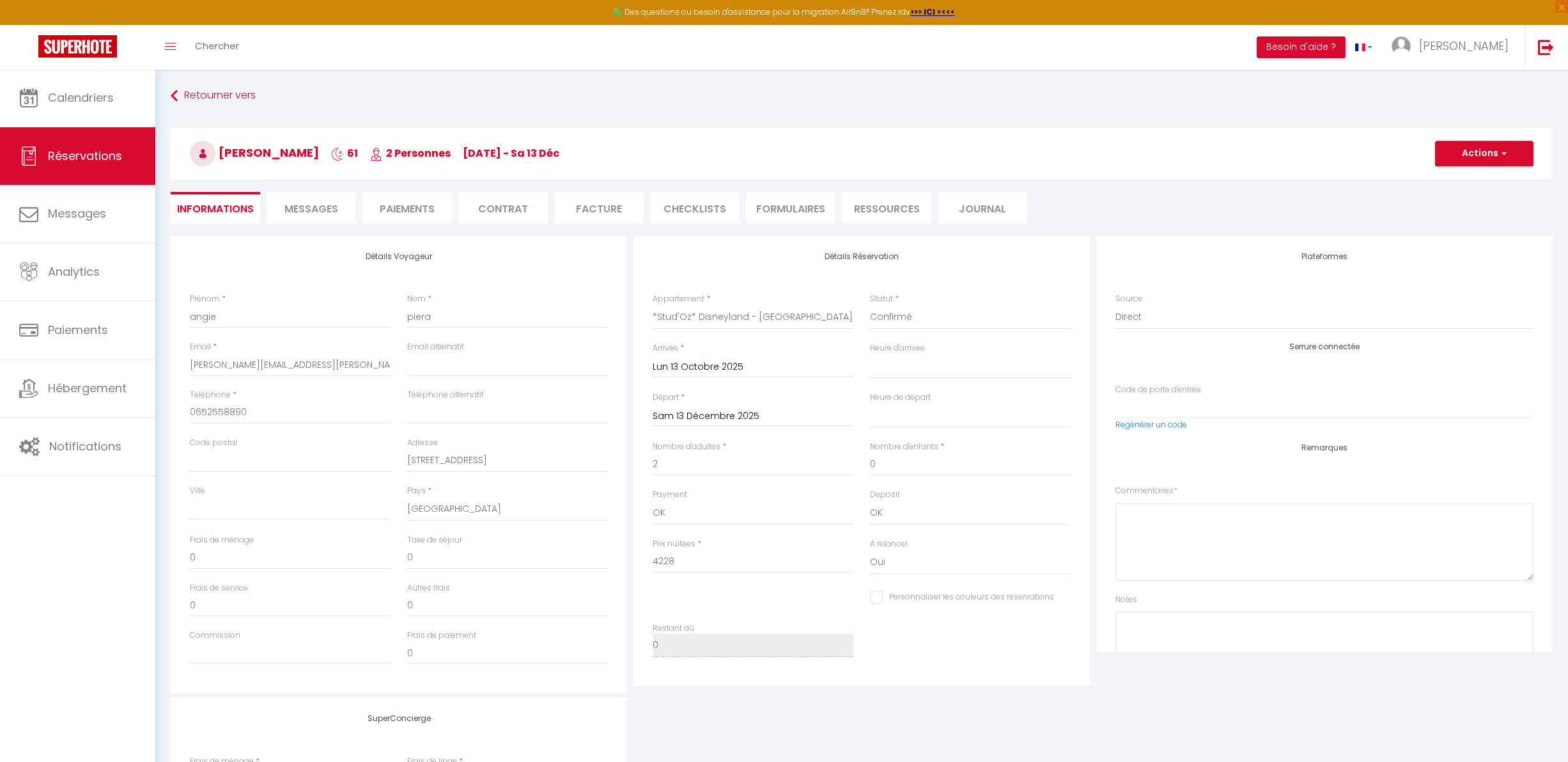
select select
checkbox input "false"
select select
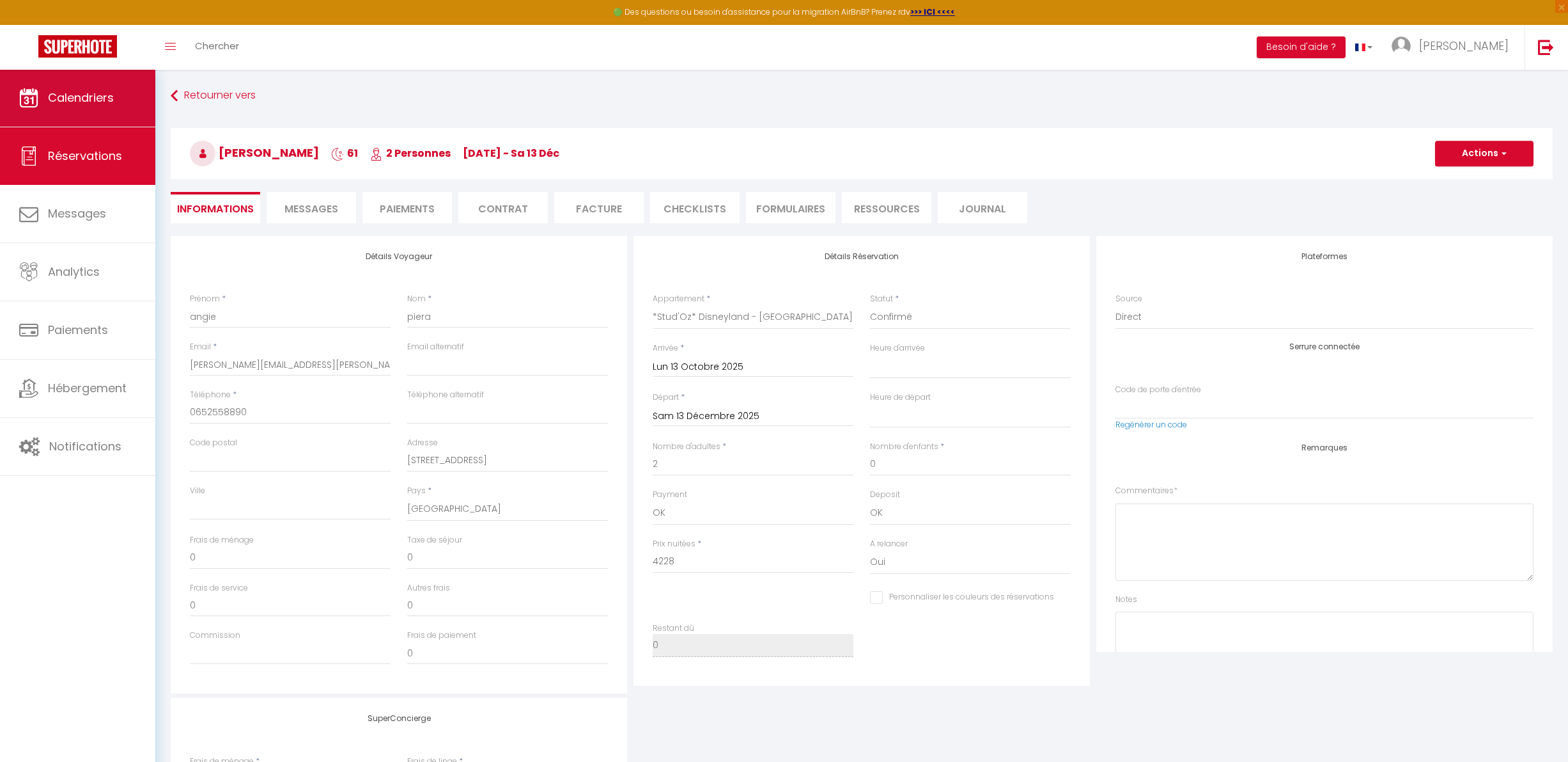
click at [112, 106] on link "Calendriers" at bounding box center [77, 97] width 155 height 57
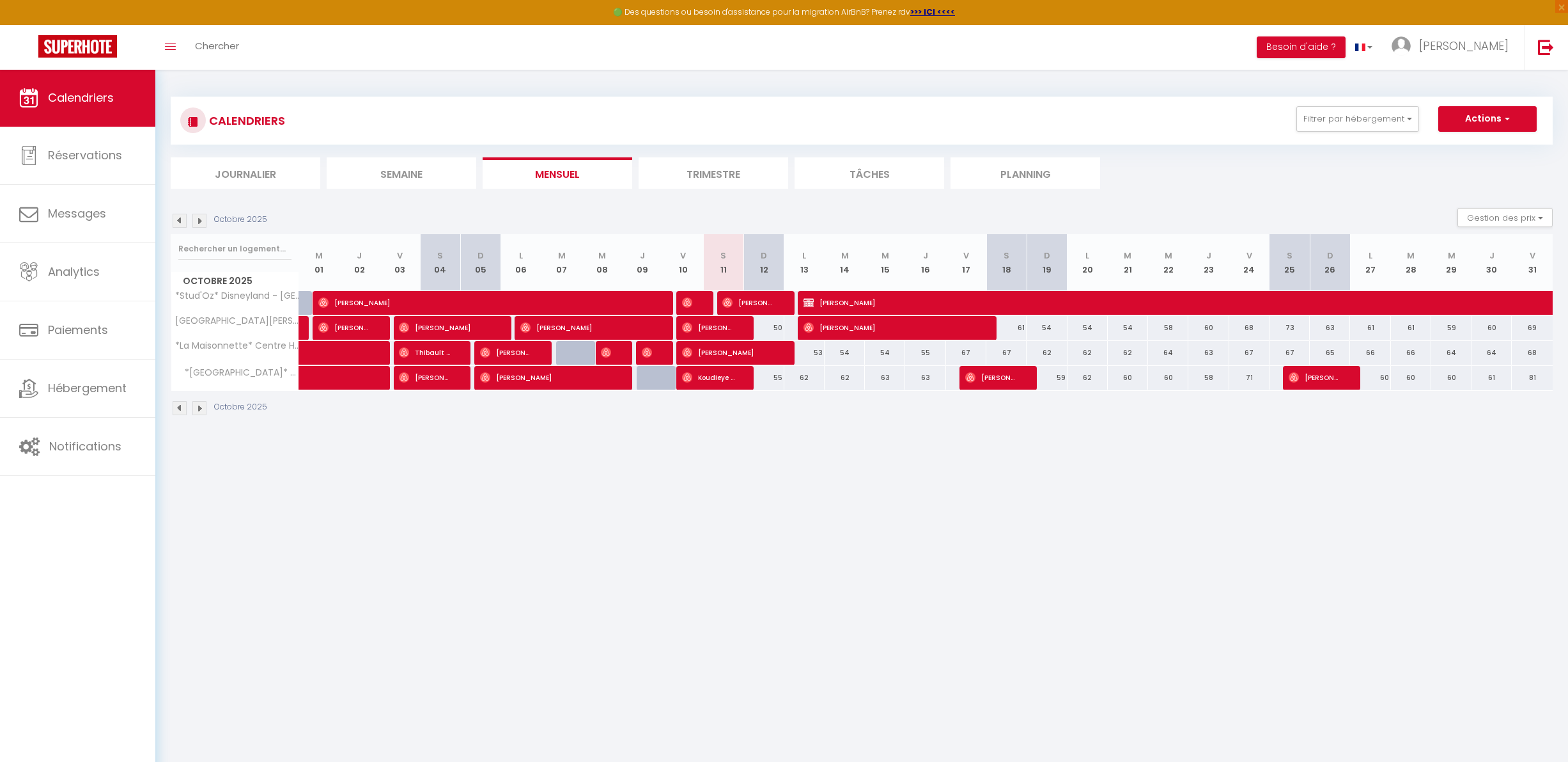
click at [86, 94] on span "Calendriers" at bounding box center [80, 97] width 66 height 16
click at [78, 151] on span "Réservations" at bounding box center [85, 154] width 74 height 16
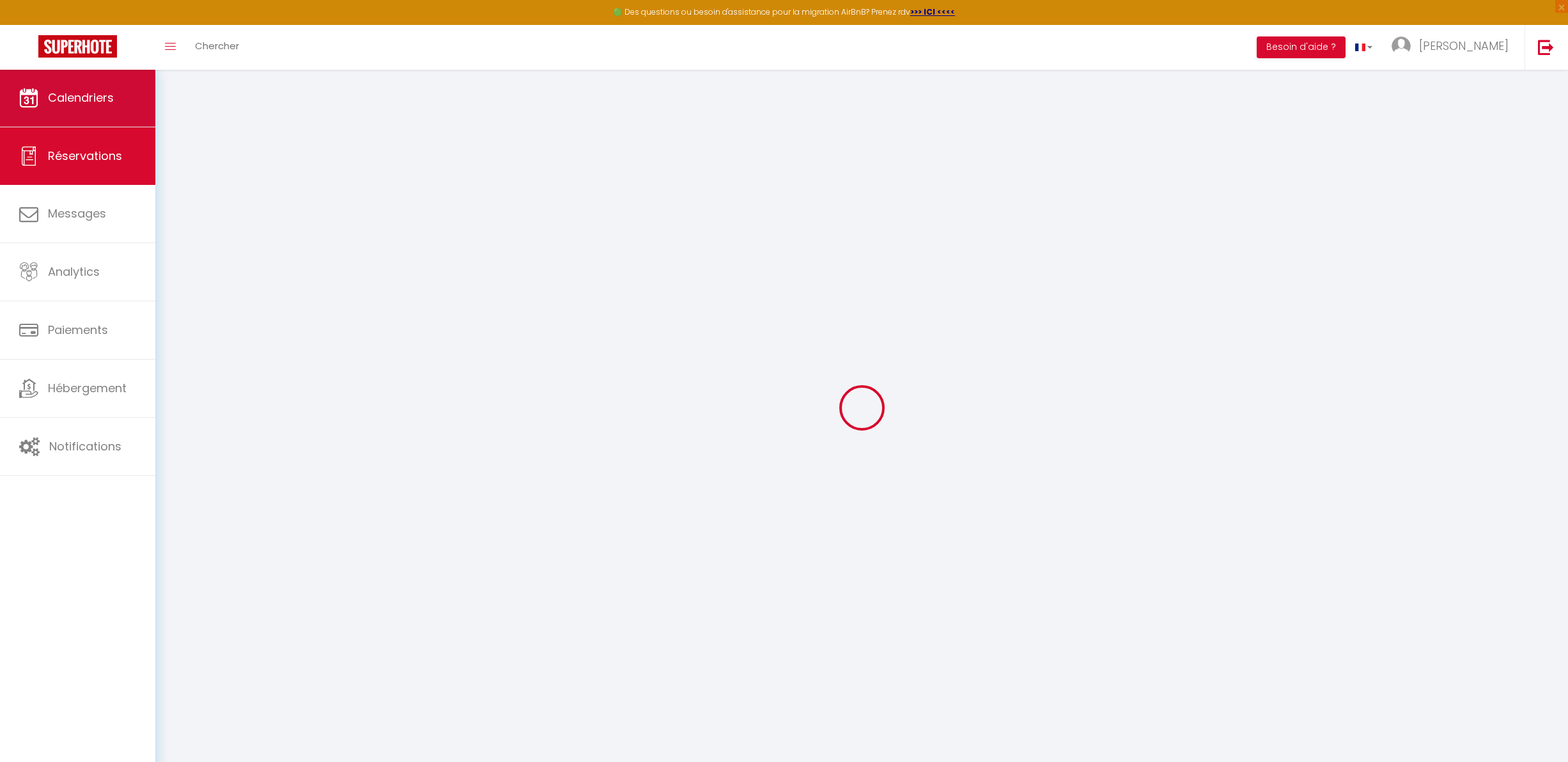
click at [87, 106] on span "Calendriers" at bounding box center [80, 97] width 66 height 16
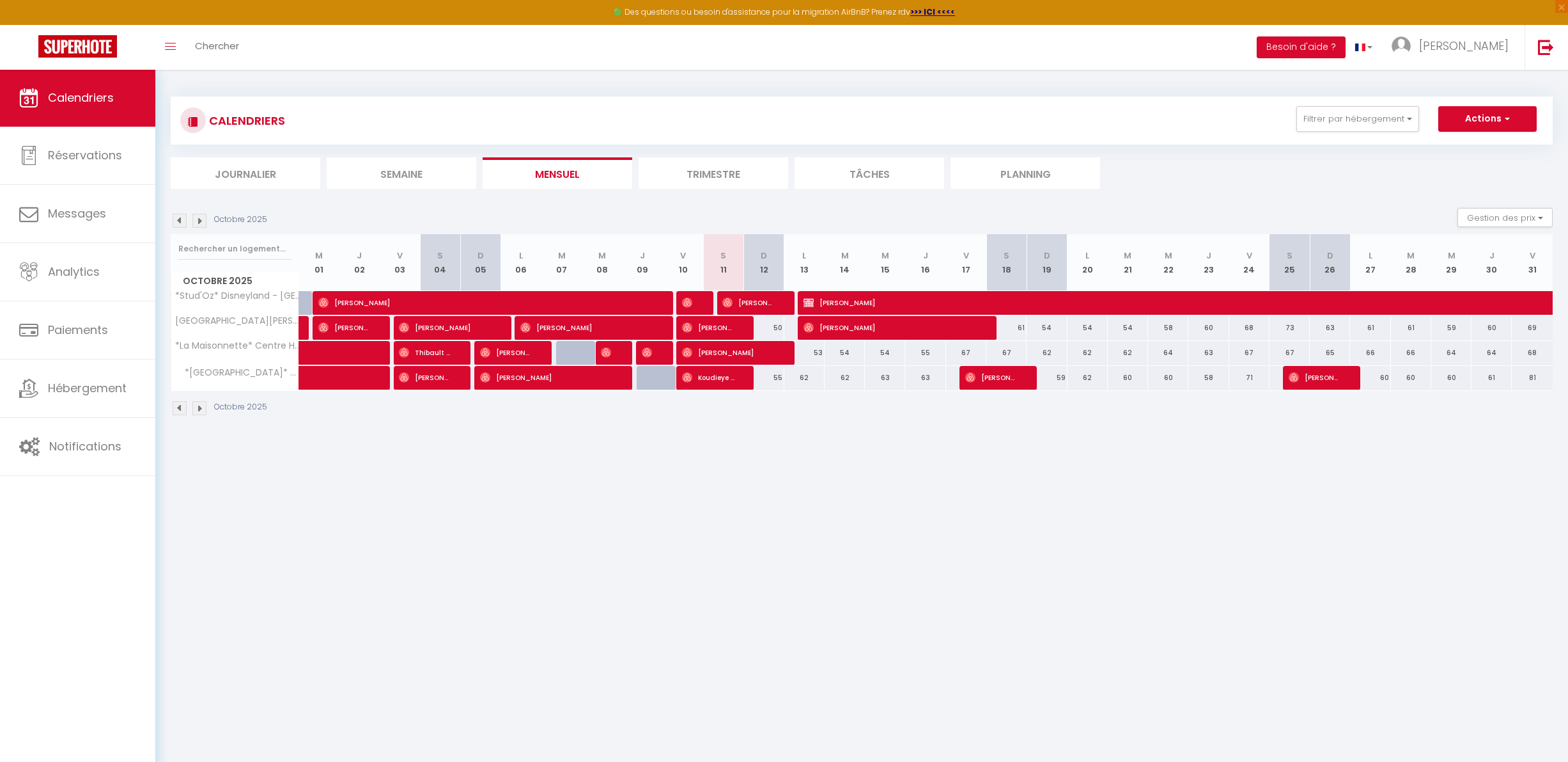
click at [433, 378] on span "[PERSON_NAME]" at bounding box center [426, 377] width 53 height 24
select select "OK"
select select "0"
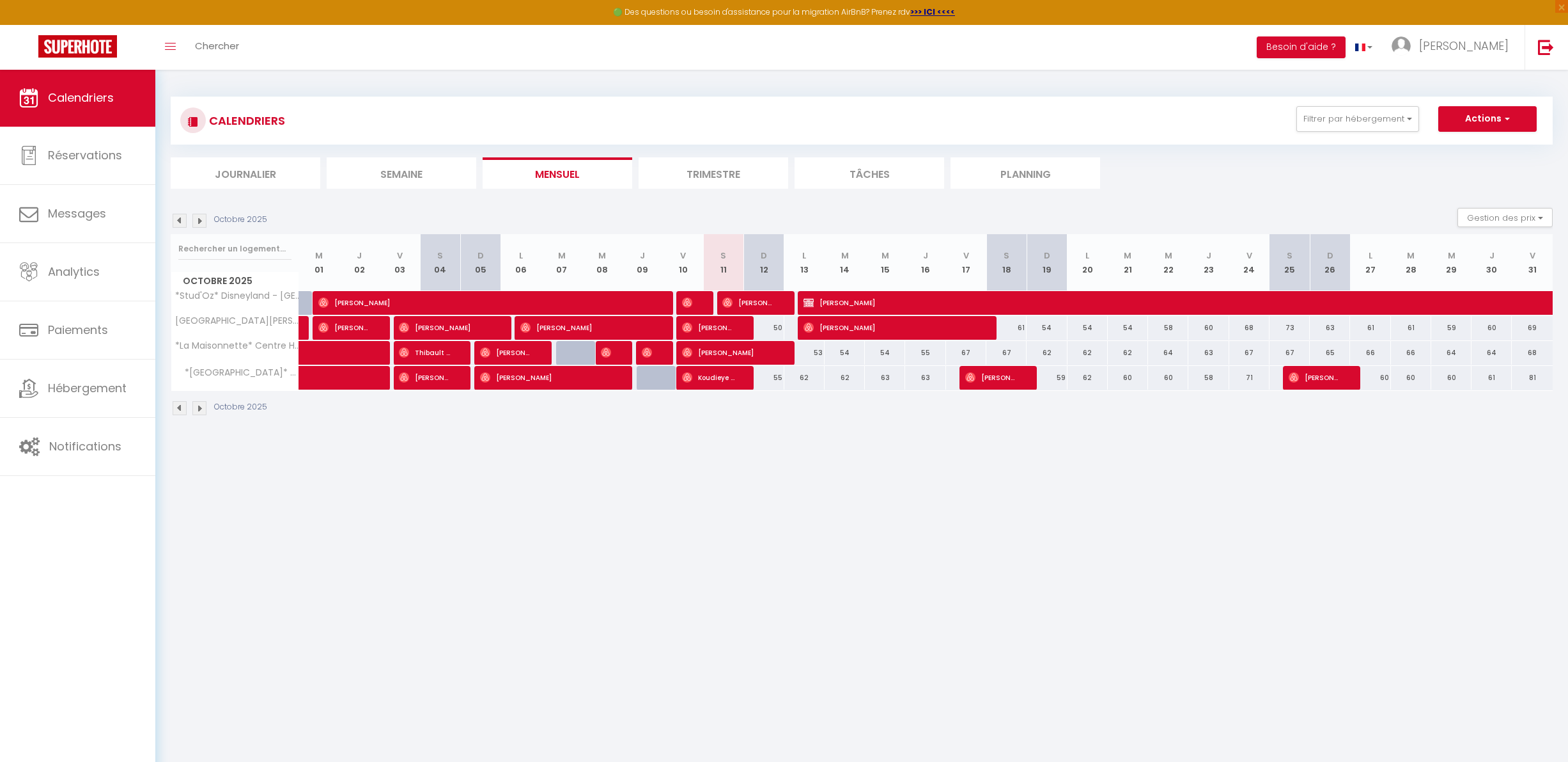
select select "1"
select select
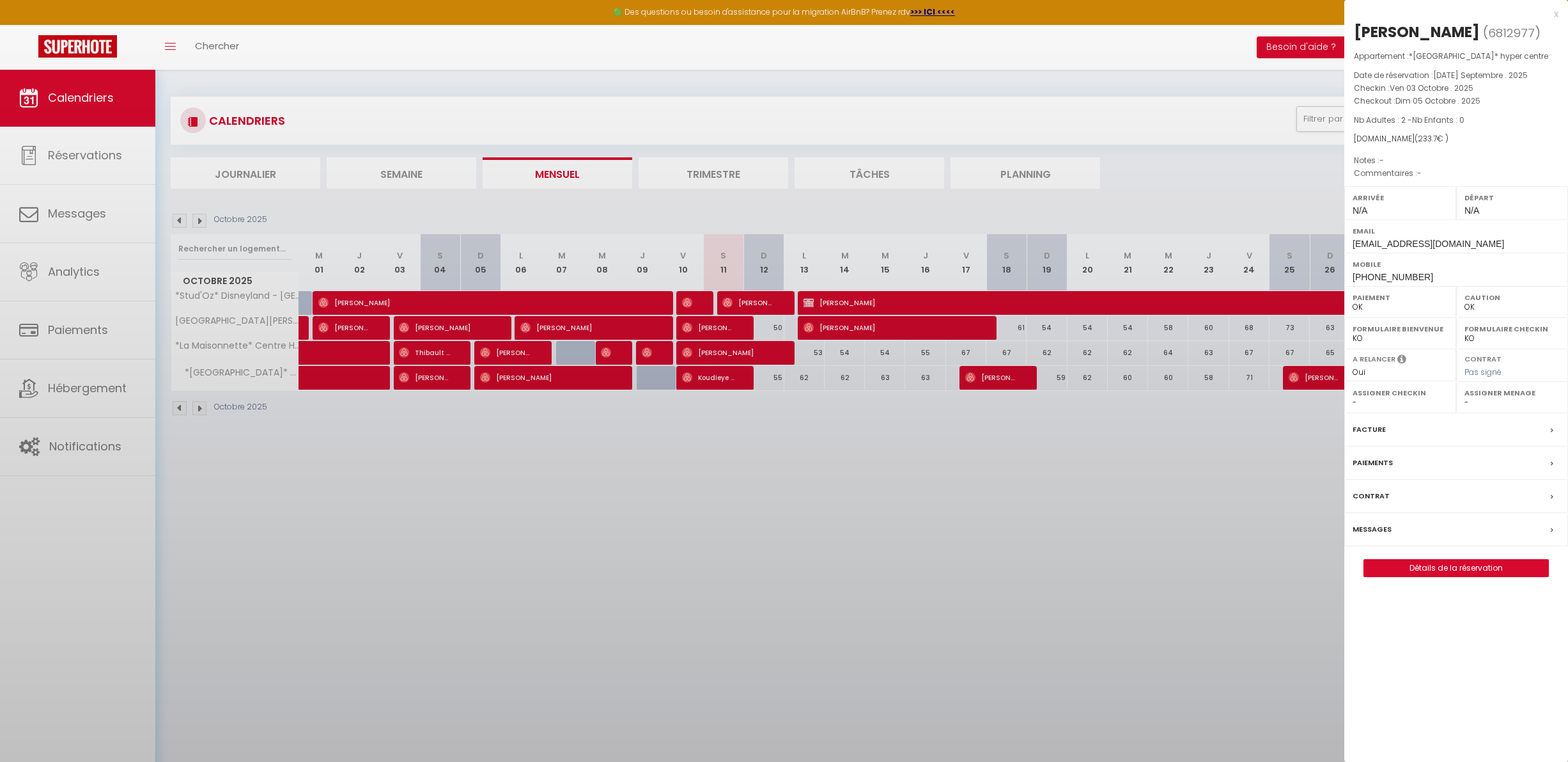
select select "51744"
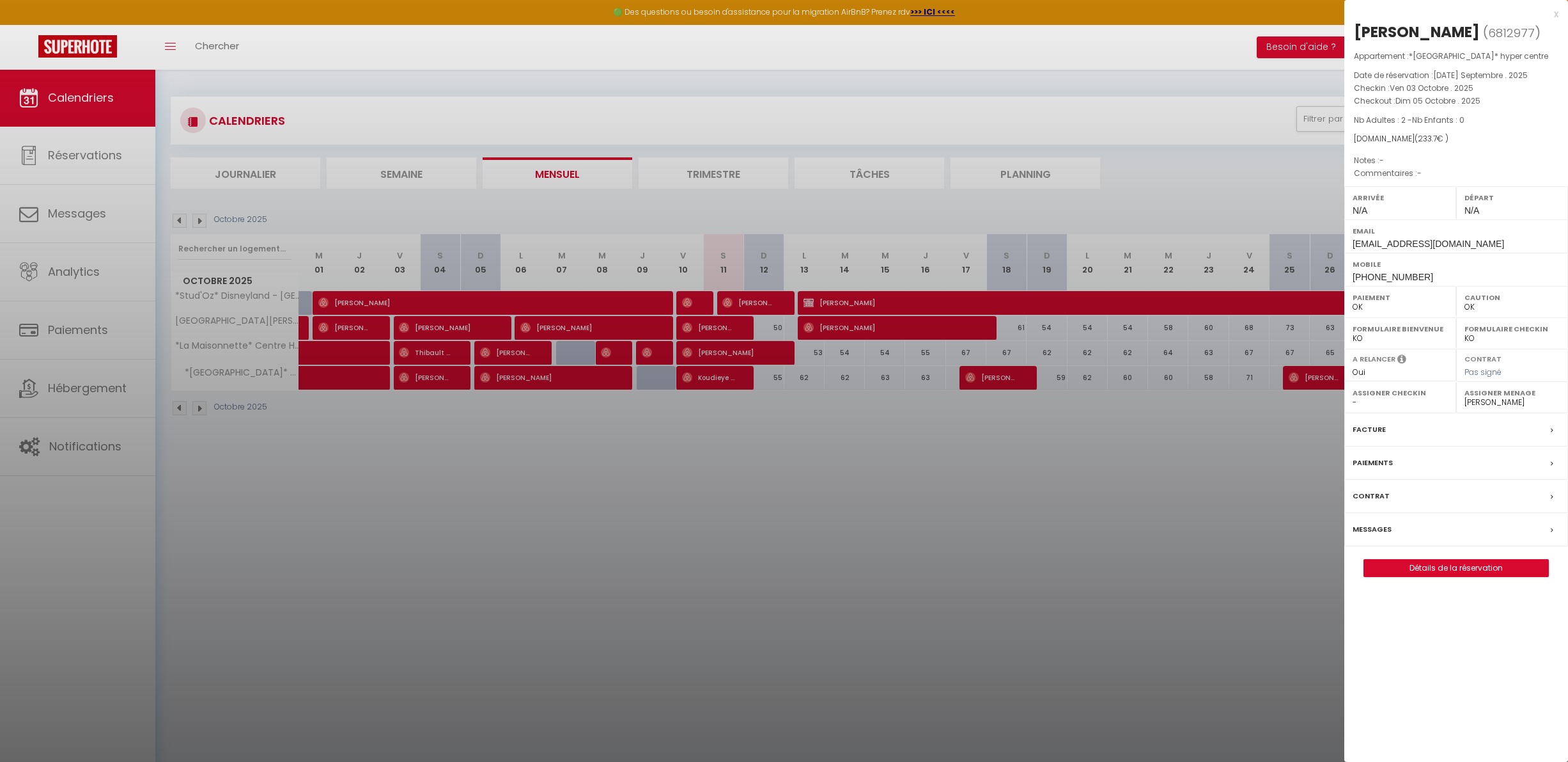
click at [430, 387] on div at bounding box center [784, 381] width 1568 height 762
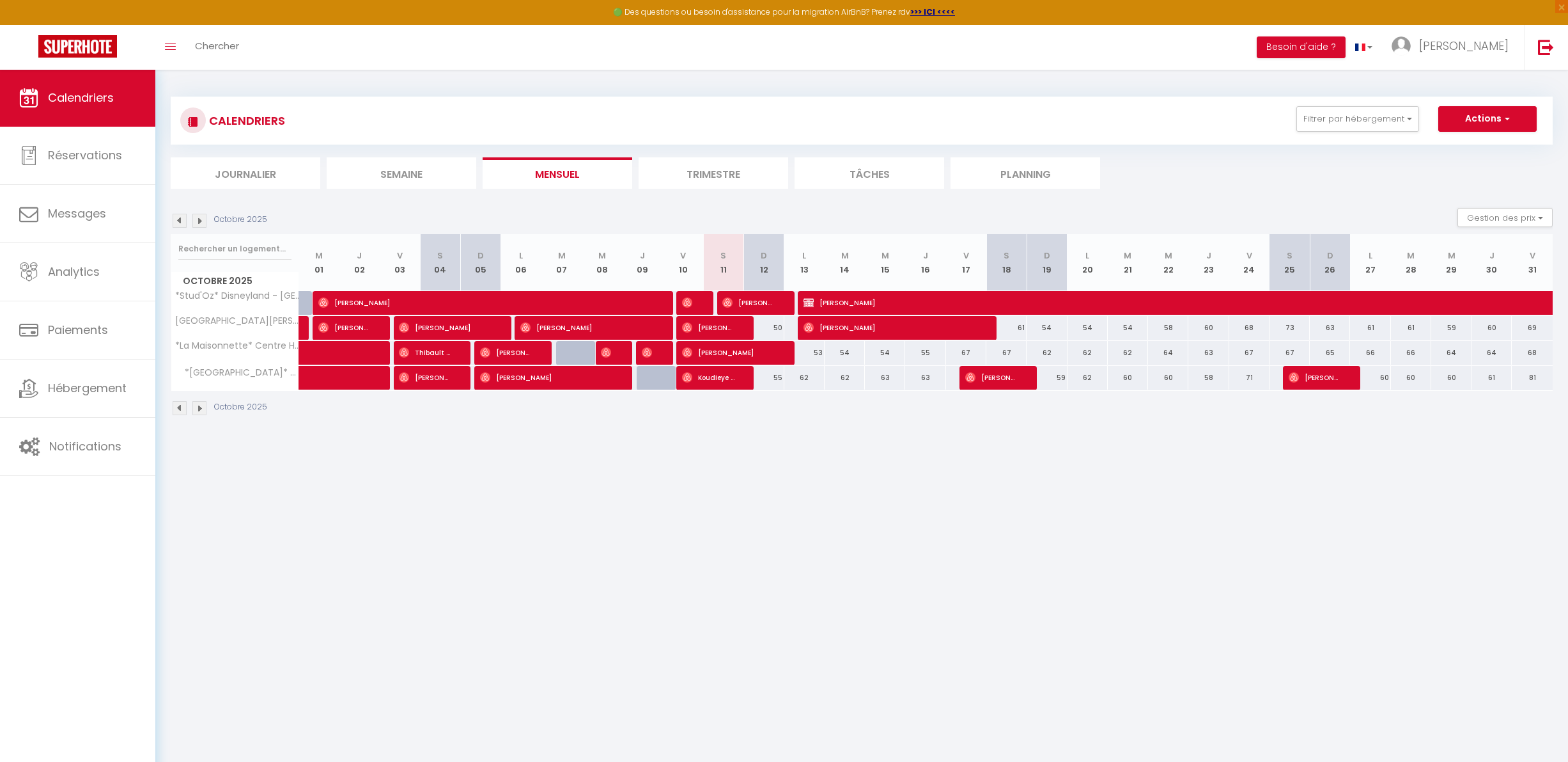
click at [183, 404] on img at bounding box center [179, 408] width 14 height 14
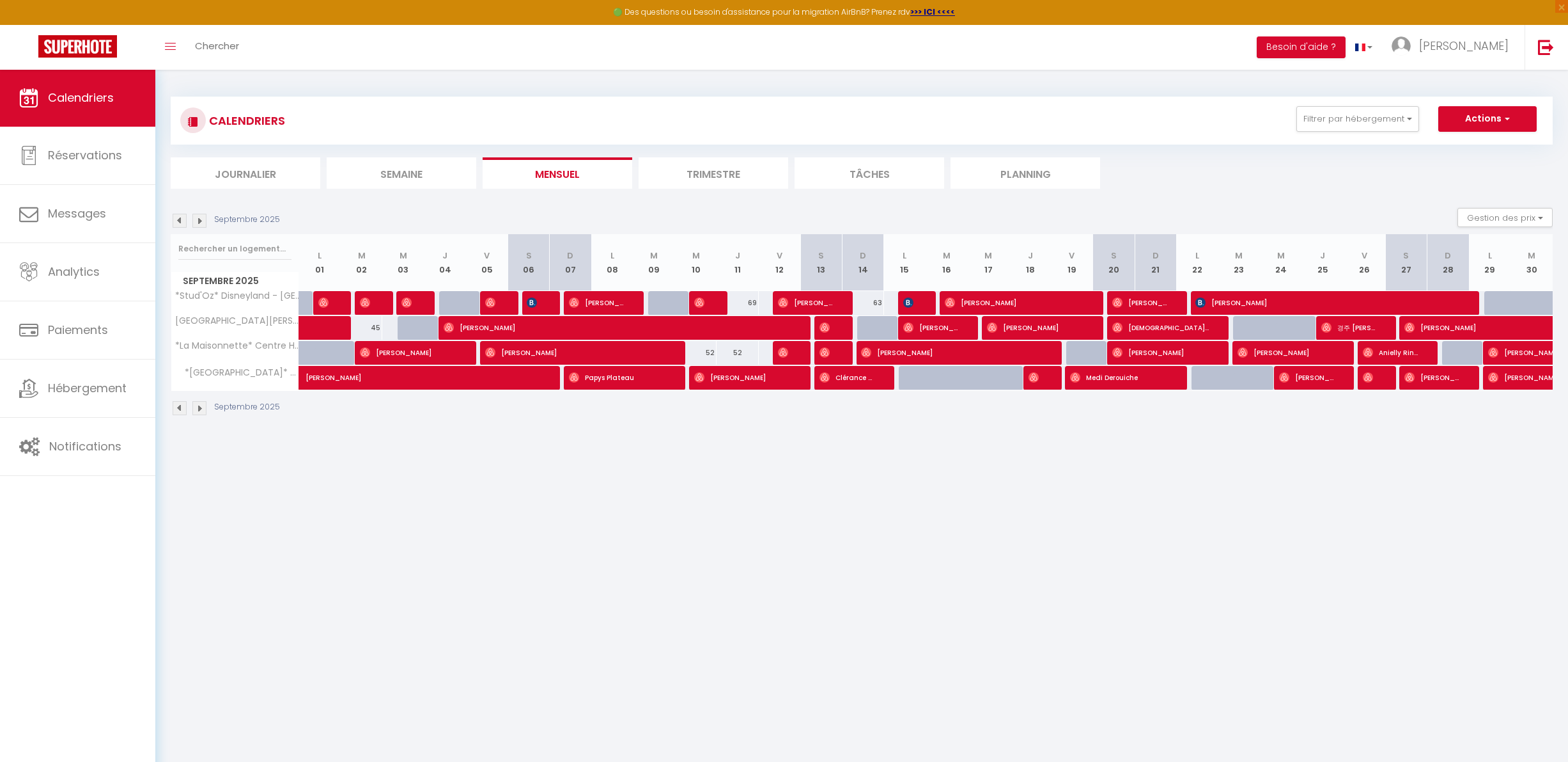
click at [193, 405] on img at bounding box center [199, 408] width 14 height 14
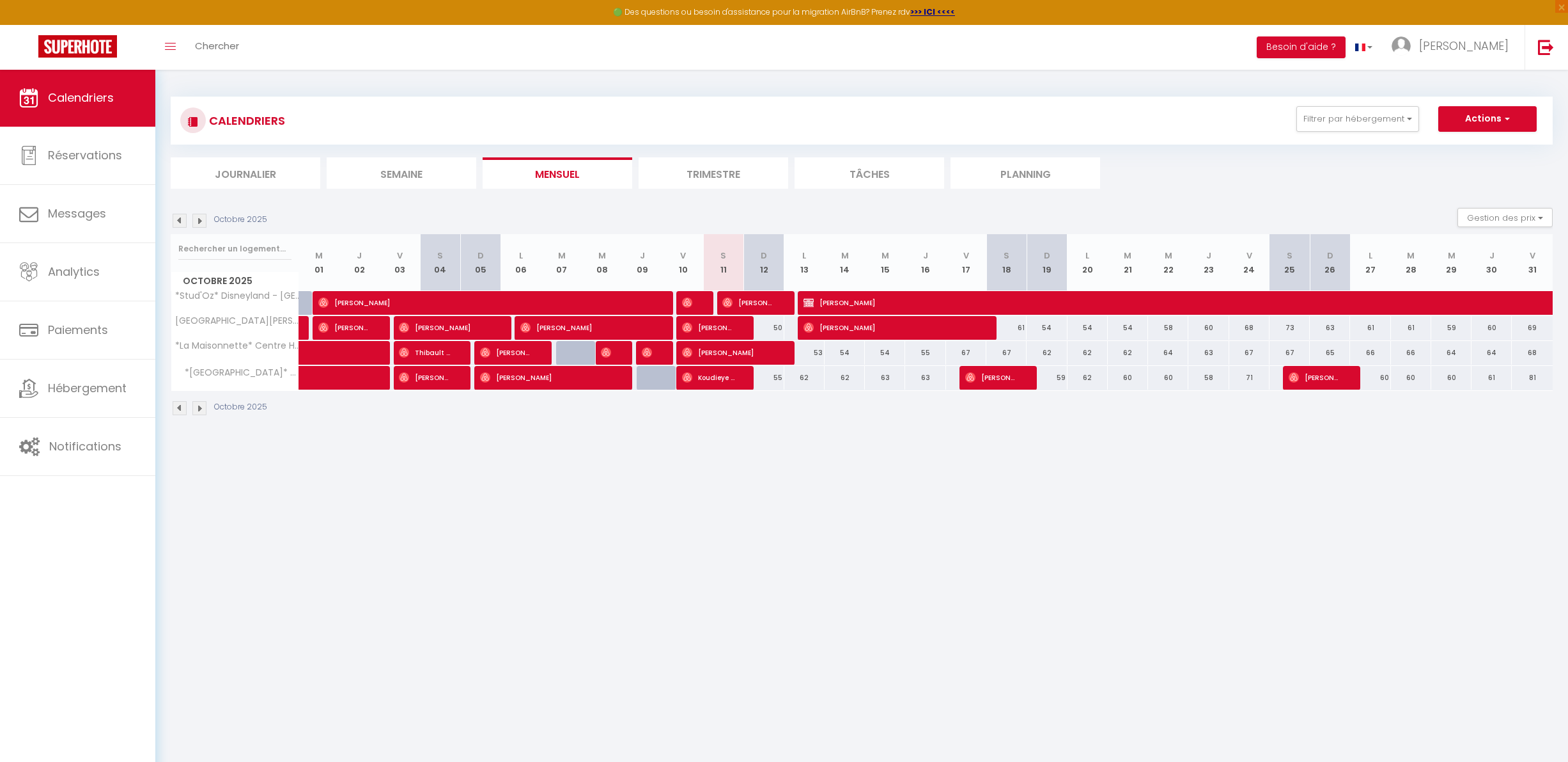
click at [338, 387] on span at bounding box center [348, 378] width 59 height 24
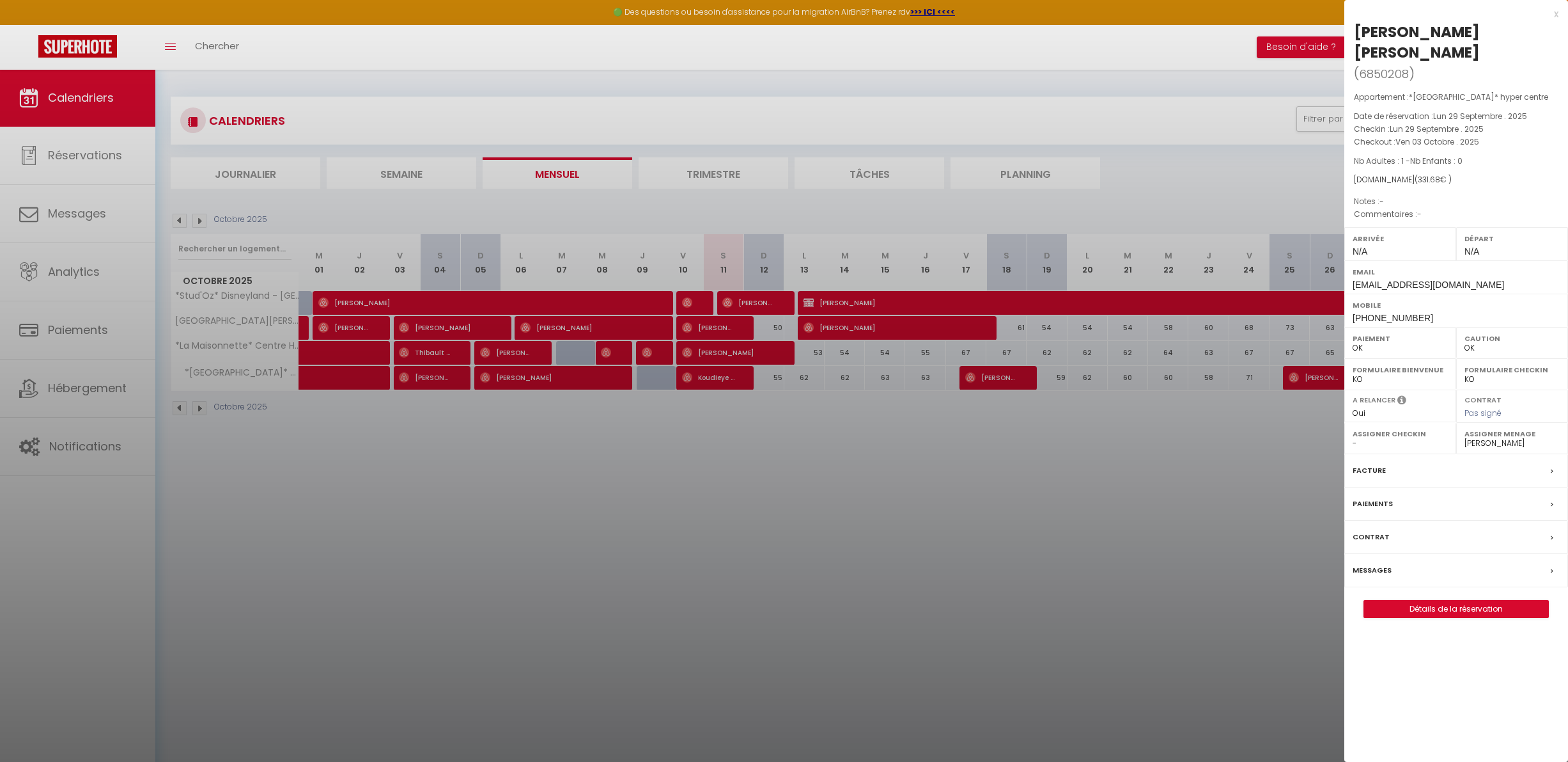
click at [340, 392] on div at bounding box center [784, 381] width 1568 height 762
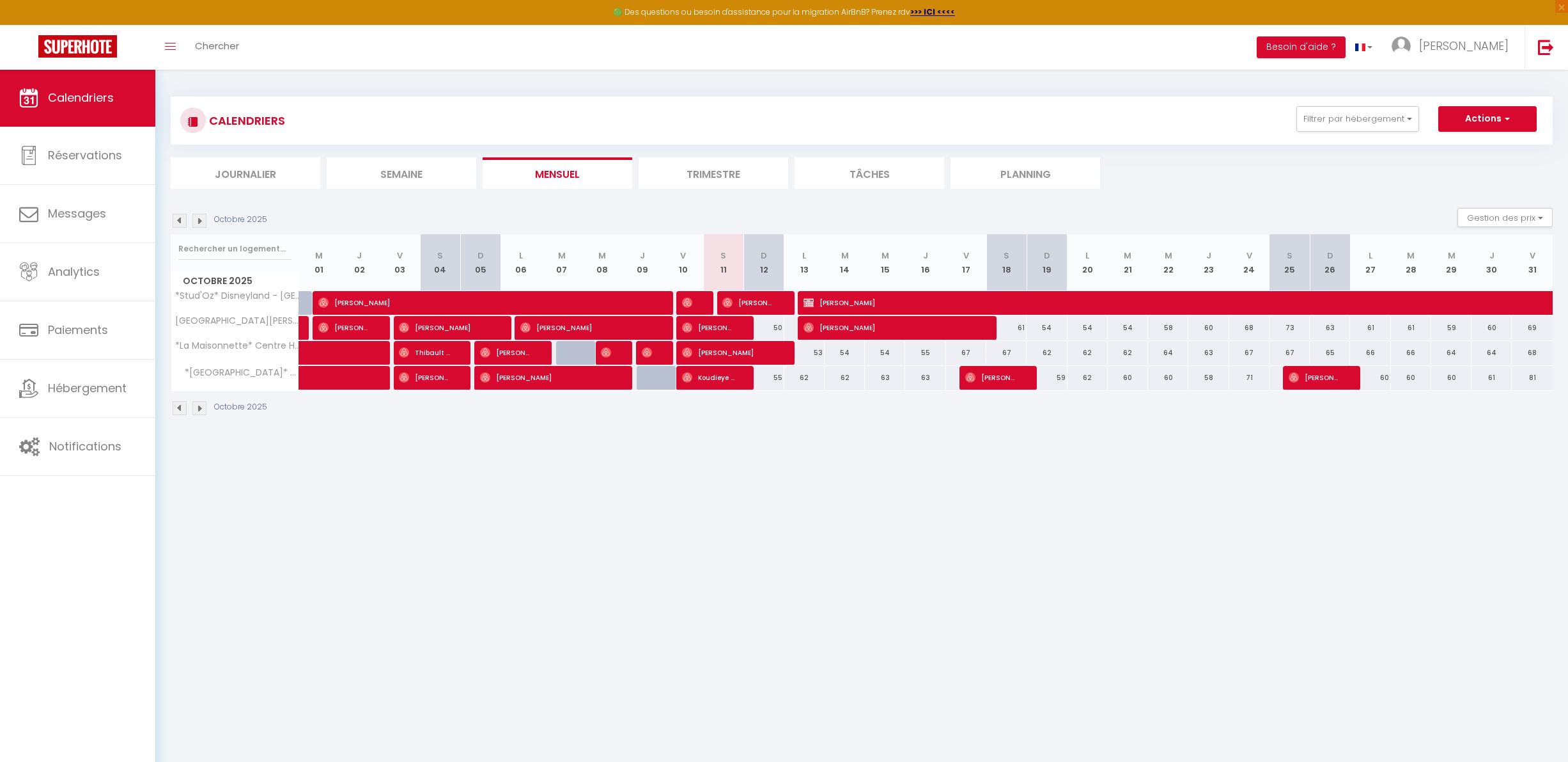
click at [200, 410] on img at bounding box center [199, 408] width 14 height 14
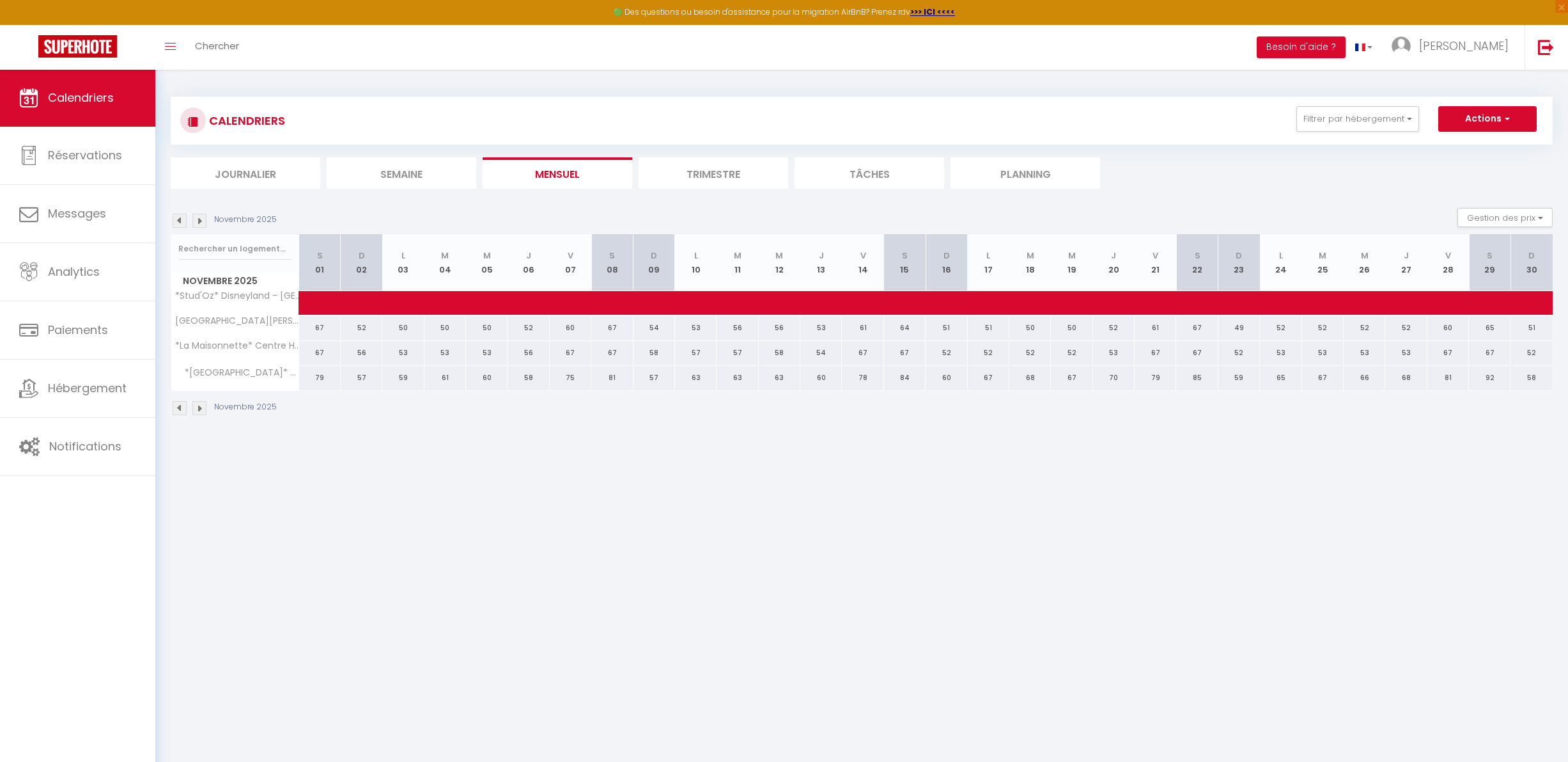
click at [173, 409] on img at bounding box center [179, 408] width 14 height 14
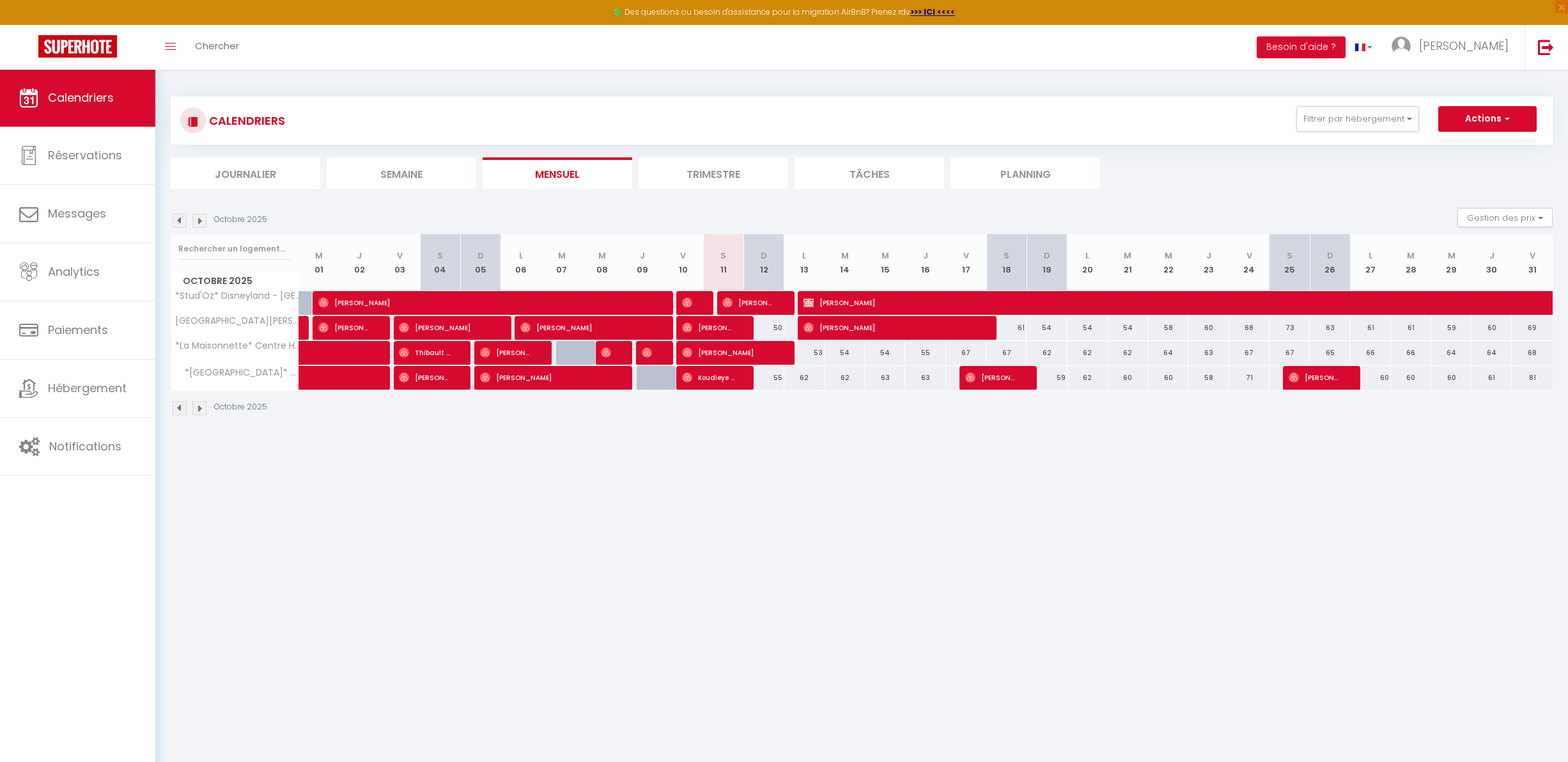
click at [1483, 205] on section "Octobre 2025 Gestion des prix Nb Nuits minimum Règles Disponibilité Octobre 202…" at bounding box center [862, 312] width 1382 height 234
click at [1486, 212] on button "Gestion des prix" at bounding box center [1505, 217] width 95 height 19
click at [1480, 260] on input "Nb Nuits minimum" at bounding box center [1495, 257] width 115 height 12
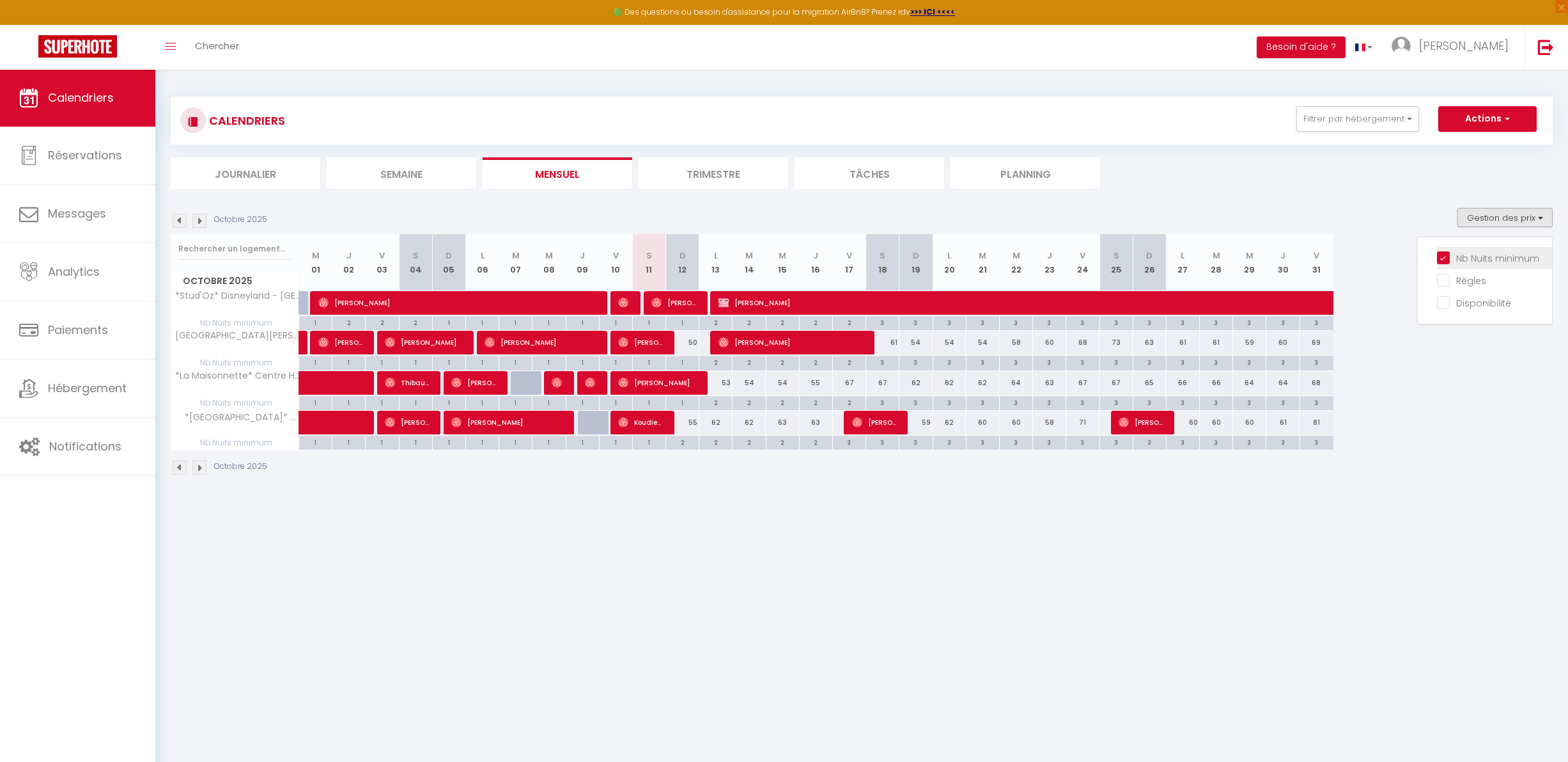
click at [1440, 255] on input "Nb Nuits minimum" at bounding box center [1495, 257] width 115 height 12
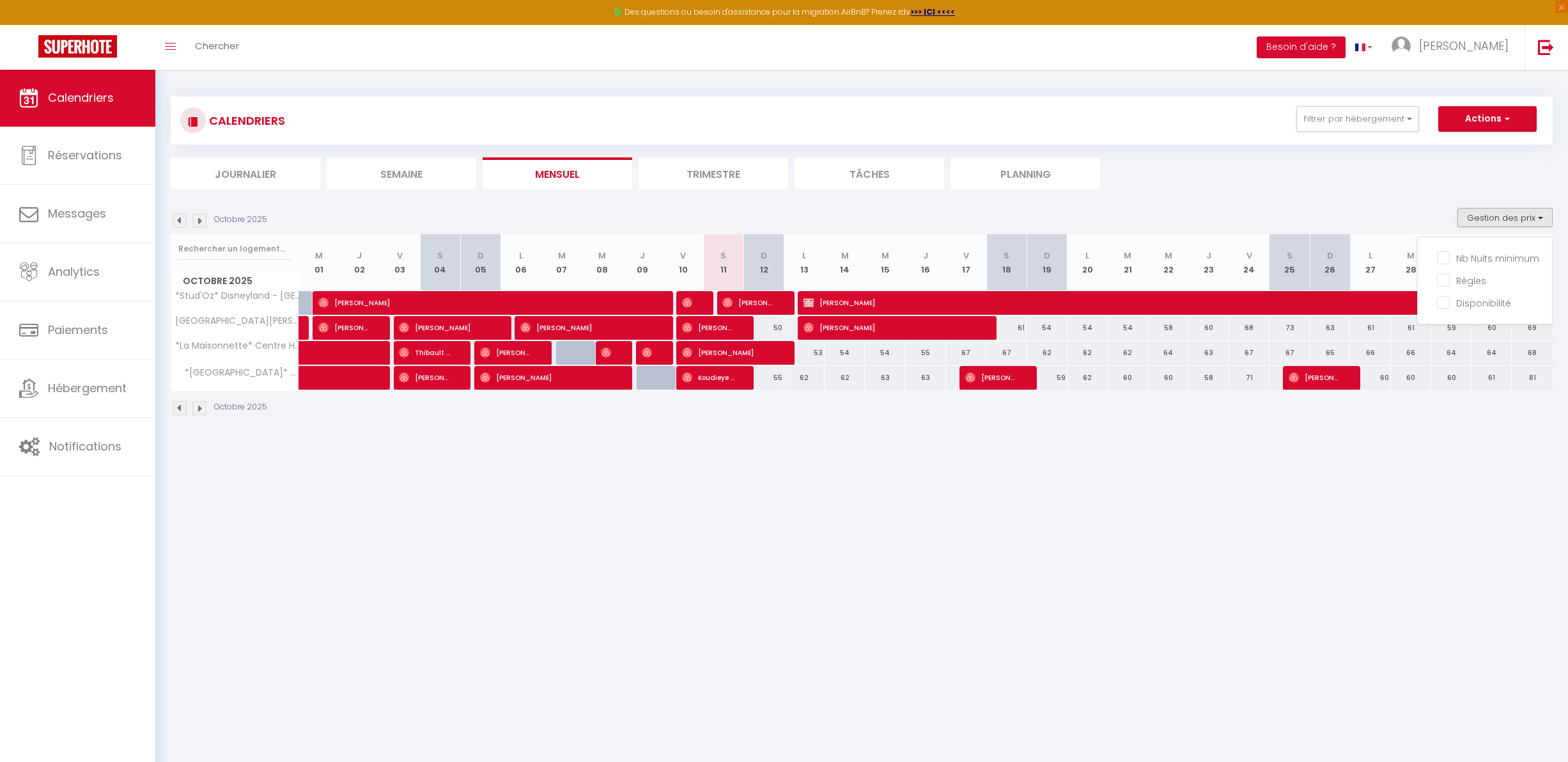
click at [1396, 218] on div "Octobre 2025 Gestion des prix Nb Nuits minimum Règles Disponibilité" at bounding box center [862, 220] width 1382 height 26
click at [1496, 229] on div "Gestion des prix Nb Nuits minimum Règles Disponibilité" at bounding box center [1500, 220] width 104 height 26
click at [1495, 218] on button "Gestion des prix" at bounding box center [1505, 217] width 95 height 19
click at [1460, 248] on li "Nb Nuits minimum" at bounding box center [1495, 257] width 115 height 22
click at [1467, 220] on button "Gestion des prix" at bounding box center [1505, 217] width 95 height 19
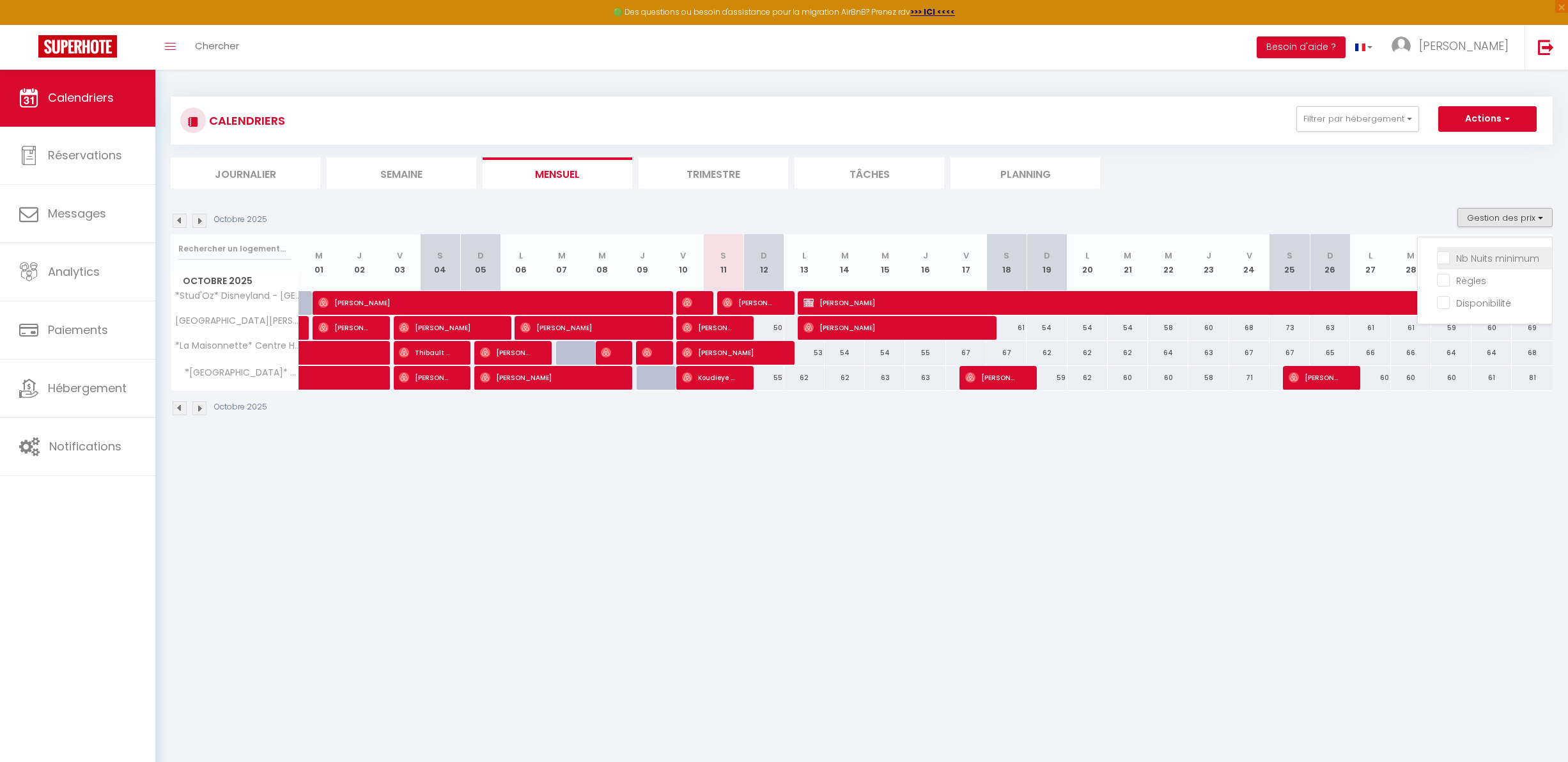
click at [1443, 251] on input "Nb Nuits minimum" at bounding box center [1495, 257] width 115 height 12
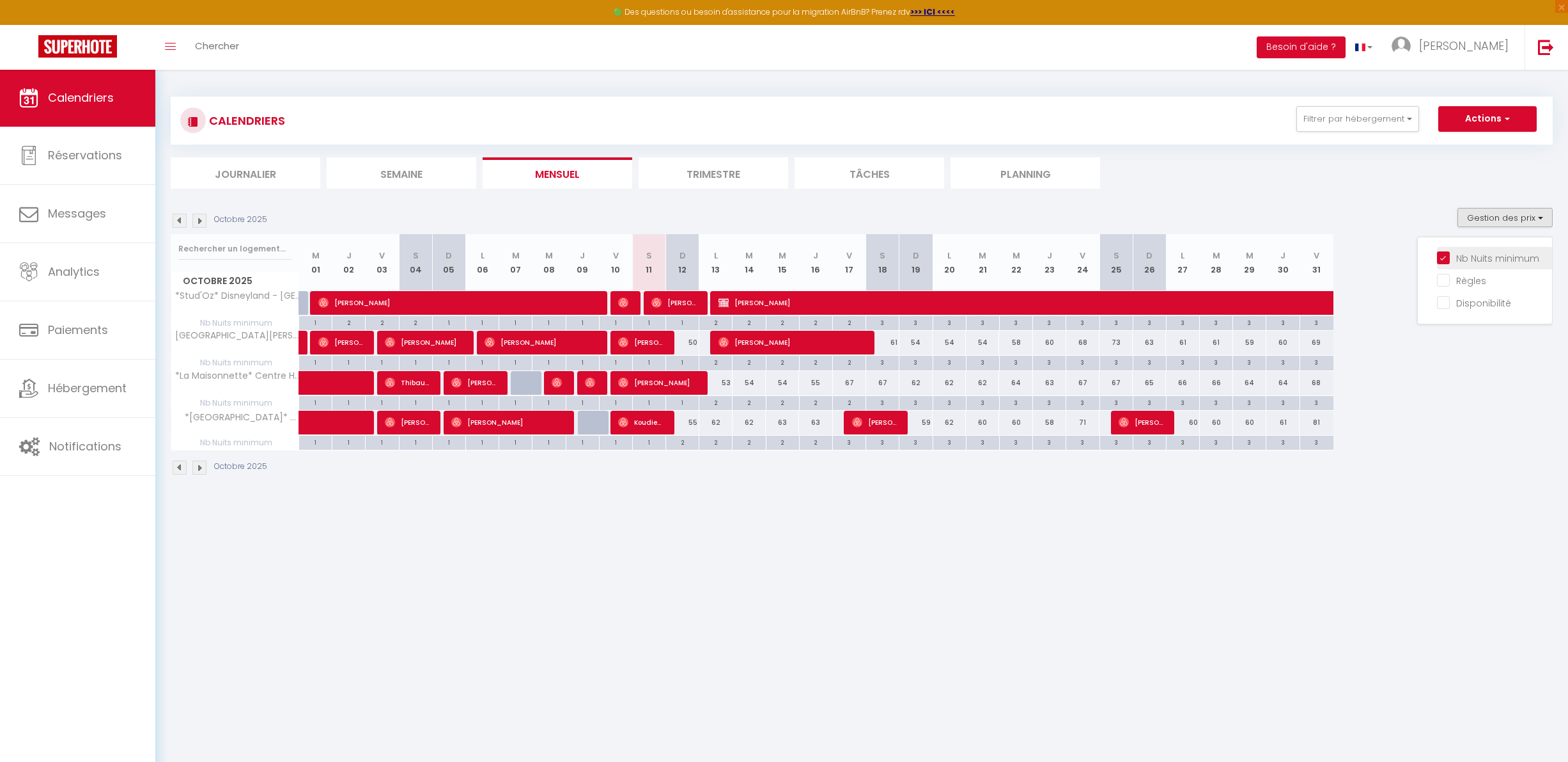
click at [1443, 253] on input "Nb Nuits minimum" at bounding box center [1495, 257] width 115 height 12
checkbox input "false"
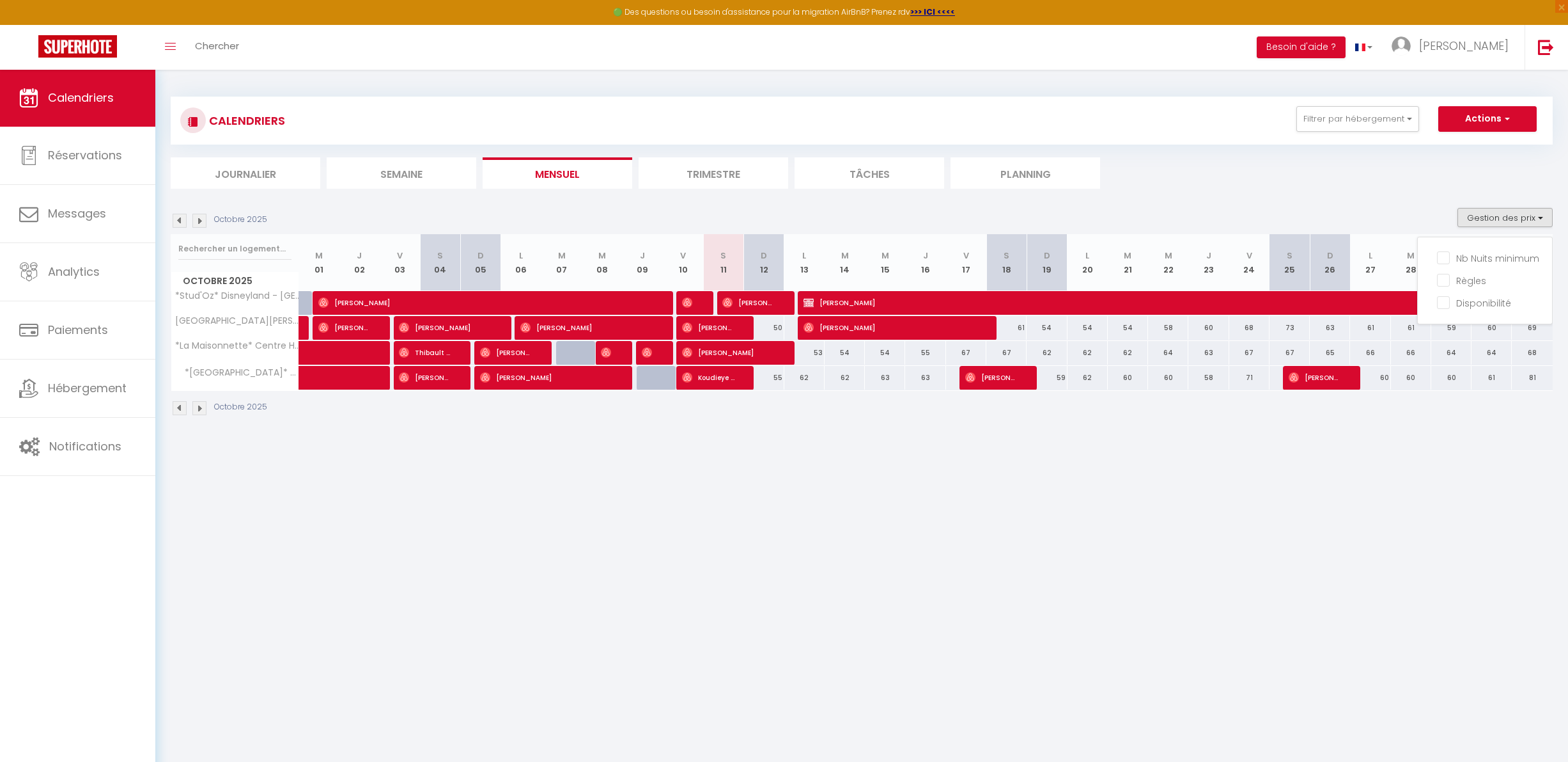
click at [1447, 216] on div "Octobre 2025 Gestion des prix Nb Nuits minimum Règles Disponibilité" at bounding box center [862, 220] width 1382 height 26
click at [177, 409] on img at bounding box center [179, 408] width 14 height 14
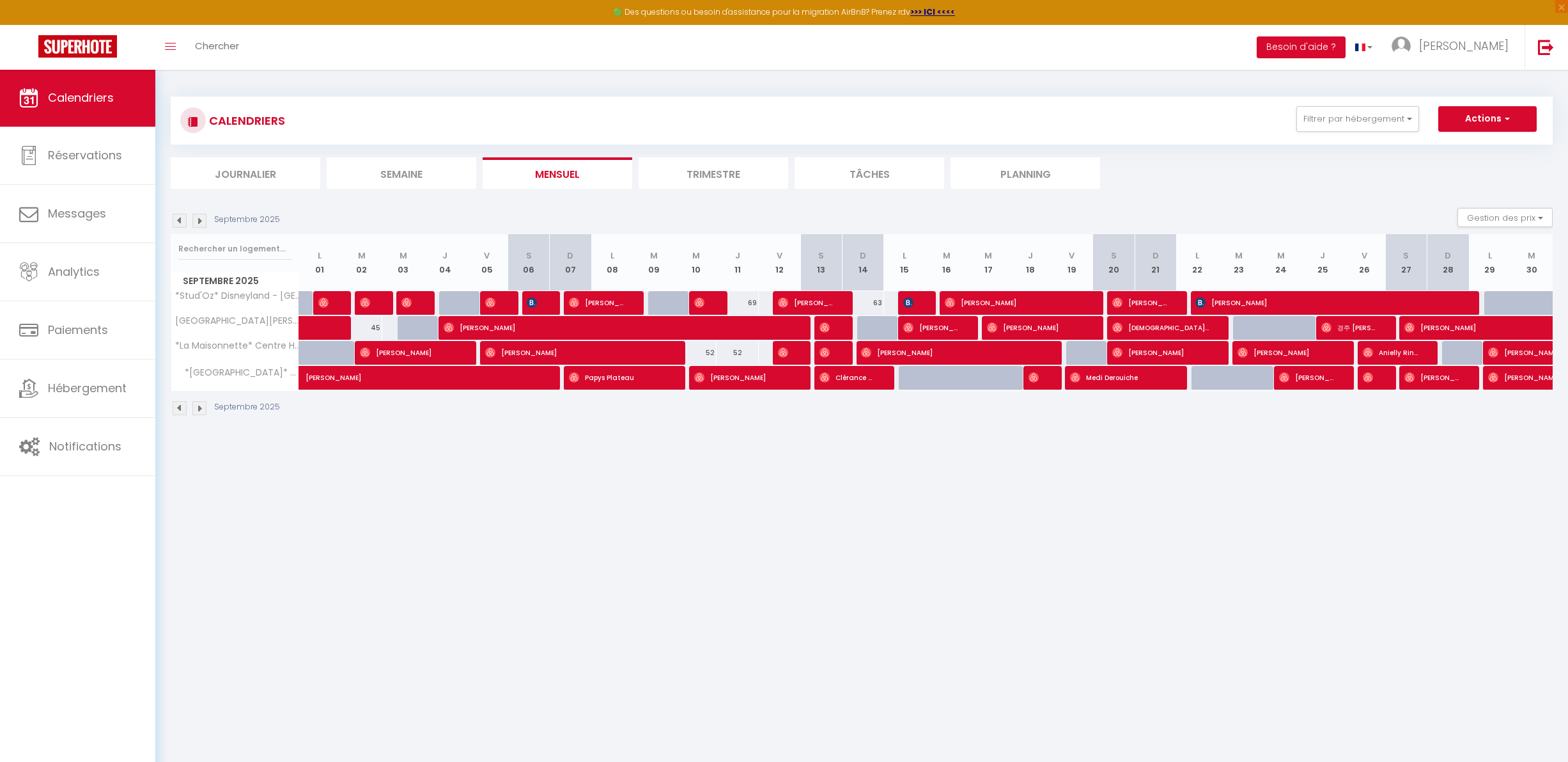
click at [199, 406] on img at bounding box center [199, 408] width 14 height 14
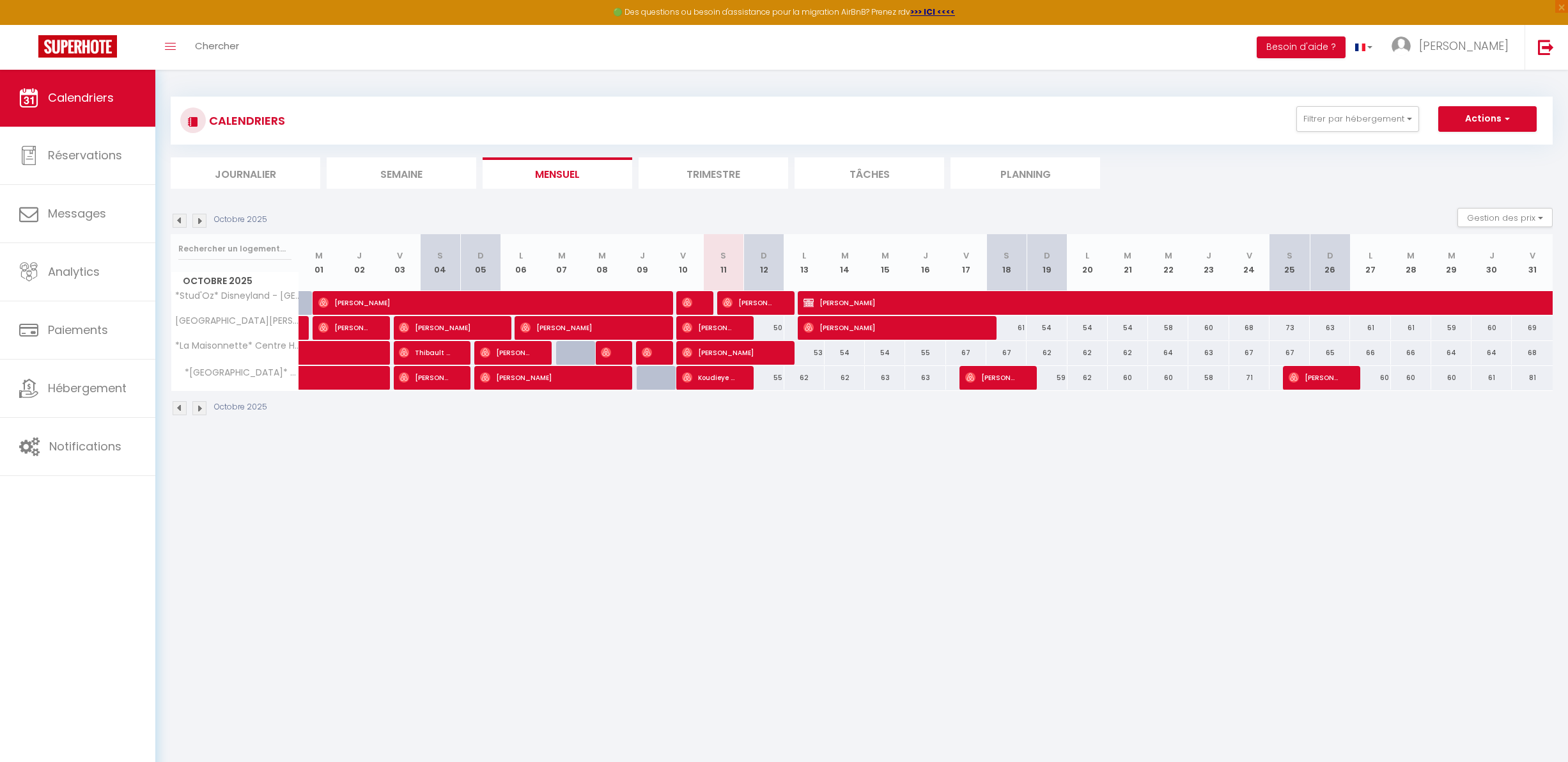
click at [179, 406] on img at bounding box center [179, 408] width 14 height 14
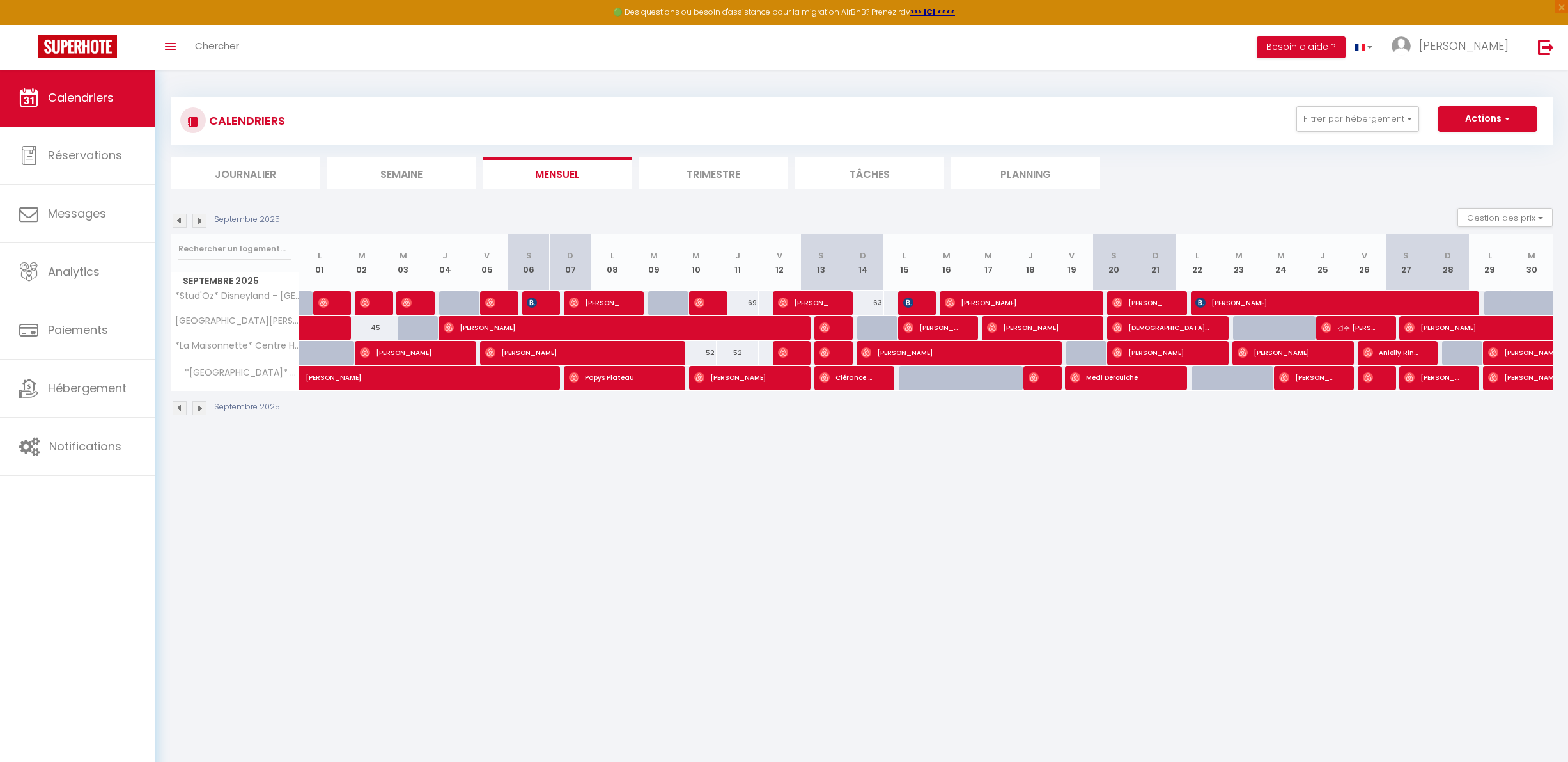
click at [134, 88] on link "Calendriers" at bounding box center [77, 97] width 155 height 57
click at [110, 114] on link "Calendriers" at bounding box center [77, 97] width 155 height 57
click at [115, 142] on link "Réservations" at bounding box center [77, 155] width 155 height 57
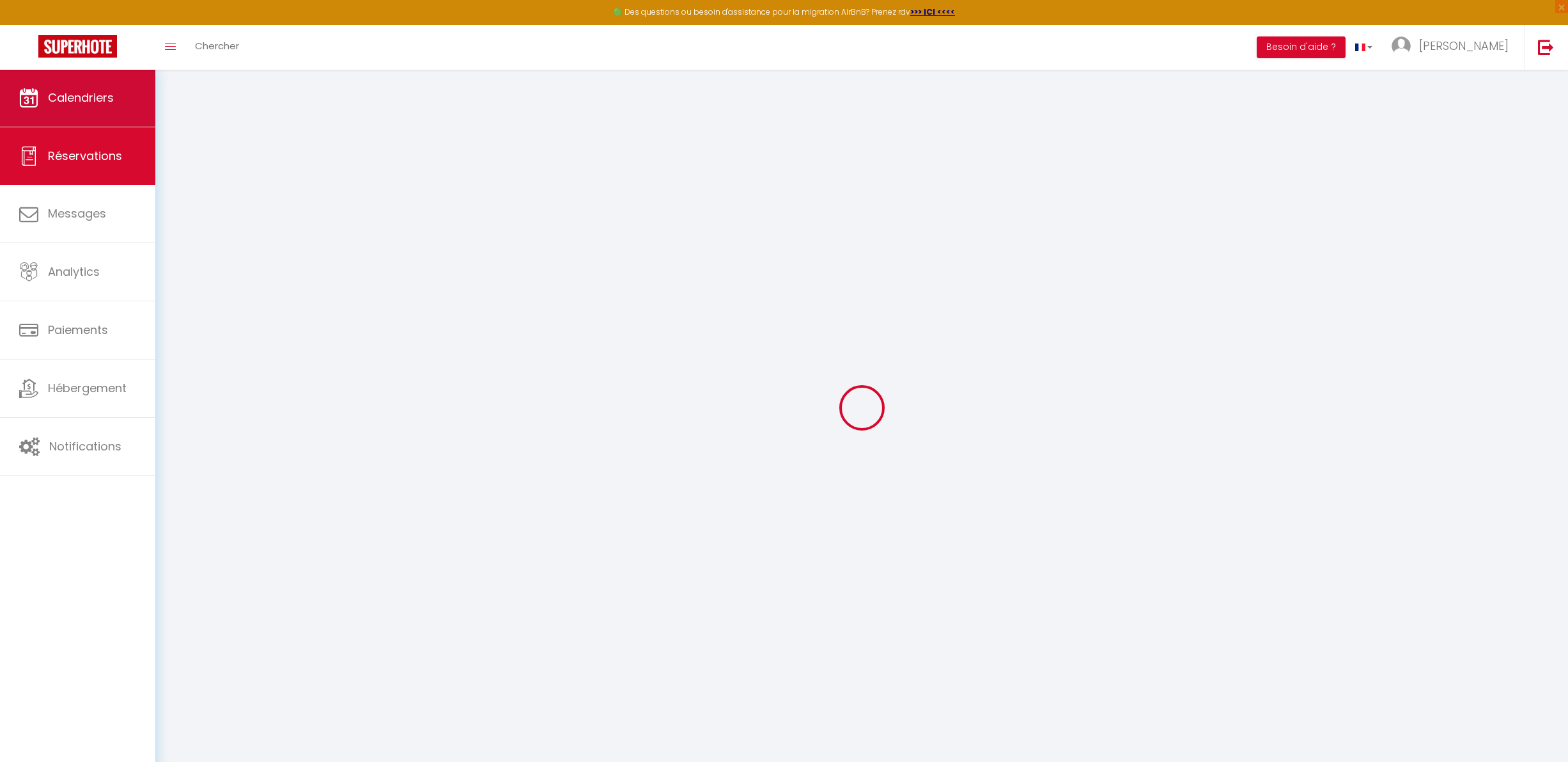
click at [91, 104] on span "Calendriers" at bounding box center [80, 97] width 66 height 16
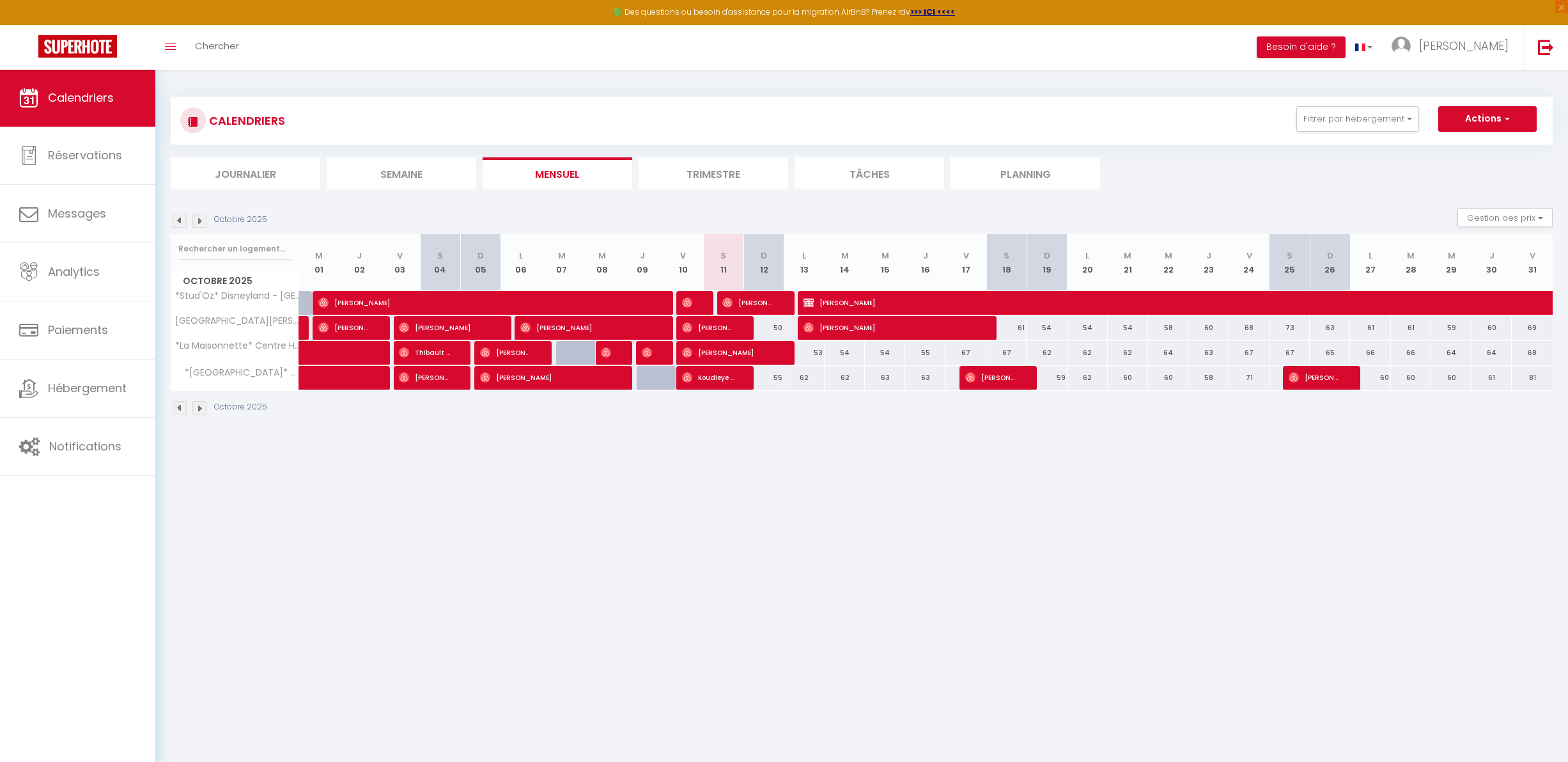
click at [193, 144] on div "CALENDRIERS Filtrer par hébergement Tous *Stud'Oz* Disneyland - [GEOGRAPHIC_DAT…" at bounding box center [862, 142] width 1382 height 93
